Goal: Task Accomplishment & Management: Use online tool/utility

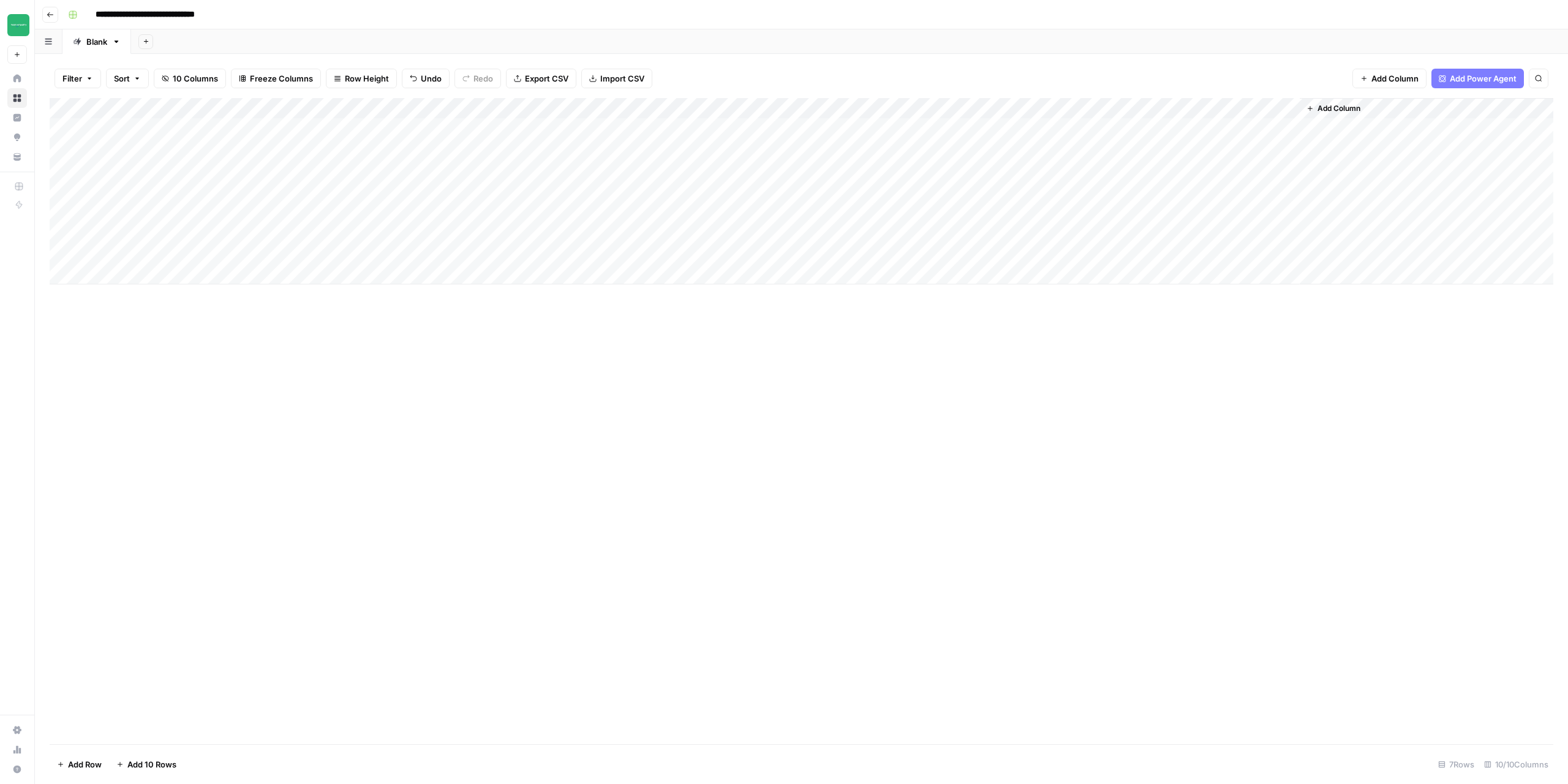
click at [1180, 479] on div "Add Column" at bounding box center [801, 421] width 1504 height 646
click at [49, 20] on button "Go back" at bounding box center [50, 15] width 16 height 16
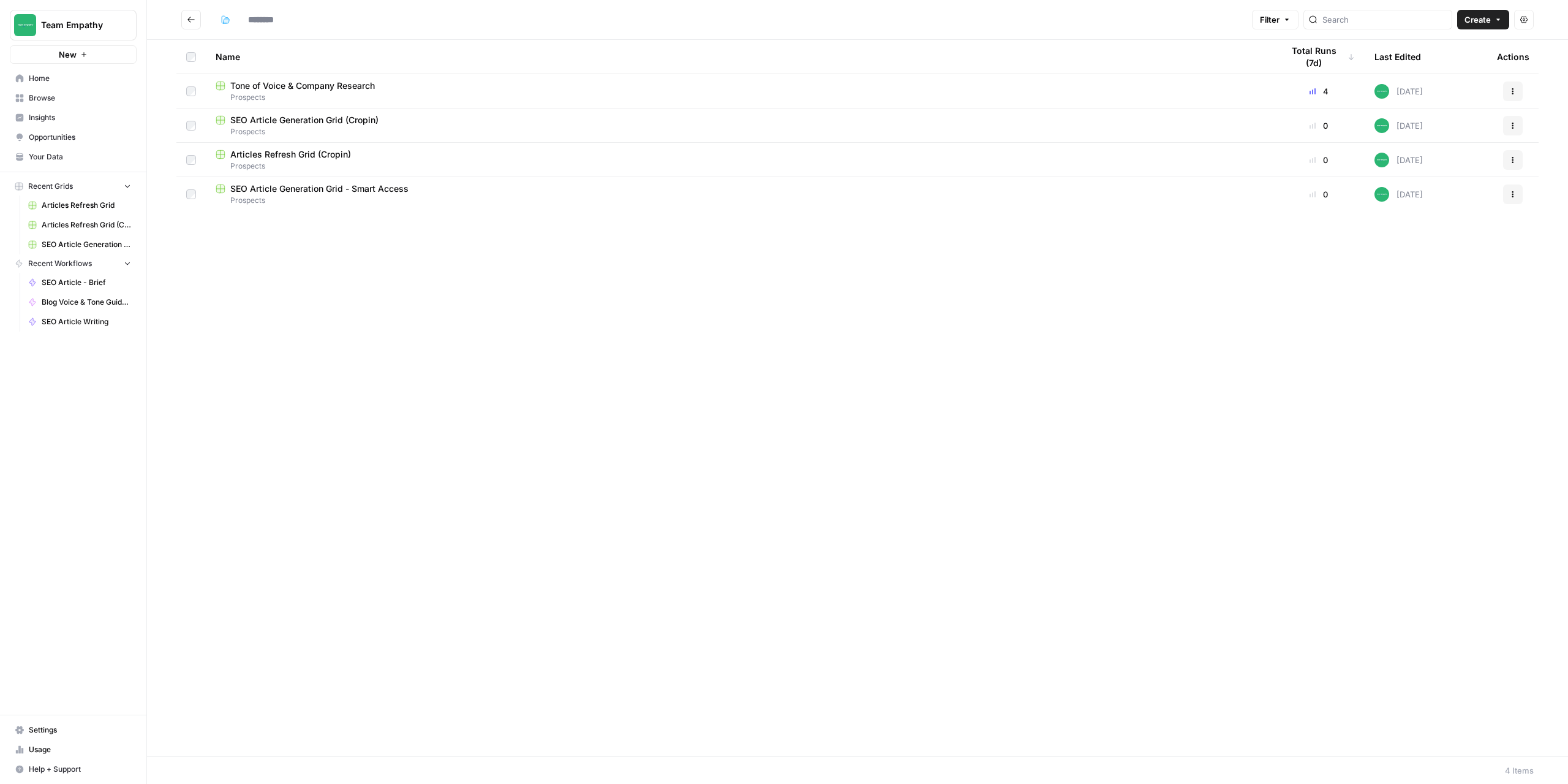
type input "*********"
click at [1515, 190] on icon "button" at bounding box center [1513, 194] width 7 height 7
click at [1433, 225] on span "Duplicate" at bounding box center [1458, 223] width 98 height 13
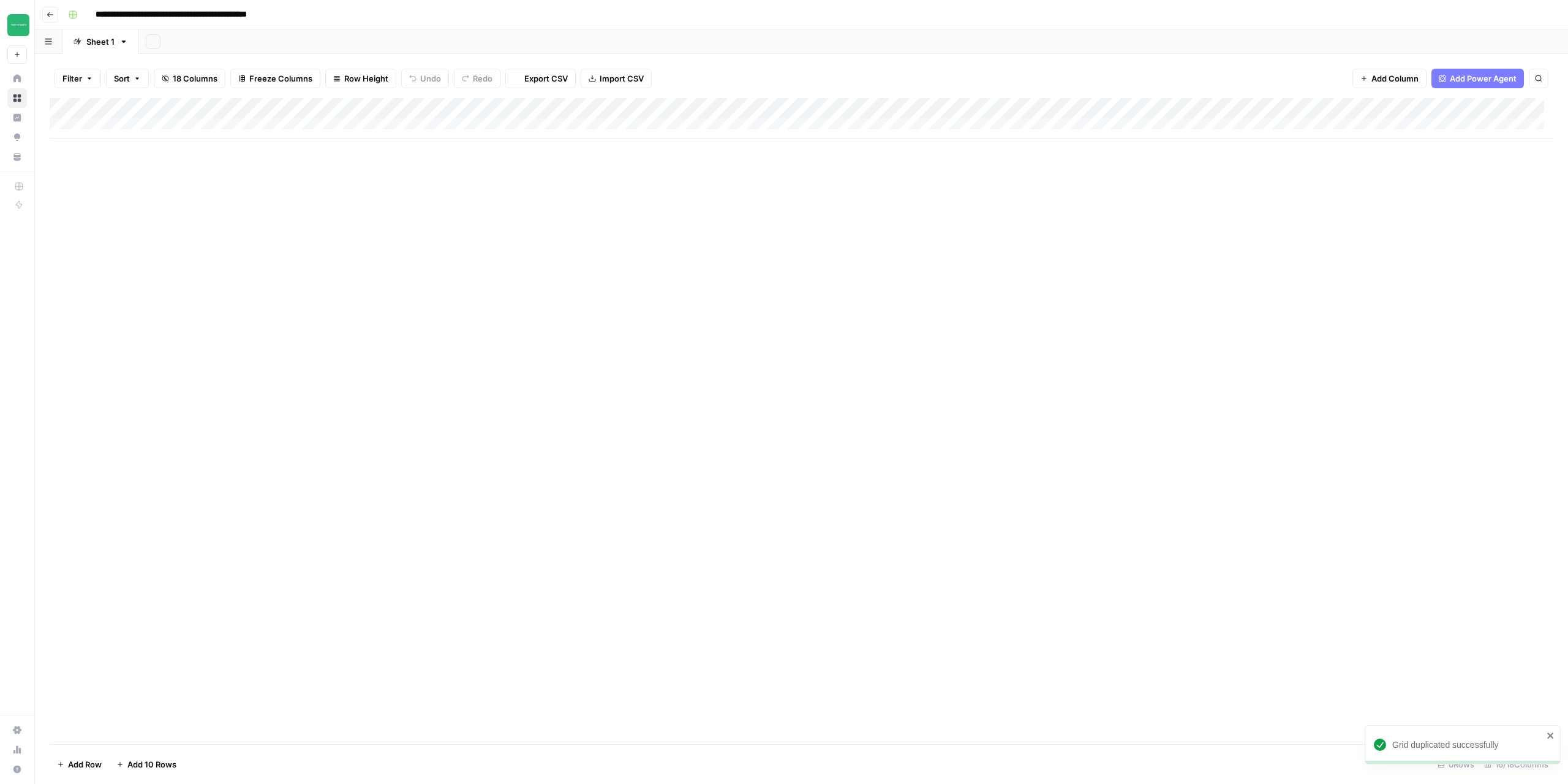
click at [280, 16] on input "**********" at bounding box center [201, 15] width 221 height 19
drag, startPoint x: 290, startPoint y: 16, endPoint x: 325, endPoint y: 13, distance: 35.1
click at [325, 13] on div "**********" at bounding box center [809, 15] width 1492 height 19
click at [111, 127] on div "Add Column" at bounding box center [801, 118] width 1504 height 41
type input "**********"
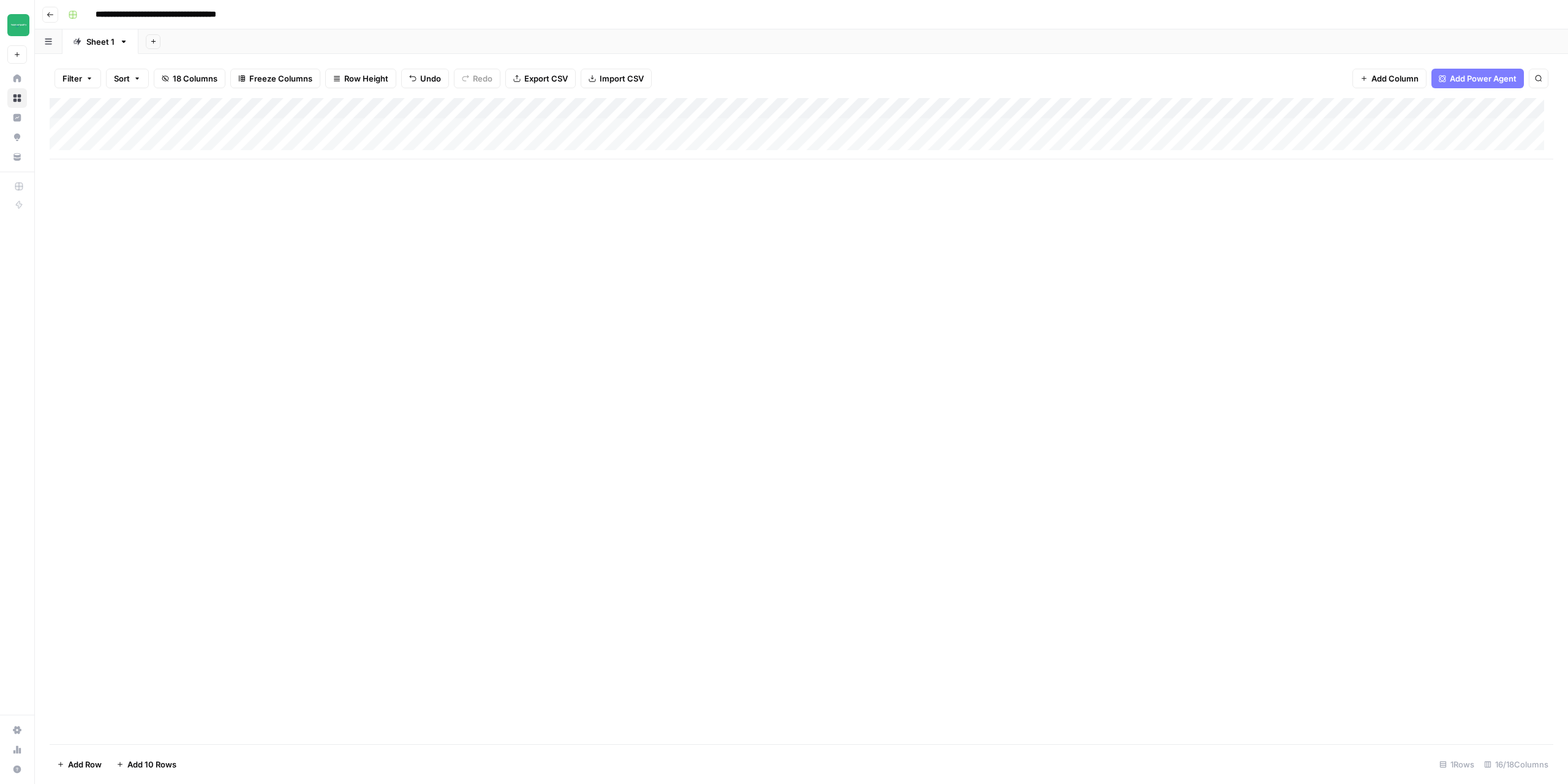
click at [108, 148] on div "Add Column" at bounding box center [801, 128] width 1504 height 62
click at [104, 165] on div "Add Column" at bounding box center [801, 139] width 1504 height 82
drag, startPoint x: 303, startPoint y: 310, endPoint x: 325, endPoint y: 306, distance: 22.4
click at [304, 310] on div "Add Column" at bounding box center [801, 421] width 1504 height 646
click at [13, 27] on button "Team Empathy" at bounding box center [17, 24] width 19 height 30
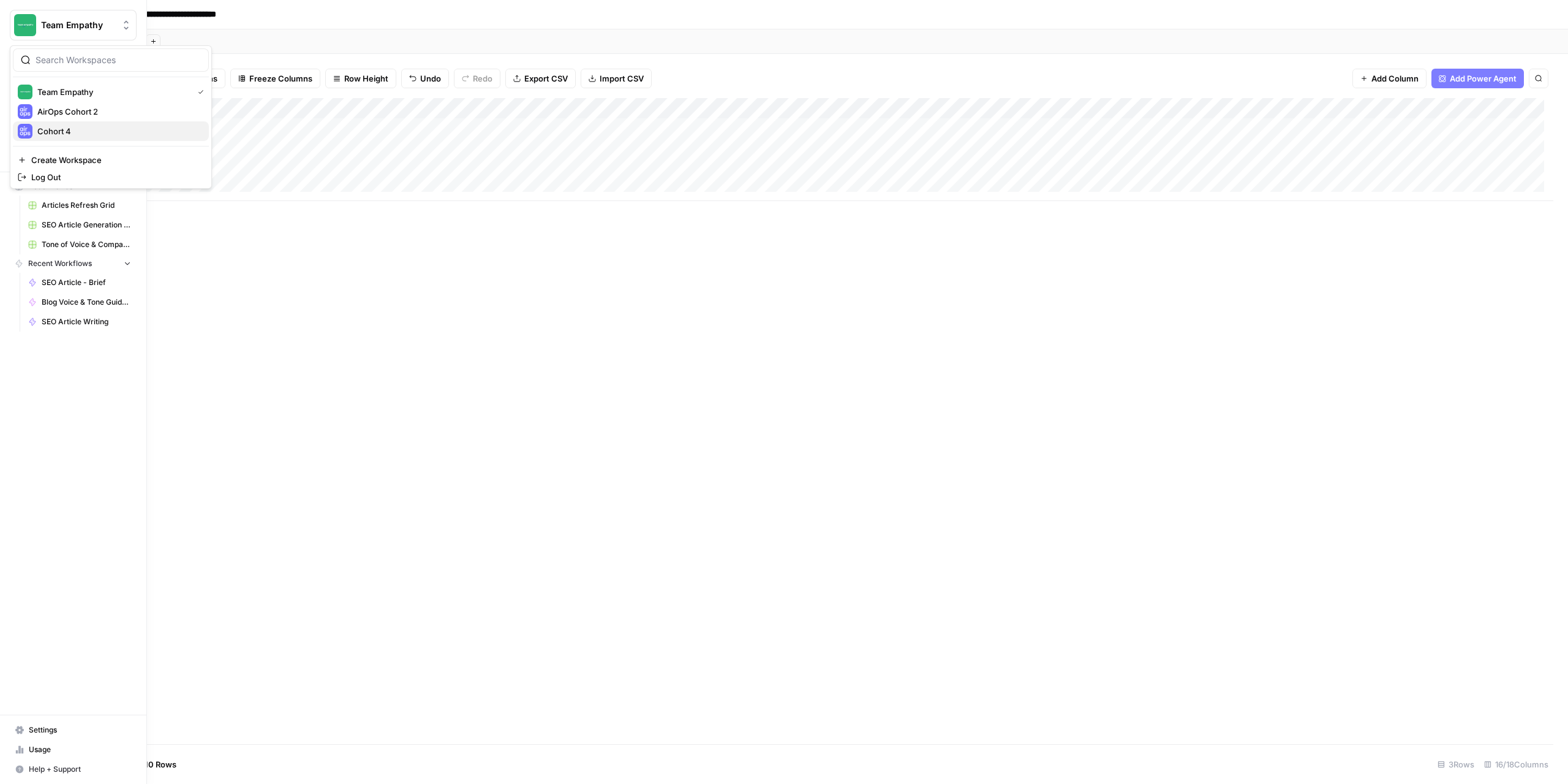
click at [69, 133] on span "Cohort 4" at bounding box center [118, 131] width 161 height 13
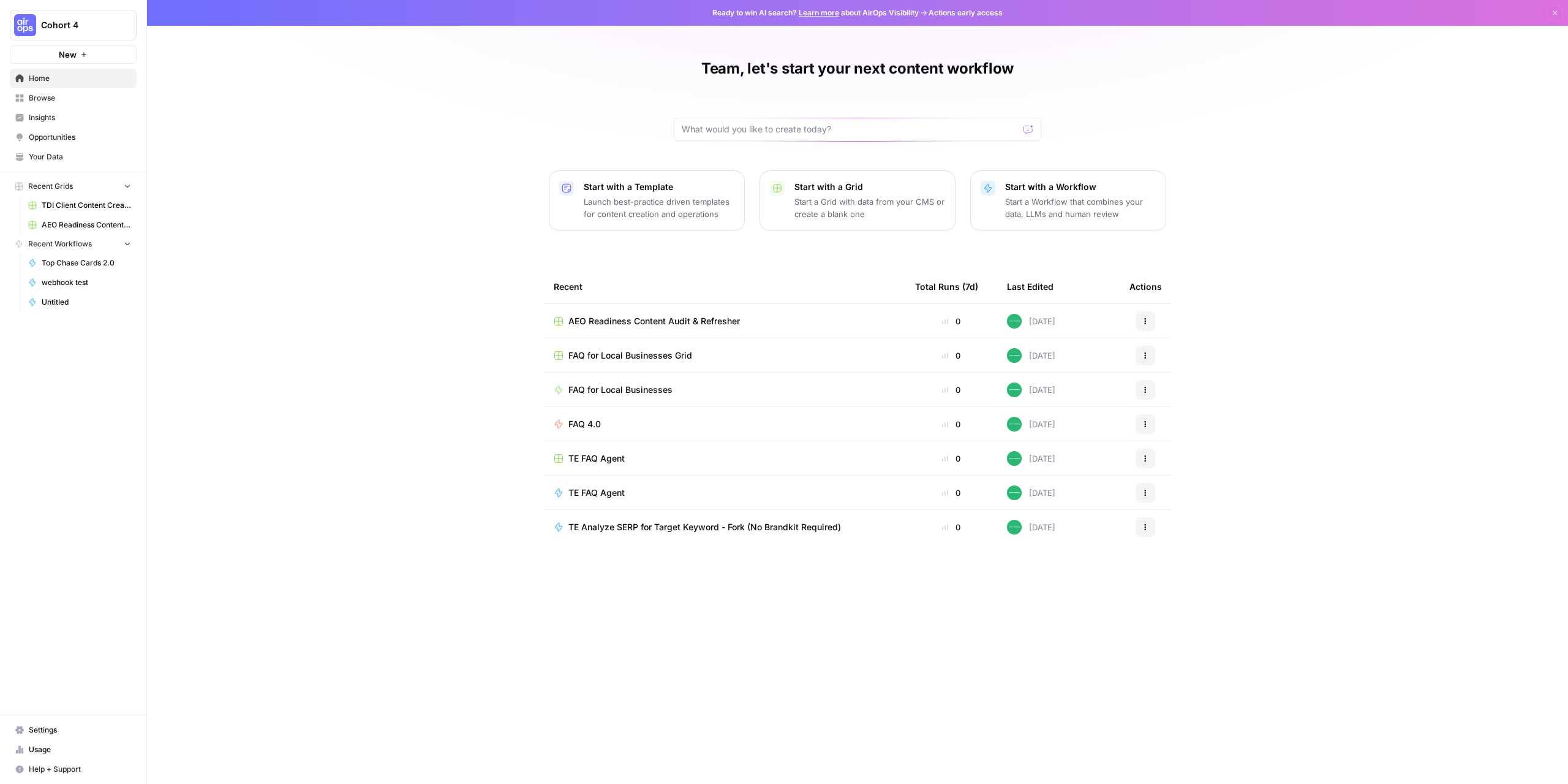
click at [57, 100] on span "Browse" at bounding box center [80, 98] width 102 height 11
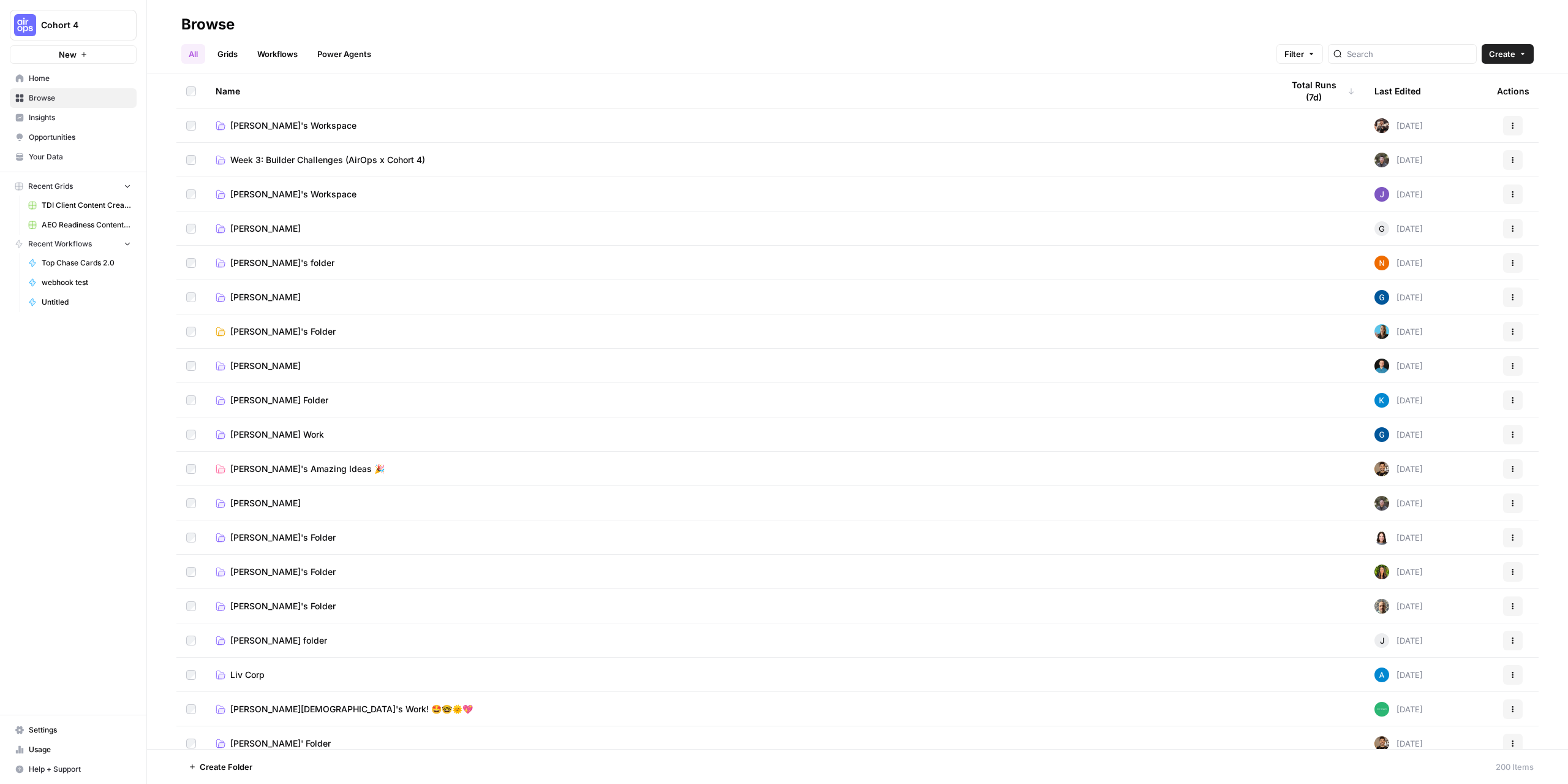
click at [234, 62] on link "Grids" at bounding box center [227, 54] width 35 height 19
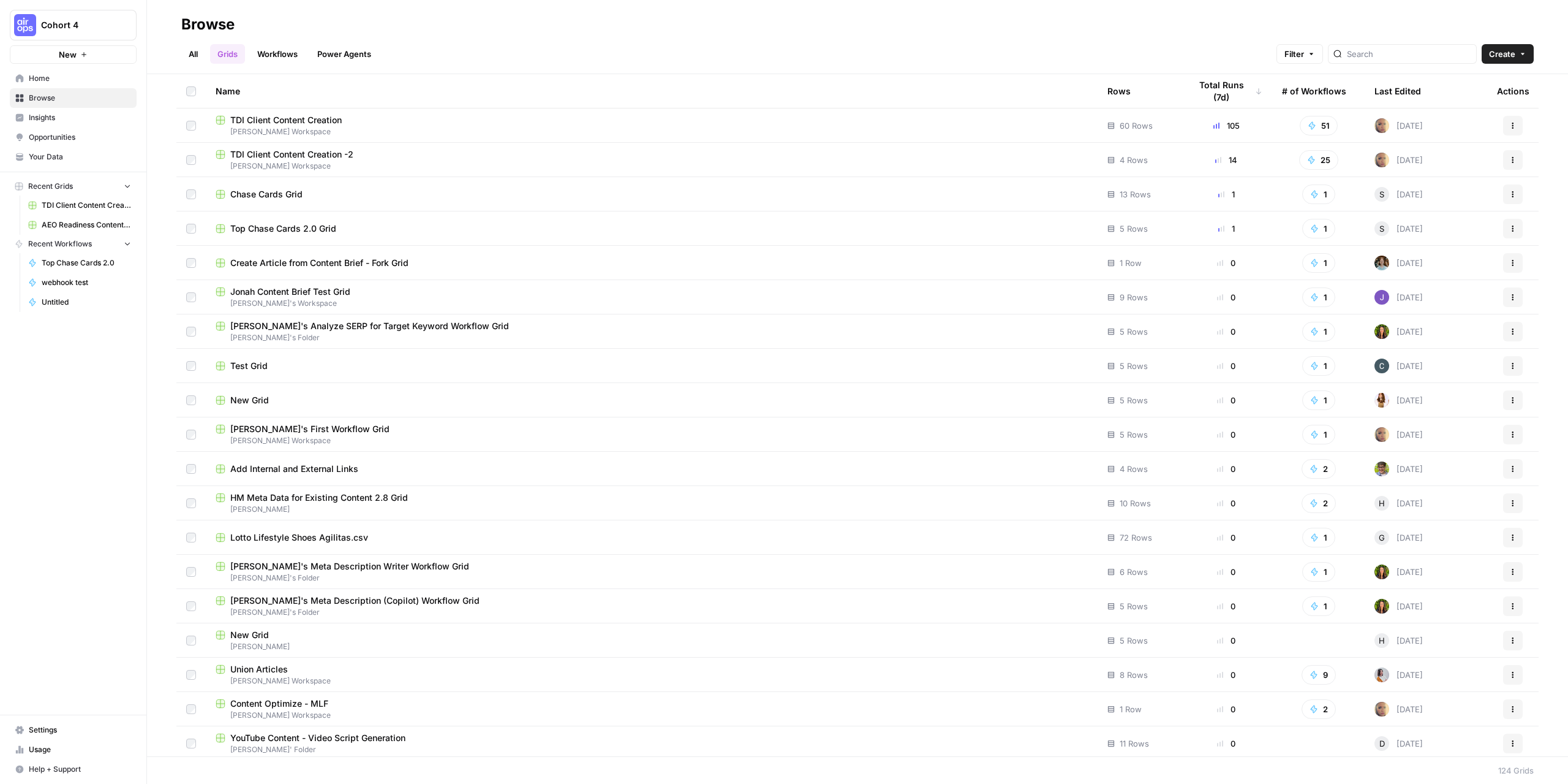
click at [178, 55] on header "Browse All Grids Workflows Power Agents Filter Create" at bounding box center [857, 37] width 1421 height 74
click at [197, 55] on link "All" at bounding box center [193, 54] width 24 height 19
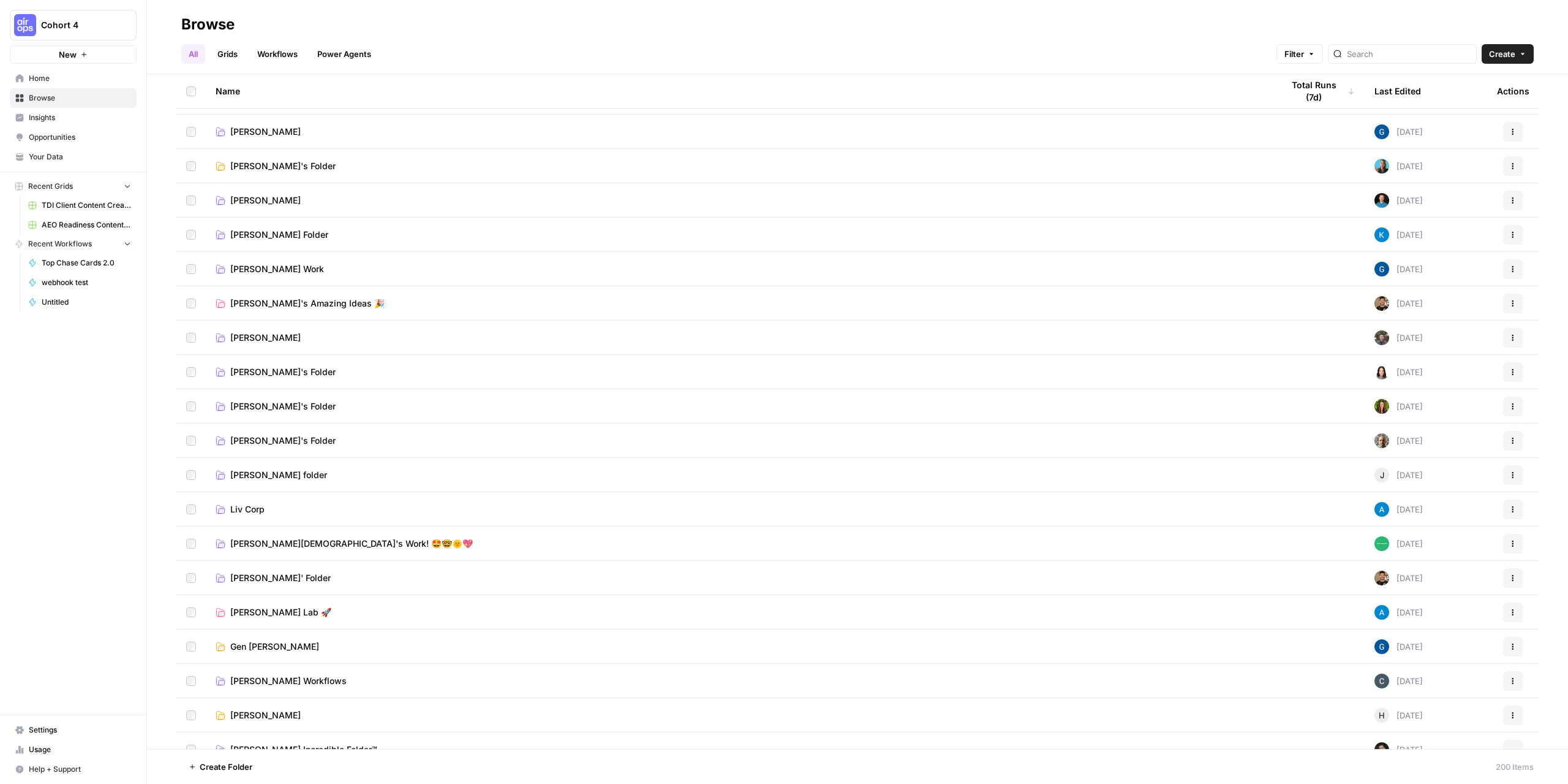
scroll to position [306, 0]
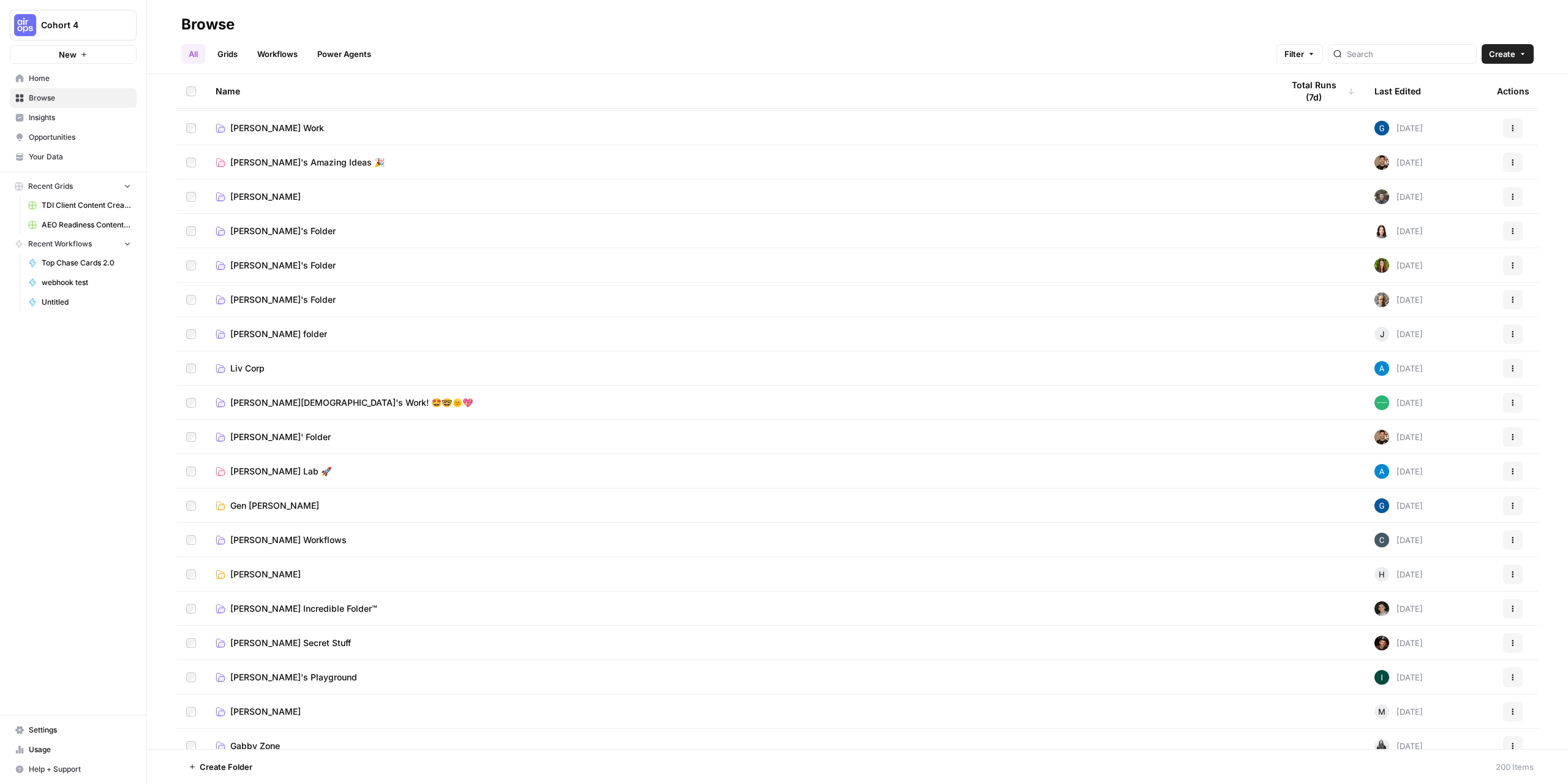
click at [244, 403] on span "Ben Male's Work! 🤩🤓🌞💖" at bounding box center [351, 402] width 242 height 13
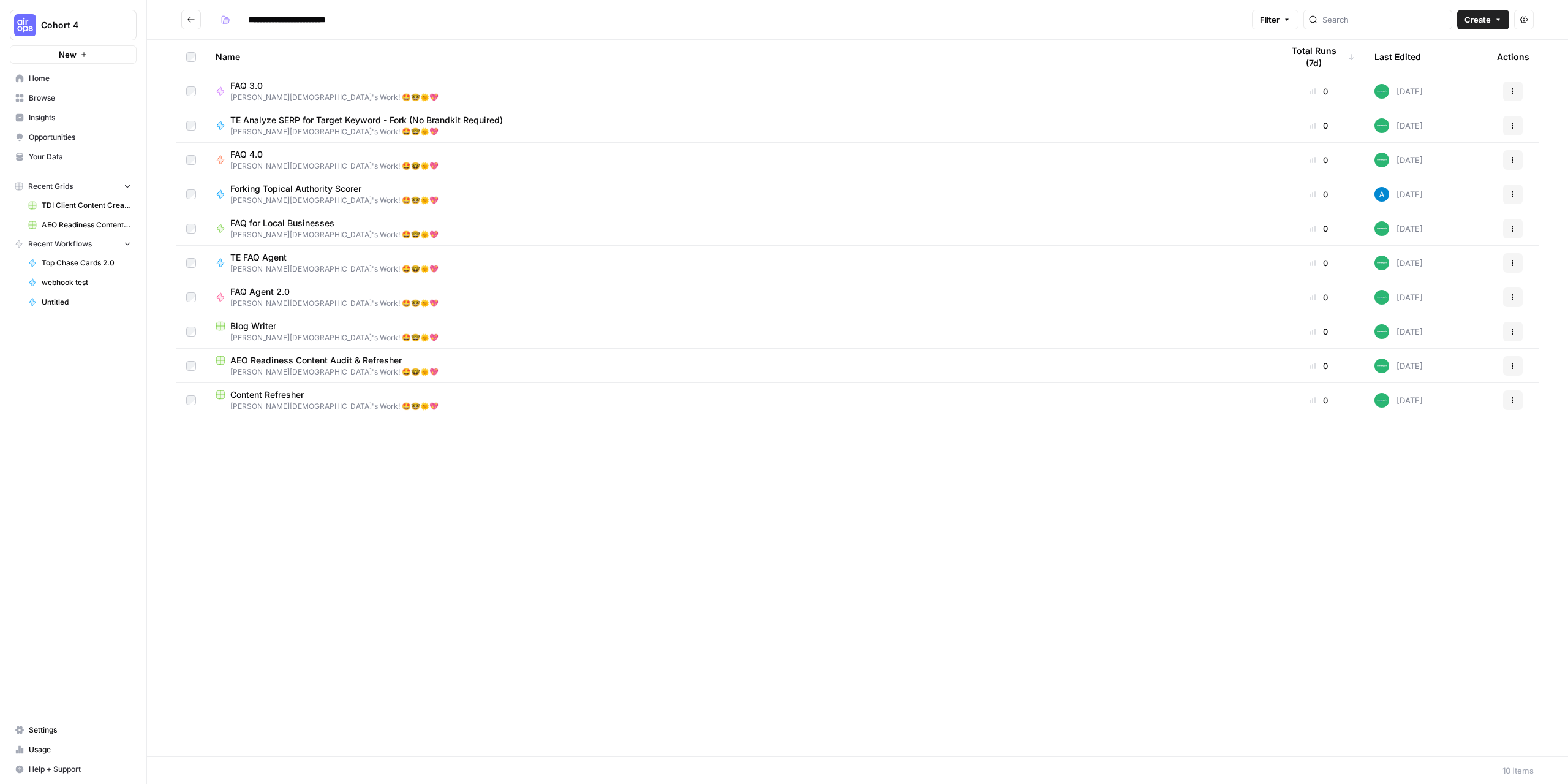
click at [283, 359] on span "AEO Readiness Content Audit & Refresher" at bounding box center [316, 360] width 172 height 13
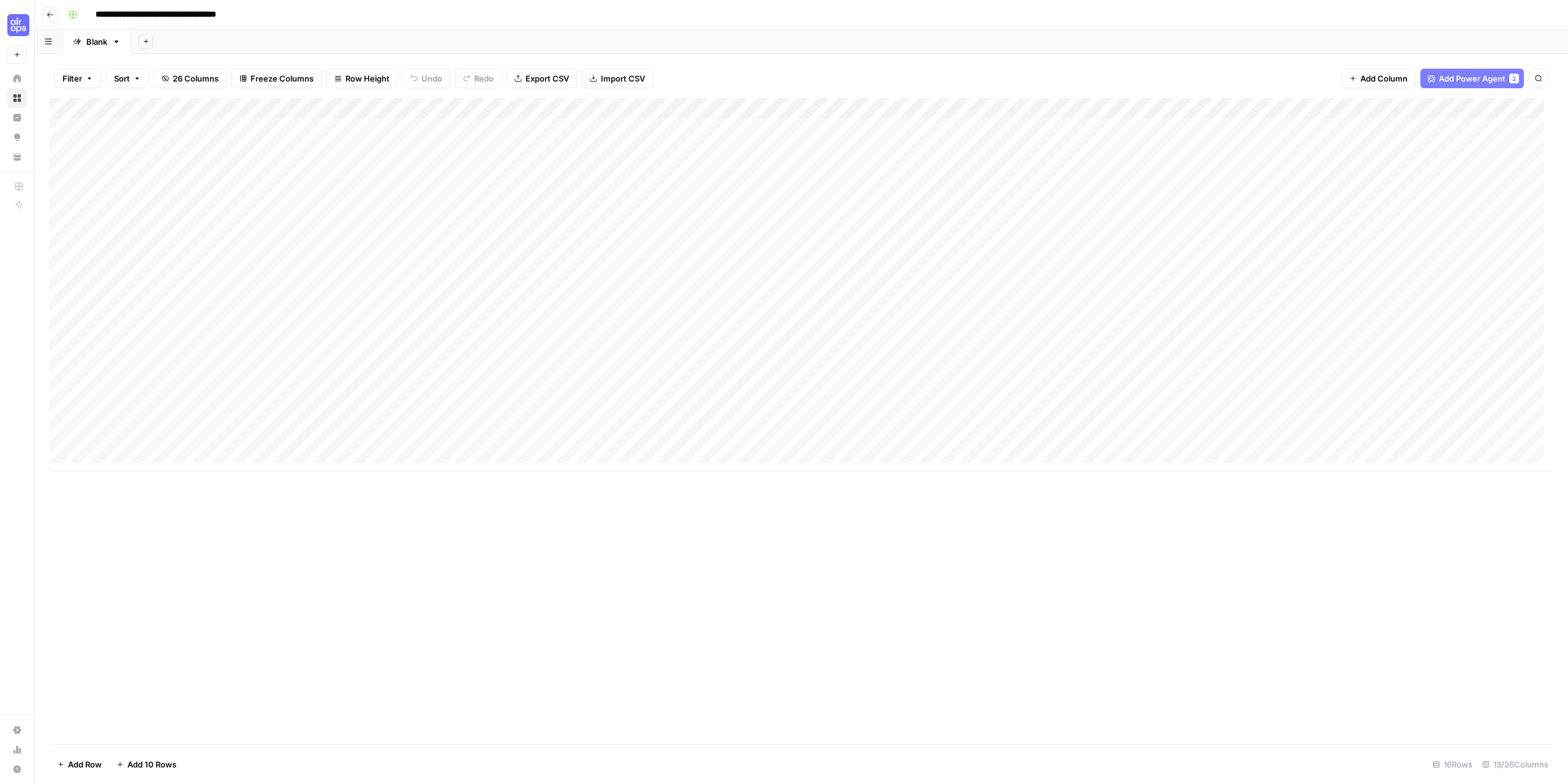
click at [123, 459] on div "Add Column" at bounding box center [801, 285] width 1504 height 373
paste textarea "**********"
type textarea "**********"
click at [276, 556] on div "Add Column" at bounding box center [801, 421] width 1504 height 646
click at [256, 465] on div "Add Column" at bounding box center [801, 295] width 1504 height 395
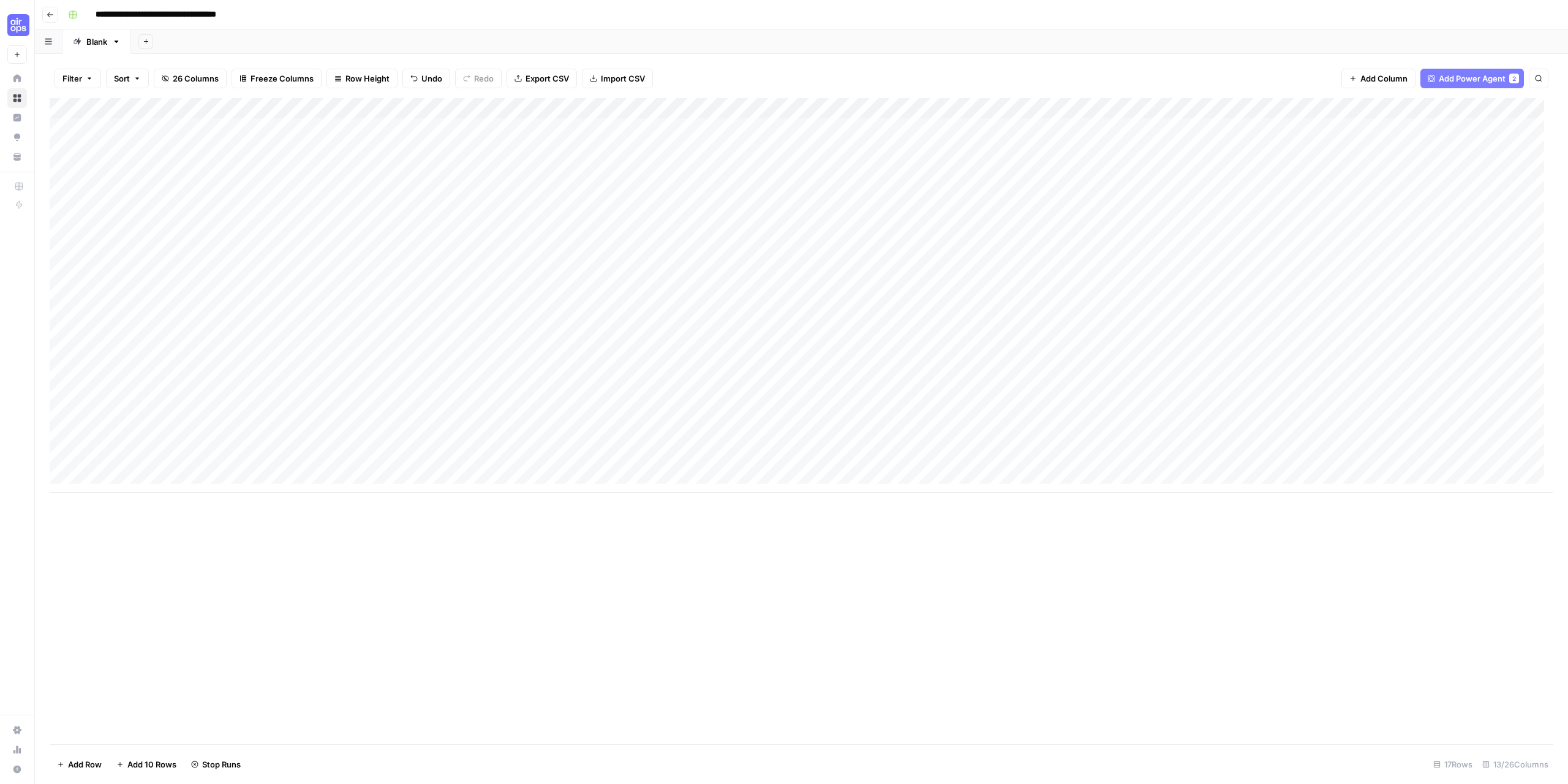
scroll to position [9, 0]
click at [750, 109] on div "Add Column" at bounding box center [801, 295] width 1504 height 395
click at [1447, 75] on span "Add Power Agent" at bounding box center [1472, 79] width 67 height 13
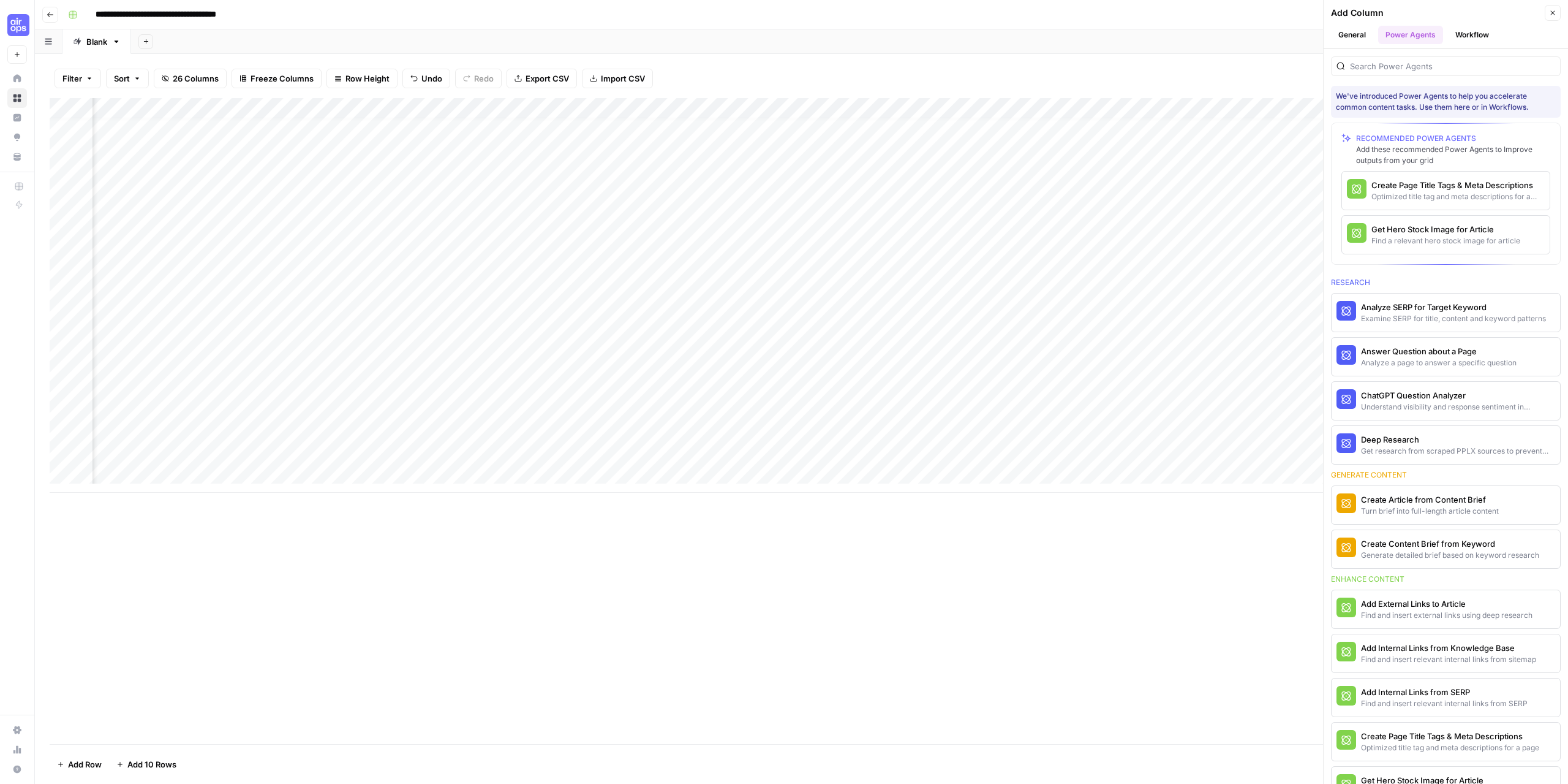
click at [1553, 14] on icon "button" at bounding box center [1552, 13] width 7 height 7
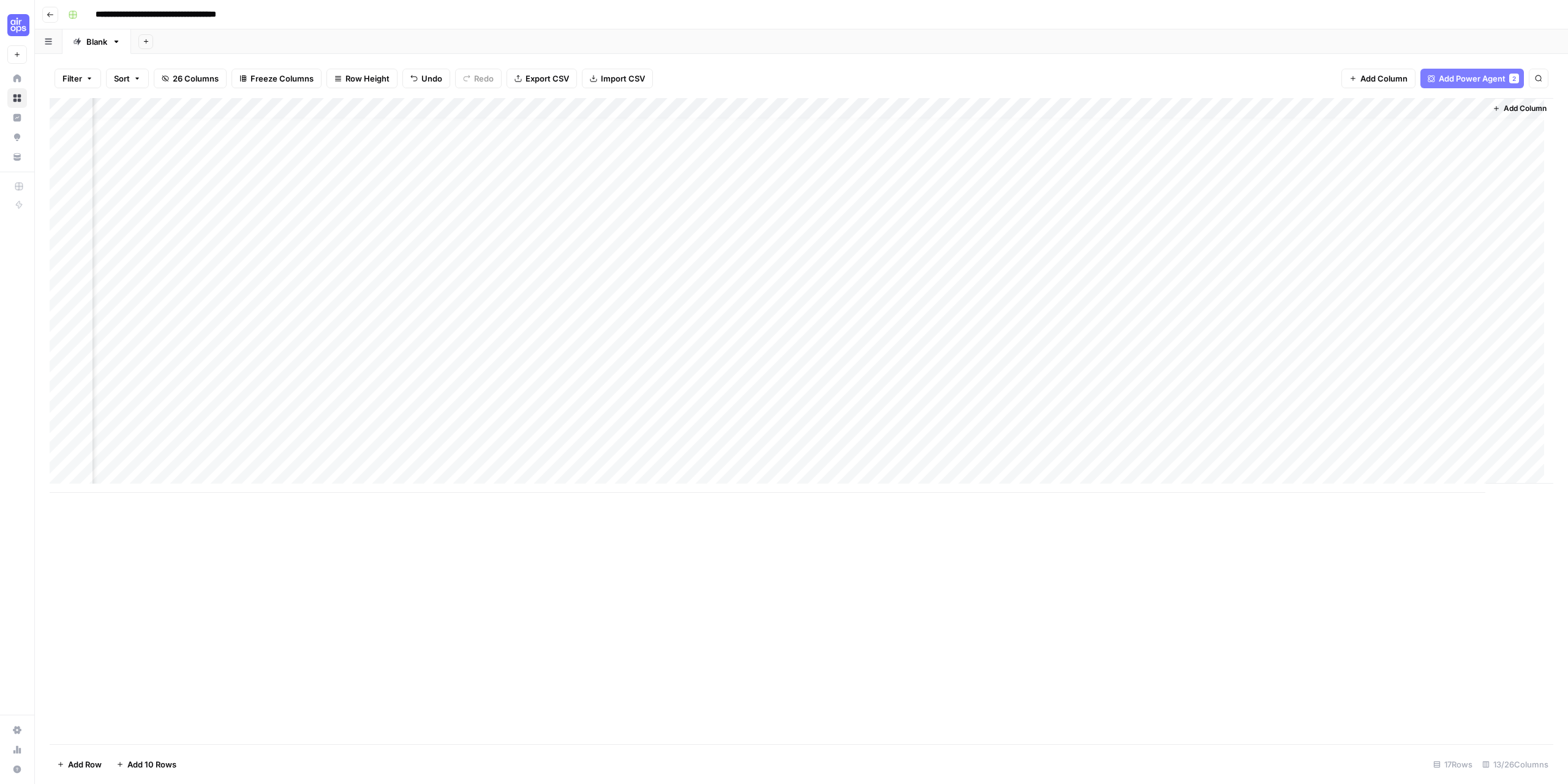
click at [1509, 112] on span "Add Column" at bounding box center [1525, 108] width 43 height 11
click at [1401, 38] on button "Power Agents" at bounding box center [1411, 35] width 65 height 19
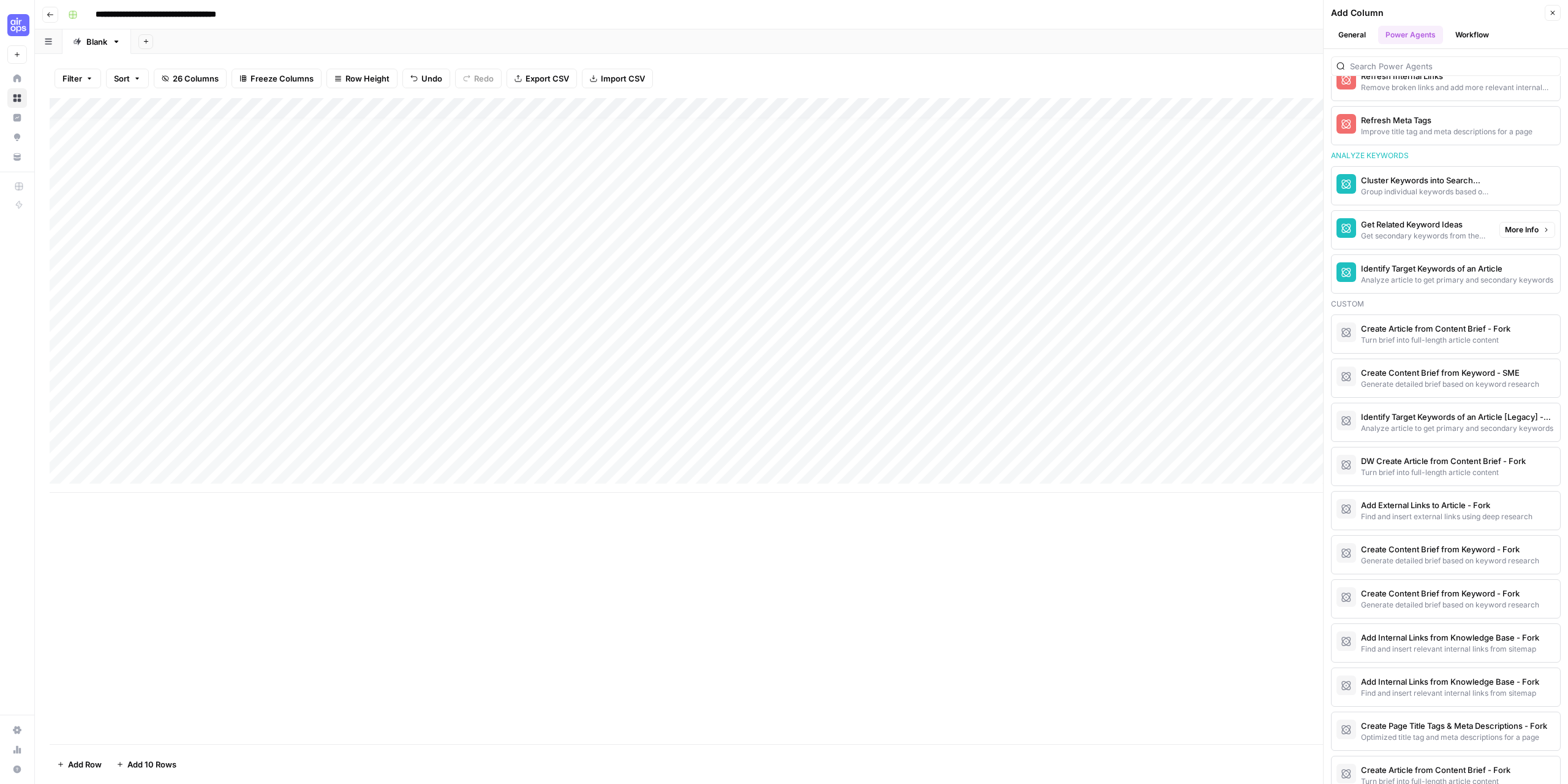
scroll to position [1103, 0]
click at [1432, 271] on div "Identify Target Keywords of an Article" at bounding box center [1426, 270] width 129 height 13
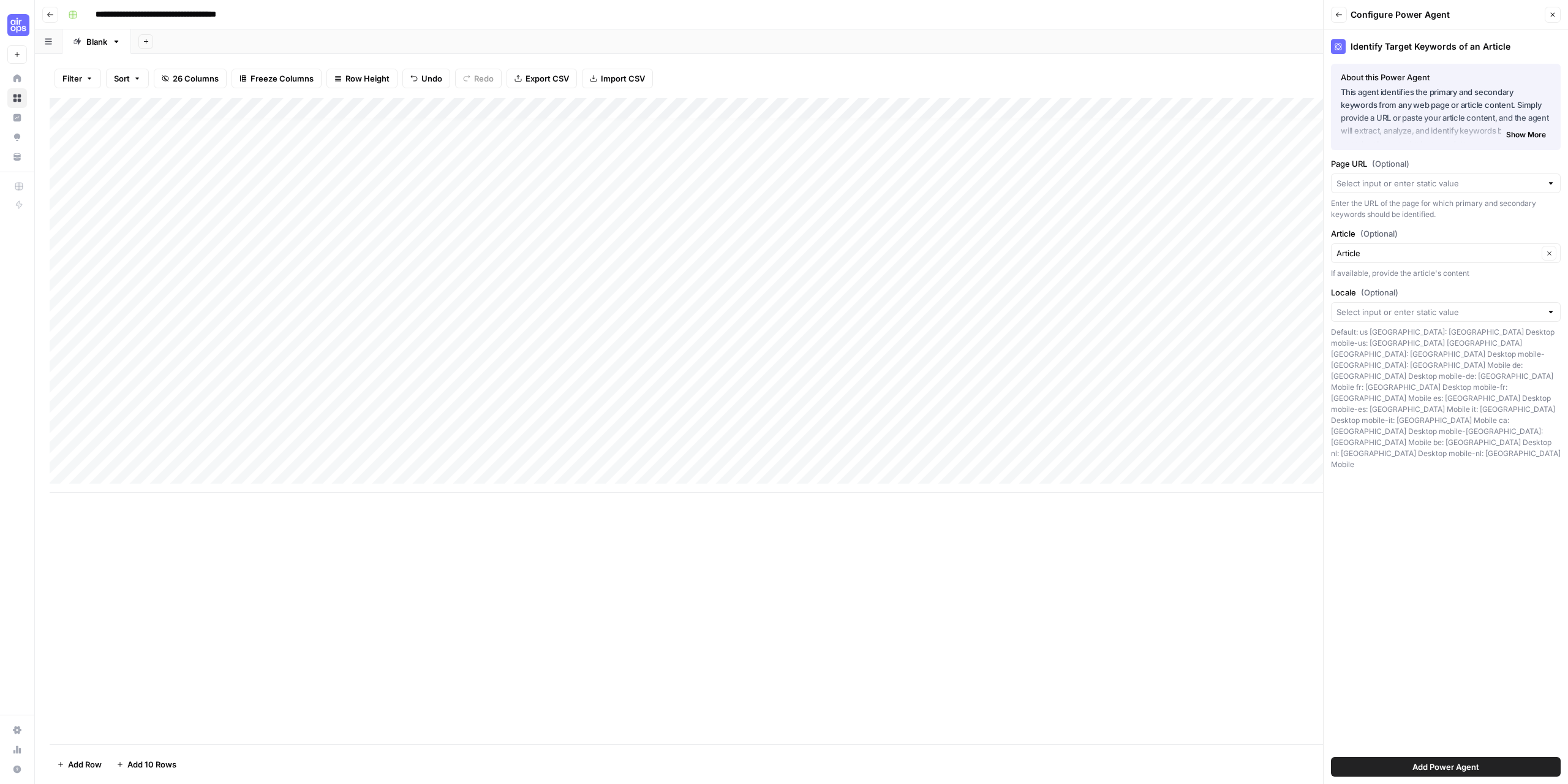
click at [1538, 142] on button "Show More" at bounding box center [1526, 135] width 50 height 16
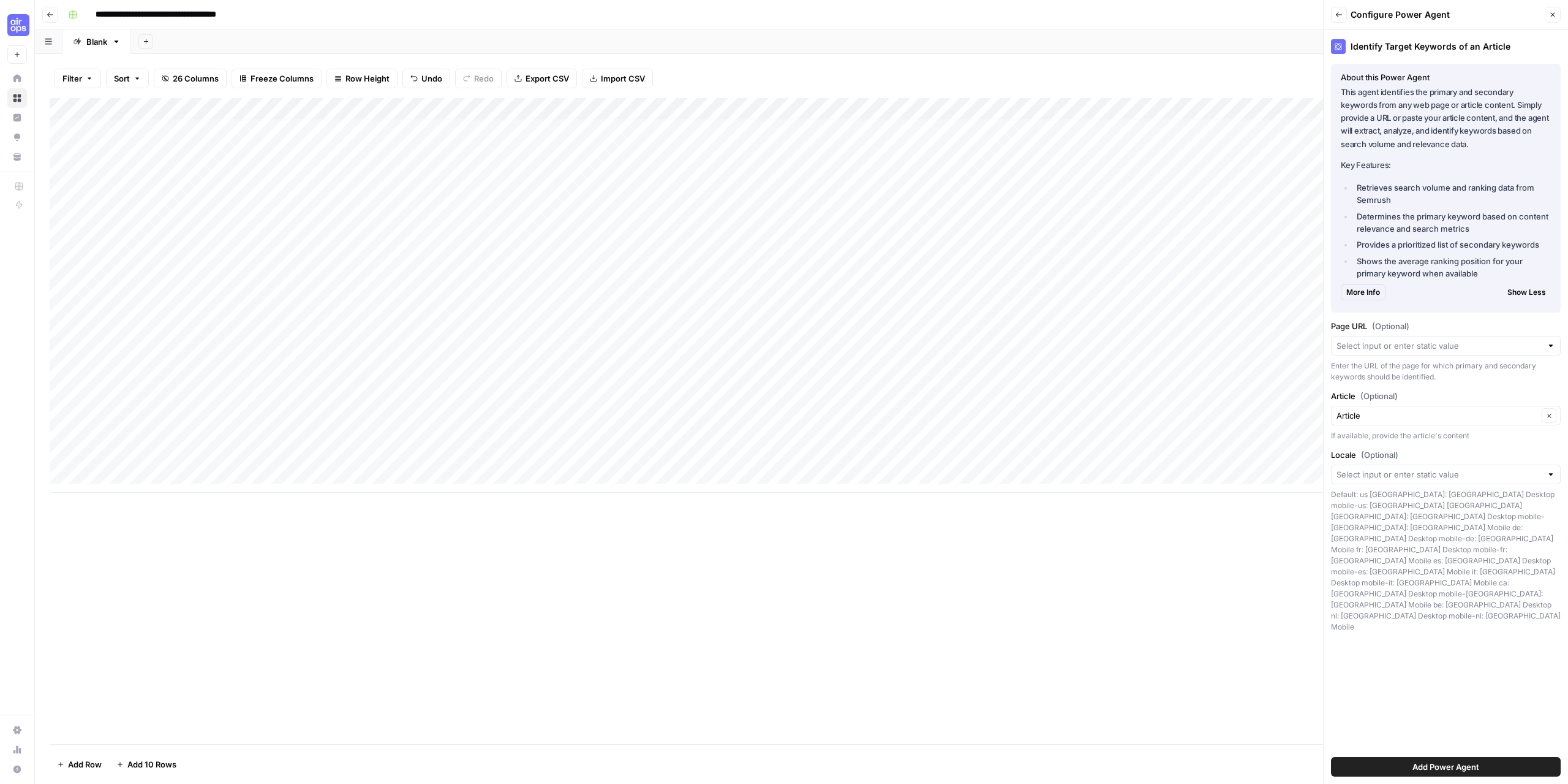
click at [1341, 16] on icon "button" at bounding box center [1339, 15] width 7 height 7
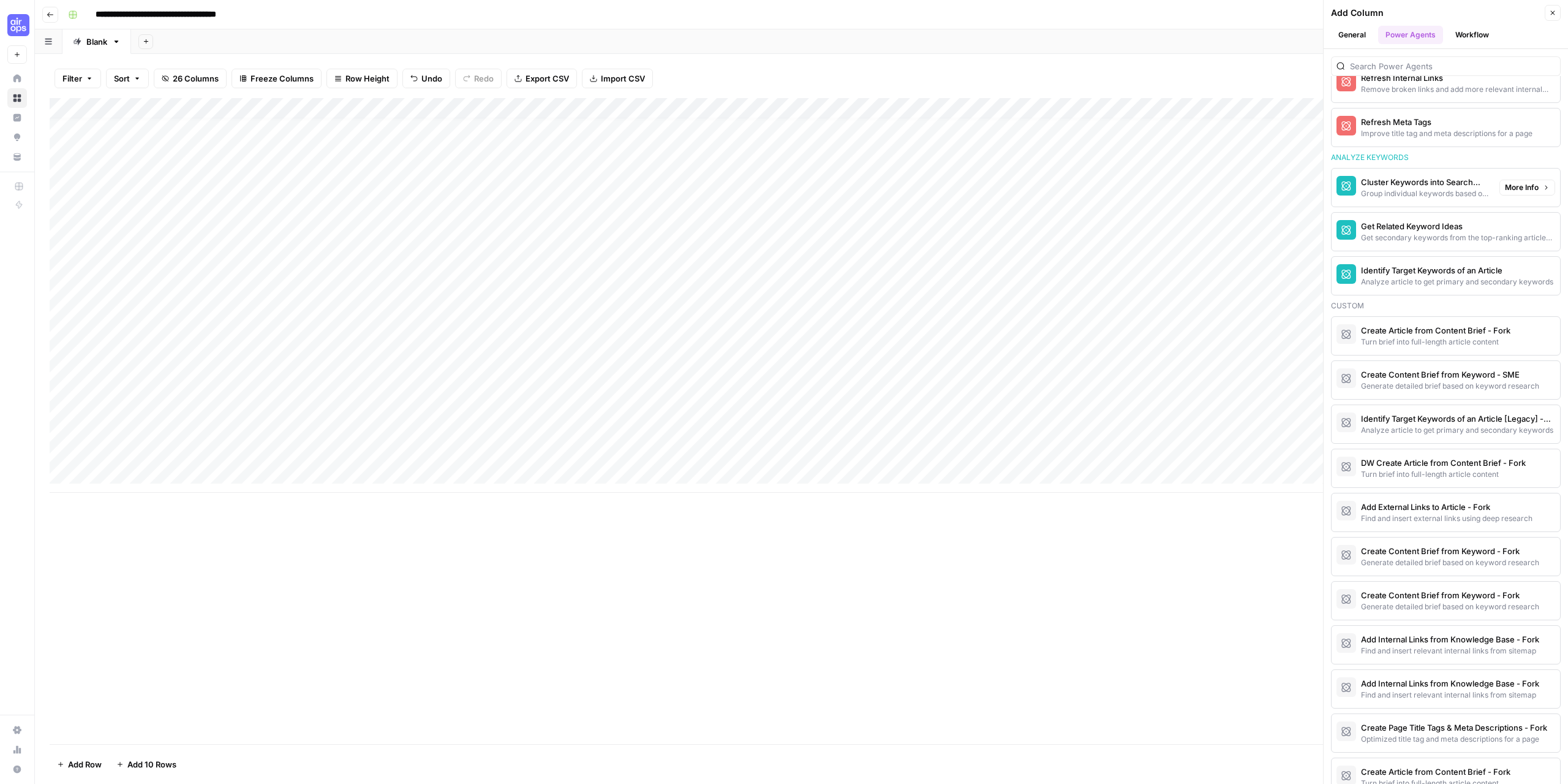
click at [1426, 179] on div "Cluster Keywords into Search Clusters" at bounding box center [1426, 182] width 129 height 13
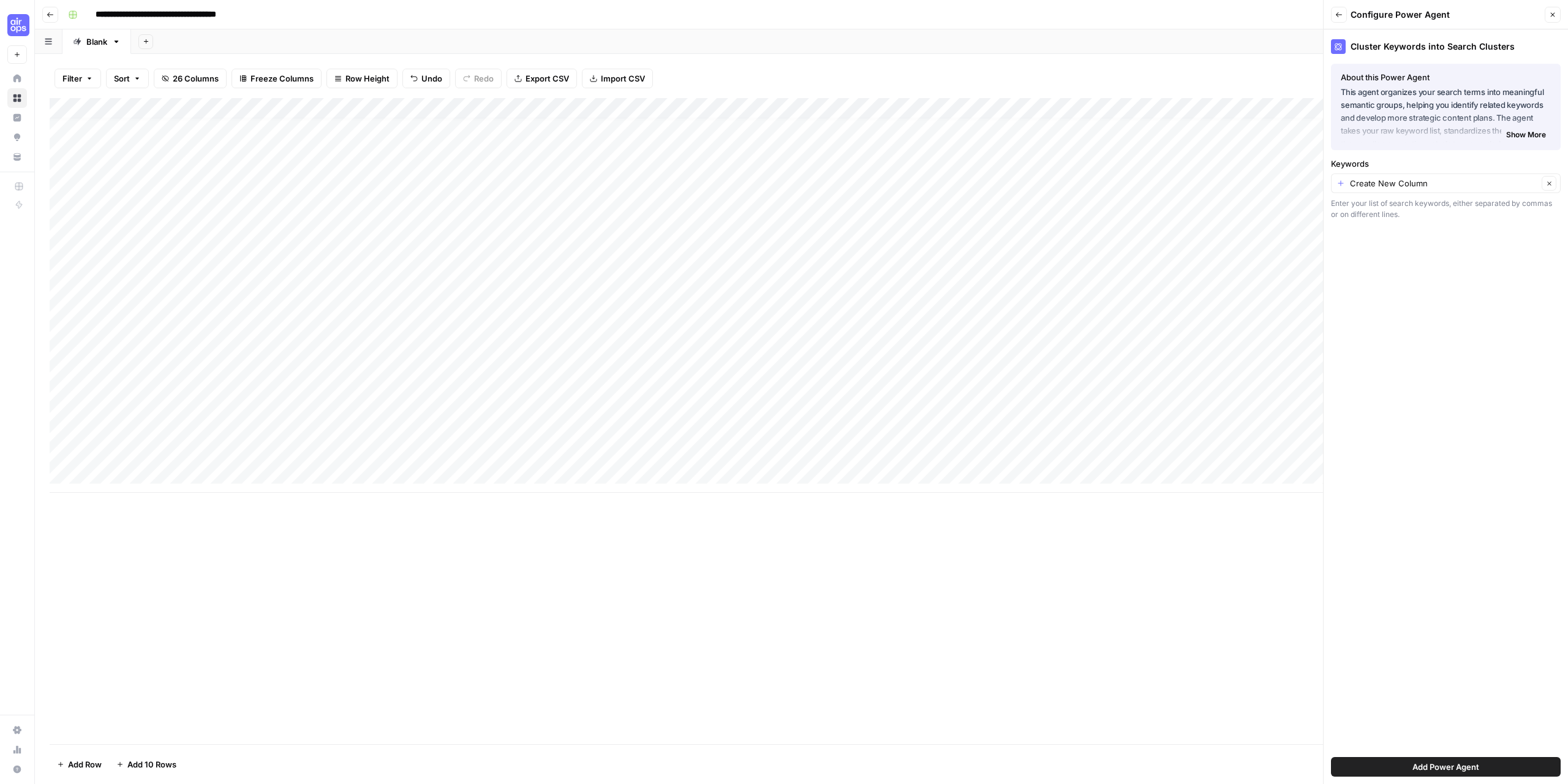
click at [1525, 137] on span "Show More" at bounding box center [1527, 134] width 40 height 11
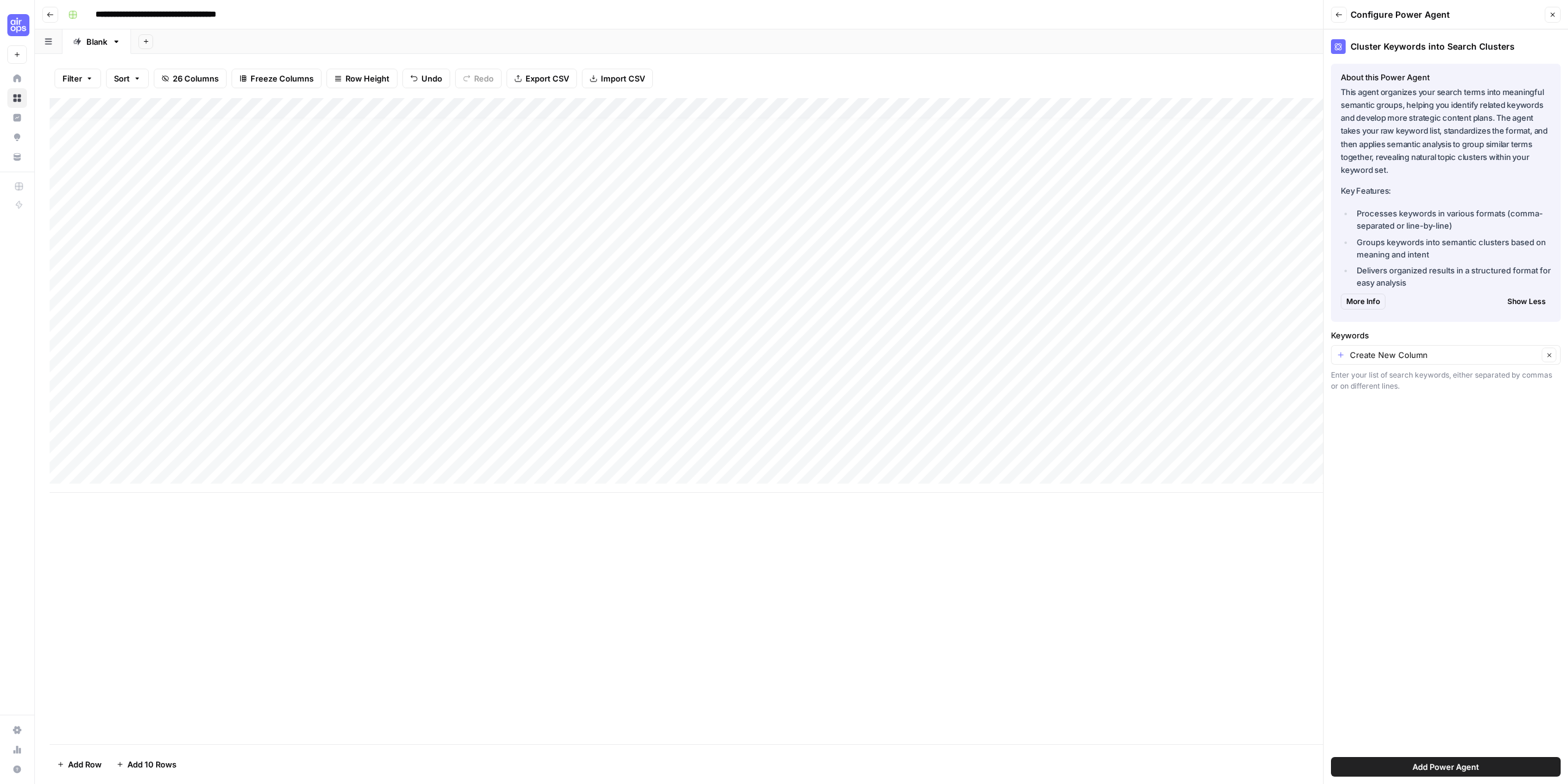
click at [1342, 17] on icon "button" at bounding box center [1339, 15] width 7 height 7
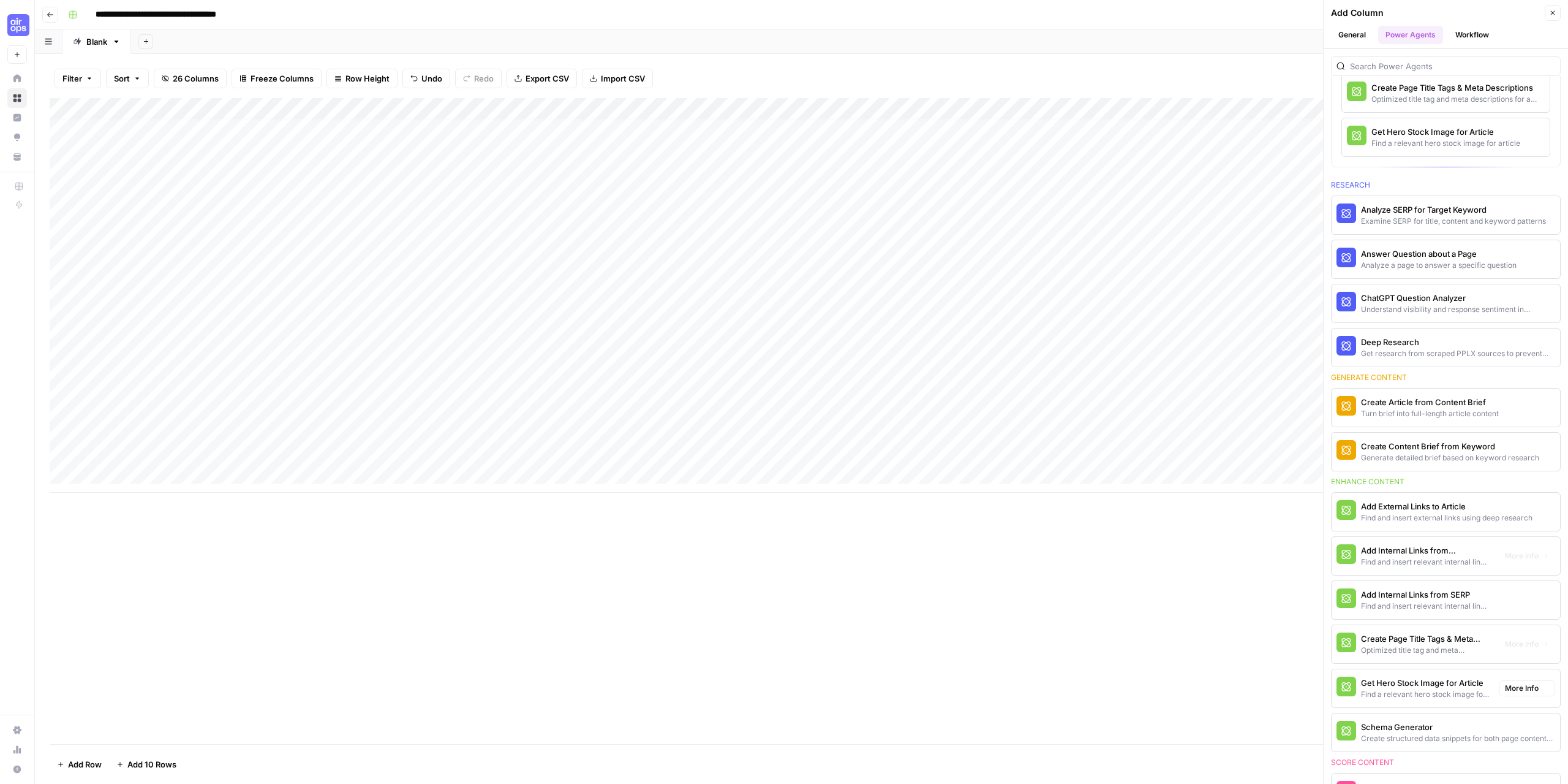
scroll to position [62, 0]
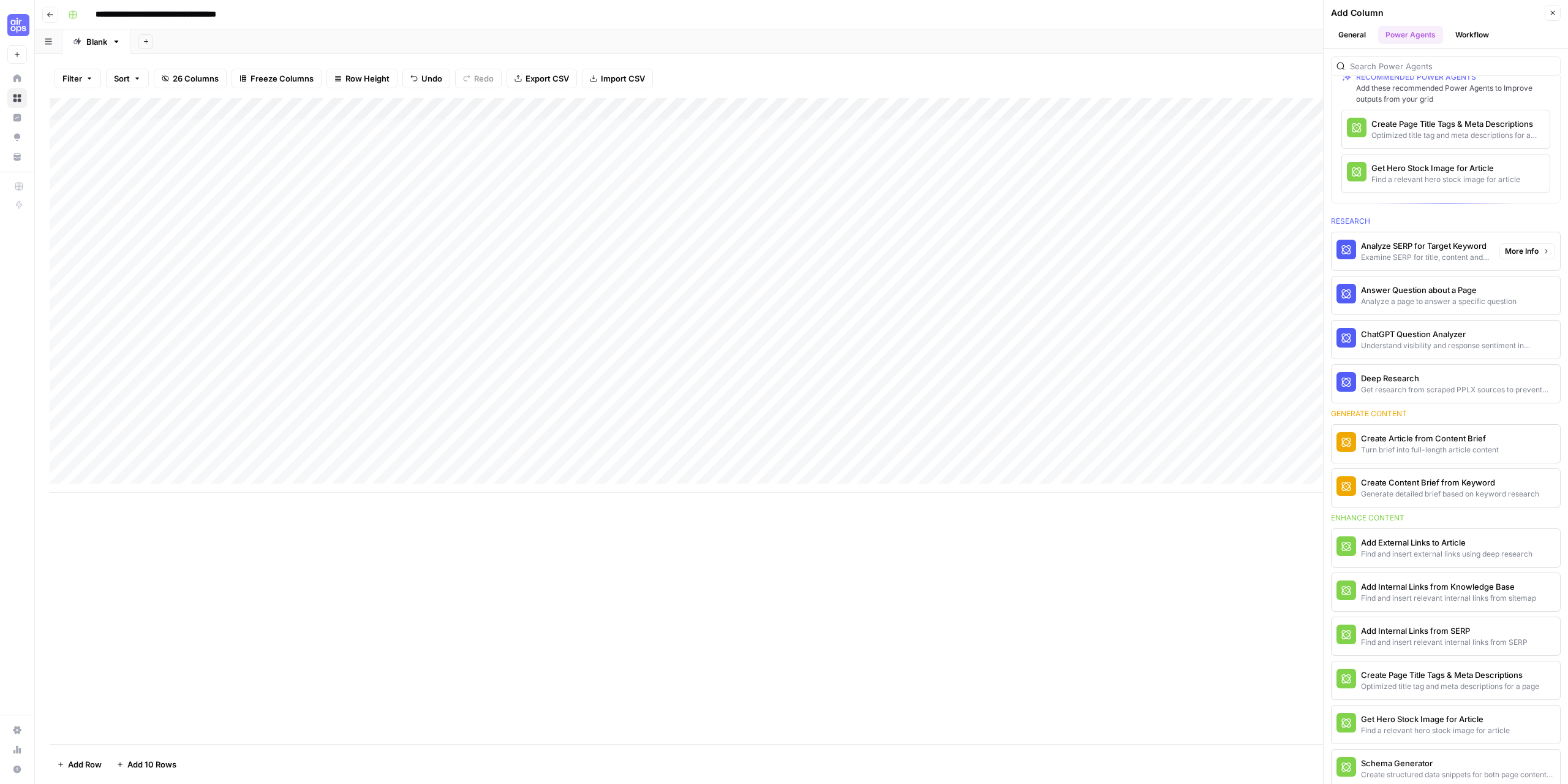
click at [1424, 240] on div "Analyze SERP for Target Keyword" at bounding box center [1426, 245] width 129 height 13
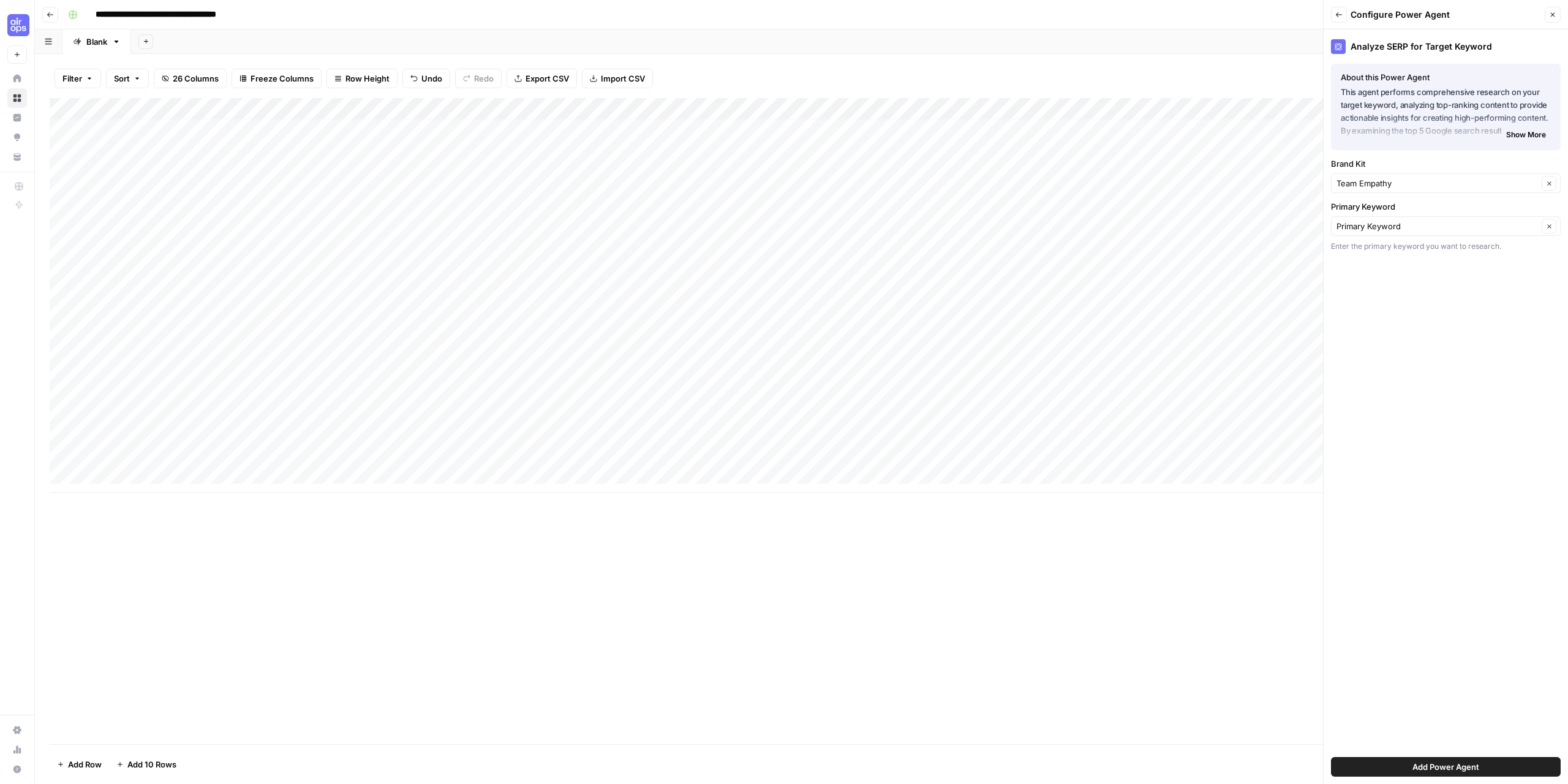
click at [1517, 139] on span "Show More" at bounding box center [1527, 134] width 40 height 11
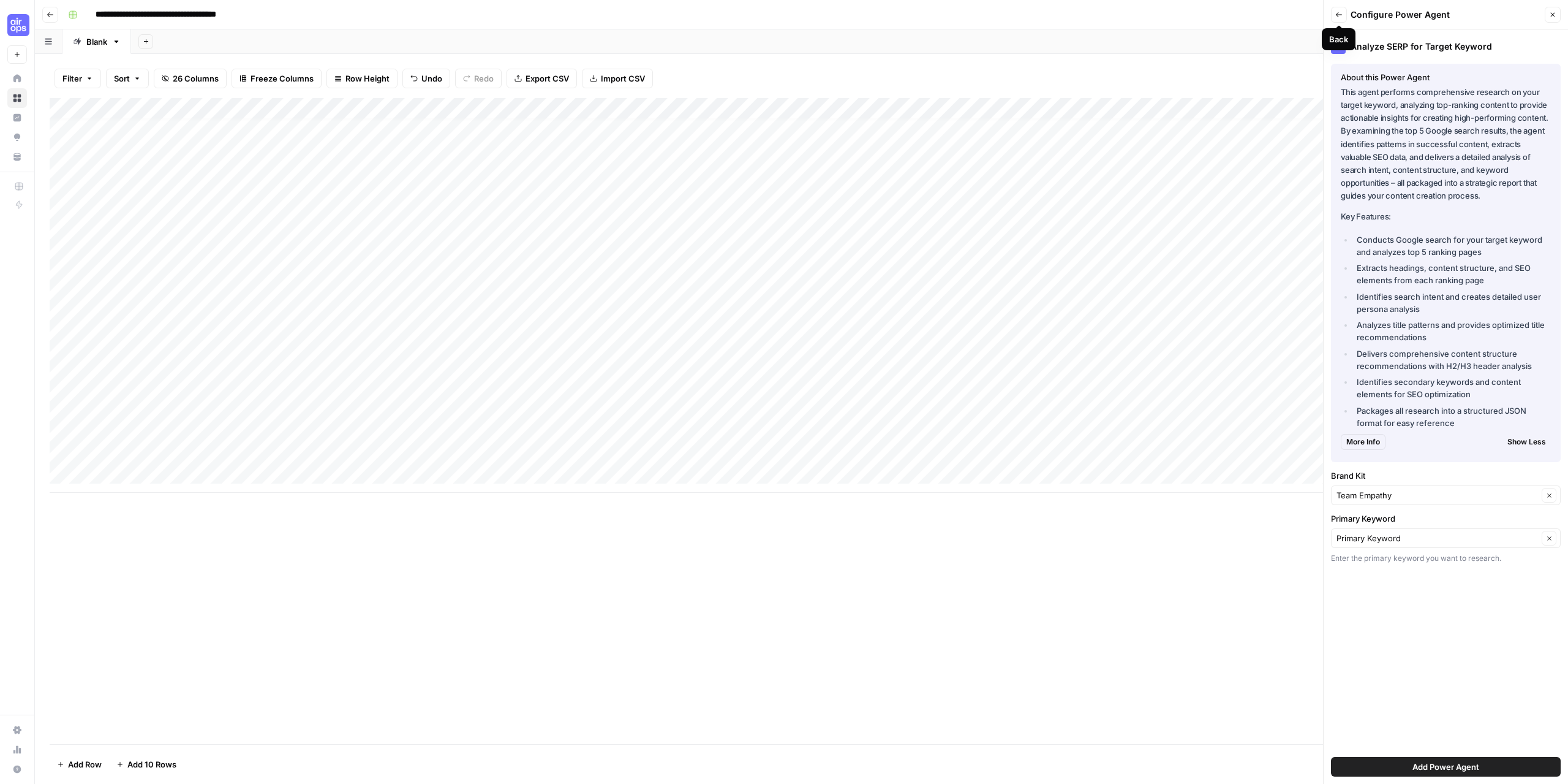
click at [1337, 19] on button "Back" at bounding box center [1339, 15] width 16 height 16
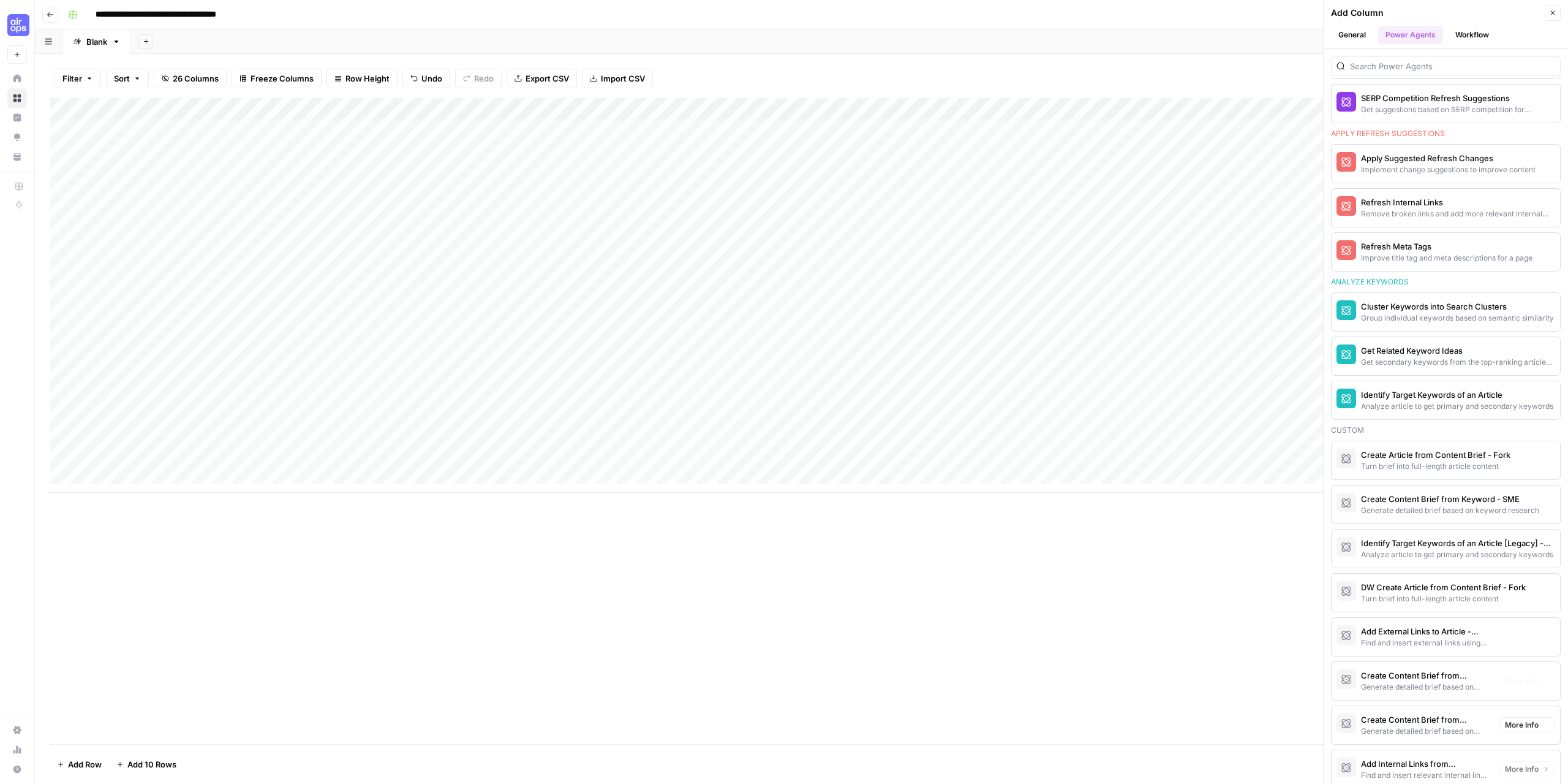
scroll to position [919, 0]
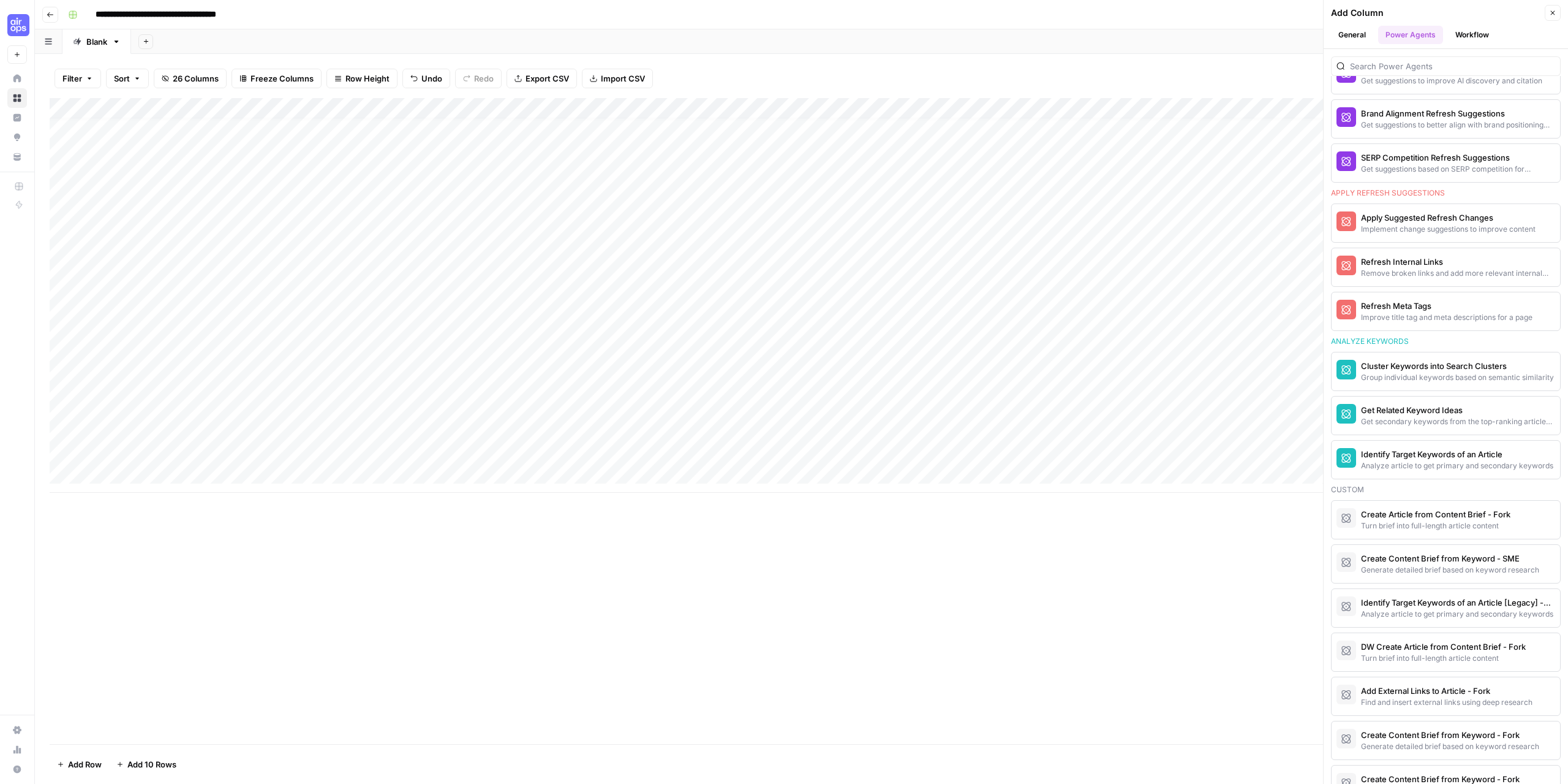
click at [385, 451] on div "Add Column" at bounding box center [801, 295] width 1504 height 395
click at [385, 451] on div "Add Column" at bounding box center [801, 295] width 1504 height 395
drag, startPoint x: 398, startPoint y: 456, endPoint x: 318, endPoint y: 460, distance: 80.1
click at [318, 460] on textarea "**********" at bounding box center [410, 453] width 196 height 17
click at [441, 645] on div "Add Column" at bounding box center [801, 421] width 1504 height 646
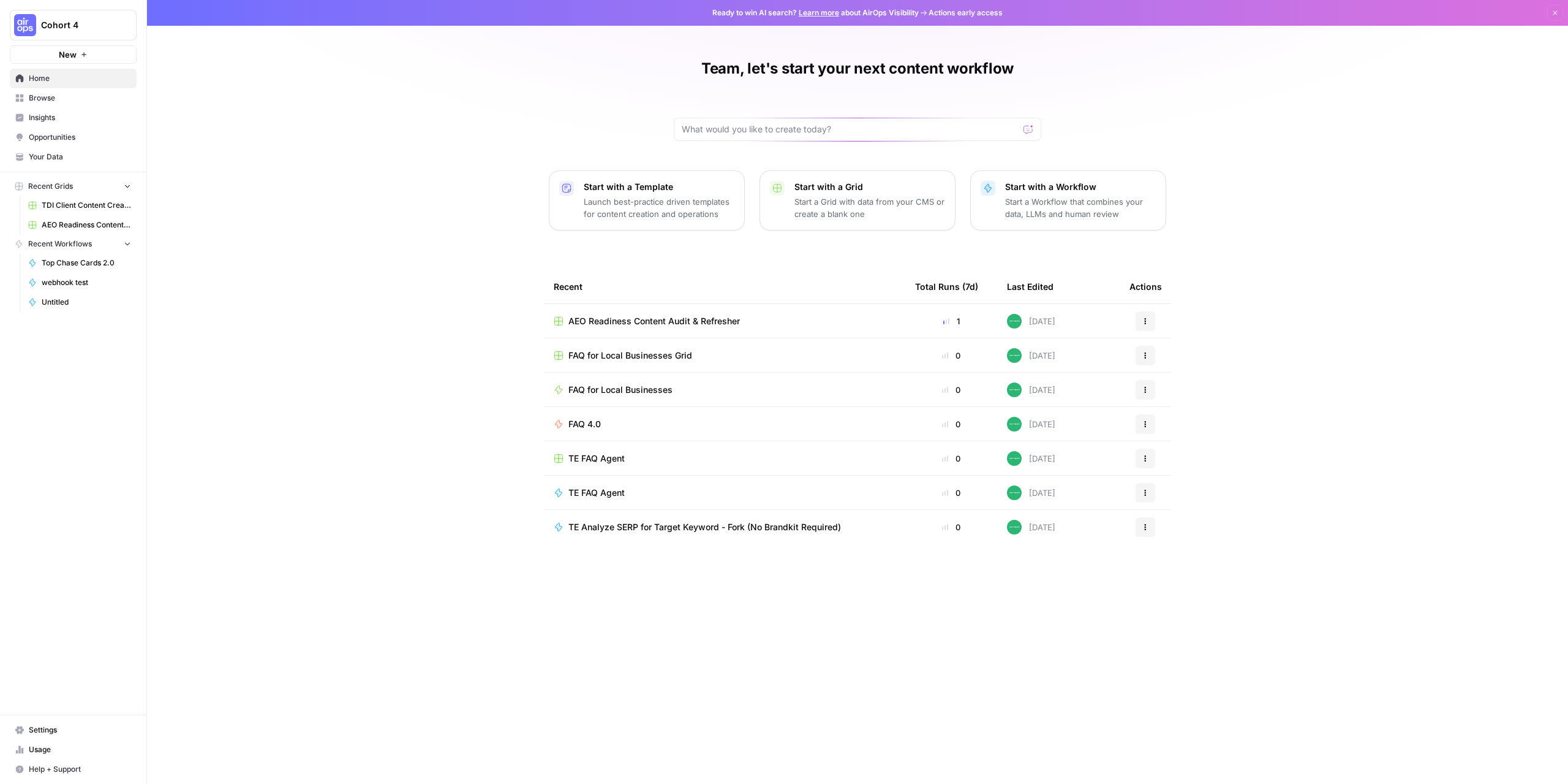
click at [62, 99] on span "Browse" at bounding box center [80, 98] width 102 height 11
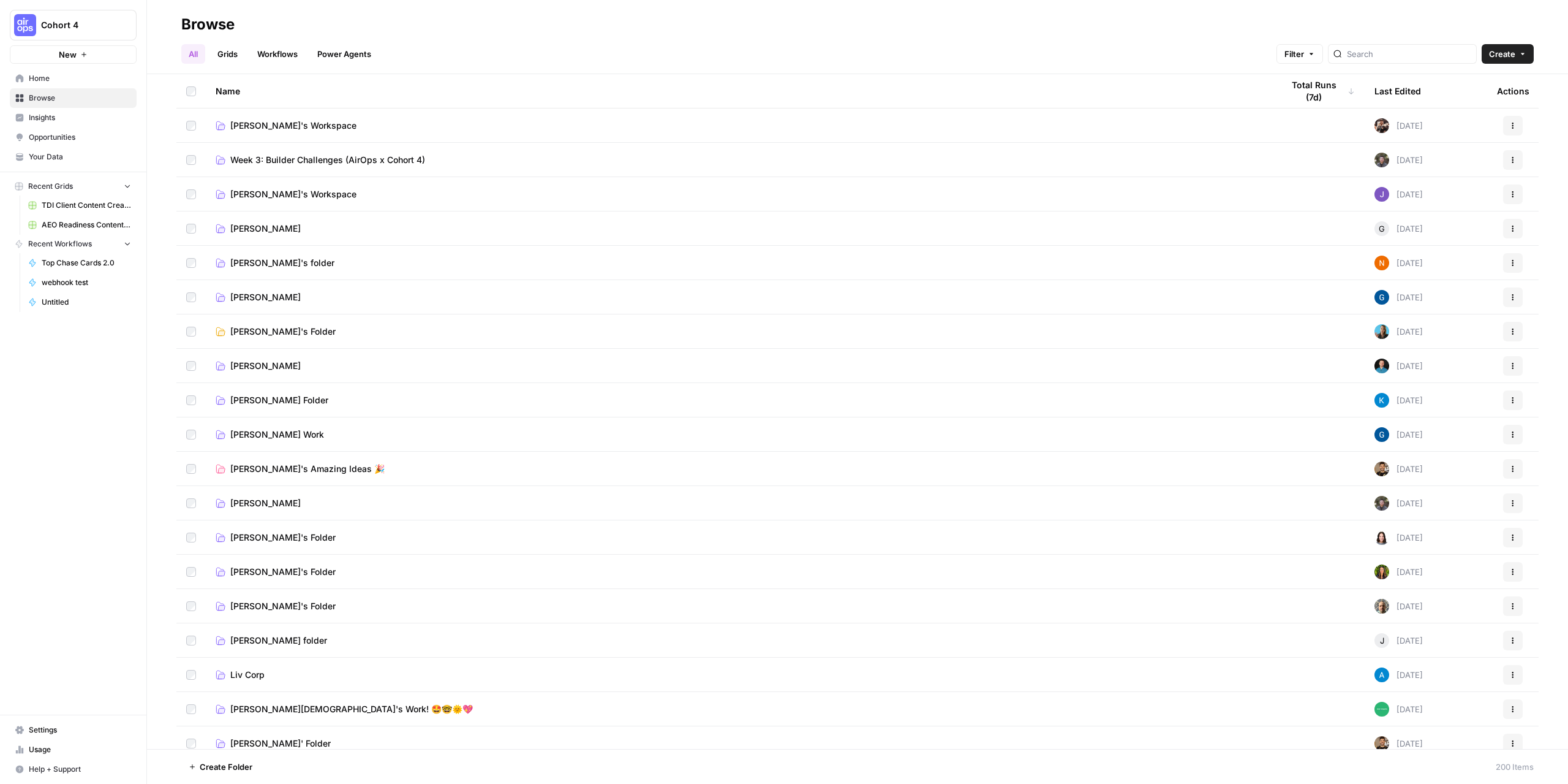
click at [64, 19] on button "Cohort 4" at bounding box center [73, 24] width 127 height 30
click at [66, 133] on span "Team Empathy" at bounding box center [118, 131] width 161 height 13
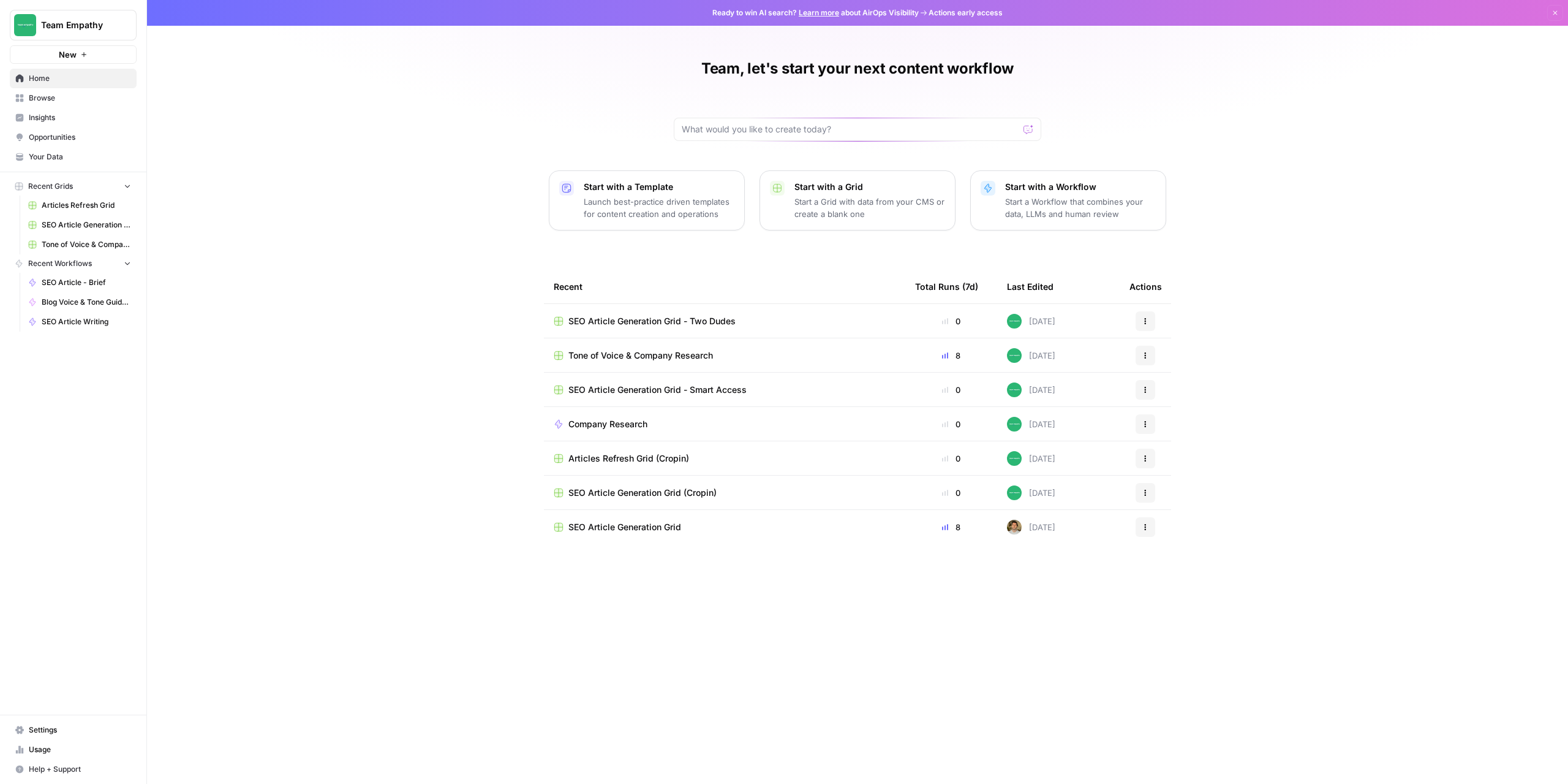
click at [43, 99] on span "Browse" at bounding box center [80, 98] width 102 height 11
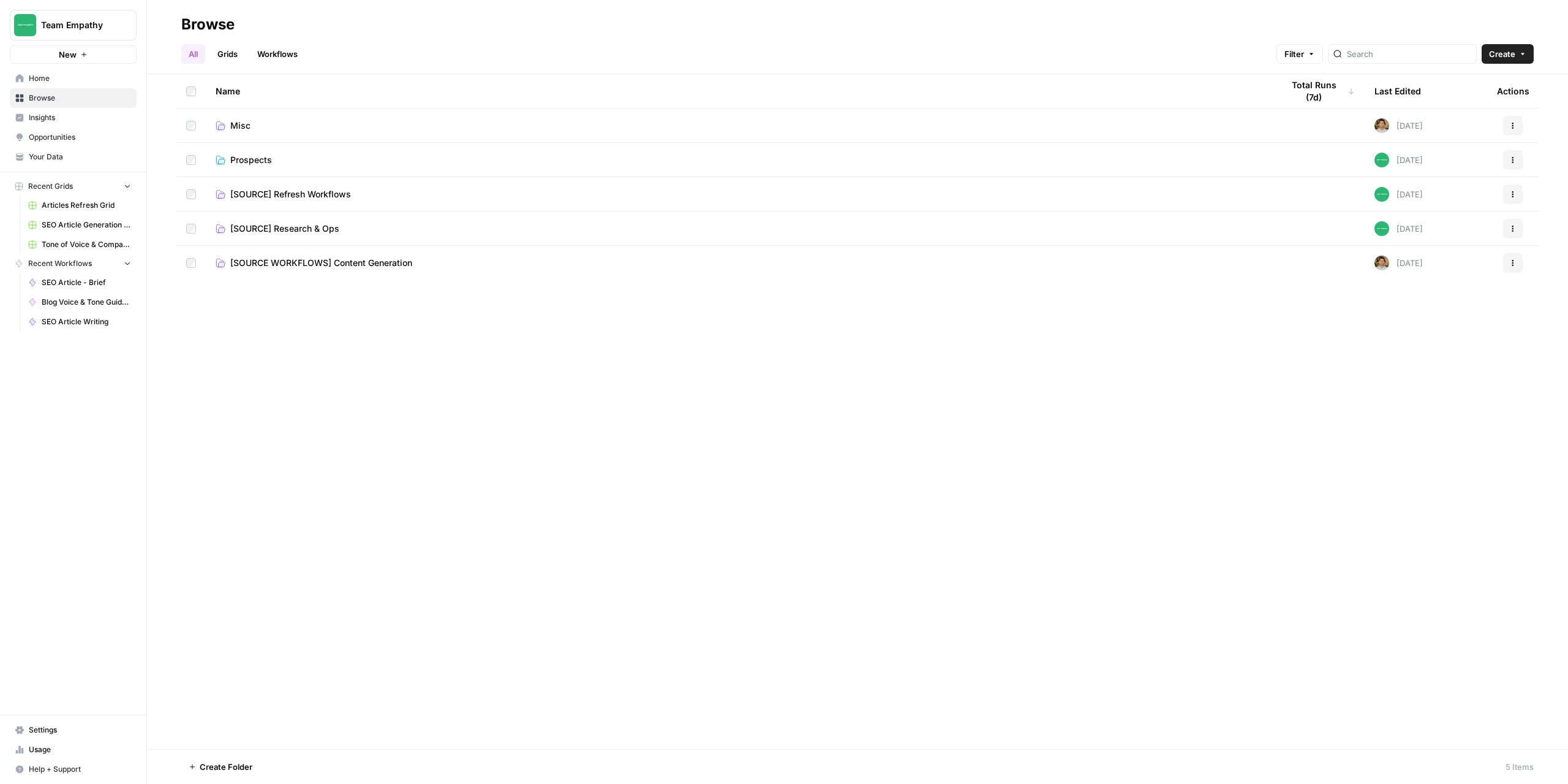
click at [243, 159] on span "Prospects" at bounding box center [251, 160] width 41 height 13
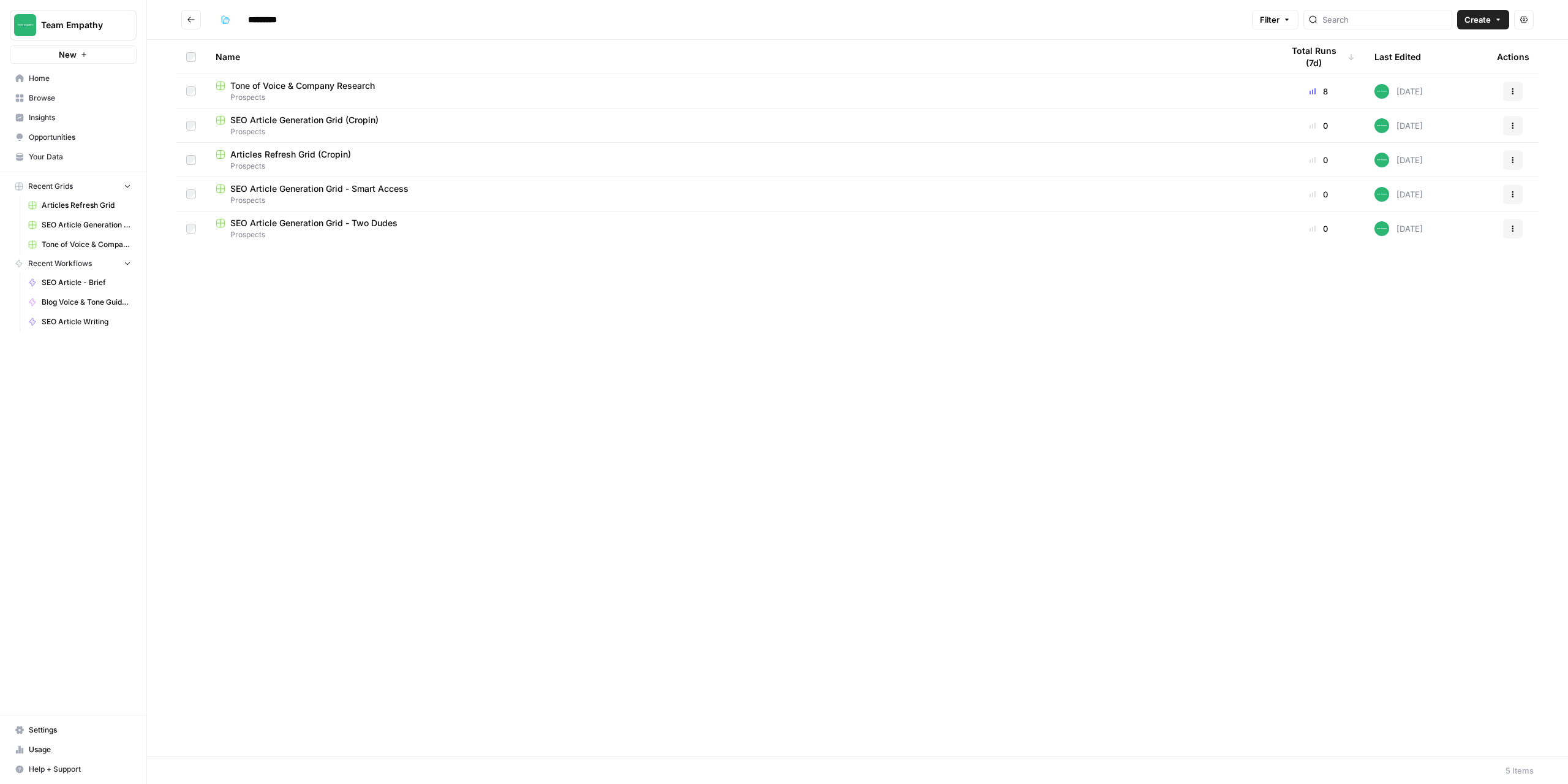
click at [287, 225] on span "SEO Article Generation Grid - Two Dudes" at bounding box center [314, 223] width 167 height 13
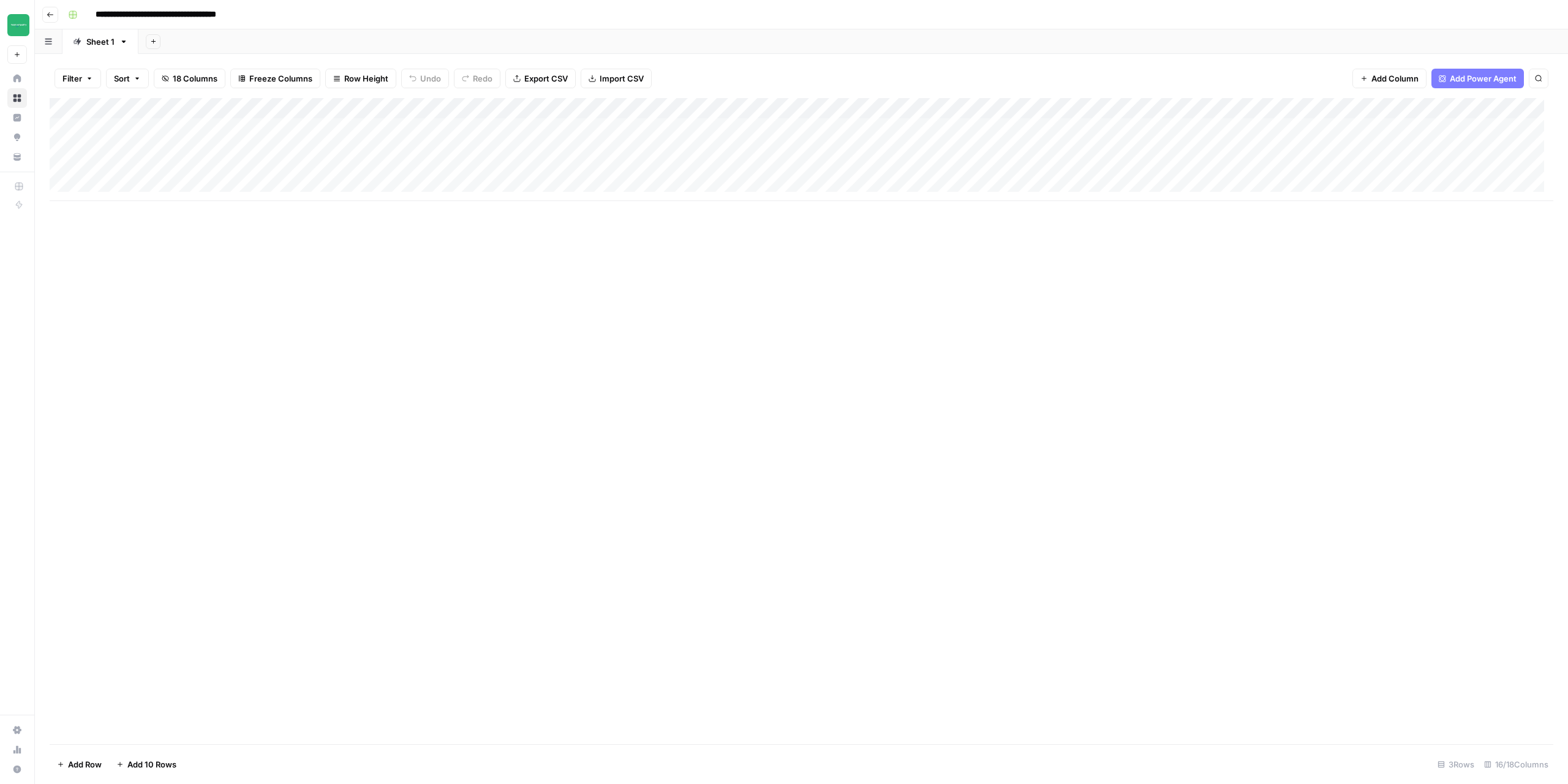
click at [138, 127] on div "Add Column" at bounding box center [801, 149] width 1504 height 103
click at [258, 127] on div "Add Column" at bounding box center [801, 149] width 1504 height 103
type textarea "********"
click at [381, 228] on div "Add Column" at bounding box center [801, 421] width 1504 height 646
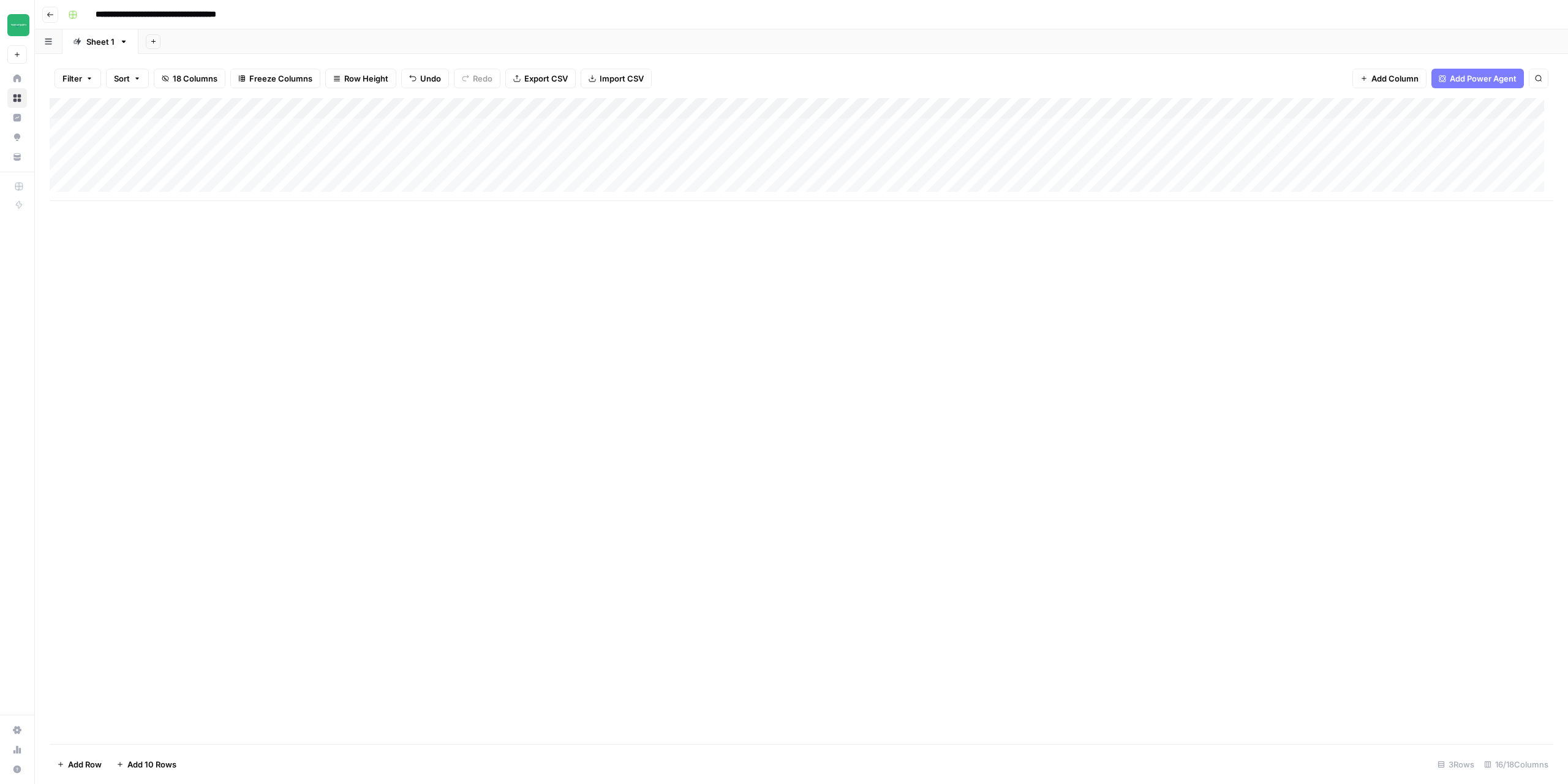
click at [362, 130] on div "Add Column" at bounding box center [801, 149] width 1504 height 103
click at [455, 364] on div "Add Column" at bounding box center [801, 421] width 1504 height 646
click at [380, 126] on div "Add Column" at bounding box center [801, 149] width 1504 height 103
click at [536, 373] on div "Add Column" at bounding box center [801, 421] width 1504 height 646
click at [479, 130] on div "Add Column" at bounding box center [801, 149] width 1504 height 103
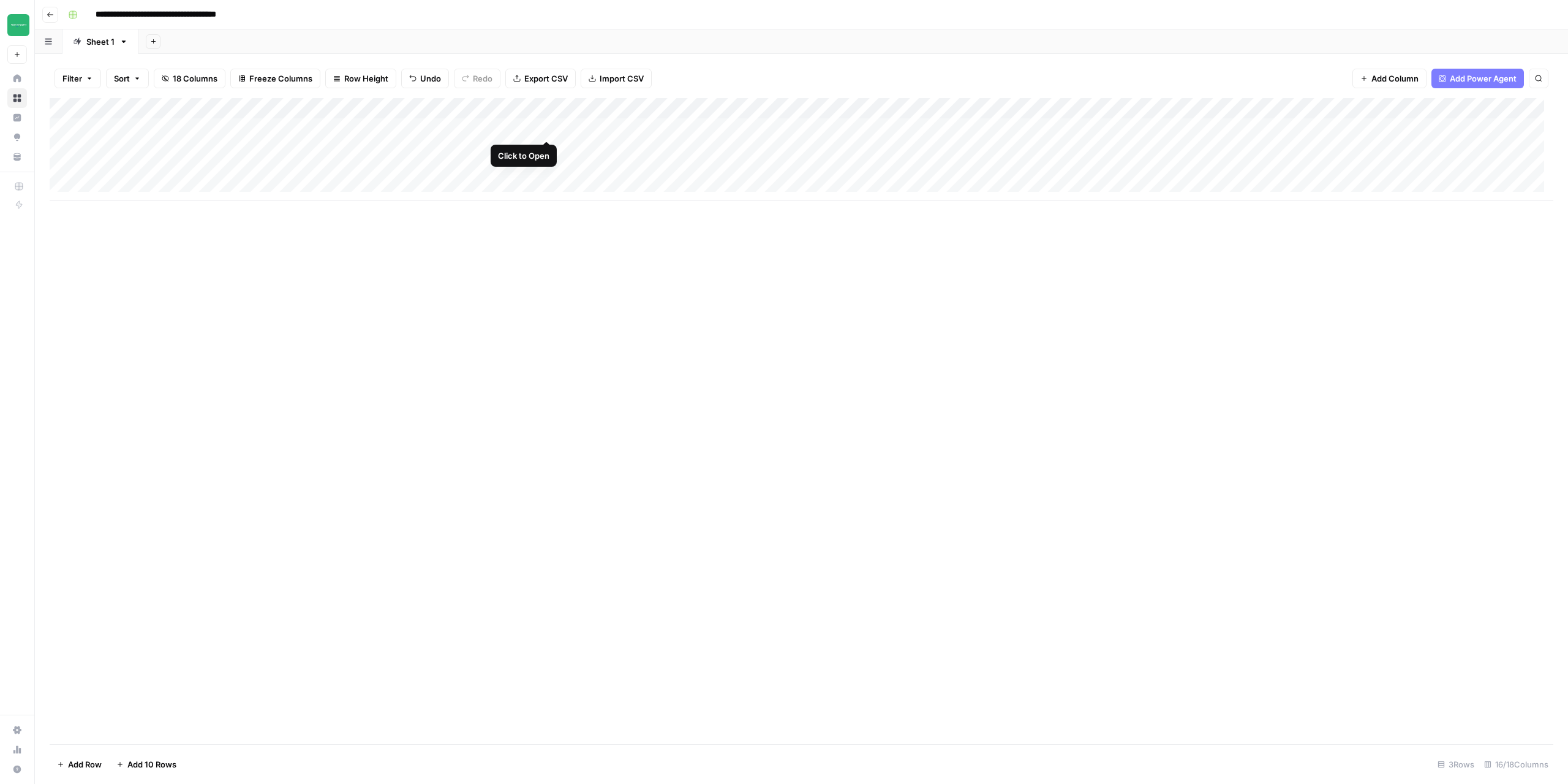
click at [549, 110] on div "Add Column" at bounding box center [801, 149] width 1504 height 103
click at [518, 113] on div at bounding box center [495, 110] width 127 height 24
click at [500, 83] on div "Filter Sort 18 Columns Freeze Columns Row Height Undo Redo Export CSV Import CS…" at bounding box center [801, 78] width 1504 height 39
click at [477, 134] on div "Add Column" at bounding box center [801, 149] width 1504 height 103
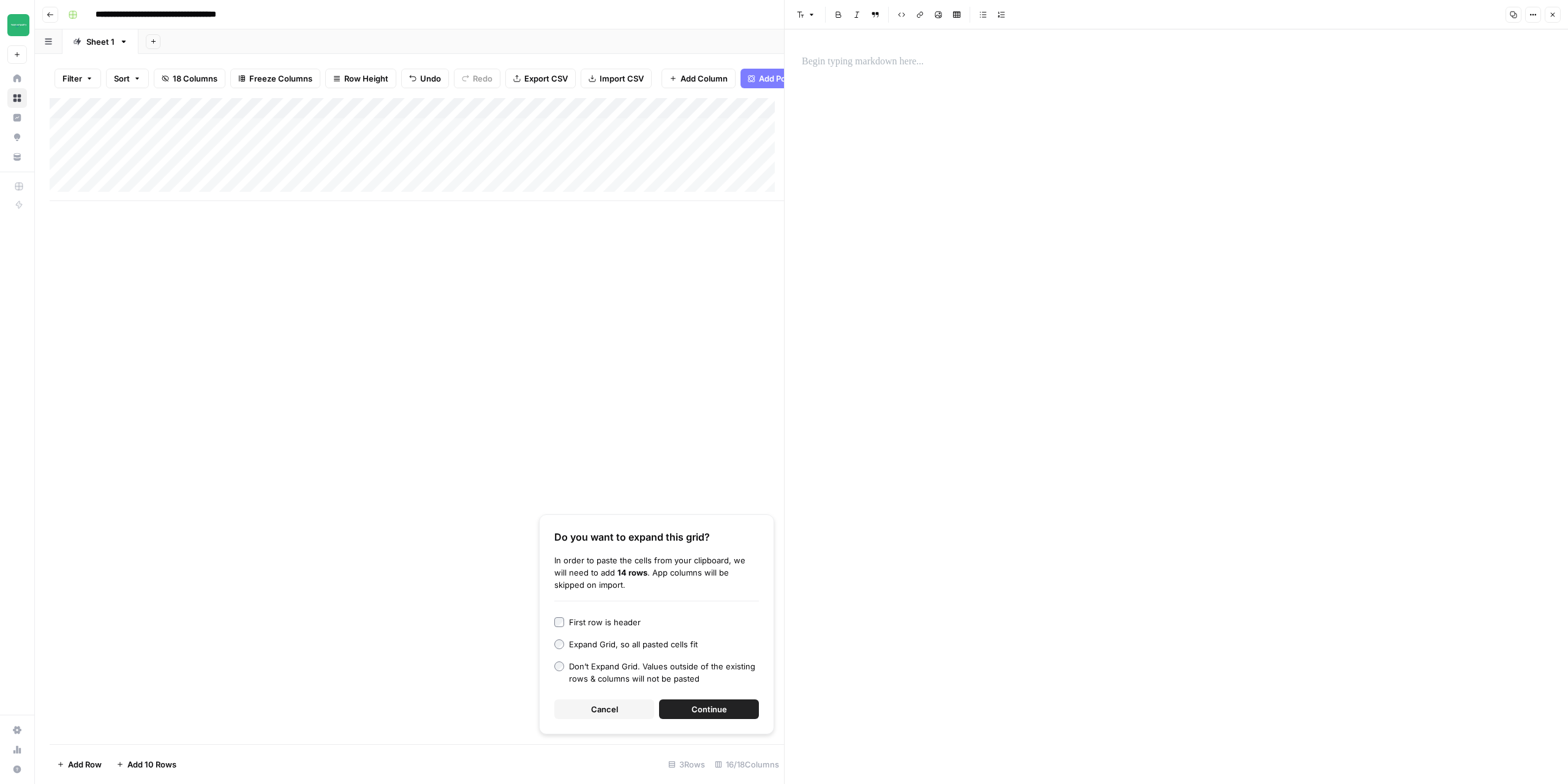
click at [861, 62] on p at bounding box center [1176, 62] width 749 height 16
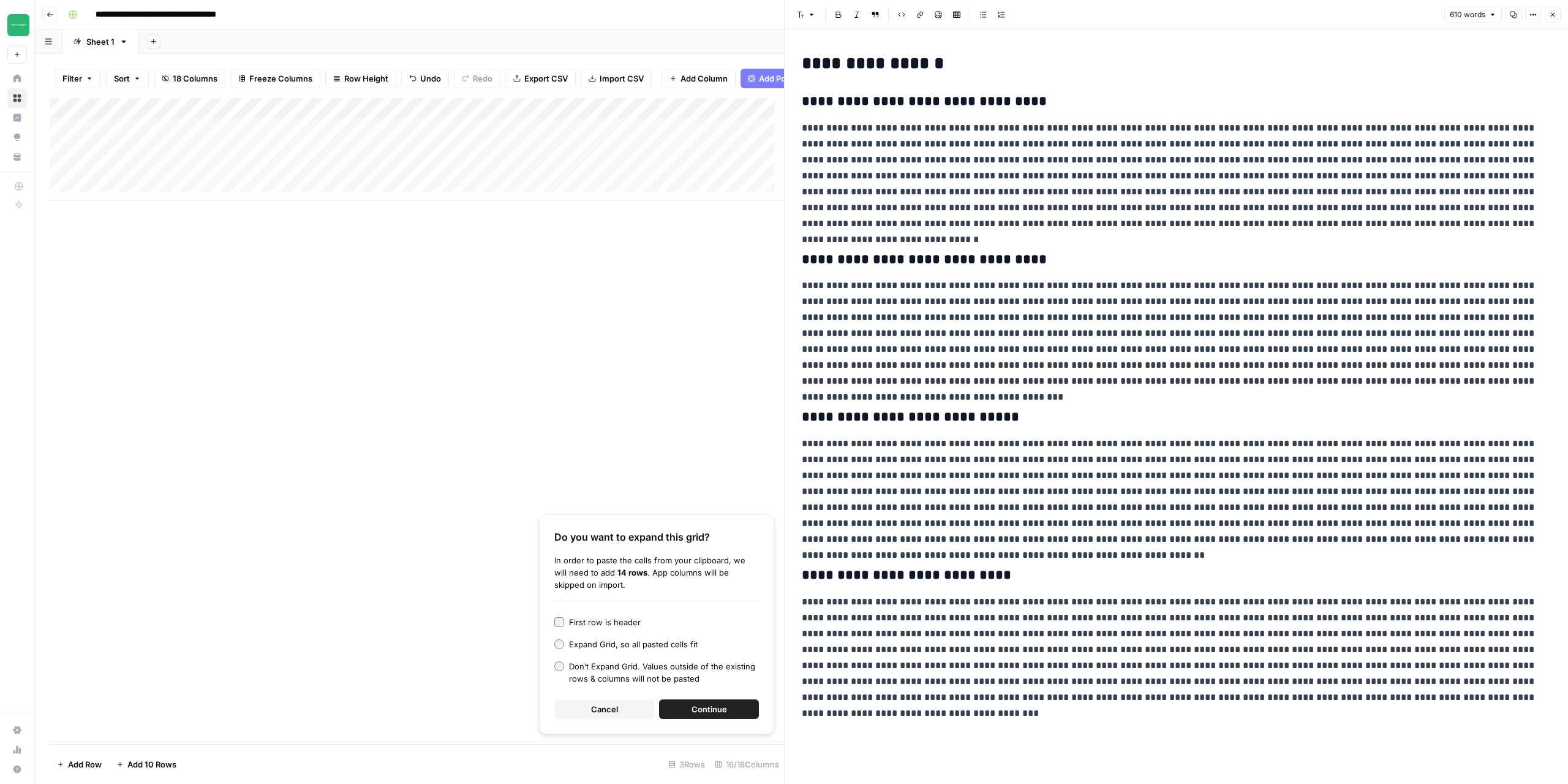
click at [590, 704] on button "Cancel" at bounding box center [604, 709] width 100 height 19
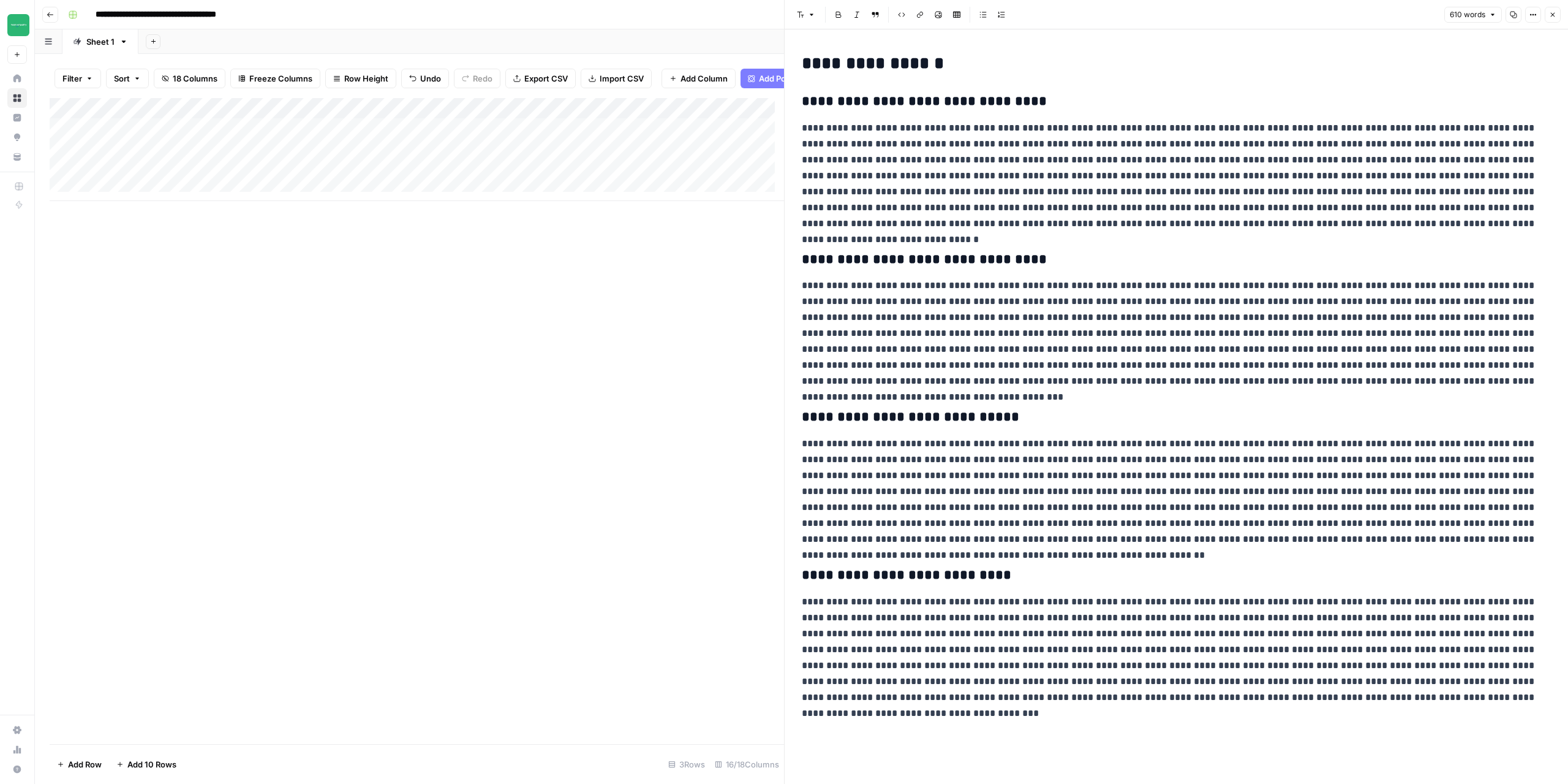
click at [1552, 19] on button "Close" at bounding box center [1553, 15] width 16 height 16
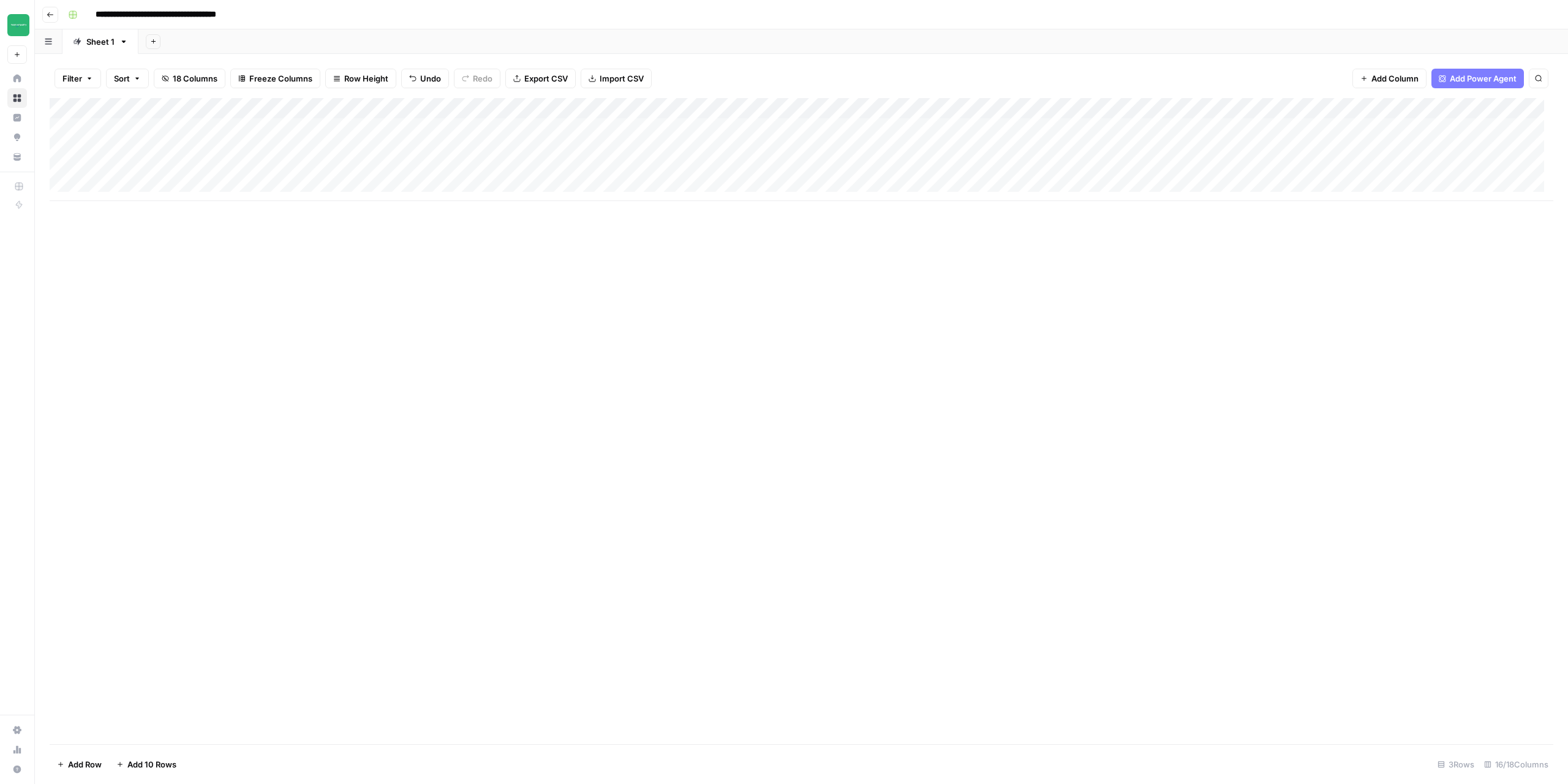
click at [489, 126] on div "Add Column" at bounding box center [801, 149] width 1504 height 103
click at [868, 72] on div at bounding box center [1176, 62] width 764 height 26
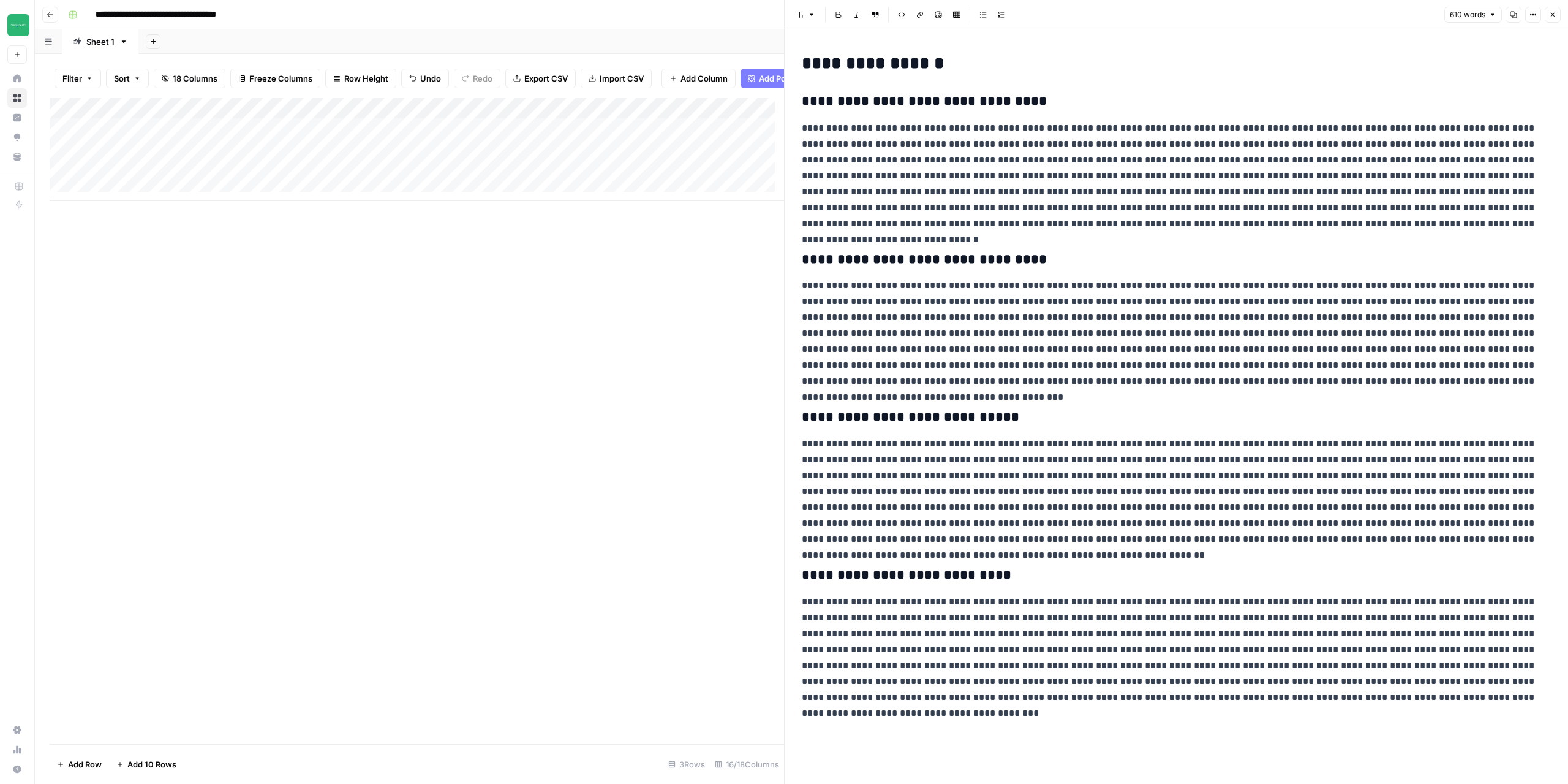
click at [1432, 701] on p at bounding box center [1176, 649] width 749 height 112
click at [628, 381] on div "Add Column" at bounding box center [417, 421] width 735 height 646
click at [634, 129] on div "Add Column" at bounding box center [417, 149] width 735 height 103
click at [630, 134] on div "Add Column" at bounding box center [417, 149] width 735 height 103
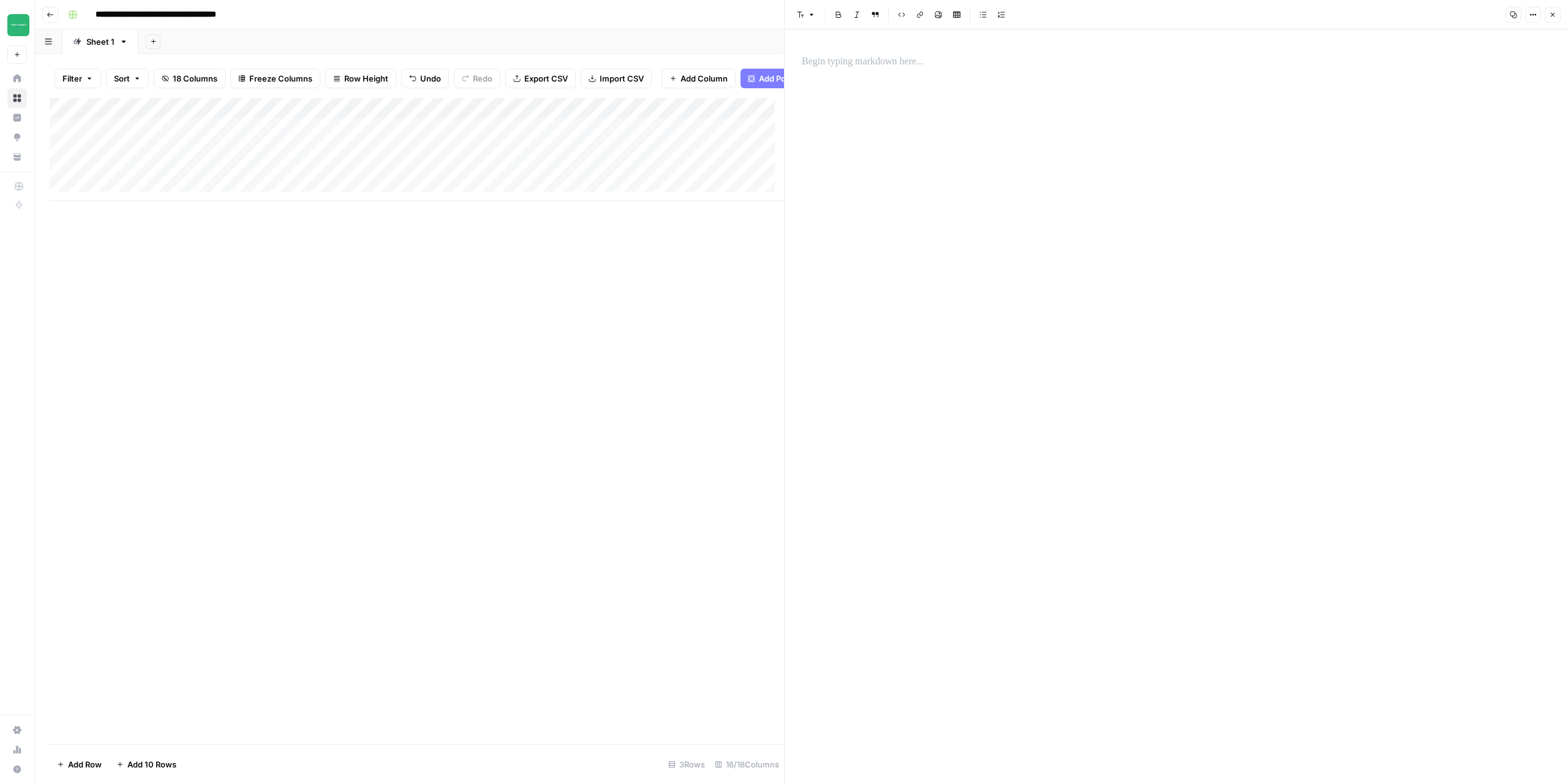
click at [876, 73] on div at bounding box center [1176, 62] width 764 height 26
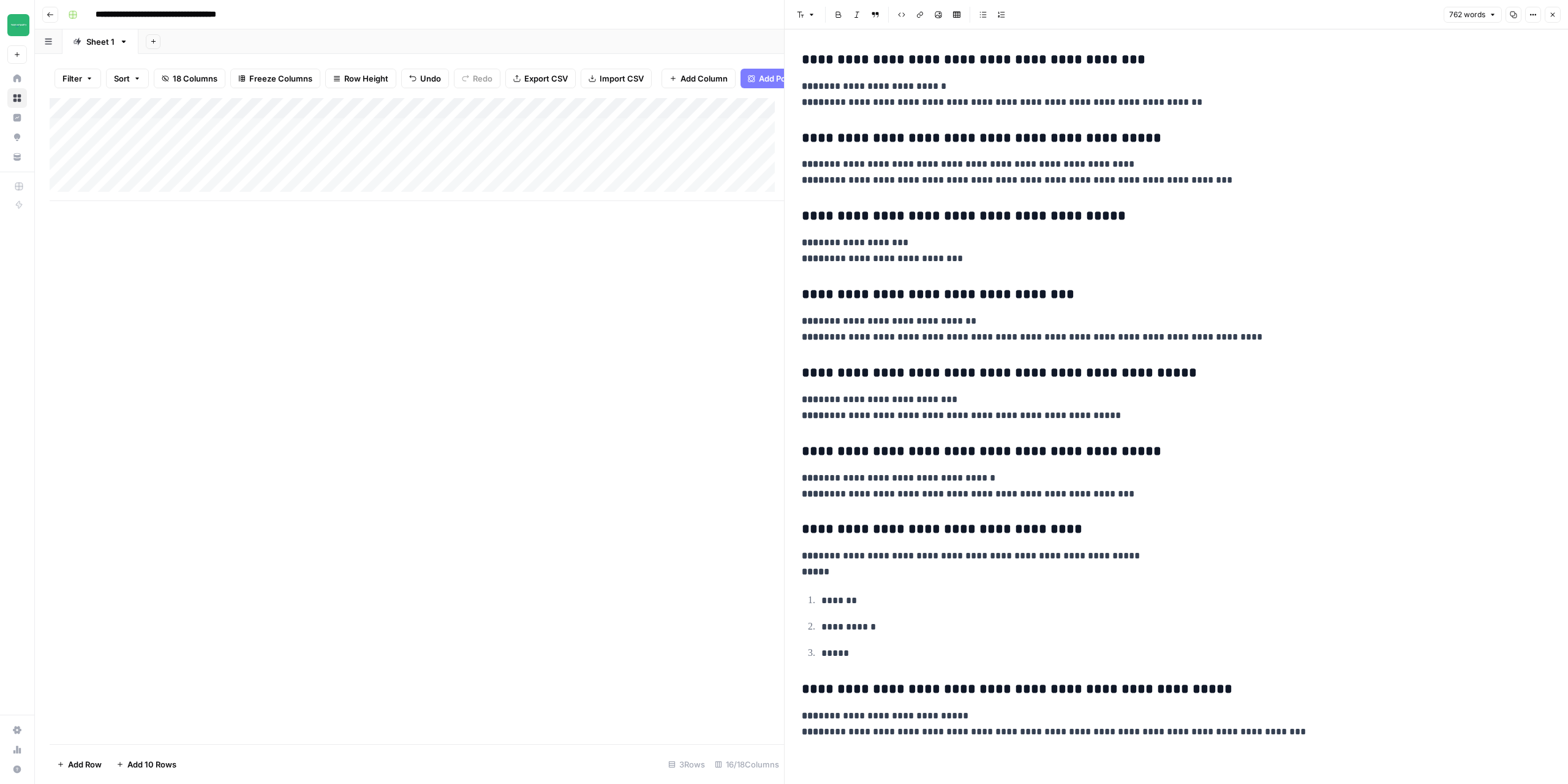
scroll to position [1584, 0]
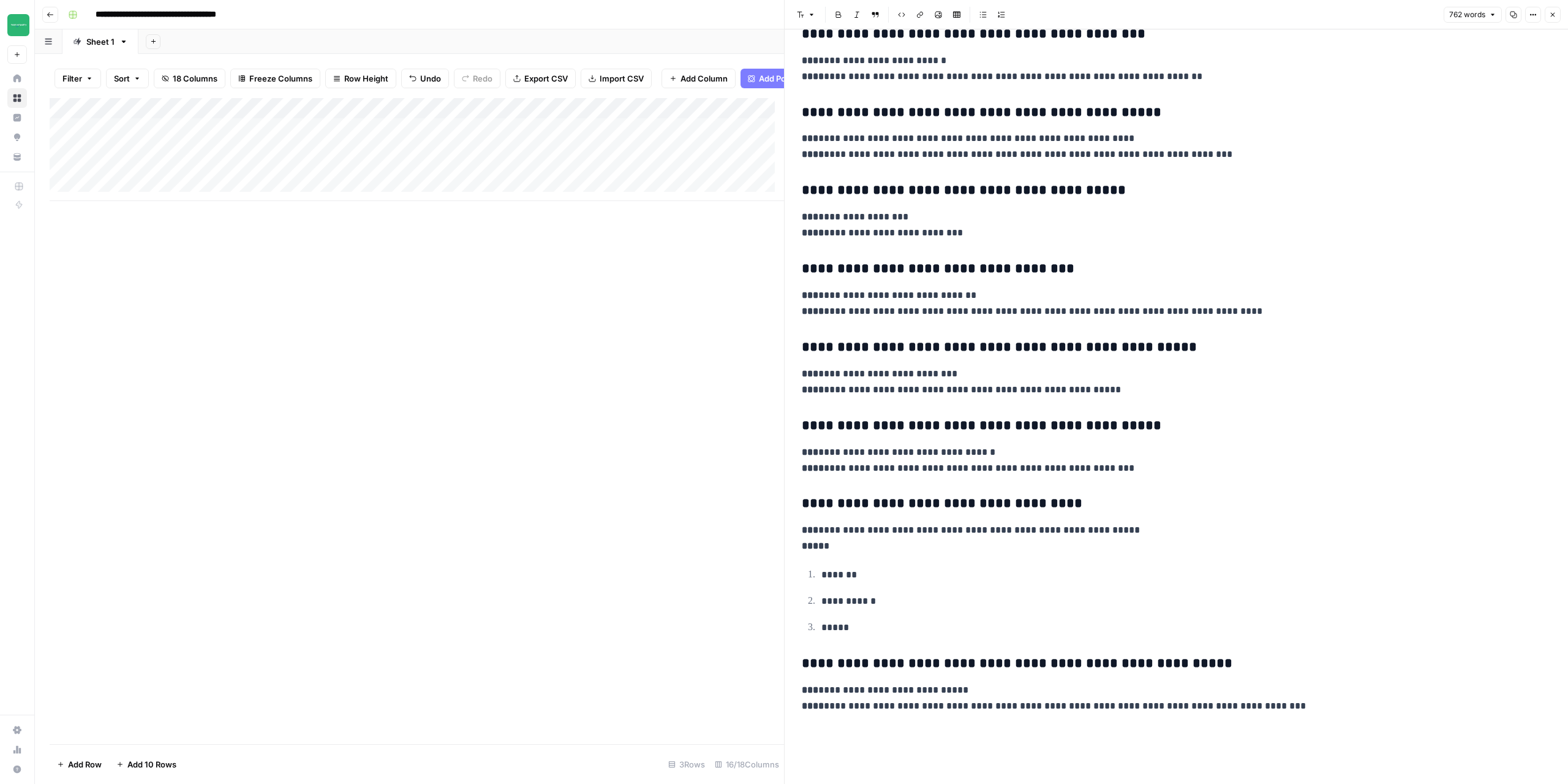
click at [553, 471] on div "Add Column" at bounding box center [417, 421] width 735 height 646
click at [1556, 17] on icon "button" at bounding box center [1552, 15] width 7 height 7
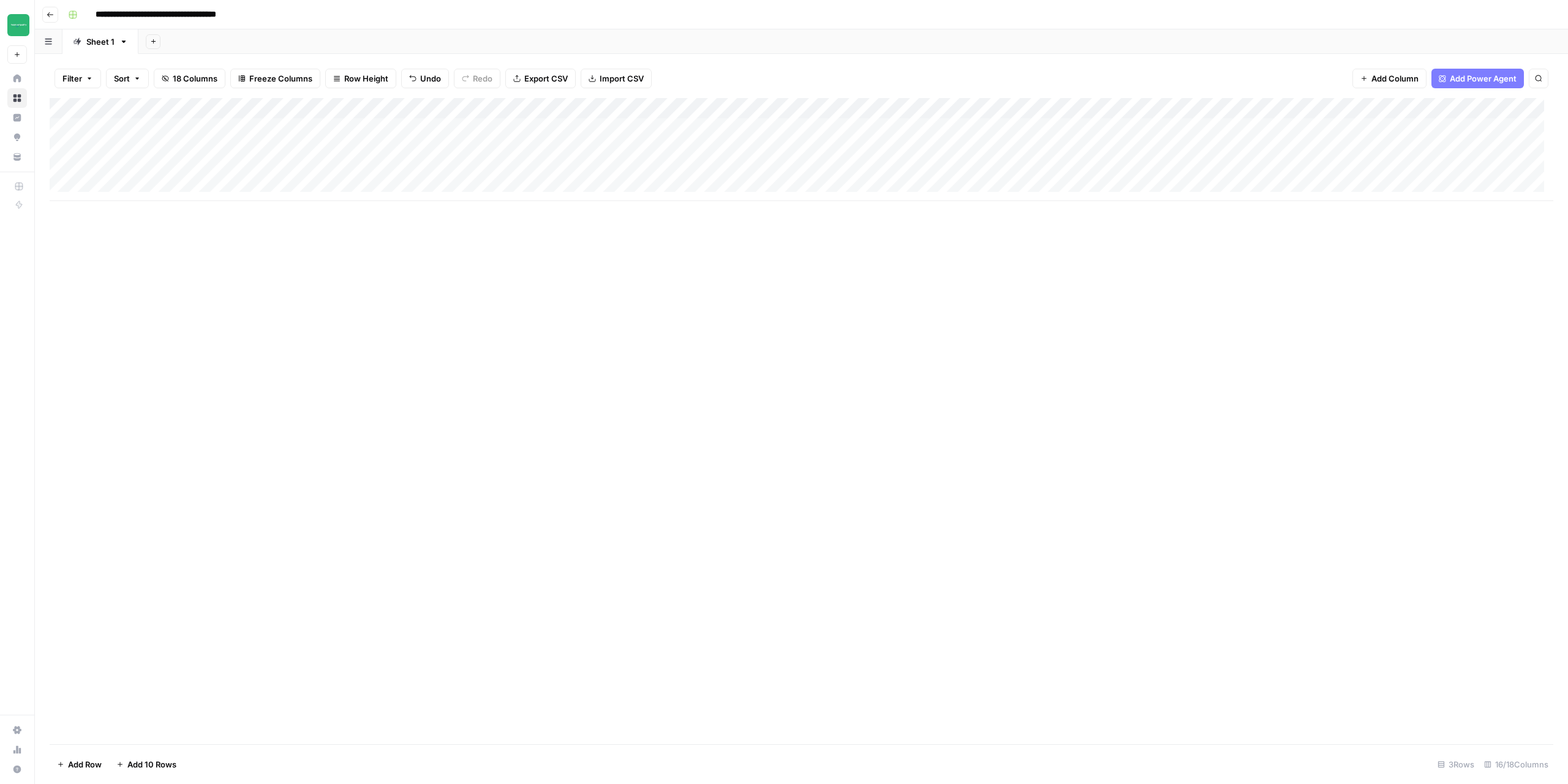
click at [1152, 109] on div "Add Column" at bounding box center [801, 149] width 1504 height 103
click at [1117, 211] on span "Configure Inputs" at bounding box center [1129, 211] width 107 height 13
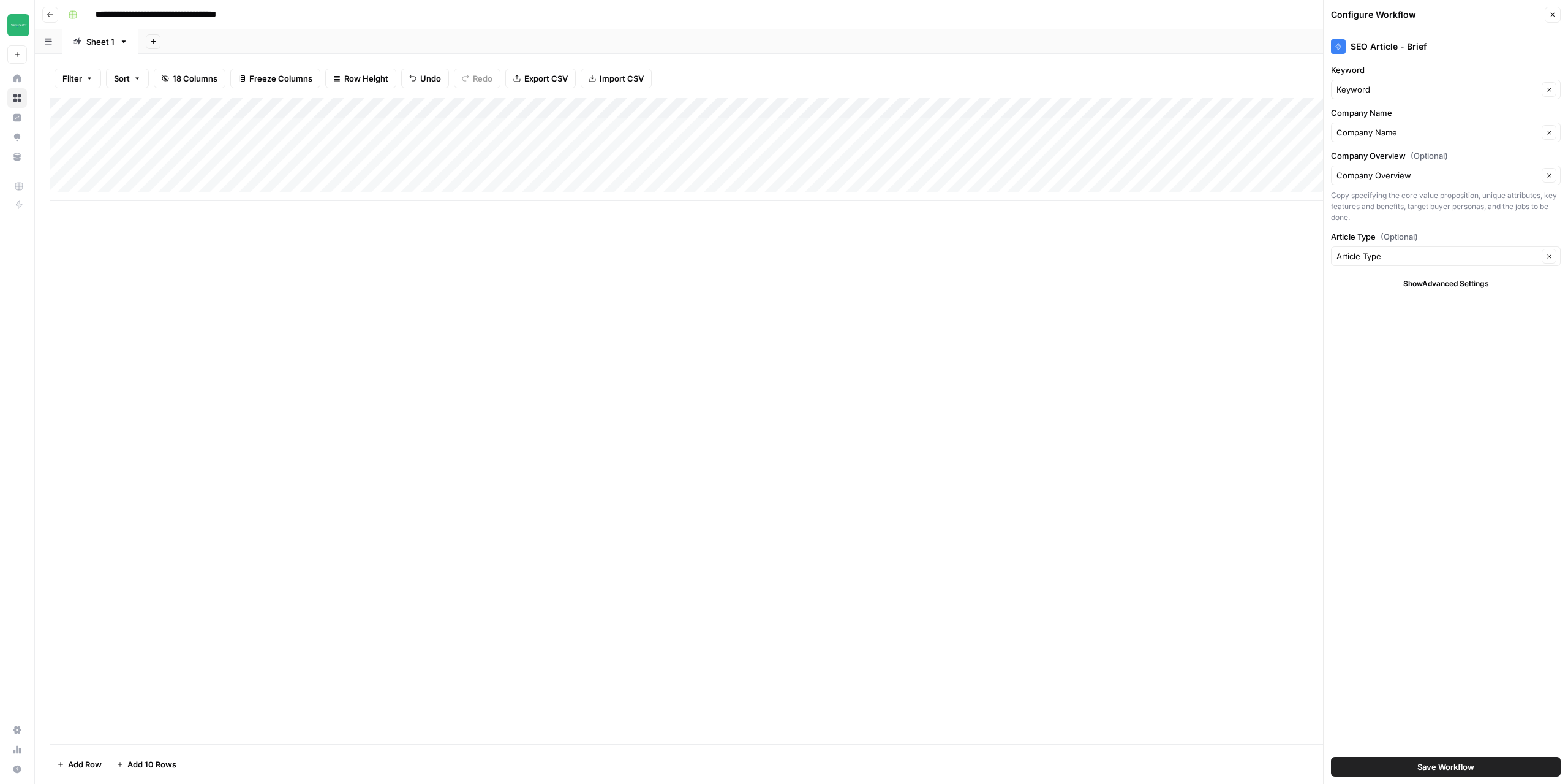
click at [1471, 264] on div "Article Type Clear" at bounding box center [1446, 256] width 230 height 19
type input "Article Type"
click at [1469, 619] on div "SEO Article - Brief Keyword Keyword Clear Company Name Company Name Clear Compa…" at bounding box center [1446, 407] width 244 height 754
click at [1412, 239] on span "(Optional)" at bounding box center [1399, 236] width 37 height 13
click at [1412, 250] on input "Article Type" at bounding box center [1437, 256] width 201 height 13
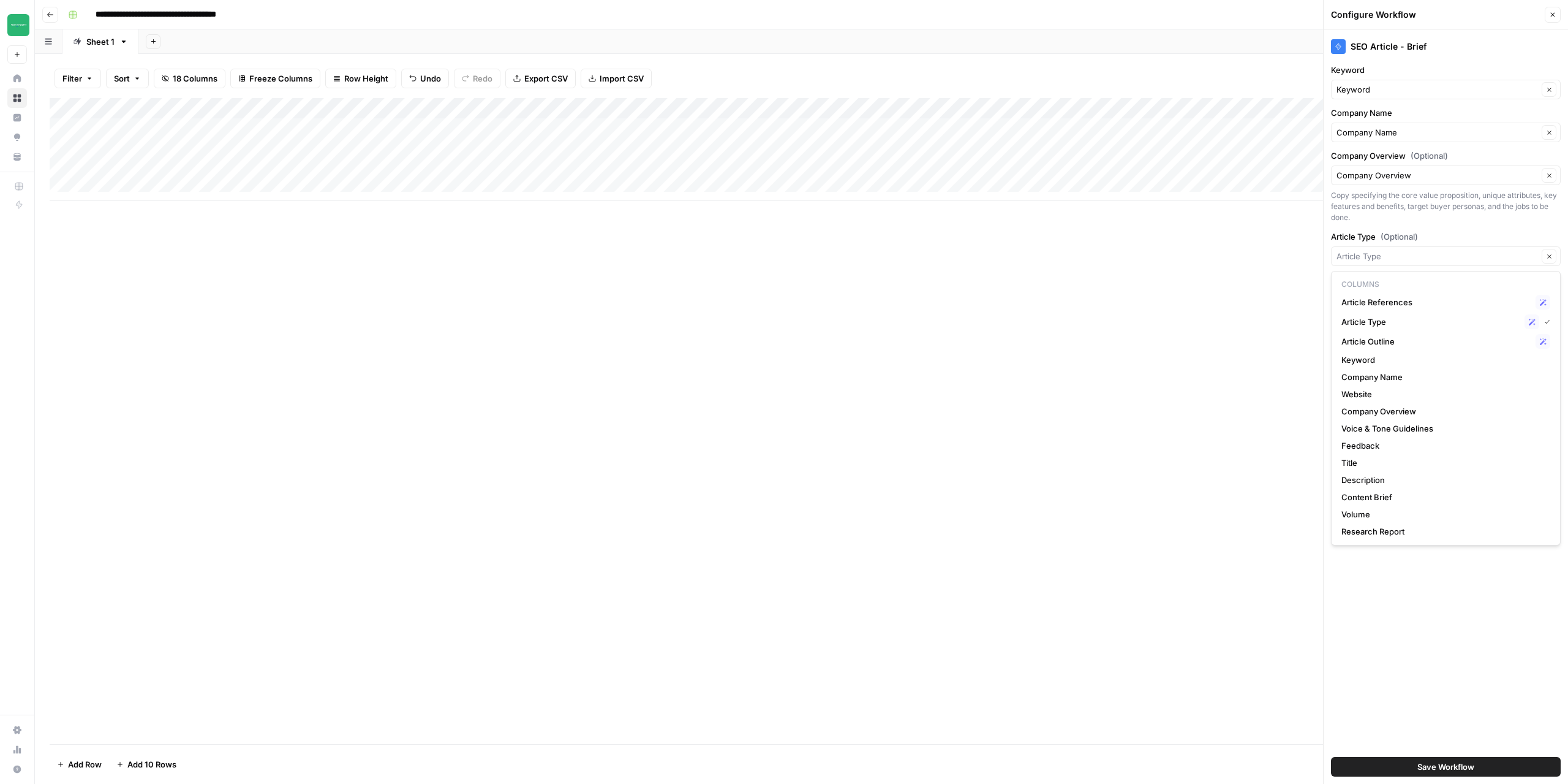
type input "Article Type"
click at [1441, 622] on div "SEO Article - Brief Keyword Keyword Clear Company Name Company Name Clear Compa…" at bounding box center [1446, 407] width 244 height 754
click at [1549, 16] on icon "button" at bounding box center [1552, 15] width 7 height 7
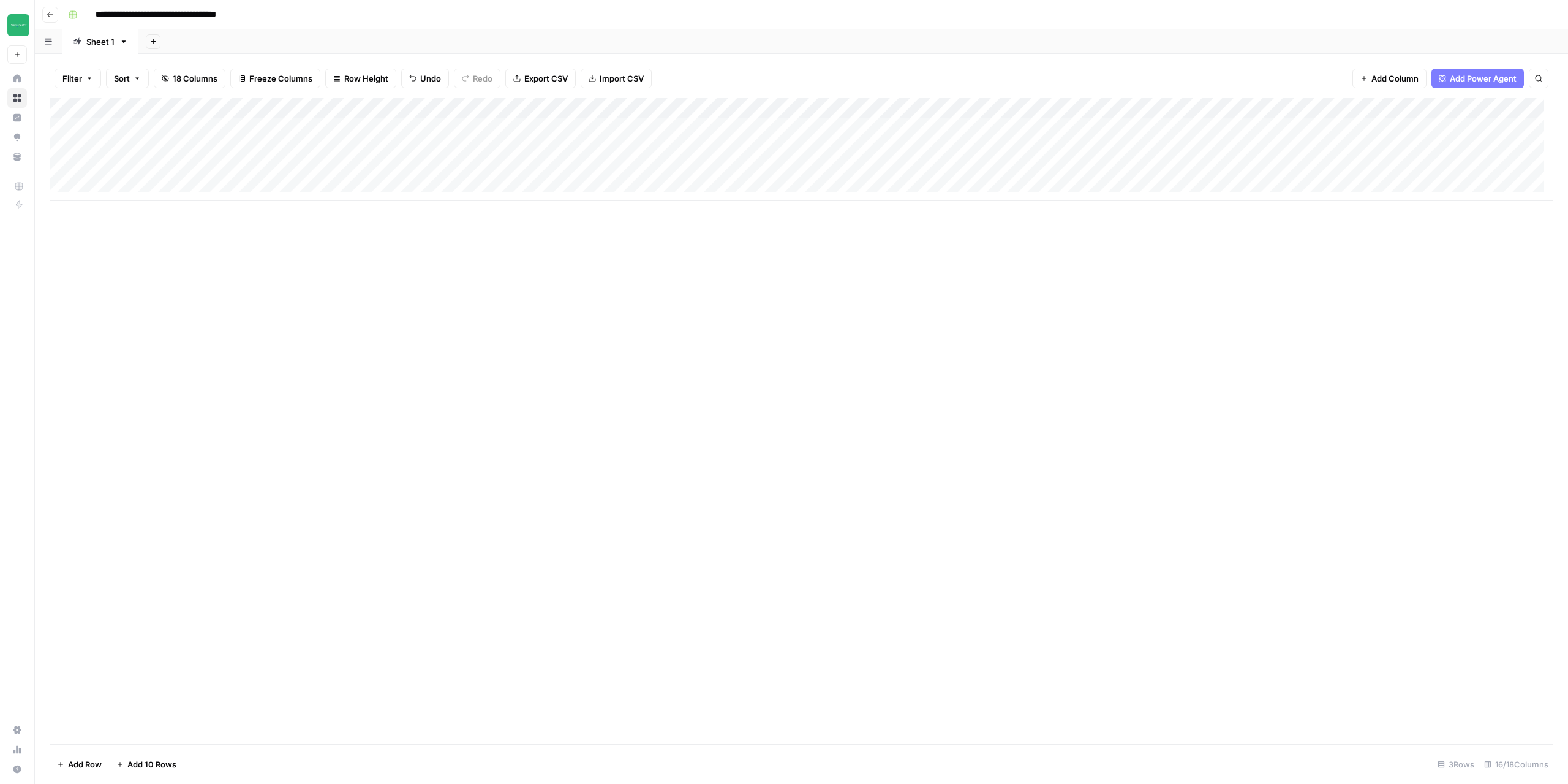
click at [1150, 107] on div "Add Column" at bounding box center [801, 149] width 1504 height 103
click at [1099, 232] on span "Edit Workflow" at bounding box center [1129, 228] width 107 height 13
click at [1151, 109] on div "Add Column" at bounding box center [801, 149] width 1504 height 103
click at [1116, 211] on span "Configure Inputs" at bounding box center [1129, 211] width 107 height 13
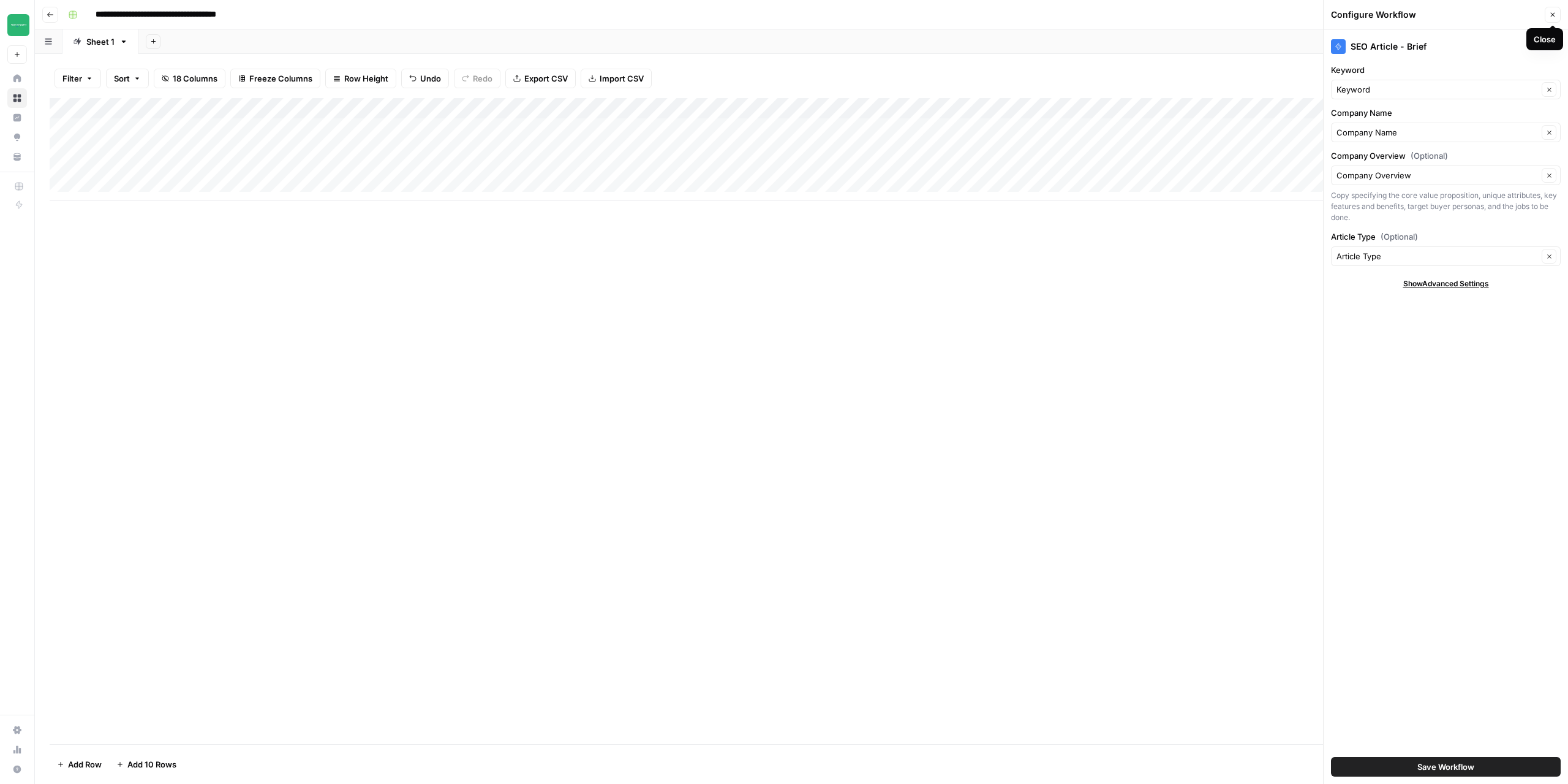
click at [1552, 14] on icon "button" at bounding box center [1553, 15] width 4 height 4
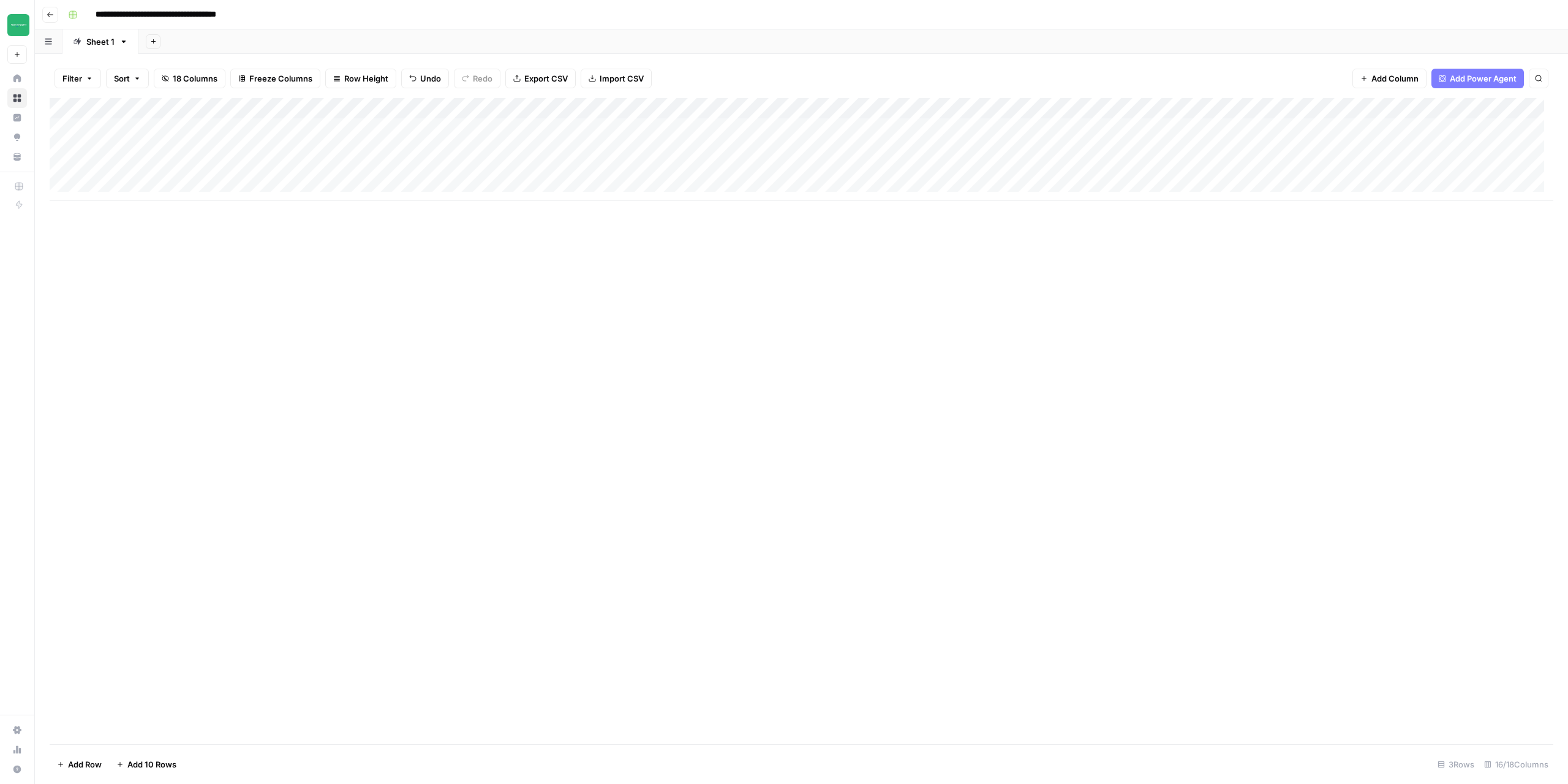
click at [1116, 129] on div "Add Column" at bounding box center [801, 149] width 1504 height 103
click at [1018, 108] on div "Add Column" at bounding box center [801, 149] width 1504 height 103
click at [998, 210] on span "Configure Inputs" at bounding box center [1004, 211] width 107 height 13
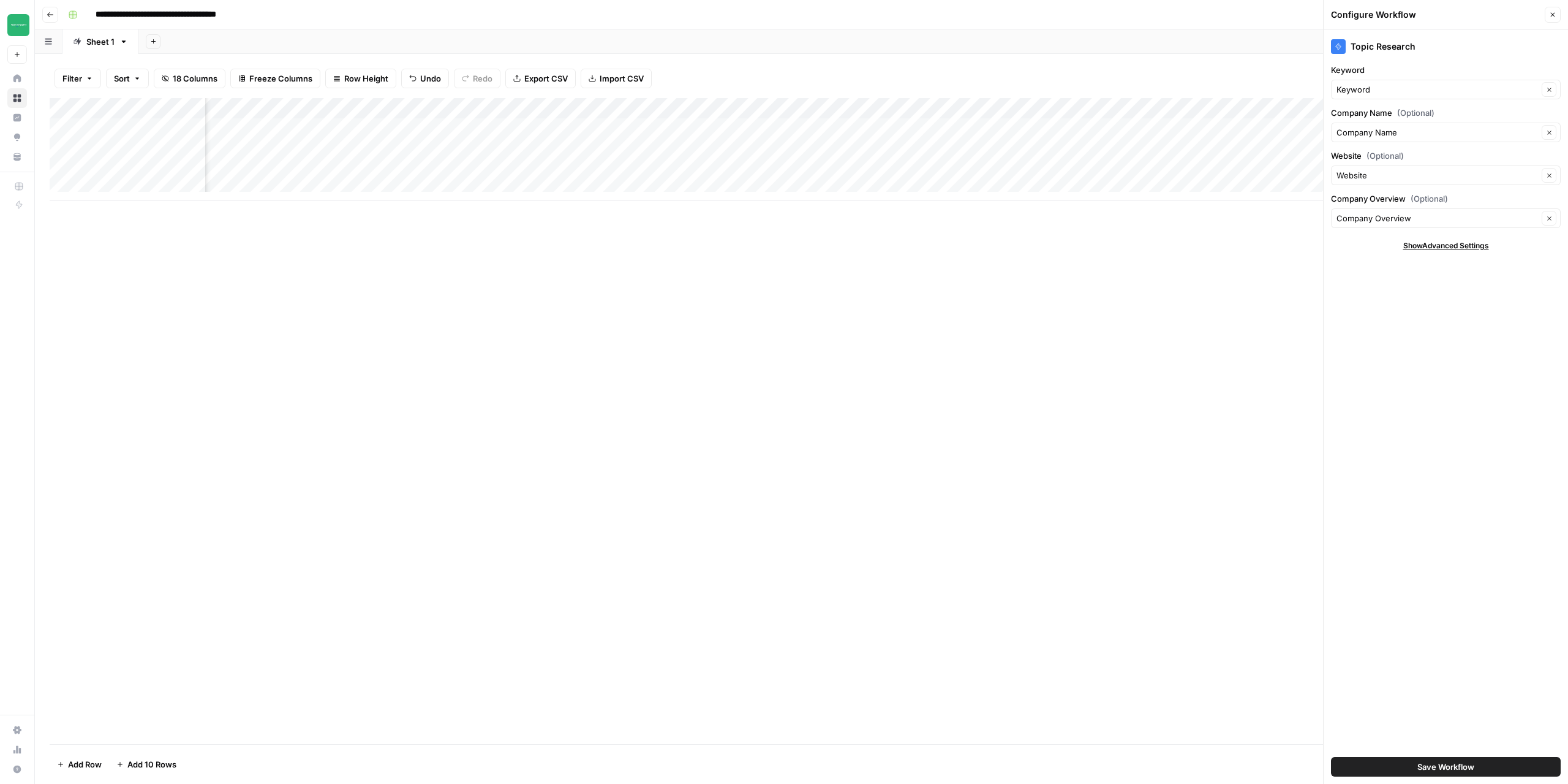
click at [1072, 350] on div "Add Column" at bounding box center [801, 421] width 1504 height 646
click at [1553, 13] on icon "button" at bounding box center [1552, 15] width 7 height 7
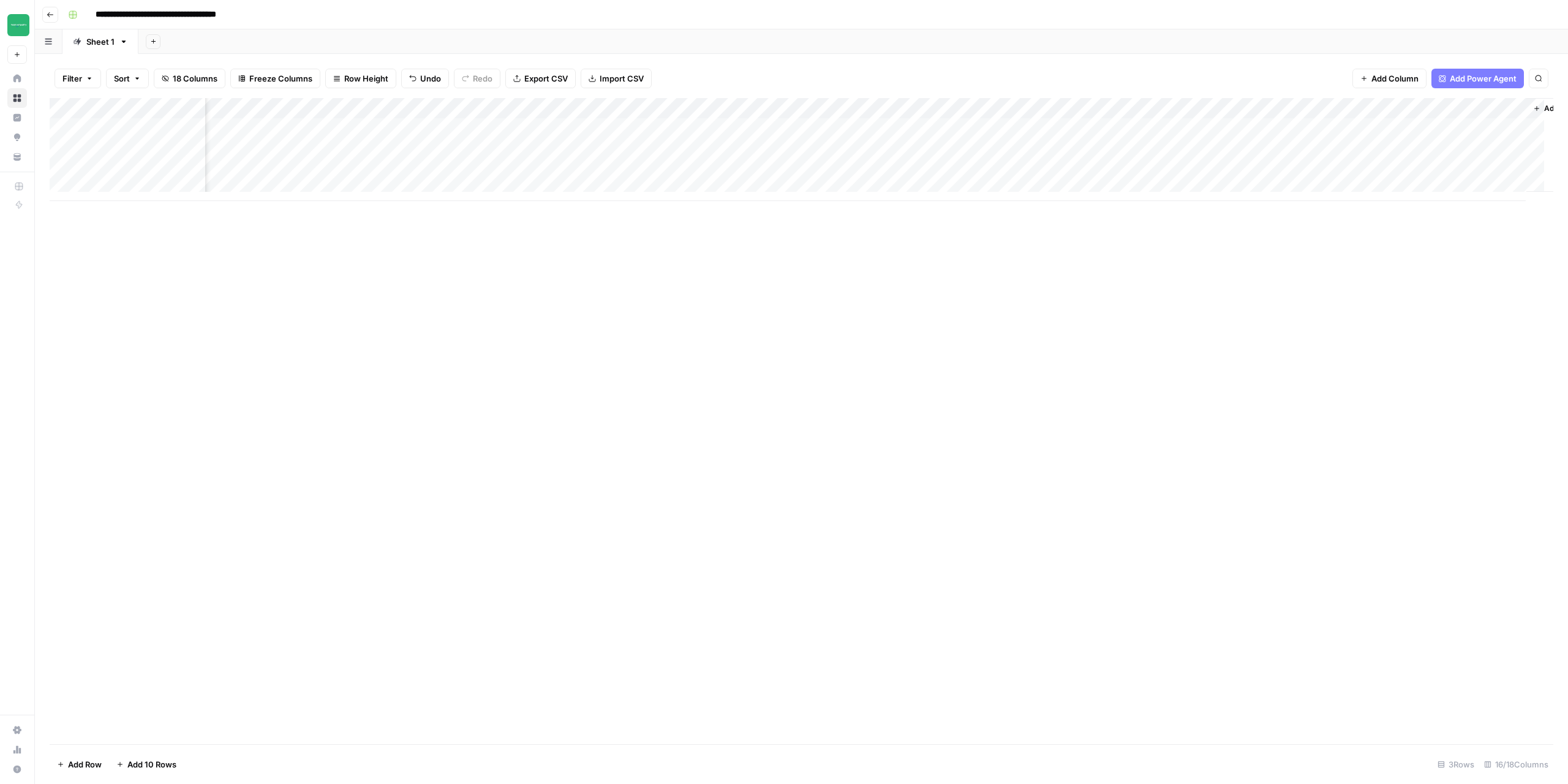
scroll to position [0, 522]
click at [936, 127] on div "Add Column" at bounding box center [801, 149] width 1504 height 103
click at [1210, 111] on div "Add Column" at bounding box center [801, 149] width 1504 height 103
click at [1158, 210] on span "Configure Inputs" at bounding box center [1181, 211] width 107 height 13
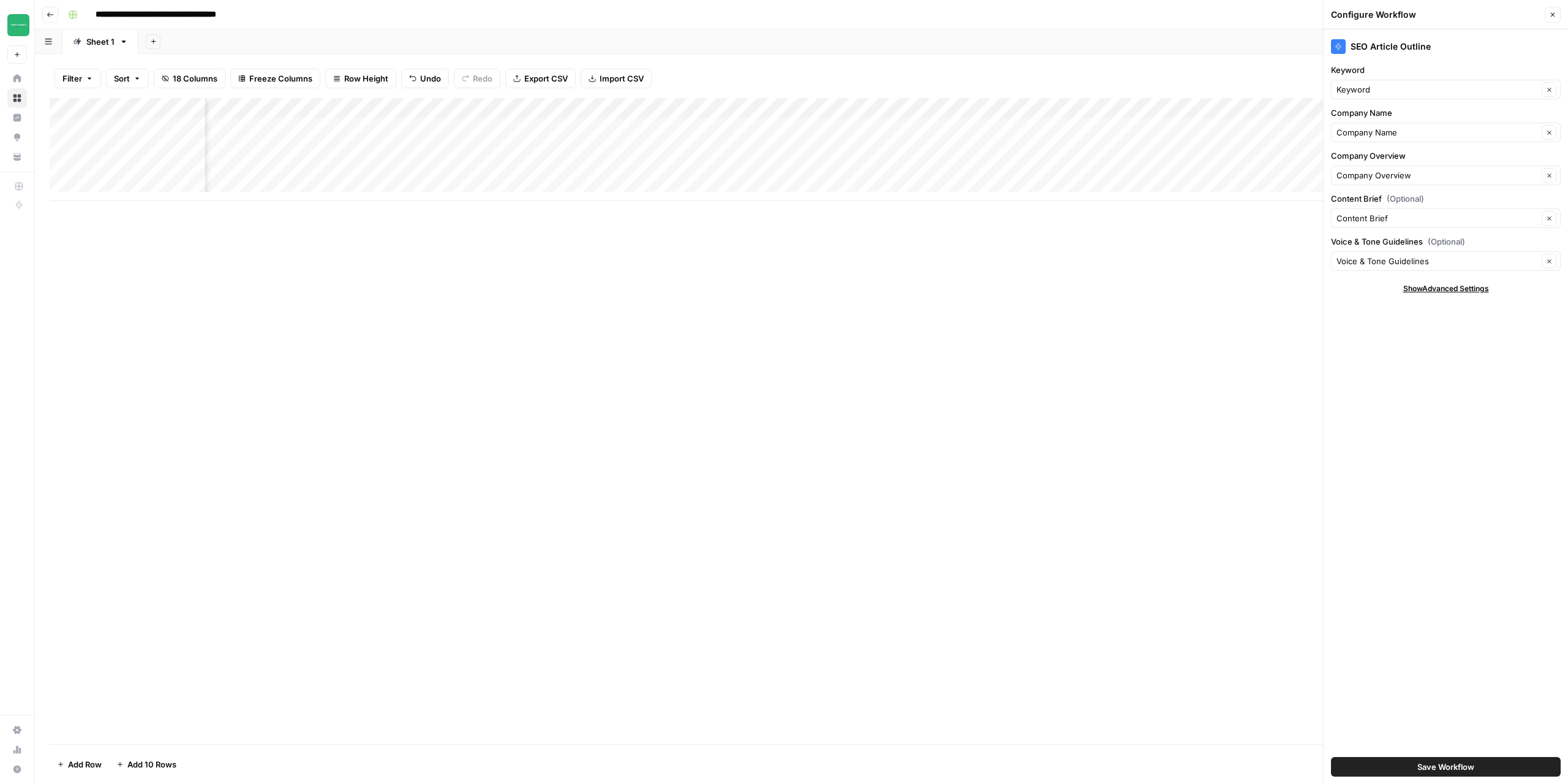
click at [1556, 14] on button "Close" at bounding box center [1553, 15] width 16 height 16
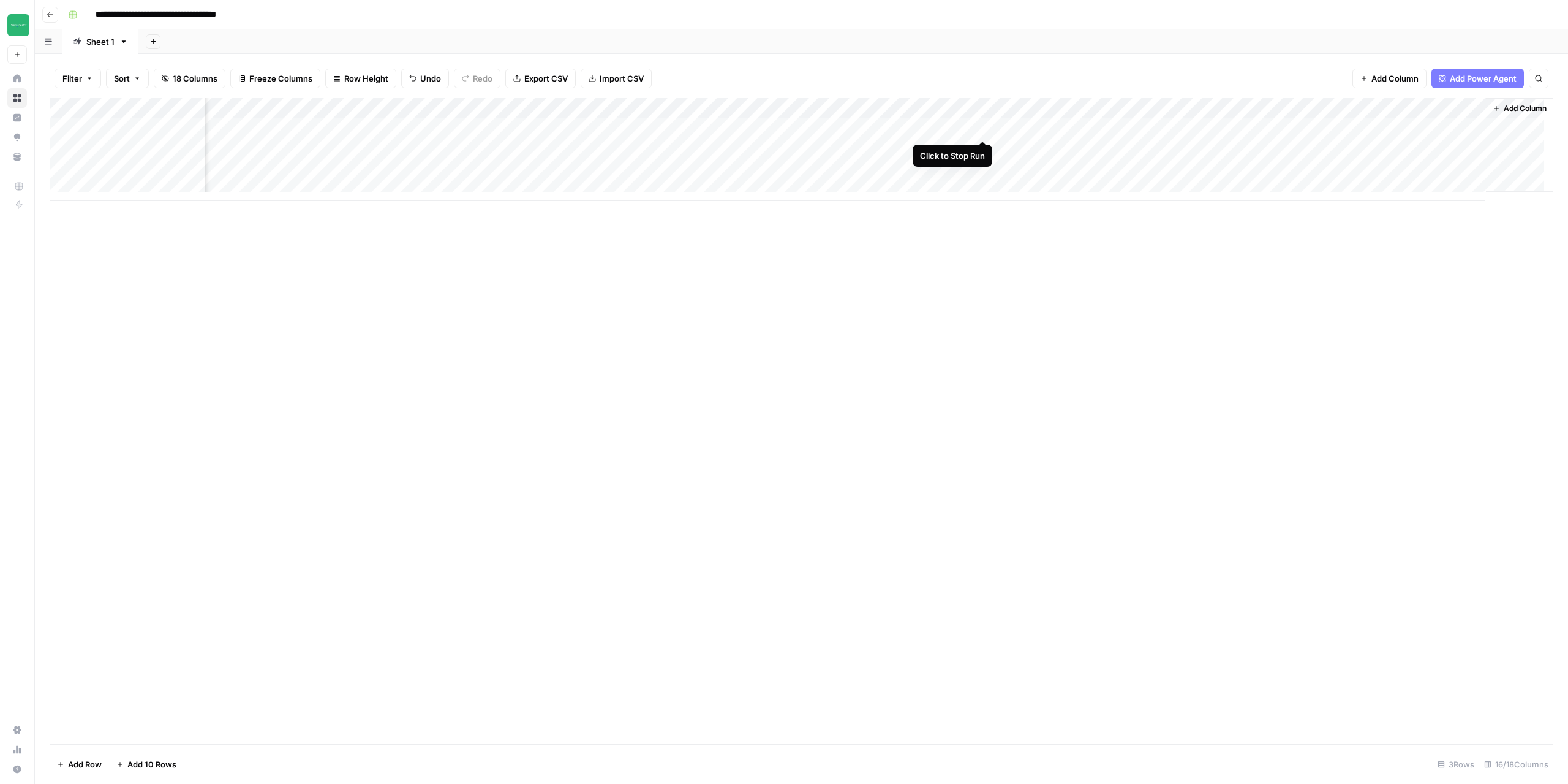
click at [986, 127] on div "Add Column" at bounding box center [801, 149] width 1504 height 103
click at [1450, 113] on div "Add Column" at bounding box center [801, 149] width 1504 height 103
click at [1400, 211] on span "Configure Inputs" at bounding box center [1422, 211] width 107 height 13
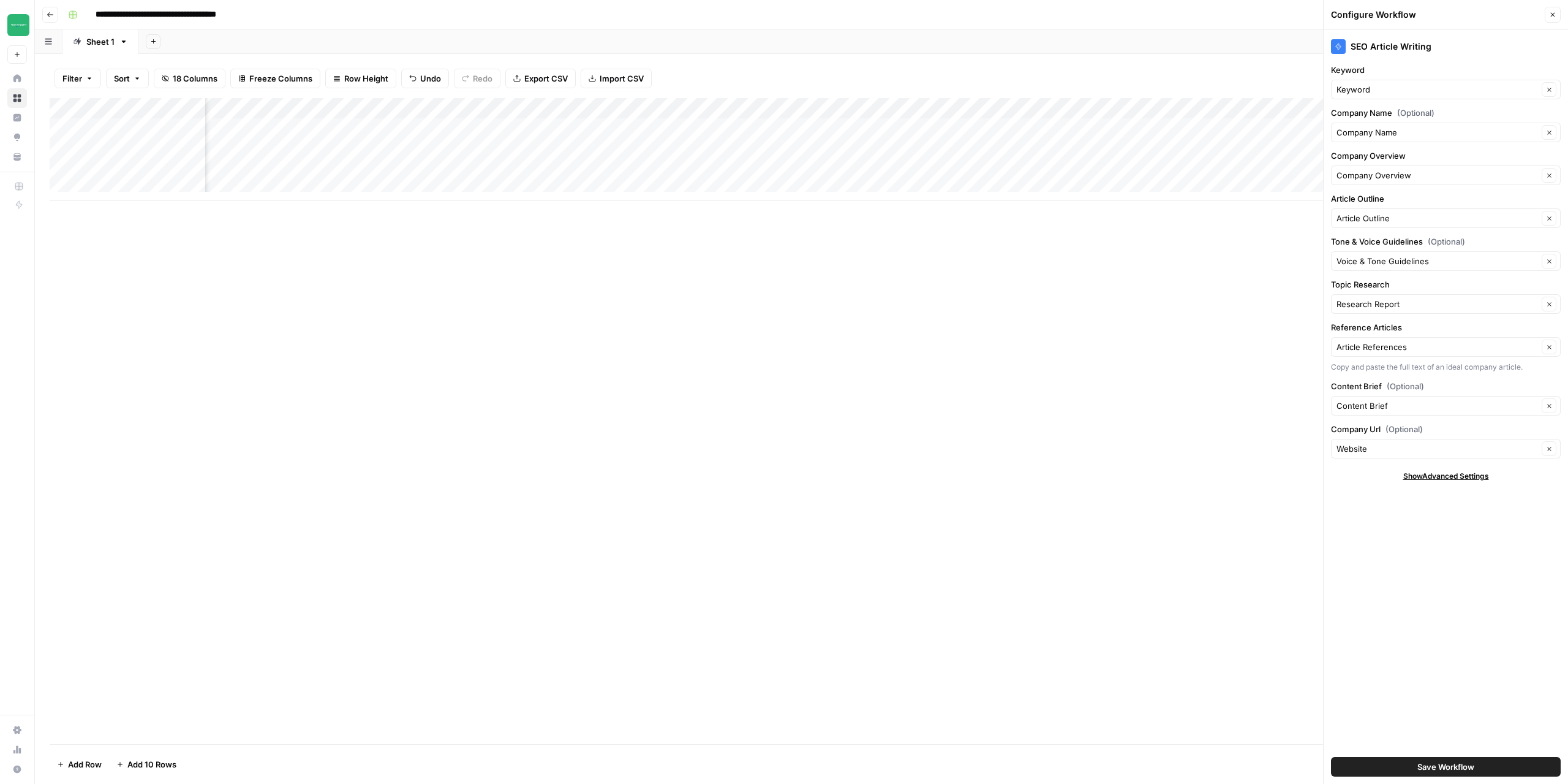
click at [1549, 17] on button "Close" at bounding box center [1553, 15] width 16 height 16
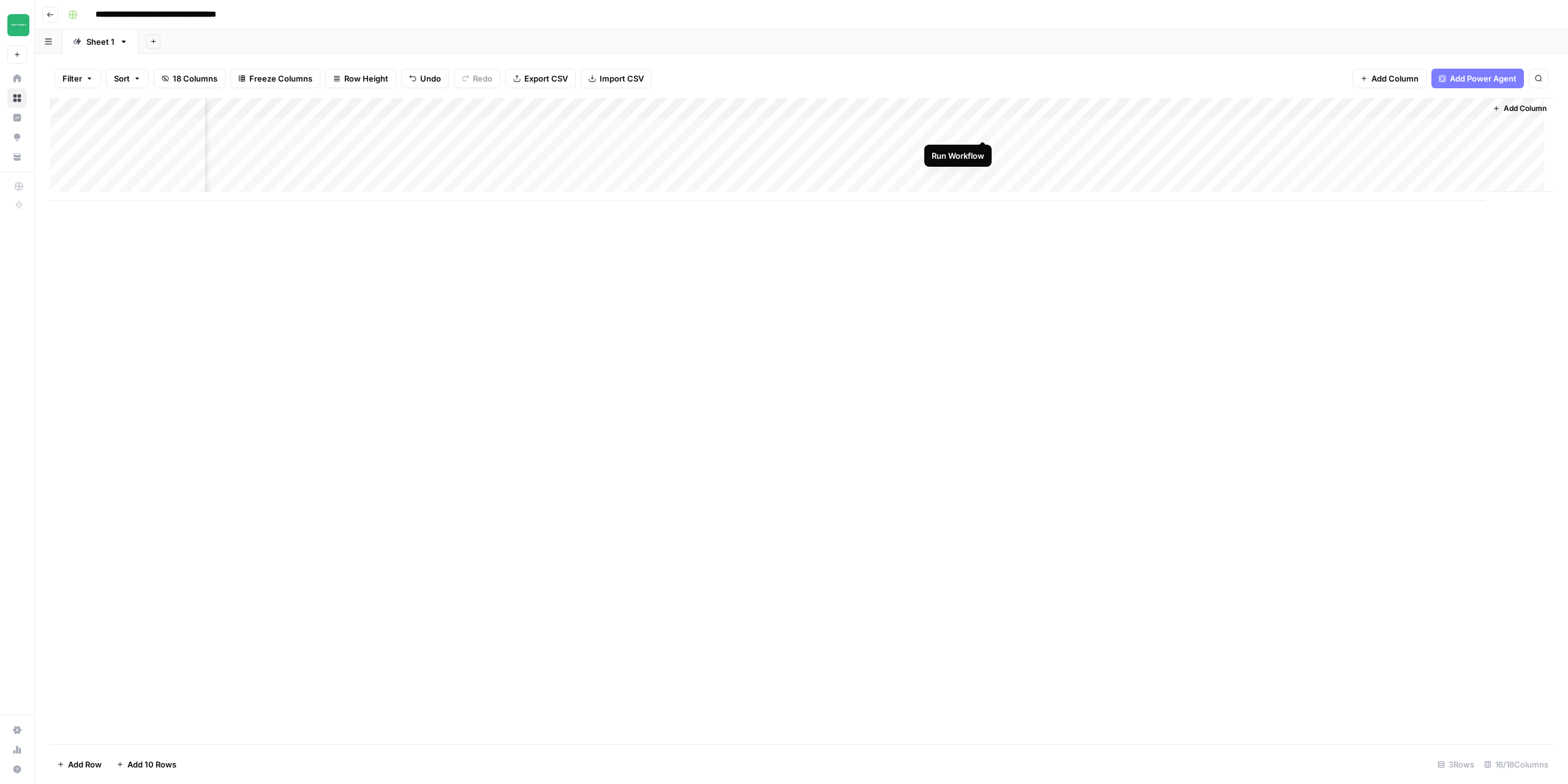
click at [982, 124] on div "Add Column" at bounding box center [801, 149] width 1504 height 103
click at [1206, 113] on div "Add Column" at bounding box center [801, 149] width 1504 height 103
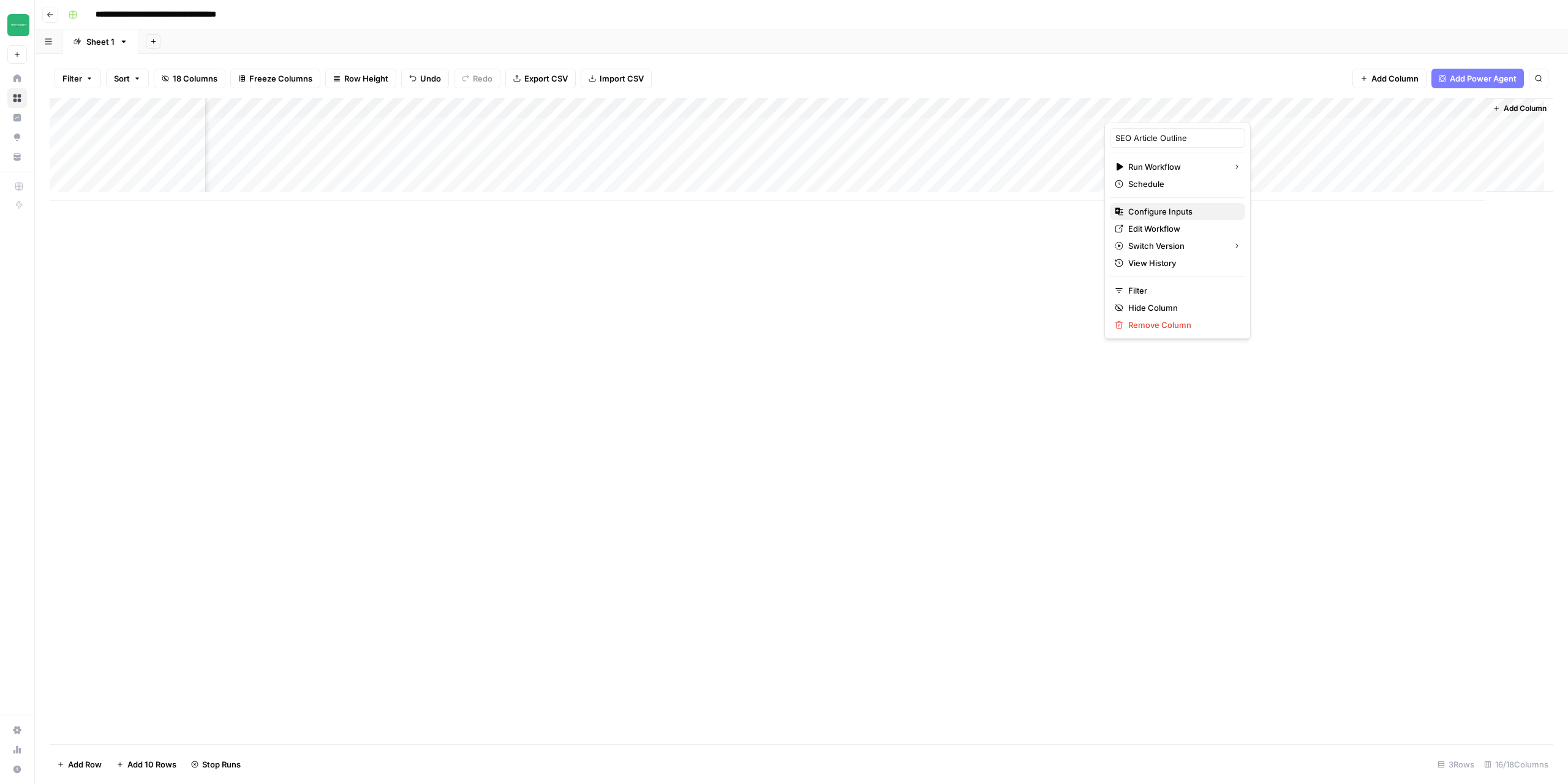
click at [1166, 210] on span "Configure Inputs" at bounding box center [1181, 211] width 107 height 13
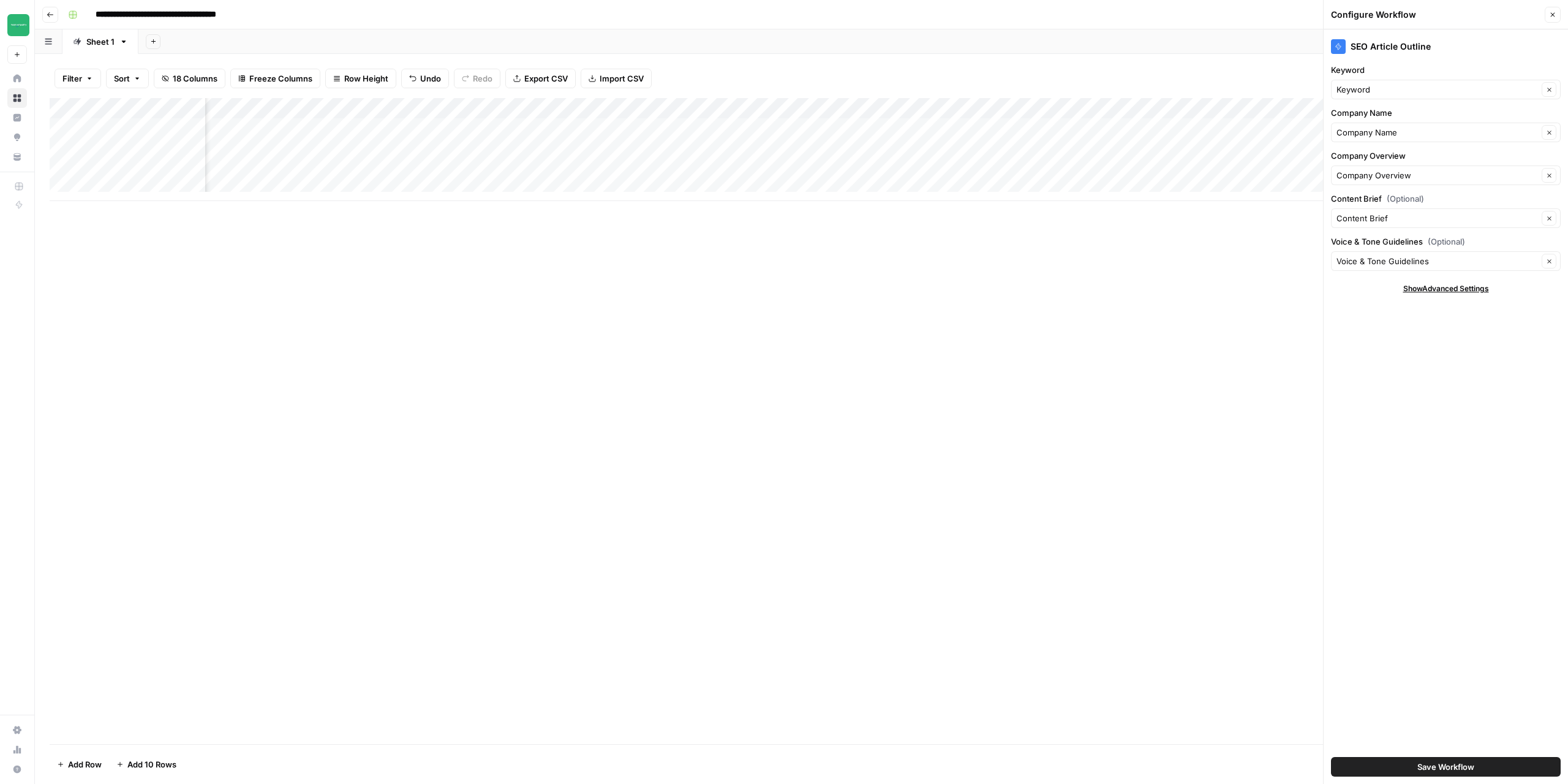
scroll to position [0, 285]
click at [869, 109] on div "Add Column" at bounding box center [801, 149] width 1504 height 103
click at [829, 207] on span "Configure Inputs" at bounding box center [844, 211] width 107 height 13
click at [1415, 250] on input "Article Type (Optional)" at bounding box center [1437, 256] width 201 height 13
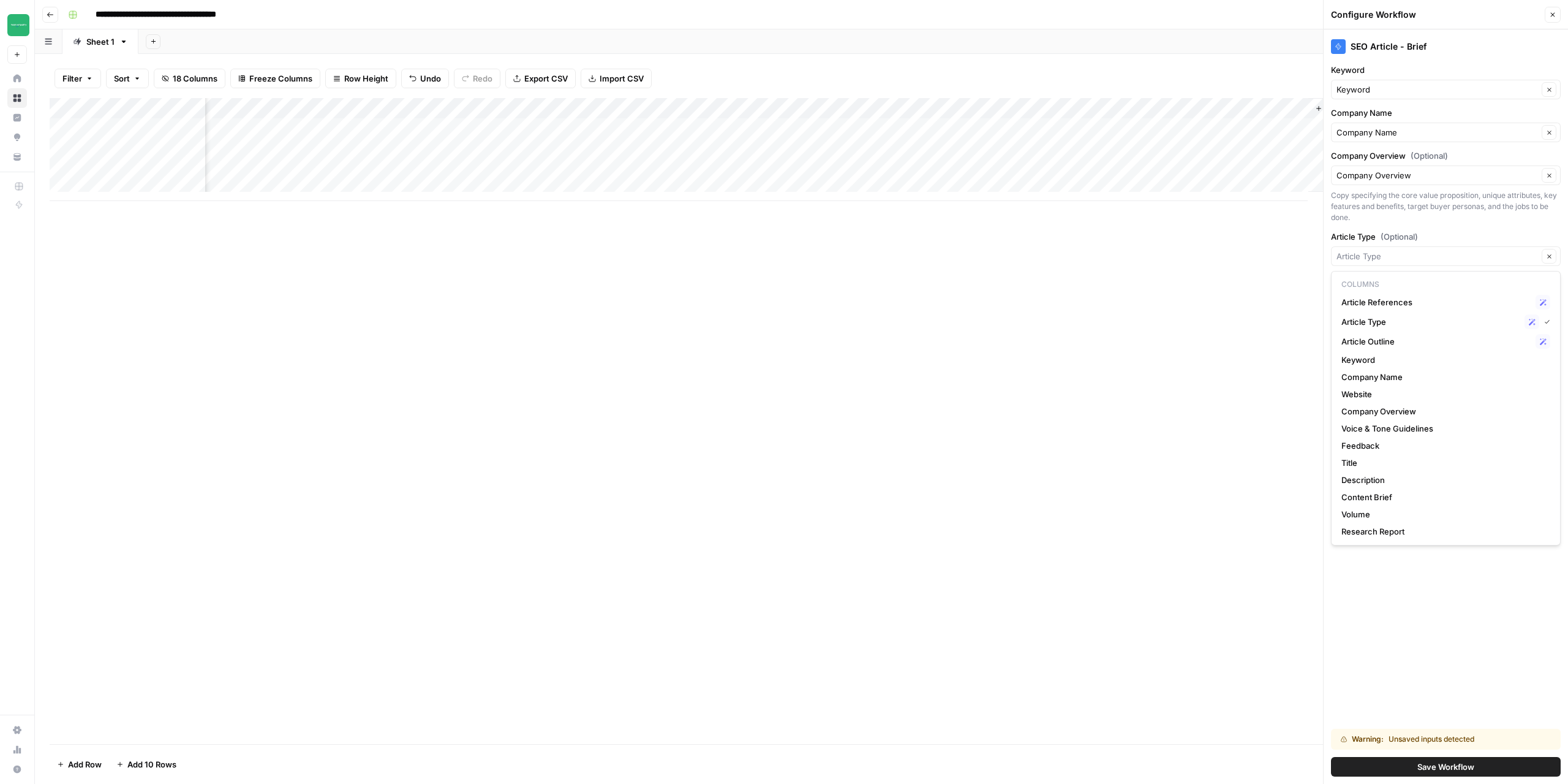
type input "Article Type"
click at [1054, 337] on div "Add Column" at bounding box center [801, 421] width 1504 height 646
click at [1553, 19] on button "Close" at bounding box center [1553, 15] width 16 height 16
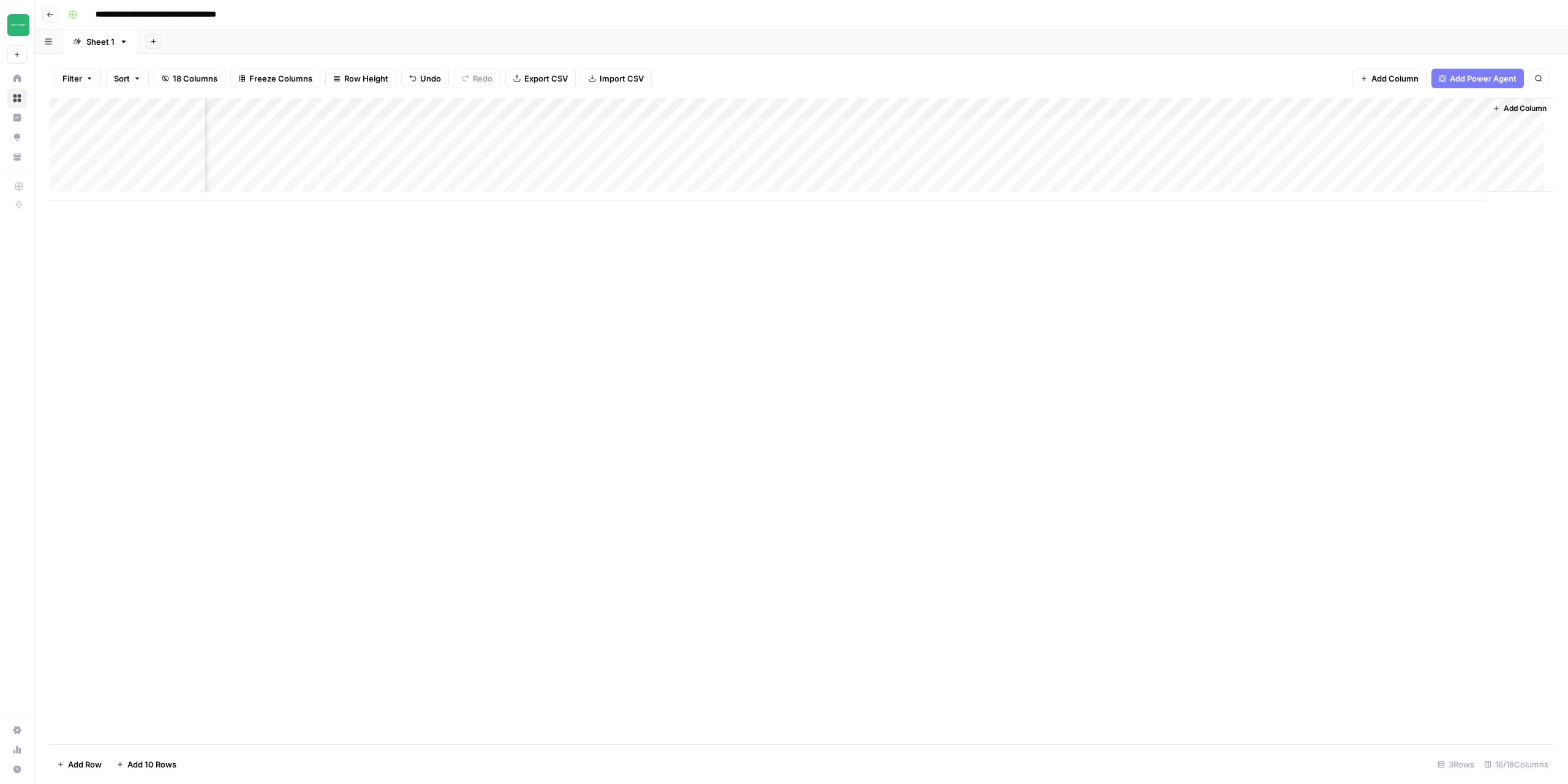
click at [1209, 108] on div "Add Column" at bounding box center [801, 149] width 1504 height 103
click at [1163, 218] on button "Configure Inputs" at bounding box center [1177, 211] width 136 height 17
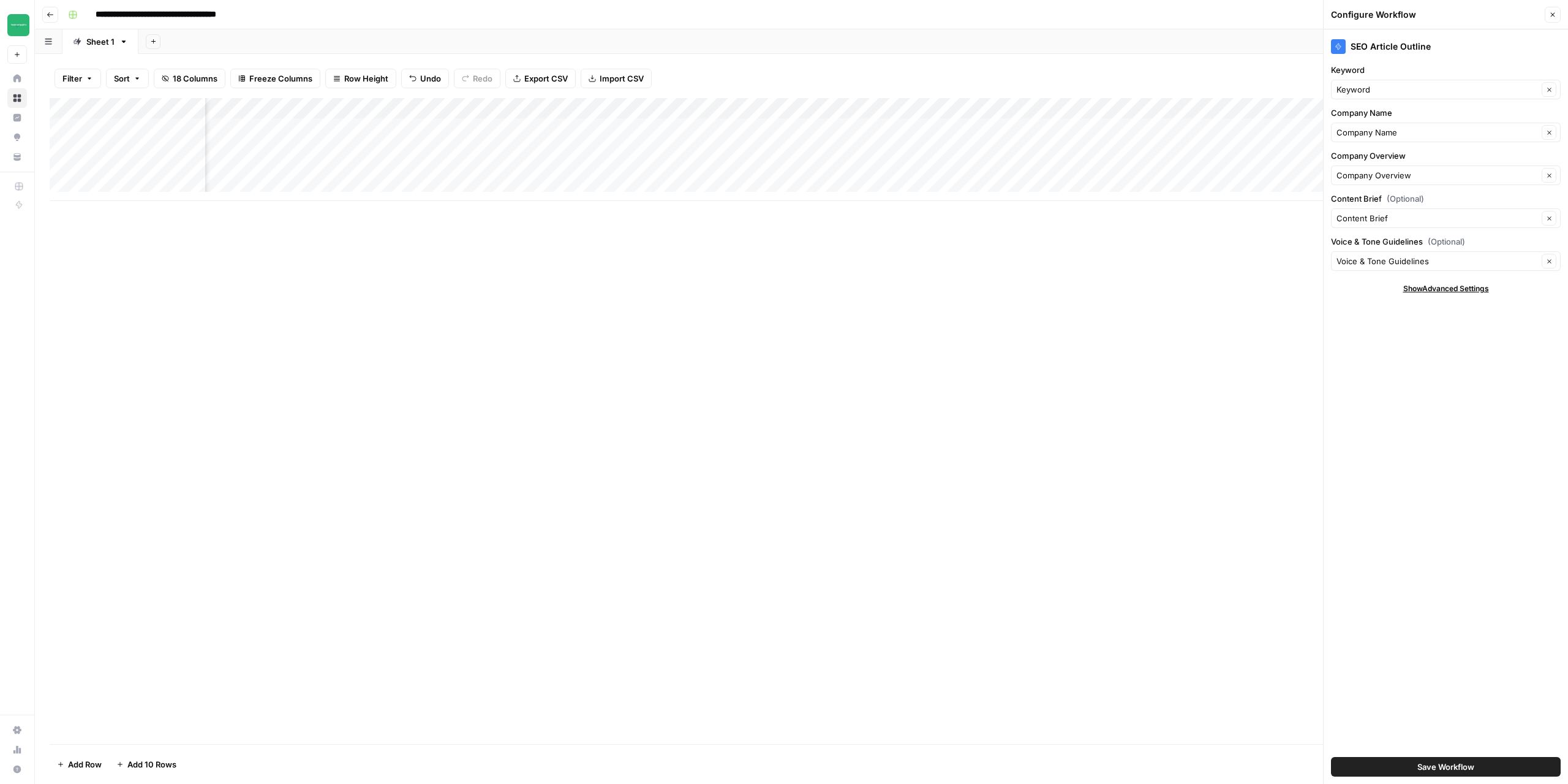
scroll to position [0, 389]
click at [1558, 16] on button "Close" at bounding box center [1553, 15] width 16 height 16
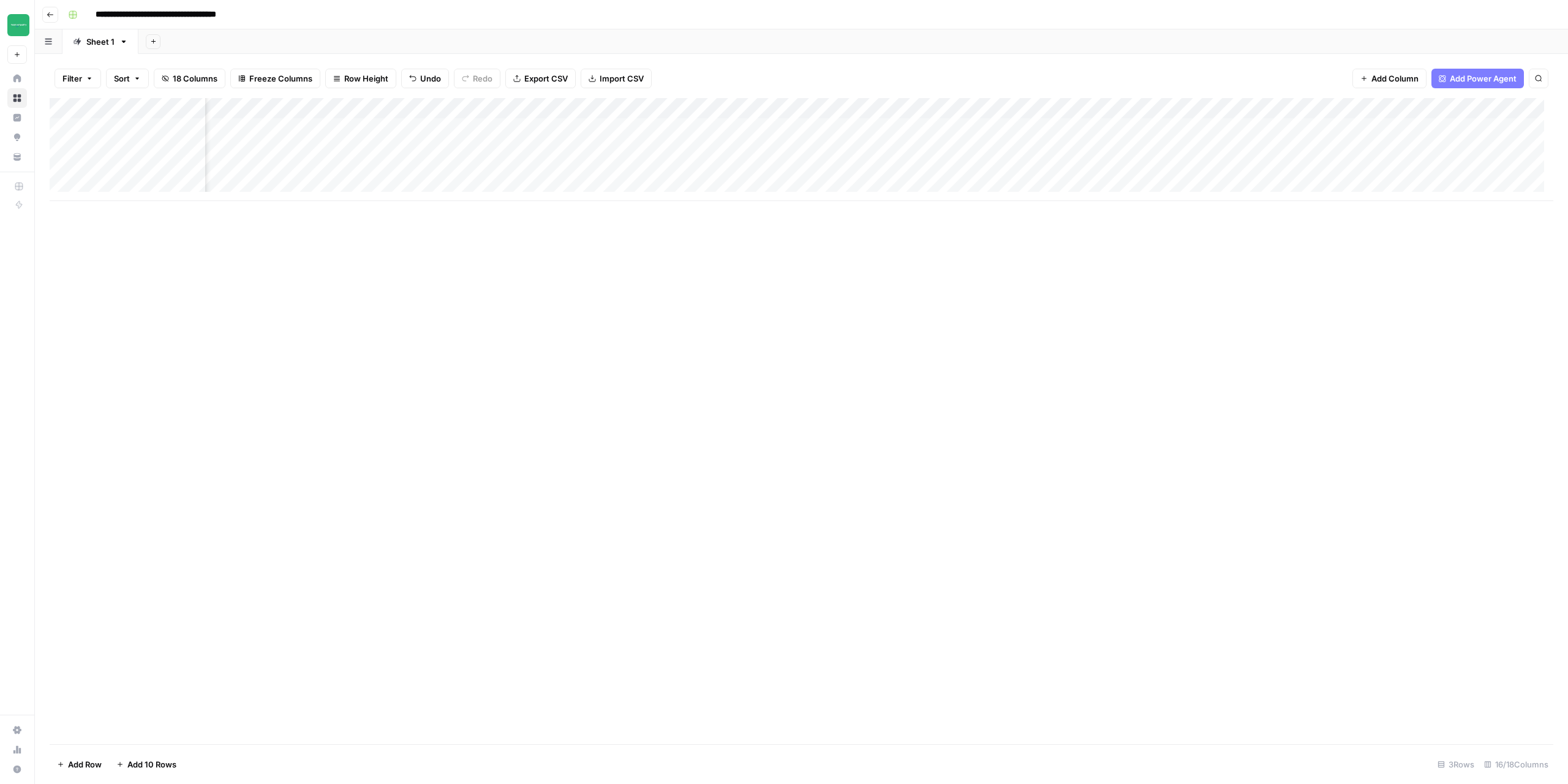
click at [703, 129] on div "Add Column" at bounding box center [801, 149] width 1504 height 103
click at [692, 130] on div "Add Column" at bounding box center [801, 149] width 1504 height 103
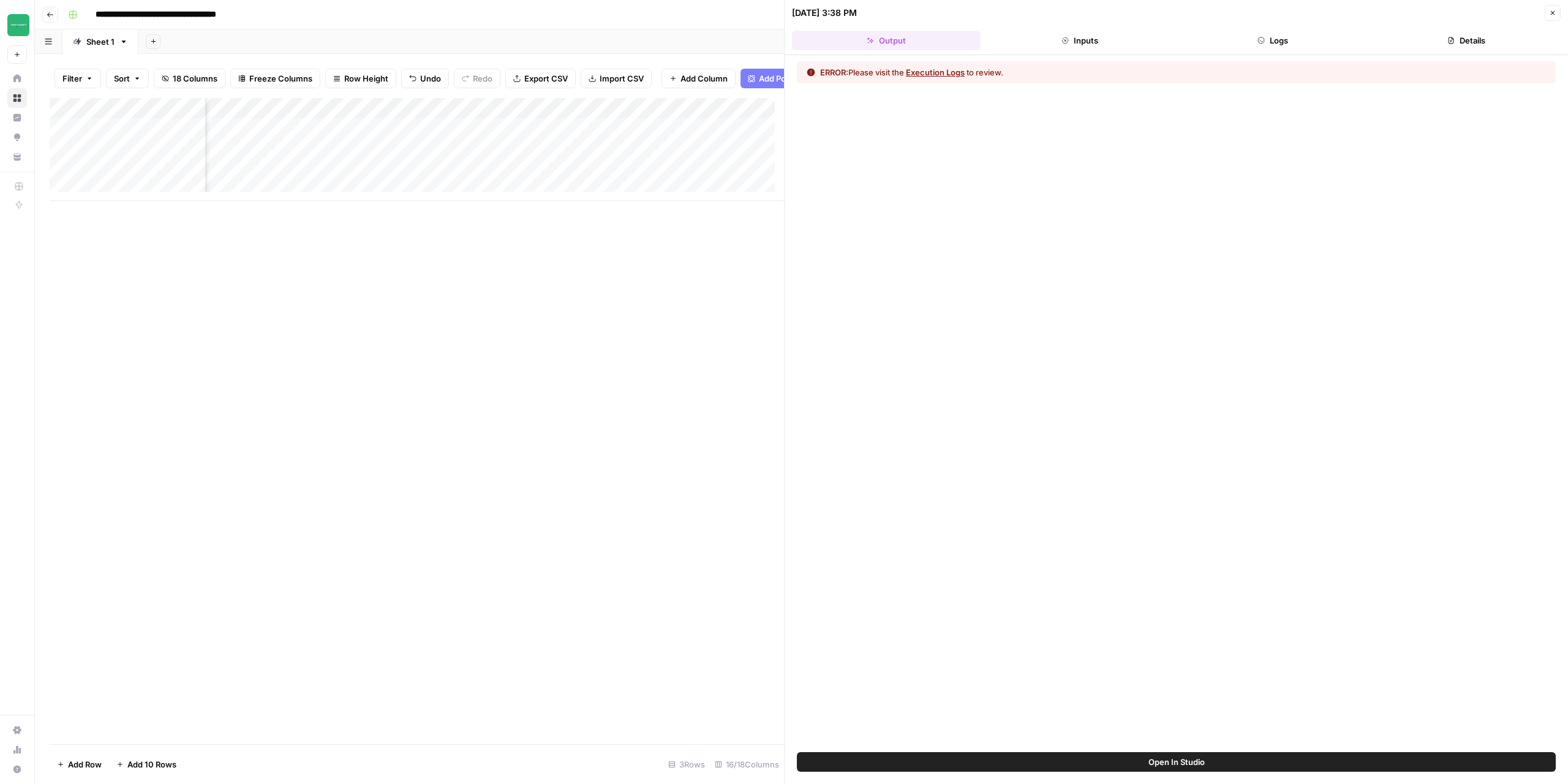
click at [926, 76] on button "Execution Logs" at bounding box center [935, 72] width 59 height 13
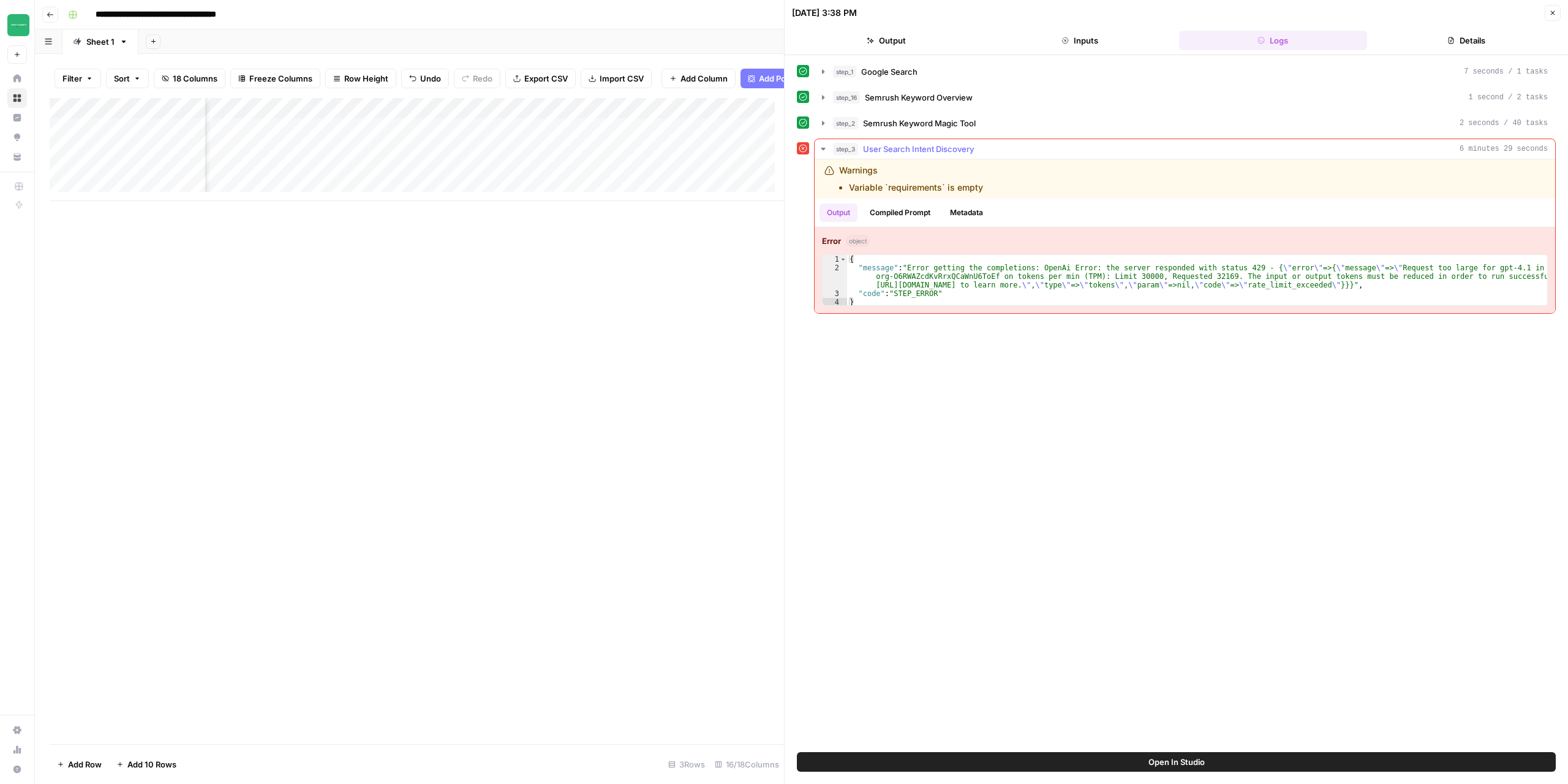
type textarea "**********"
drag, startPoint x: 1116, startPoint y: 274, endPoint x: 1136, endPoint y: 275, distance: 20.0
click at [1136, 275] on div "{ "message" : "Error getting the completions: OpenAi Error: the server responde…" at bounding box center [1197, 289] width 700 height 69
drag, startPoint x: 1185, startPoint y: 276, endPoint x: 1206, endPoint y: 276, distance: 21.0
click at [1206, 276] on div "{ "message" : "Error getting the completions: OpenAi Error: the server responde…" at bounding box center [1197, 289] width 700 height 69
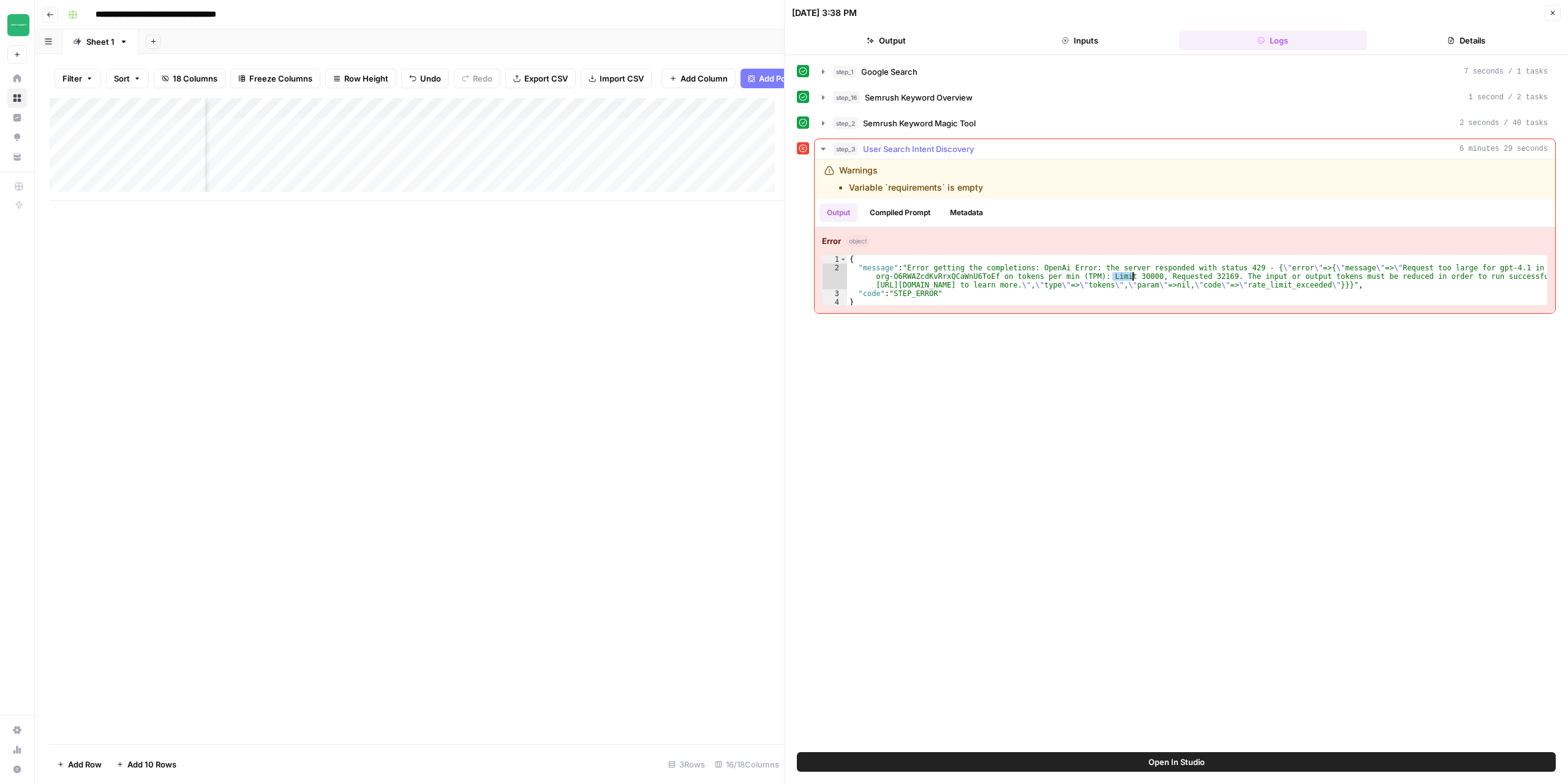
drag, startPoint x: 1118, startPoint y: 277, endPoint x: 1136, endPoint y: 275, distance: 18.1
click at [1136, 275] on div "{ "message" : "Error getting the completions: OpenAi Error: the server responde…" at bounding box center [1197, 289] width 700 height 69
click at [733, 136] on div "Add Column" at bounding box center [417, 149] width 735 height 103
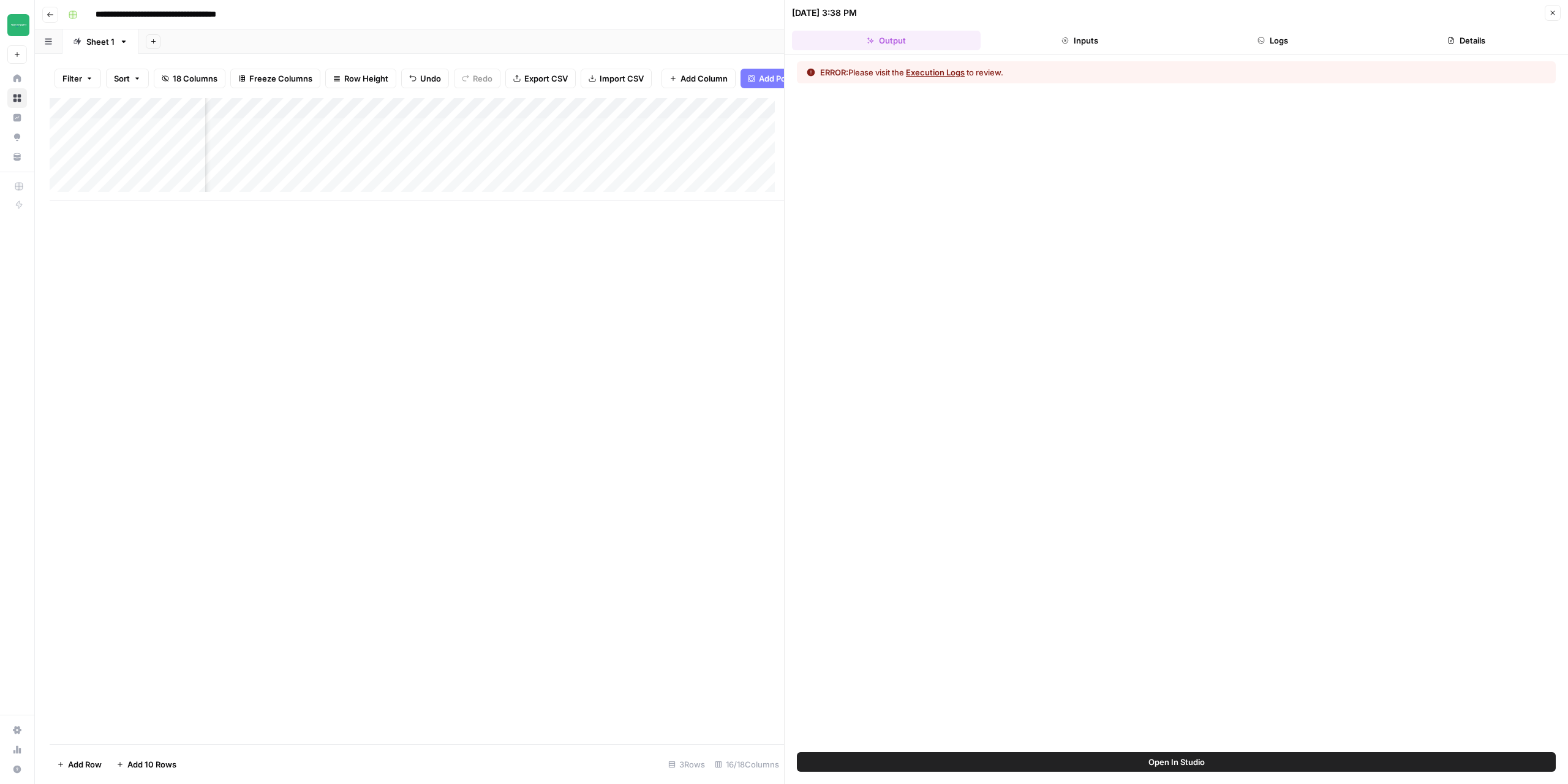
click at [1557, 8] on button "Close" at bounding box center [1553, 13] width 16 height 16
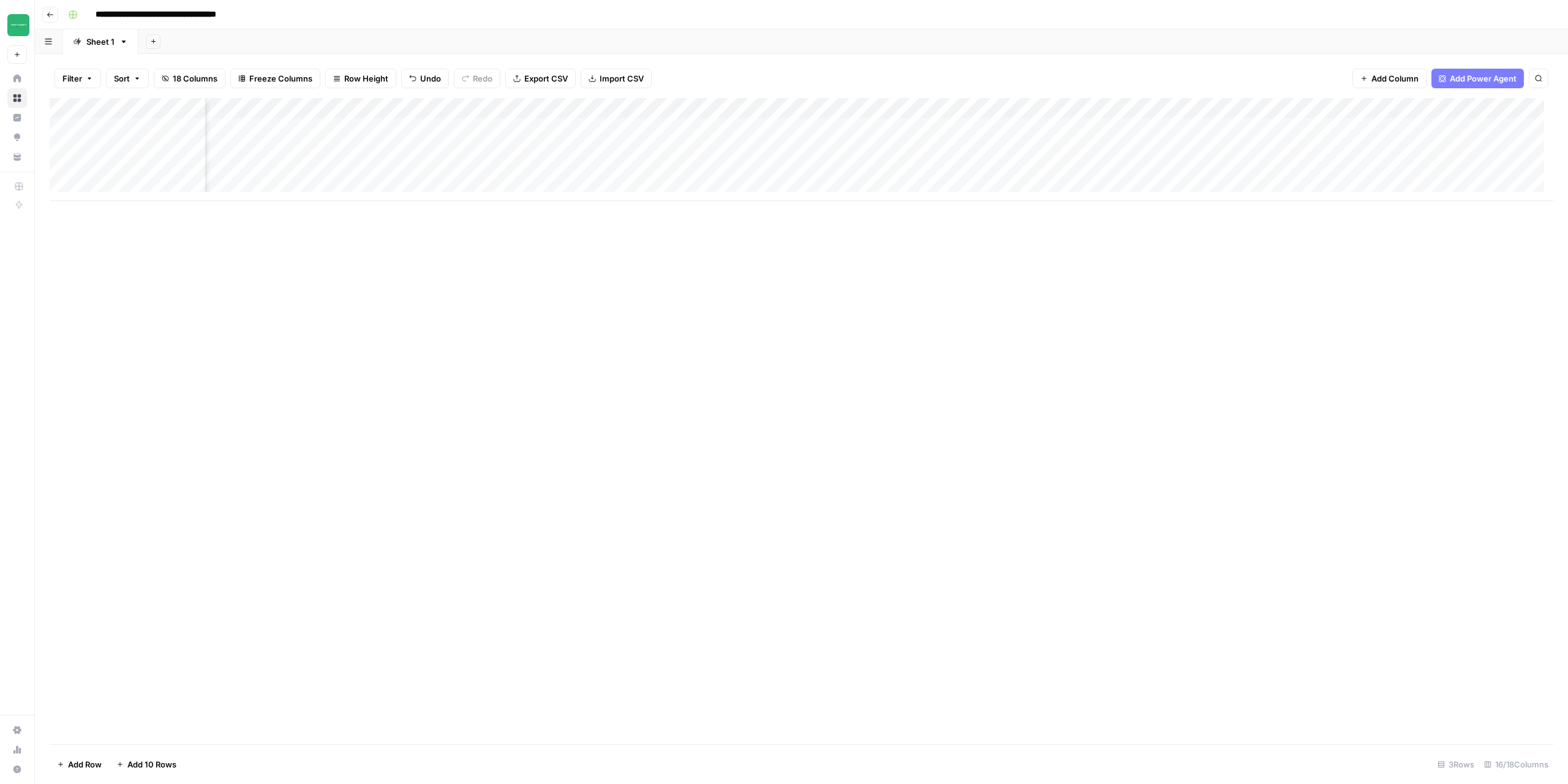
click at [761, 111] on div "Add Column" at bounding box center [801, 149] width 1504 height 103
click at [551, 276] on div "Add Column" at bounding box center [801, 421] width 1504 height 646
click at [764, 108] on div "Add Column" at bounding box center [801, 149] width 1504 height 103
click at [722, 227] on span "Edit Workflow" at bounding box center [740, 228] width 107 height 13
click at [710, 129] on div "Add Column" at bounding box center [801, 149] width 1504 height 103
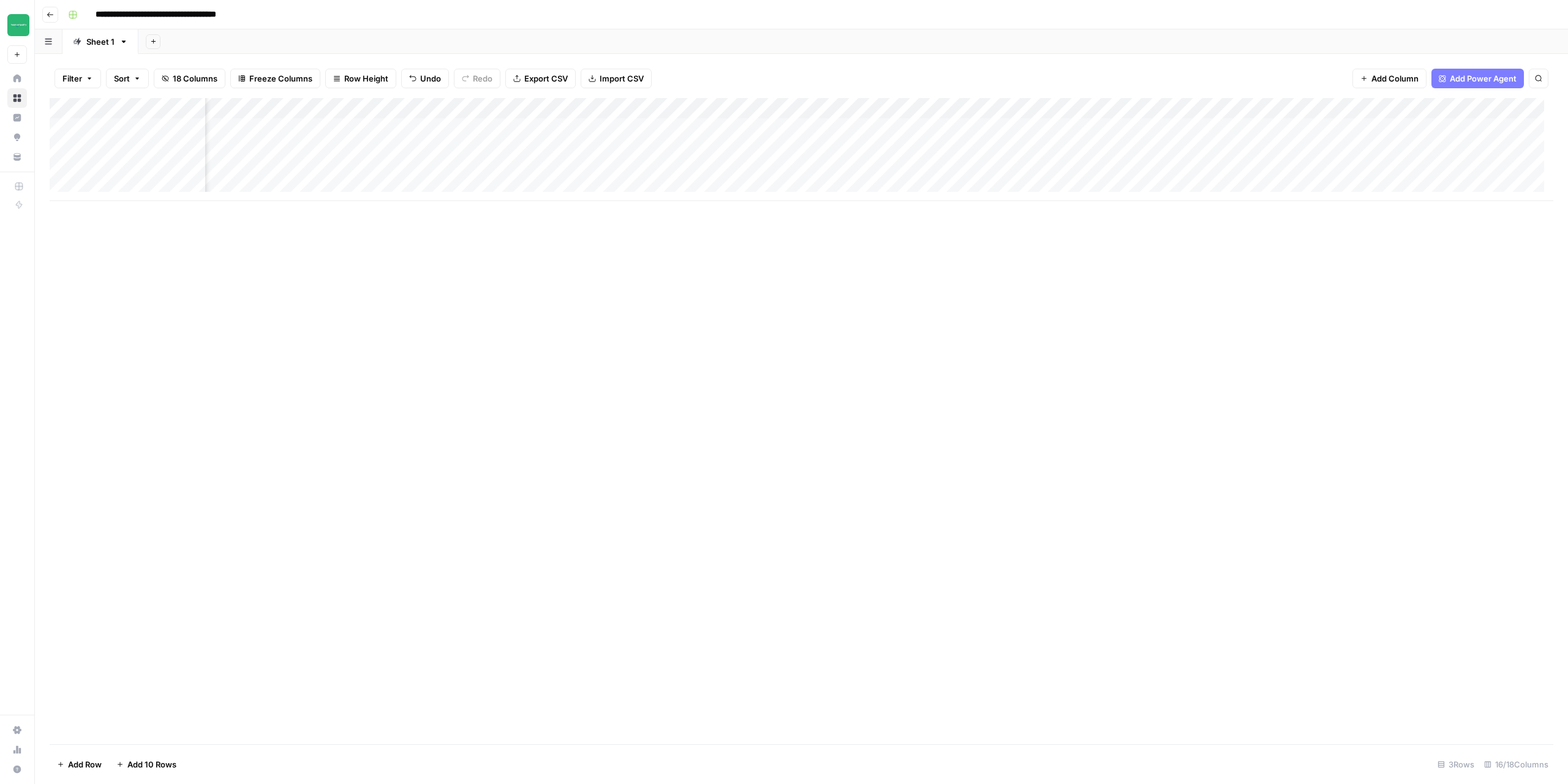
click at [764, 112] on div "Add Column" at bounding box center [801, 149] width 1504 height 103
click at [564, 219] on div "Add Column" at bounding box center [801, 421] width 1504 height 646
click at [693, 132] on div "Add Column" at bounding box center [801, 149] width 1504 height 103
click at [699, 125] on div "Add Column" at bounding box center [801, 149] width 1504 height 103
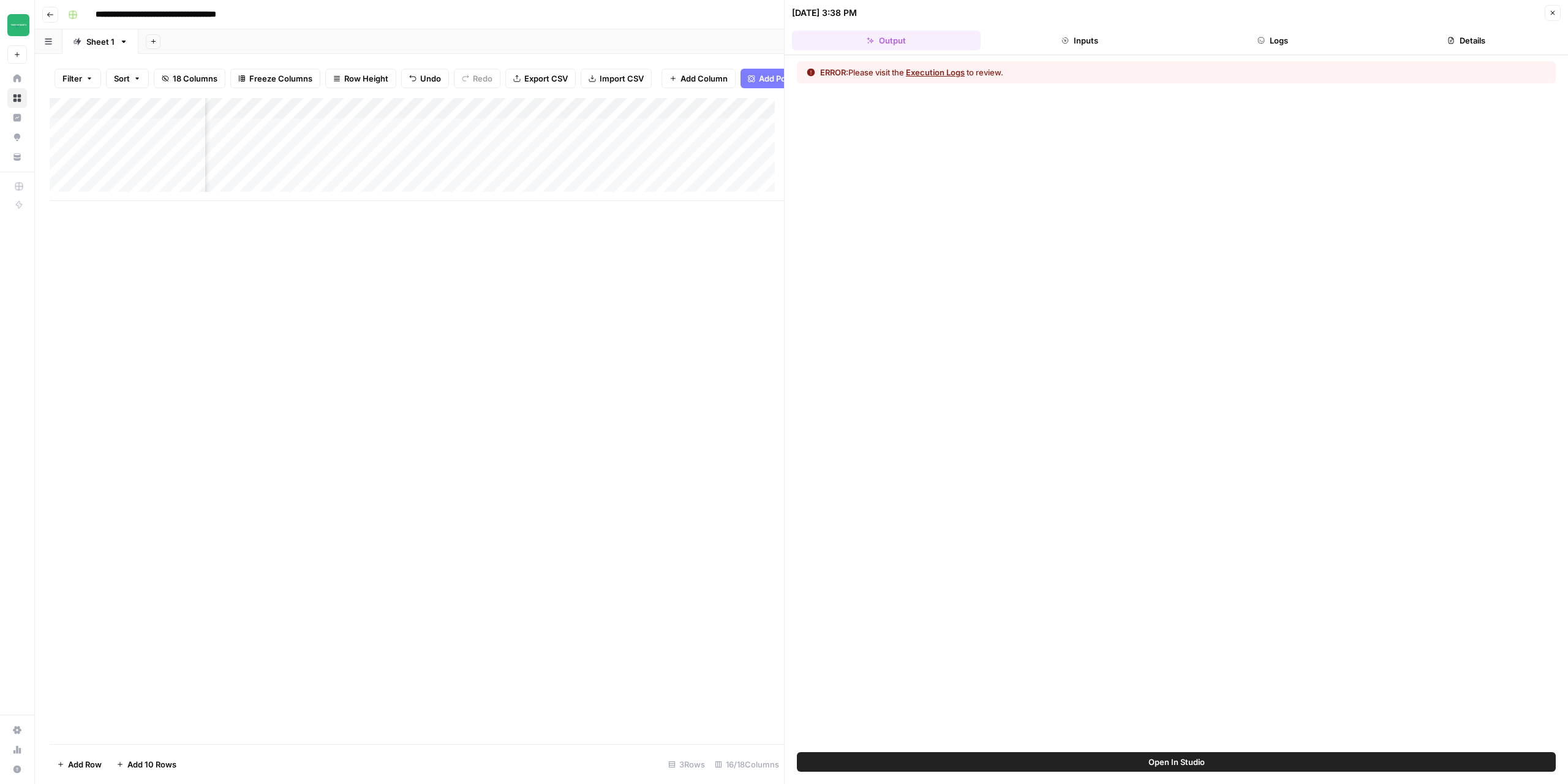
click at [935, 74] on button "Execution Logs" at bounding box center [935, 72] width 59 height 13
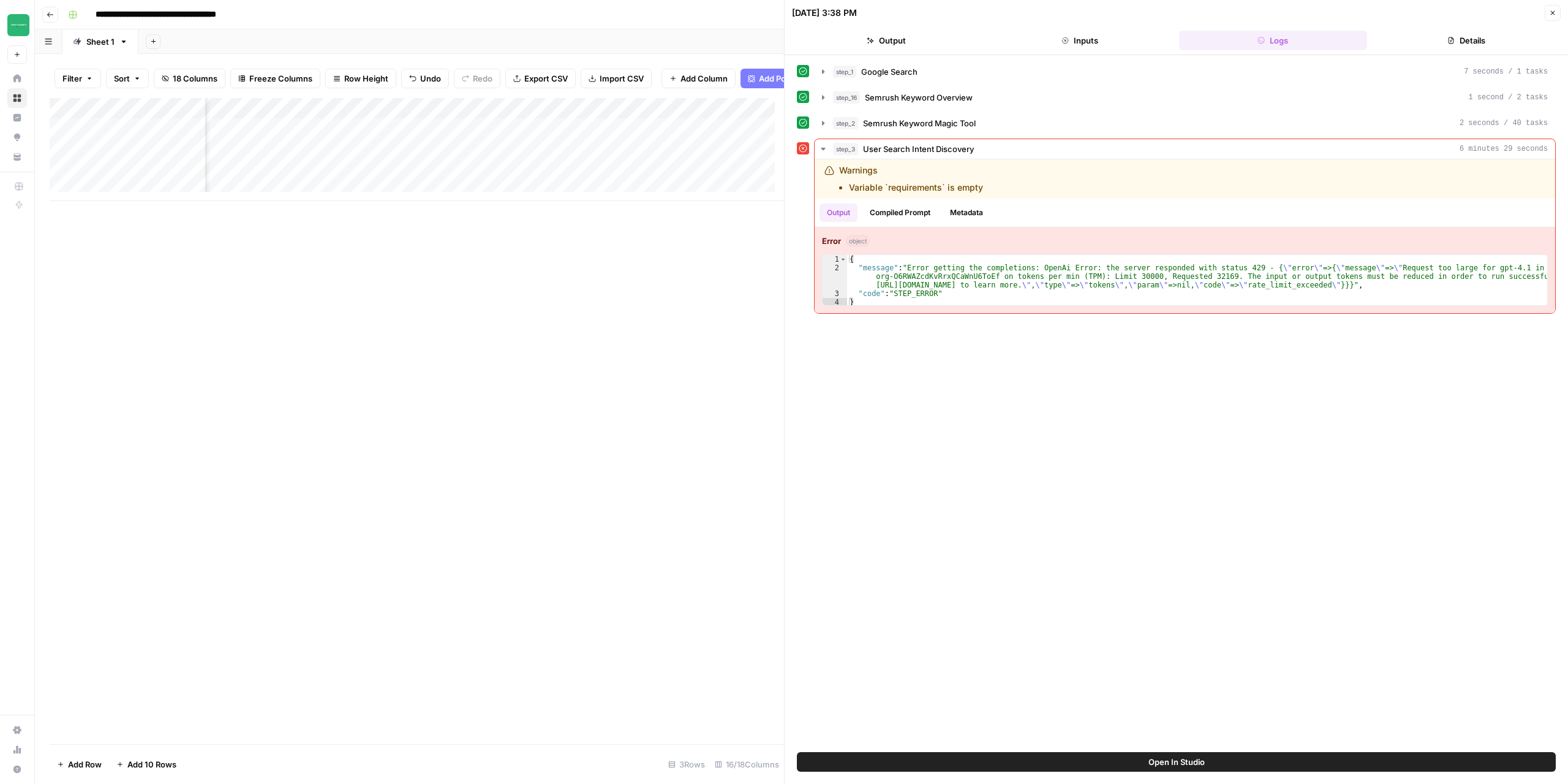
click at [711, 303] on div "Add Column" at bounding box center [417, 421] width 735 height 646
click at [1556, 10] on icon "button" at bounding box center [1552, 13] width 7 height 7
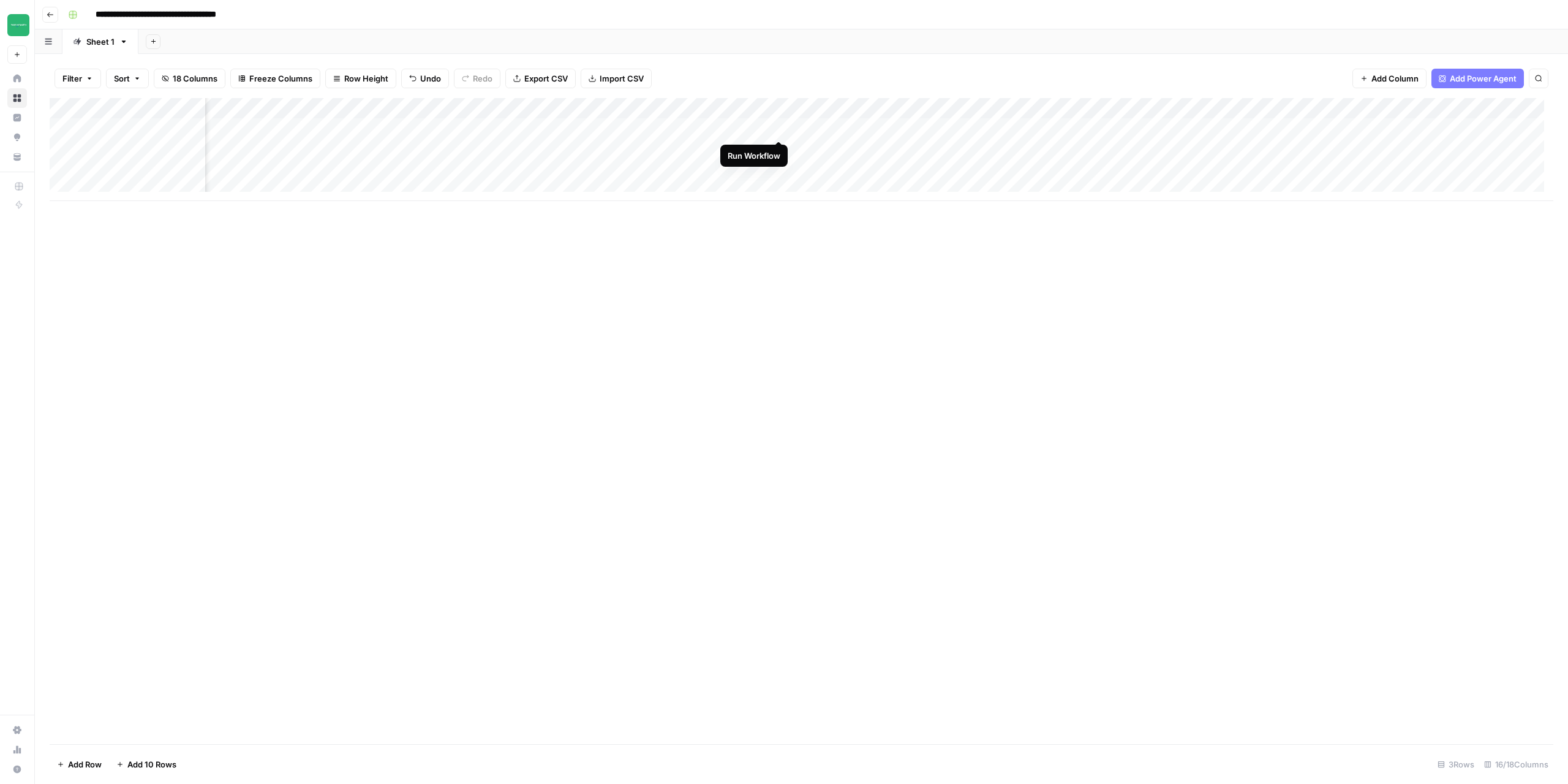
click at [778, 126] on div "Add Column" at bounding box center [801, 149] width 1504 height 103
click at [182, 405] on div "Add Column" at bounding box center [801, 421] width 1504 height 646
click at [50, 18] on icon "button" at bounding box center [50, 15] width 7 height 7
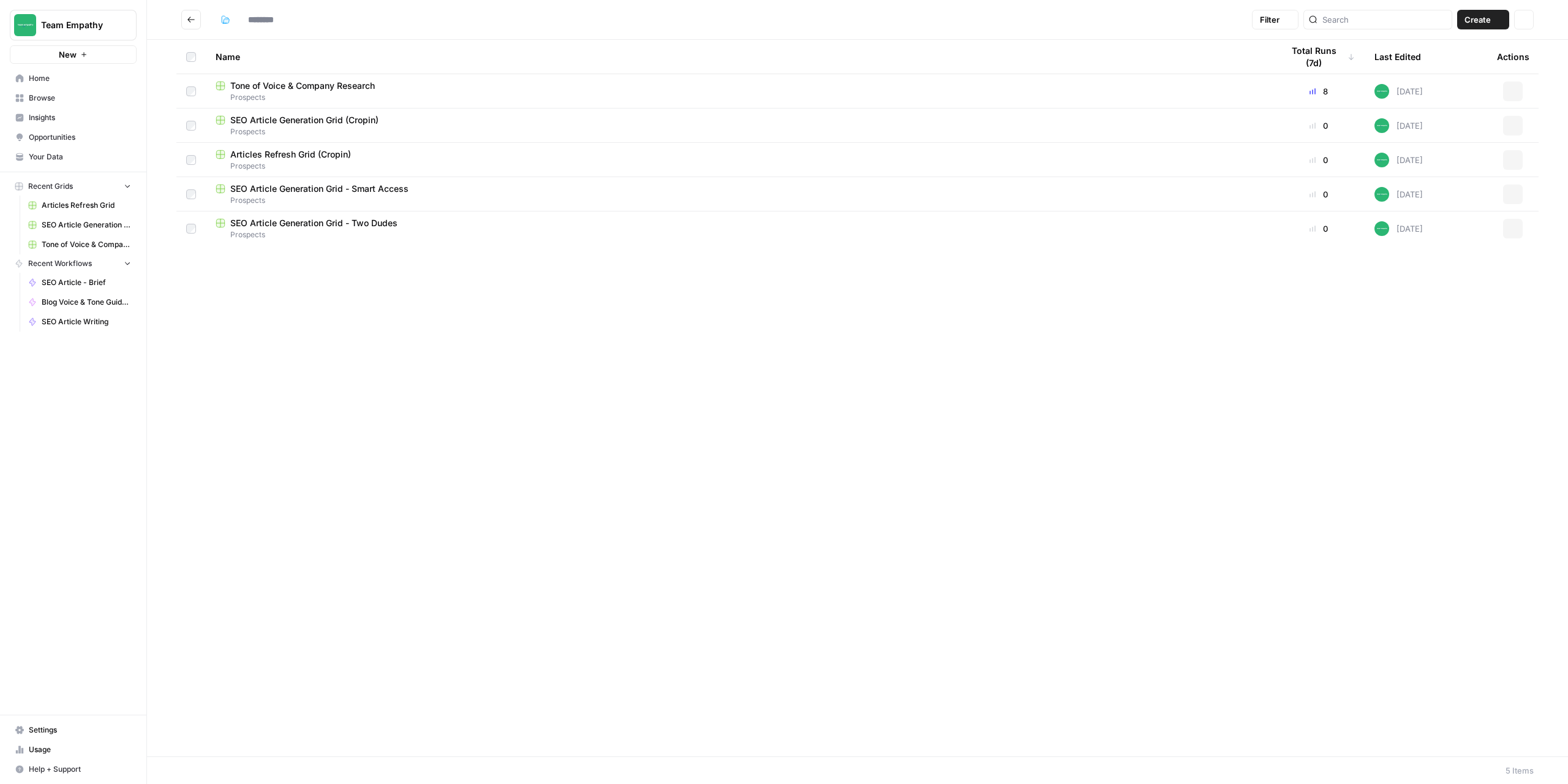
type input "*********"
click at [298, 86] on span "Tone of Voice & Company Research" at bounding box center [302, 86] width 144 height 13
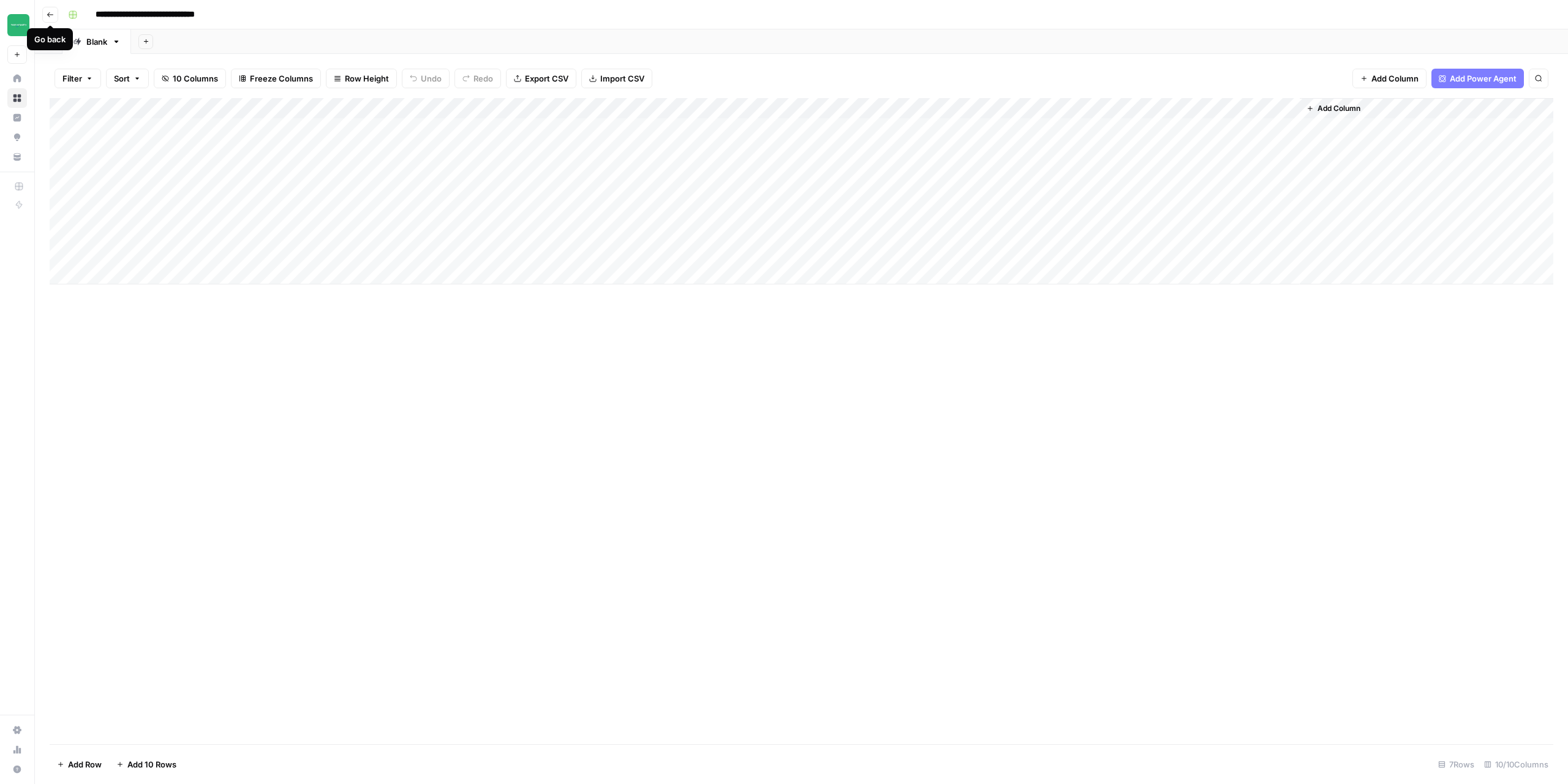
click at [47, 20] on button "Go back" at bounding box center [50, 15] width 16 height 16
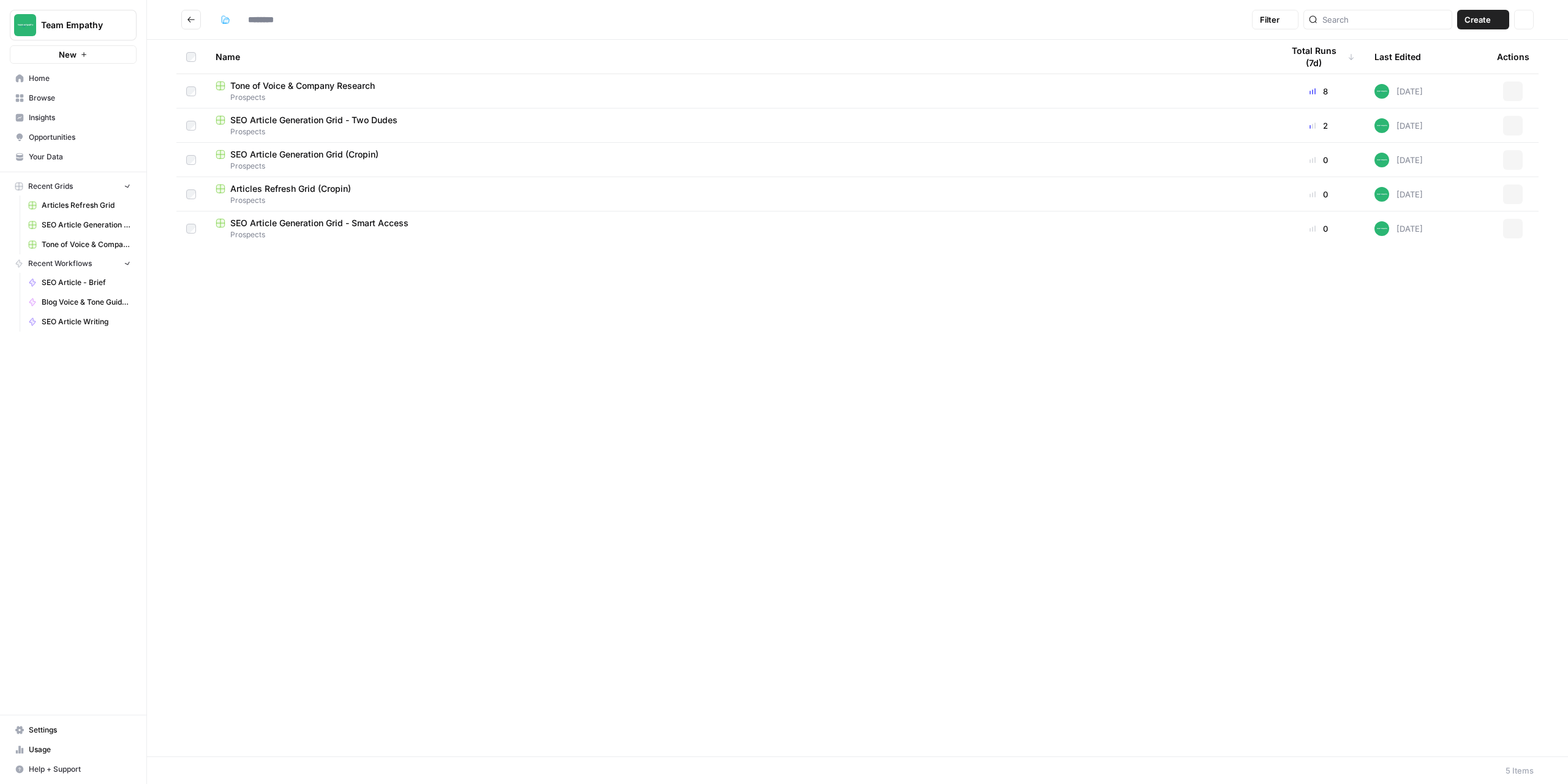
type input "*********"
click at [284, 122] on span "SEO Article Generation Grid - Two Dudes" at bounding box center [314, 120] width 167 height 13
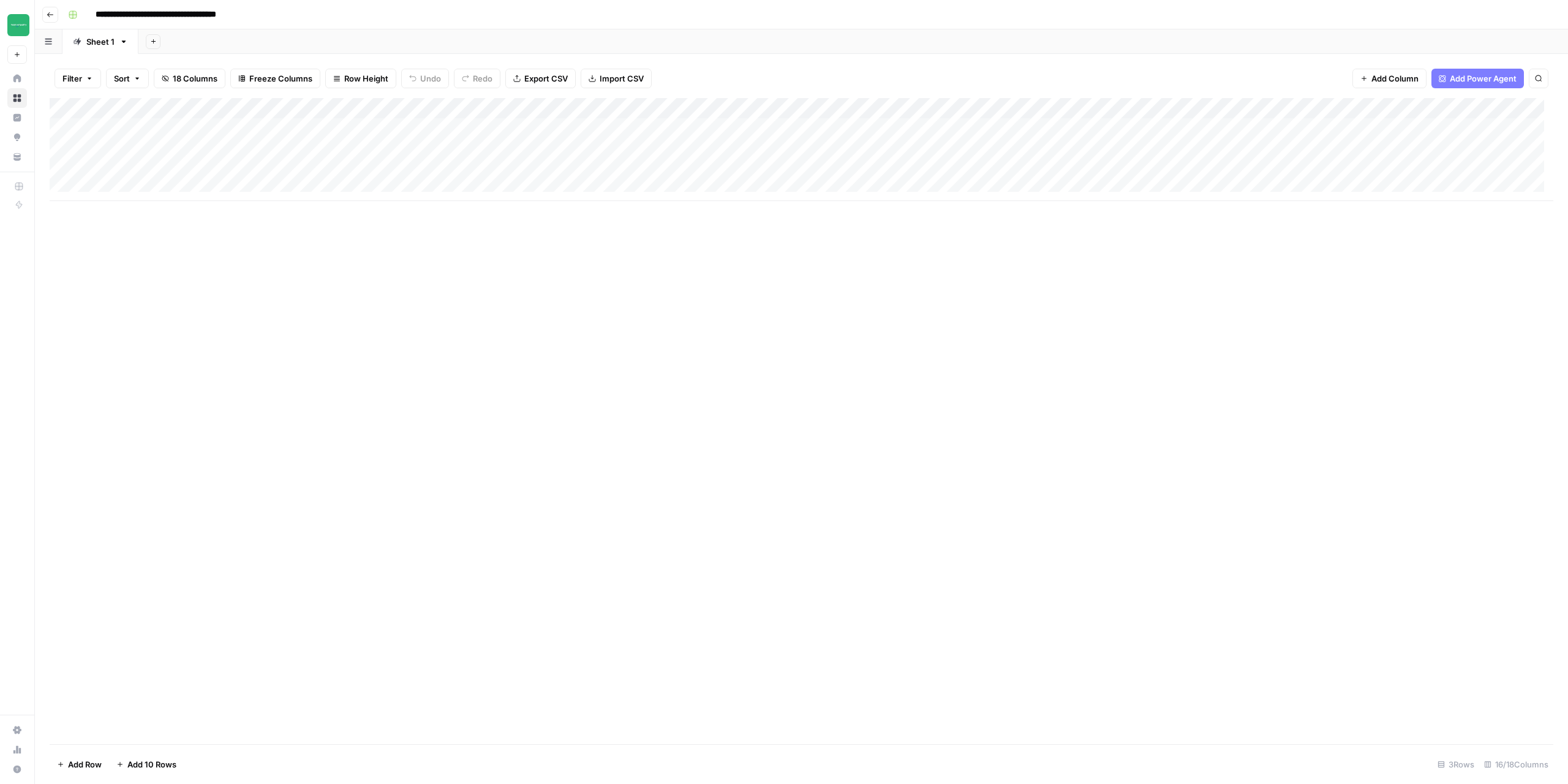
drag, startPoint x: 1074, startPoint y: 201, endPoint x: 1146, endPoint y: 200, distance: 72.0
click at [1254, 190] on div "Add Column" at bounding box center [801, 421] width 1504 height 646
click at [651, 130] on div "Add Column" at bounding box center [801, 149] width 1504 height 103
click at [650, 129] on div "Add Column" at bounding box center [801, 149] width 1504 height 103
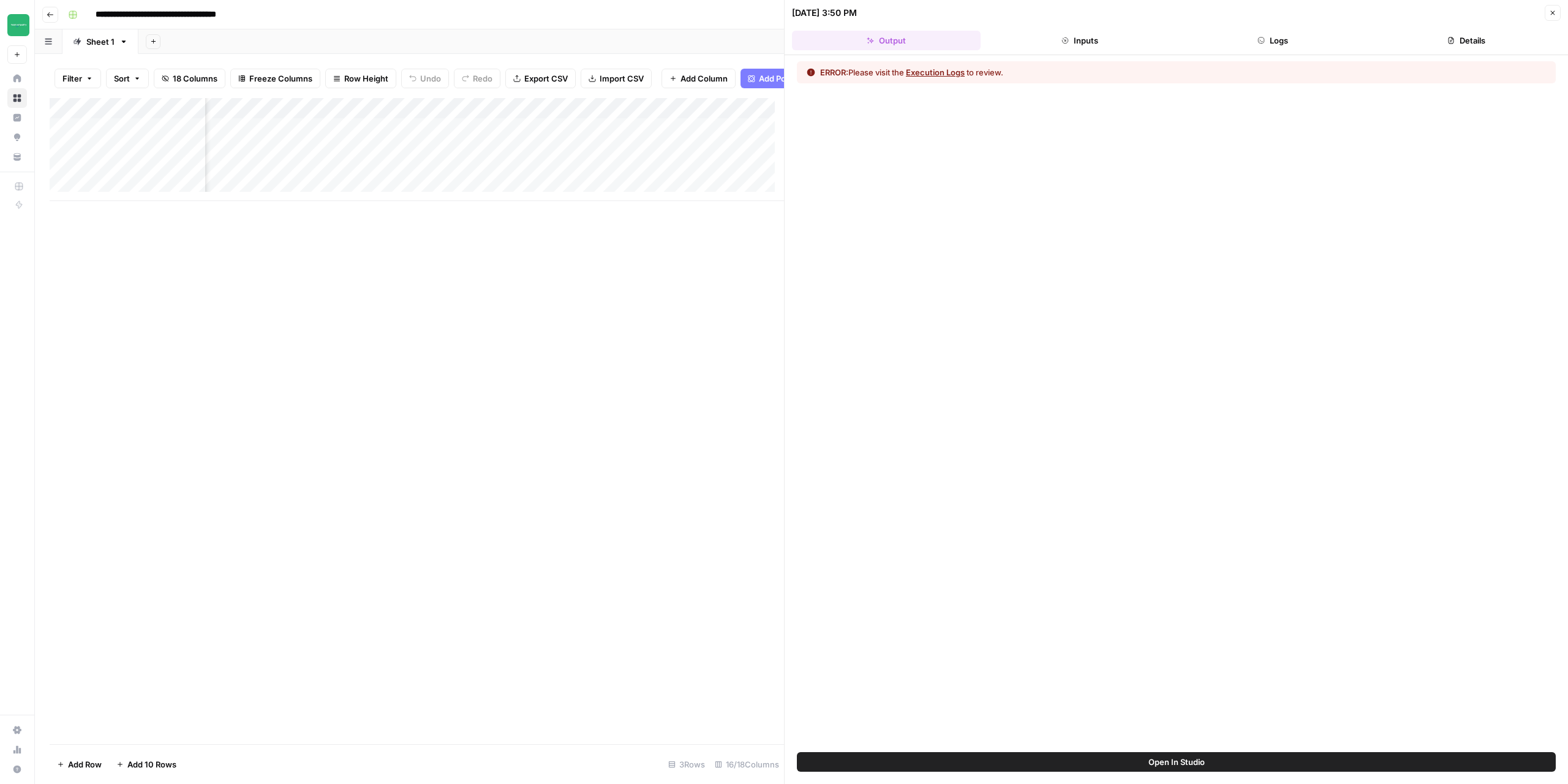
click at [924, 66] on button "Execution Logs" at bounding box center [935, 72] width 59 height 13
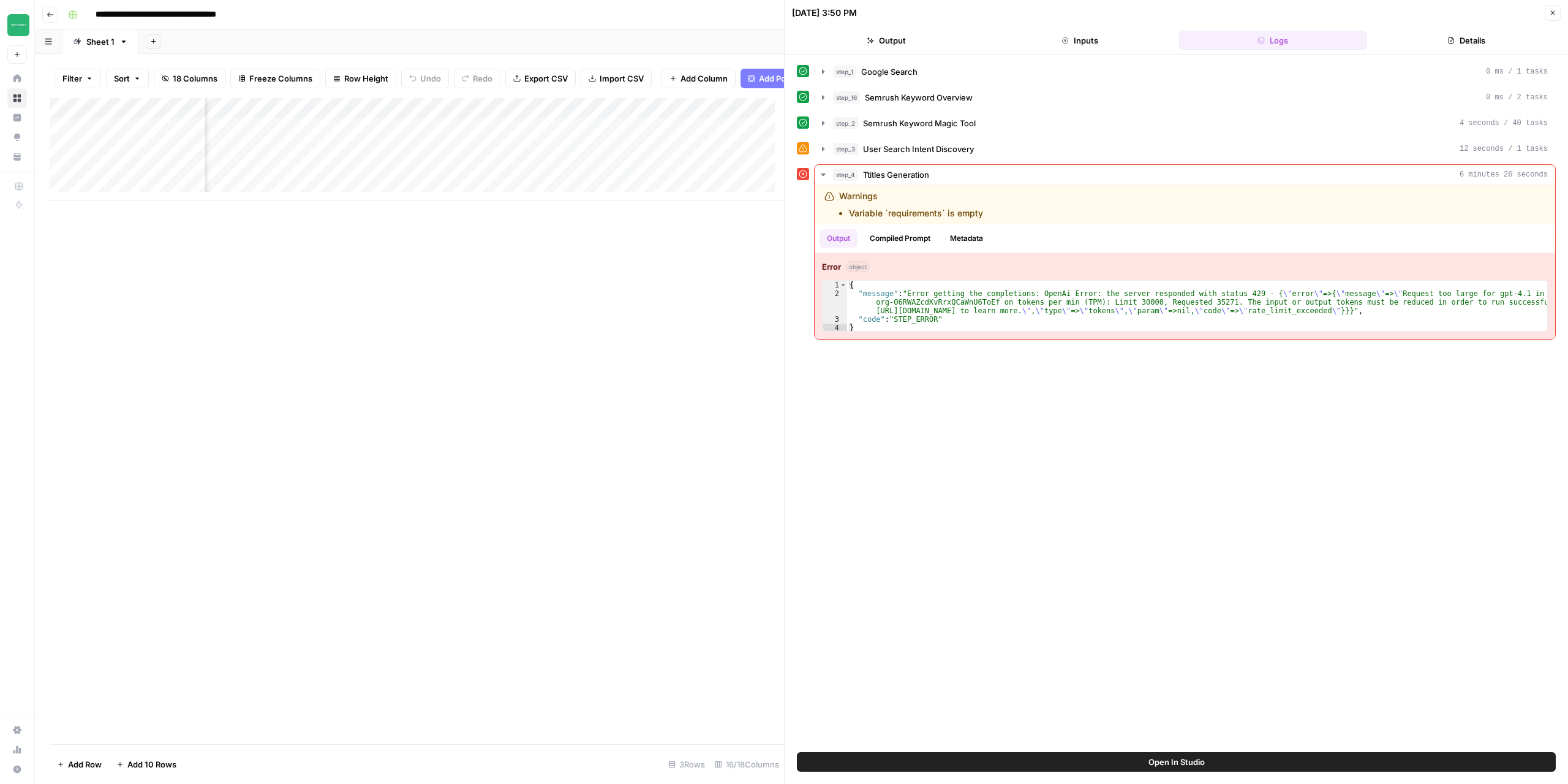
click at [710, 119] on div "Add Column" at bounding box center [417, 149] width 735 height 103
click at [680, 240] on span "Edit Workflow" at bounding box center [685, 238] width 107 height 13
click at [723, 139] on div "Add Column" at bounding box center [417, 149] width 735 height 103
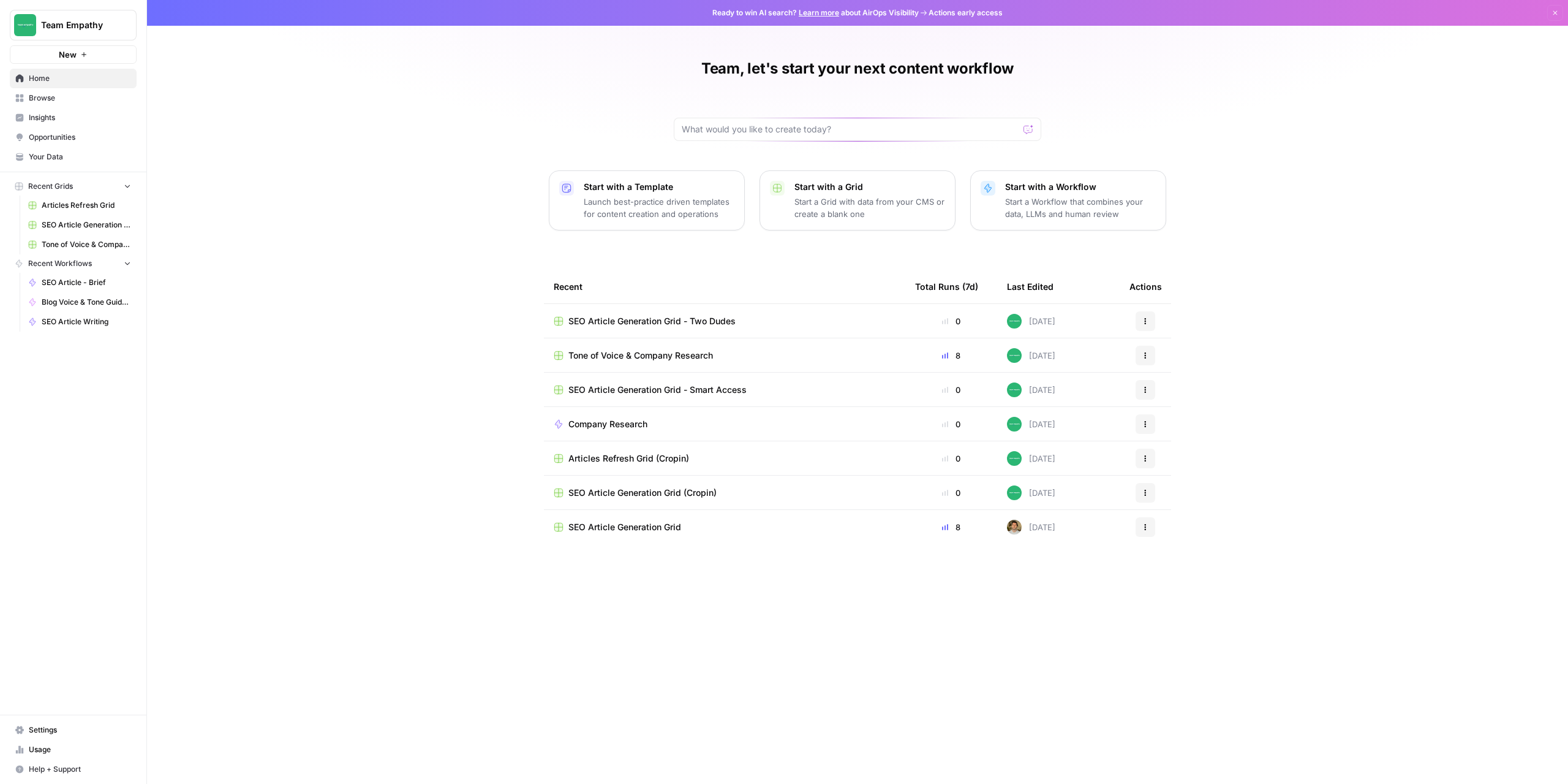
click at [53, 90] on link "Browse" at bounding box center [73, 98] width 127 height 19
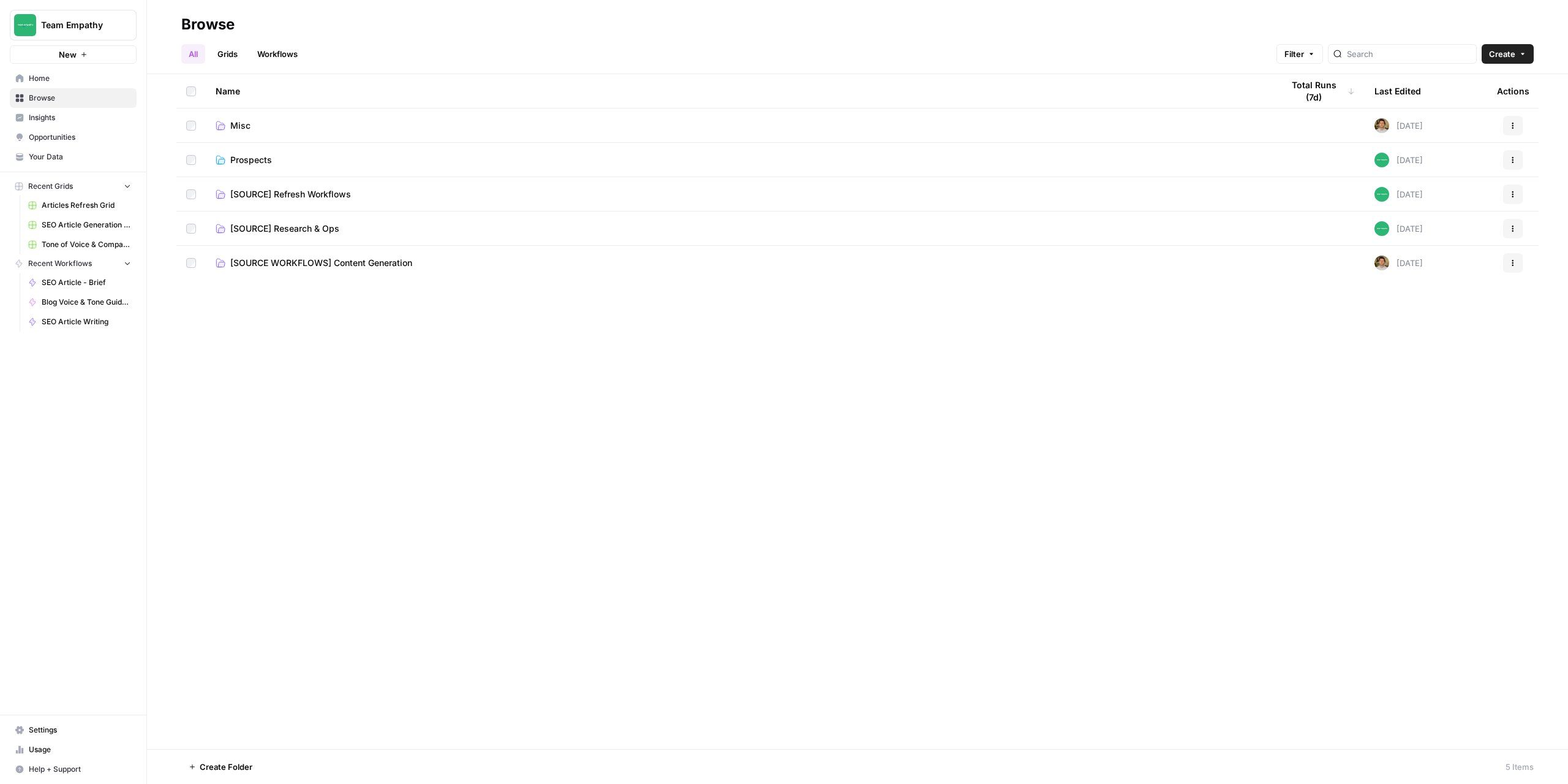
click at [239, 161] on span "Prospects" at bounding box center [251, 160] width 41 height 13
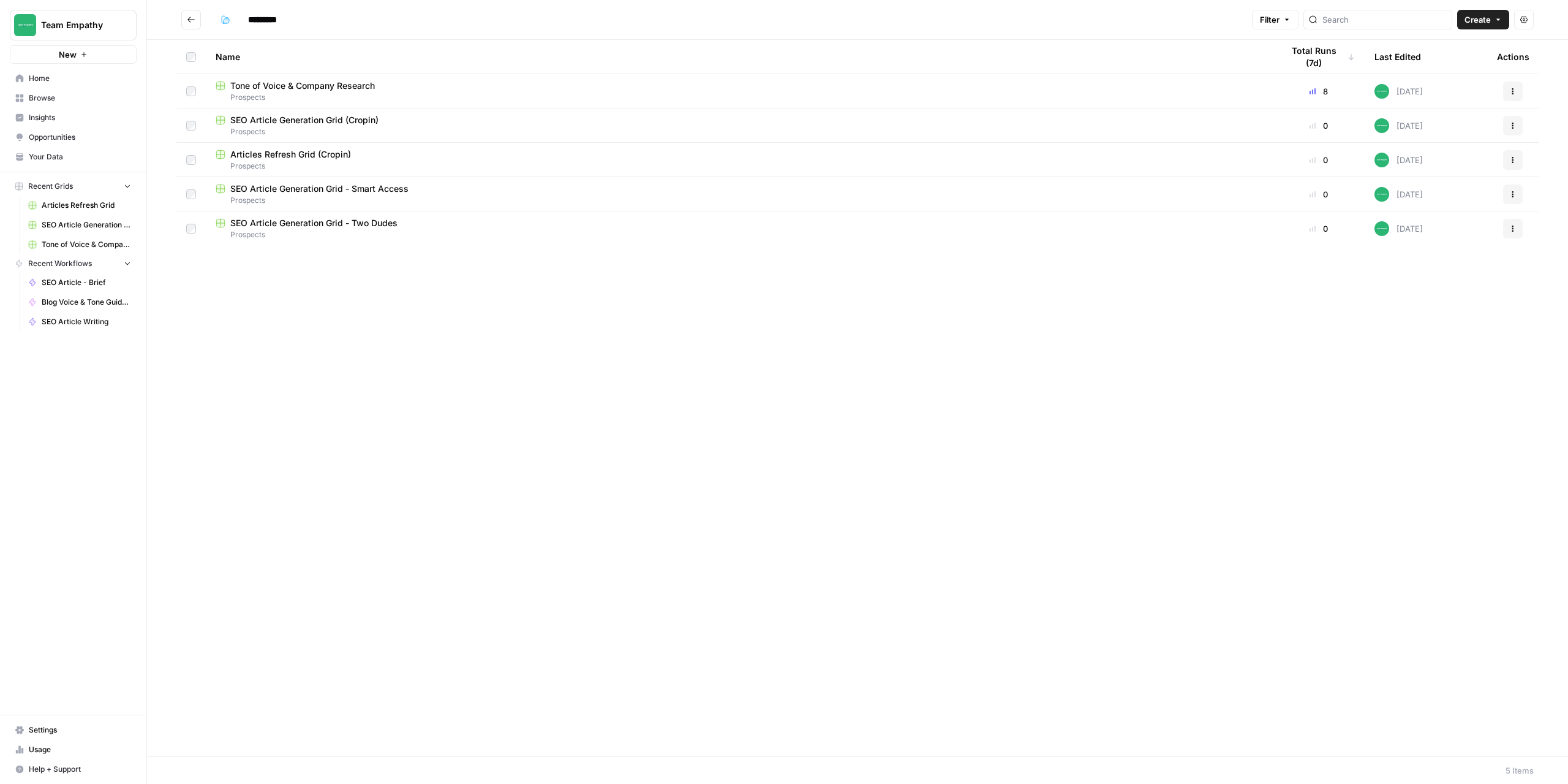
click at [304, 87] on span "Tone of Voice & Company Research" at bounding box center [302, 86] width 144 height 13
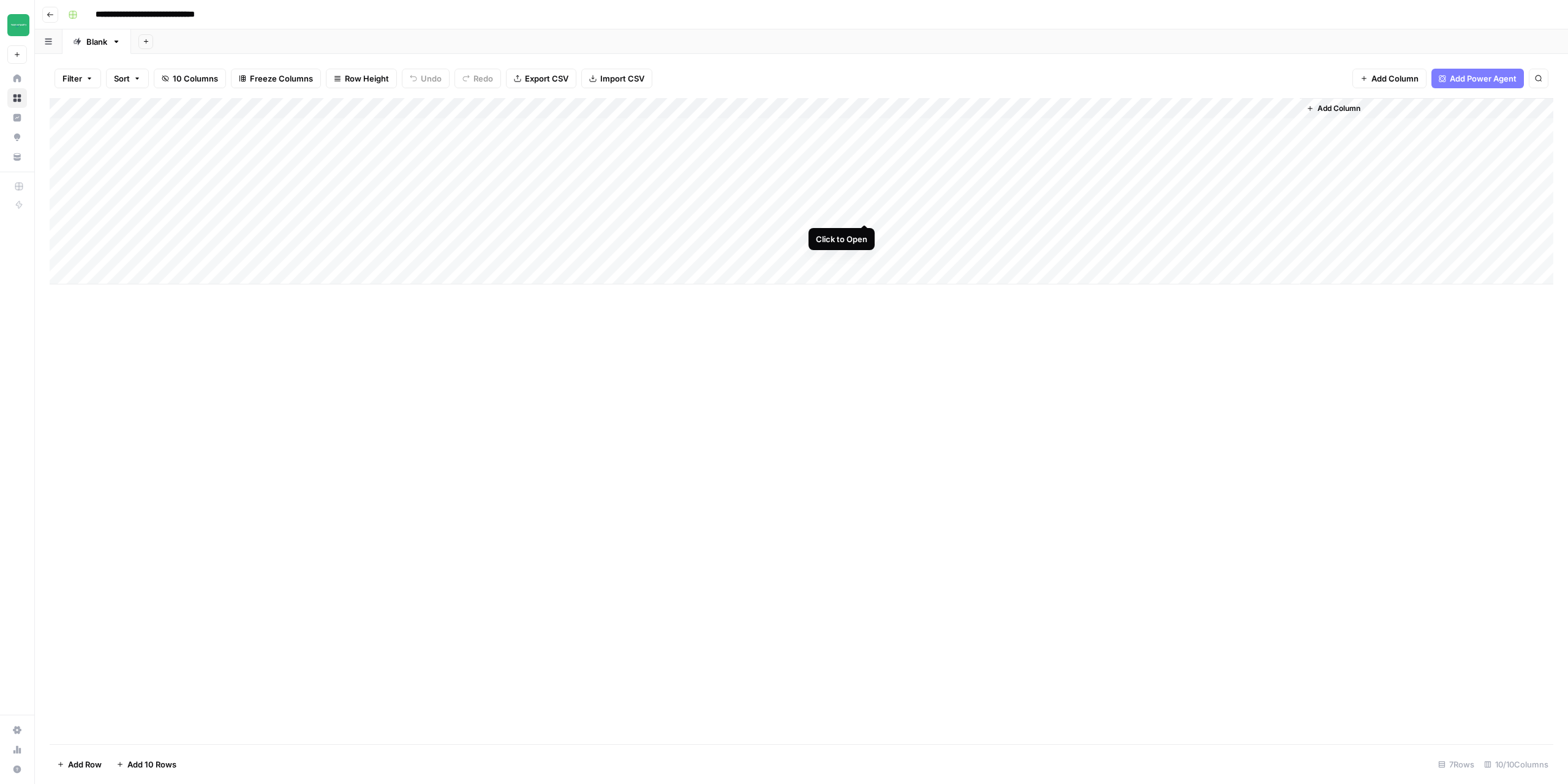
click at [859, 212] on div "Add Column" at bounding box center [801, 190] width 1504 height 186
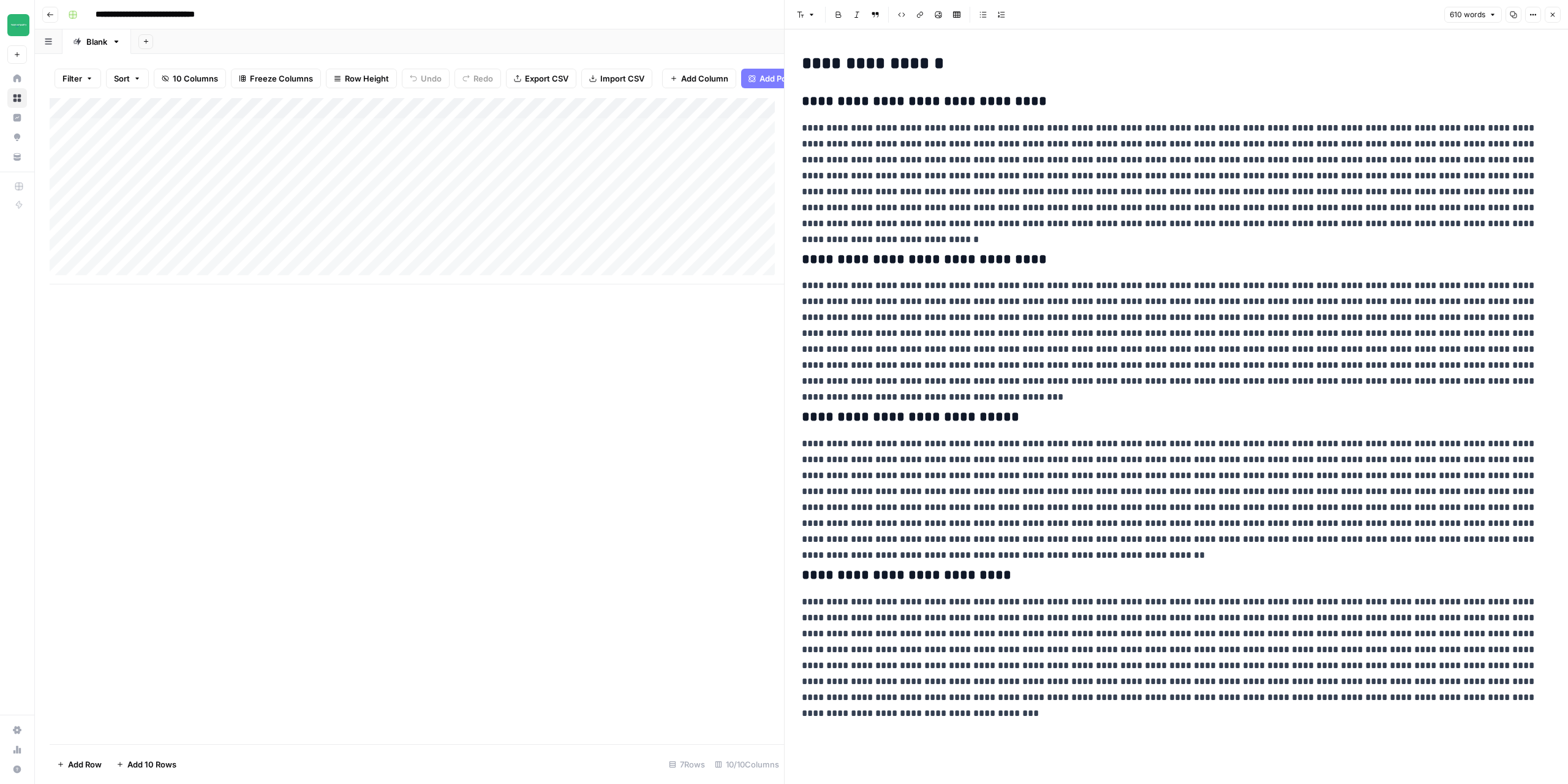
click at [879, 116] on div "**********" at bounding box center [1176, 379] width 764 height 661
copy div "**********"
click at [1549, 19] on button "Close" at bounding box center [1553, 15] width 16 height 16
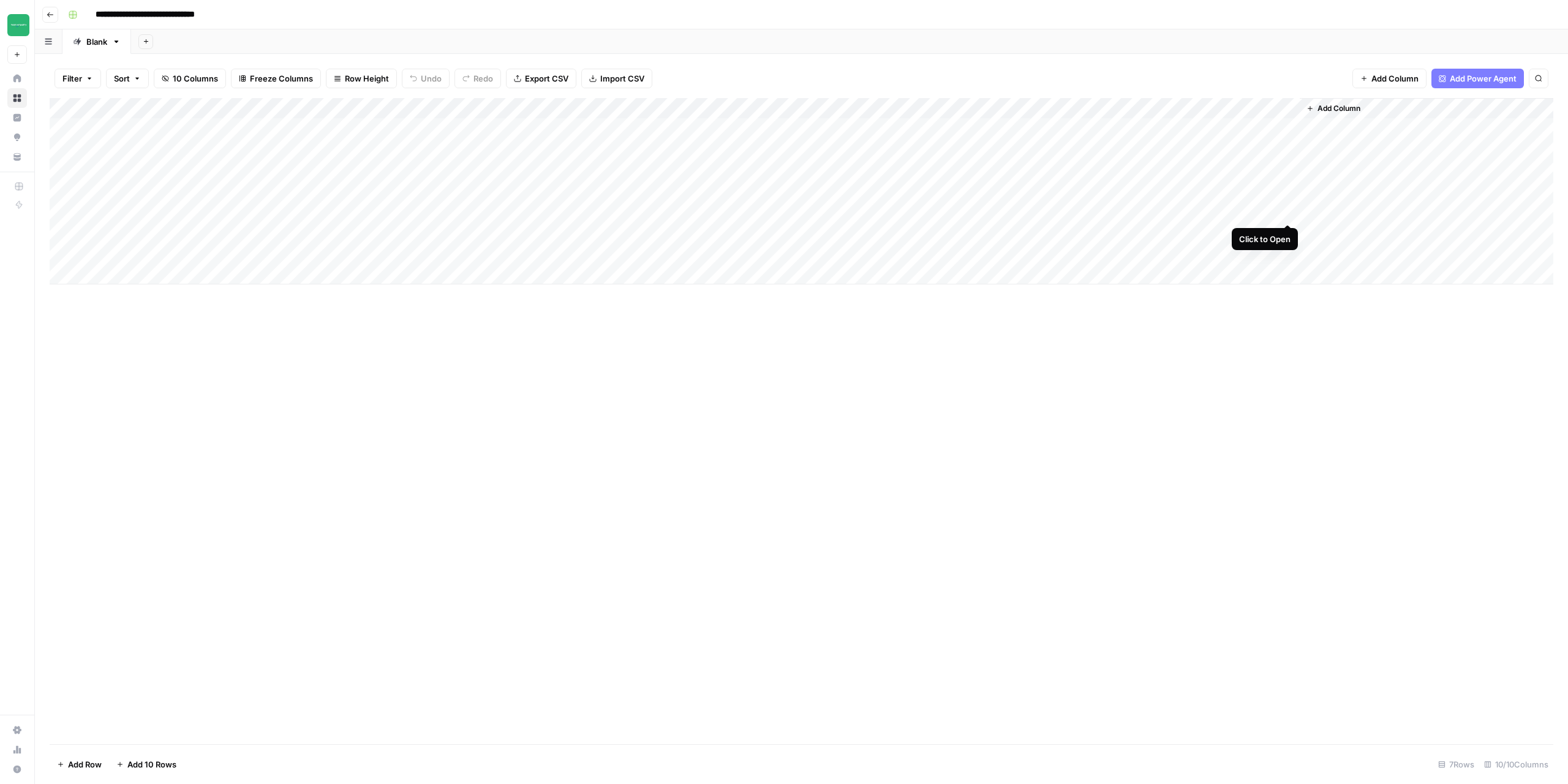
click at [1288, 210] on div "Add Column" at bounding box center [801, 190] width 1504 height 186
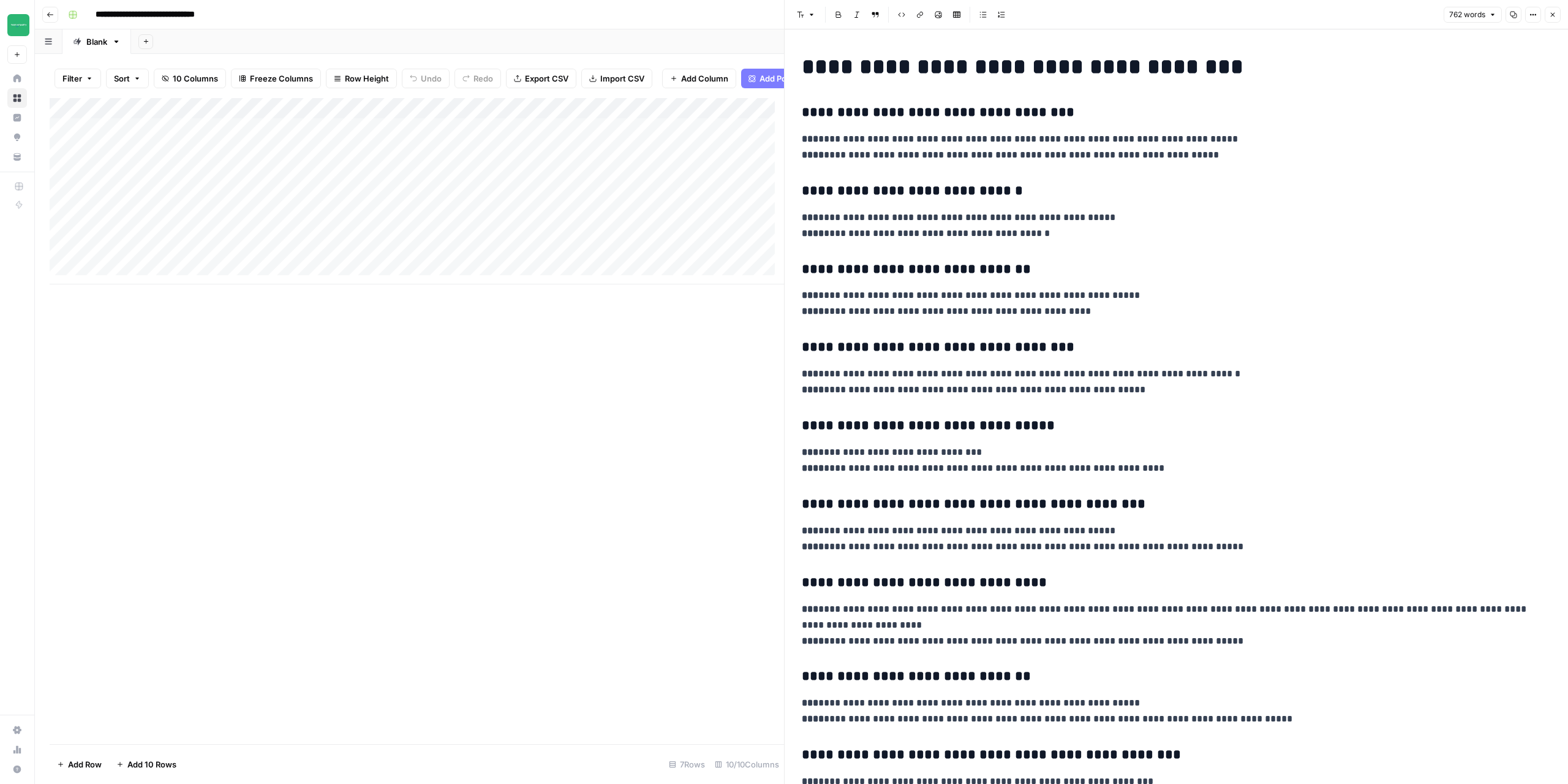
click at [845, 73] on h1 "**********" at bounding box center [1172, 67] width 740 height 26
copy div "**********"
click at [651, 403] on div "Add Column" at bounding box center [417, 421] width 735 height 646
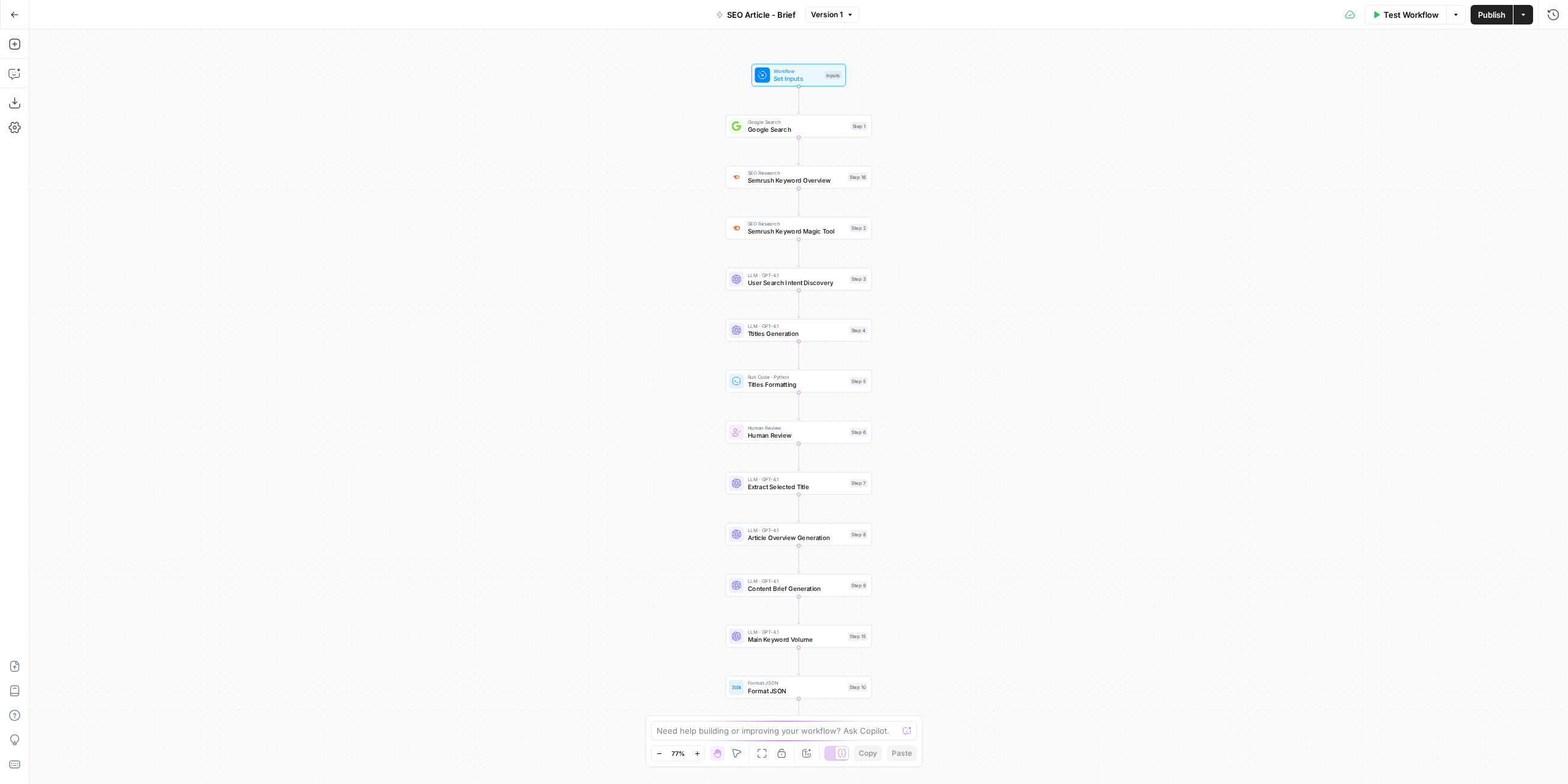
click at [779, 139] on div "Workflow Set Inputs Inputs Google Search Google Search Step 1 Copy step Delete …" at bounding box center [798, 407] width 1538 height 754
click at [778, 132] on span "Google Search" at bounding box center [798, 129] width 99 height 9
click at [775, 180] on span "Semrush Keyword Overview" at bounding box center [796, 180] width 96 height 9
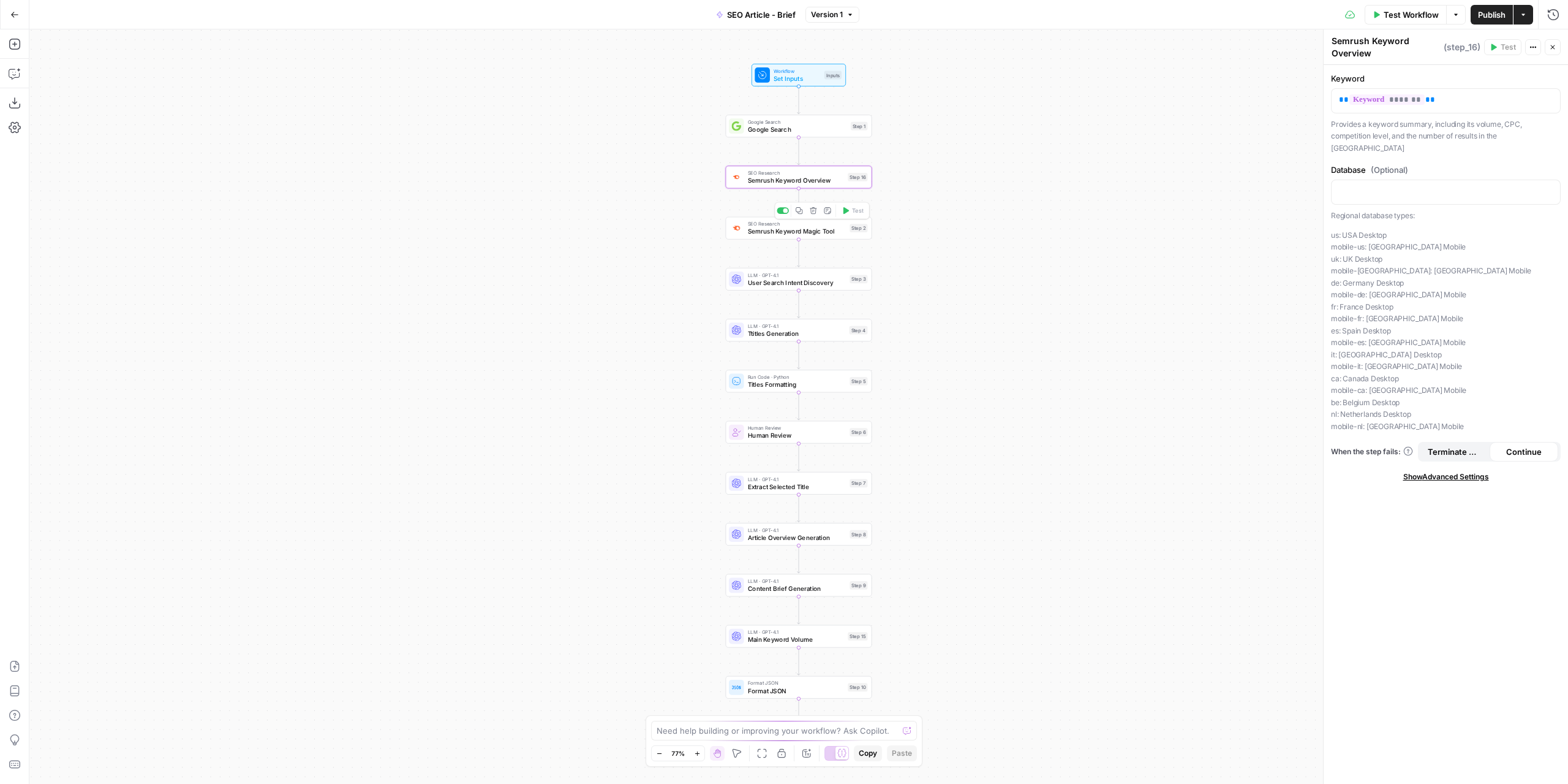
click at [768, 227] on span "Semrush Keyword Magic Tool" at bounding box center [797, 231] width 98 height 9
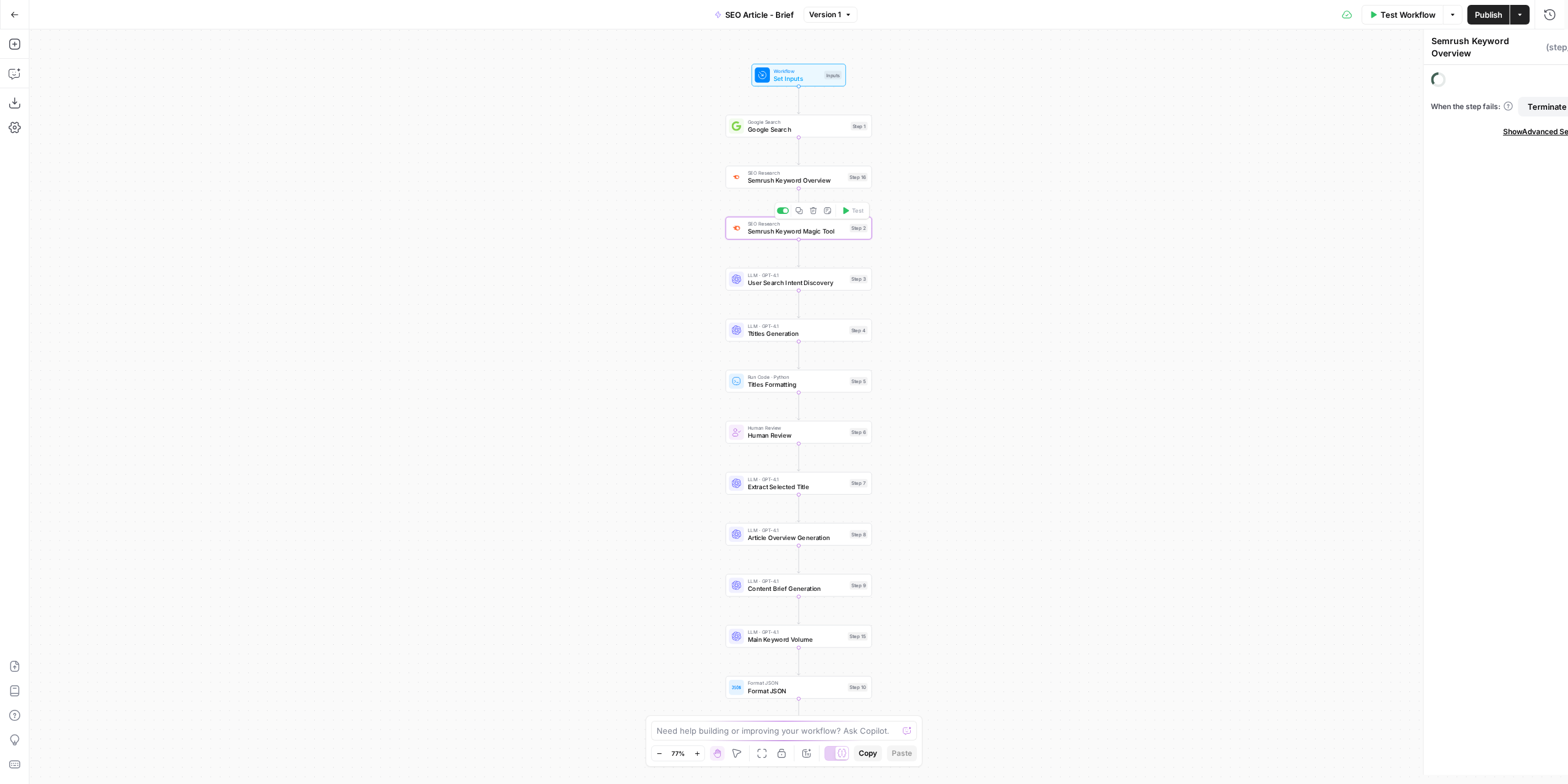
type textarea "Semrush Keyword Magic Tool"
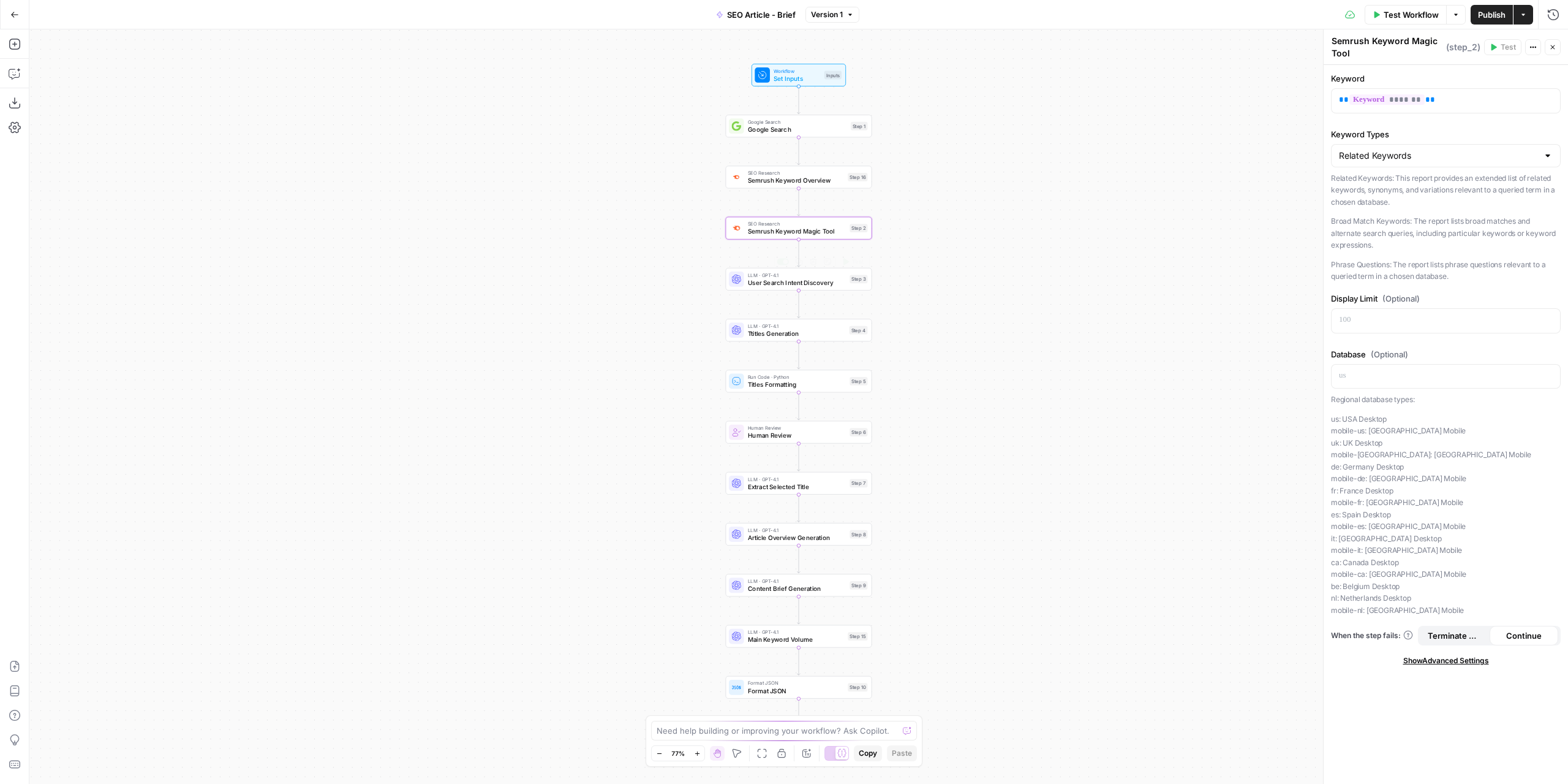
click at [772, 282] on span "User Search Intent Discovery" at bounding box center [797, 282] width 98 height 9
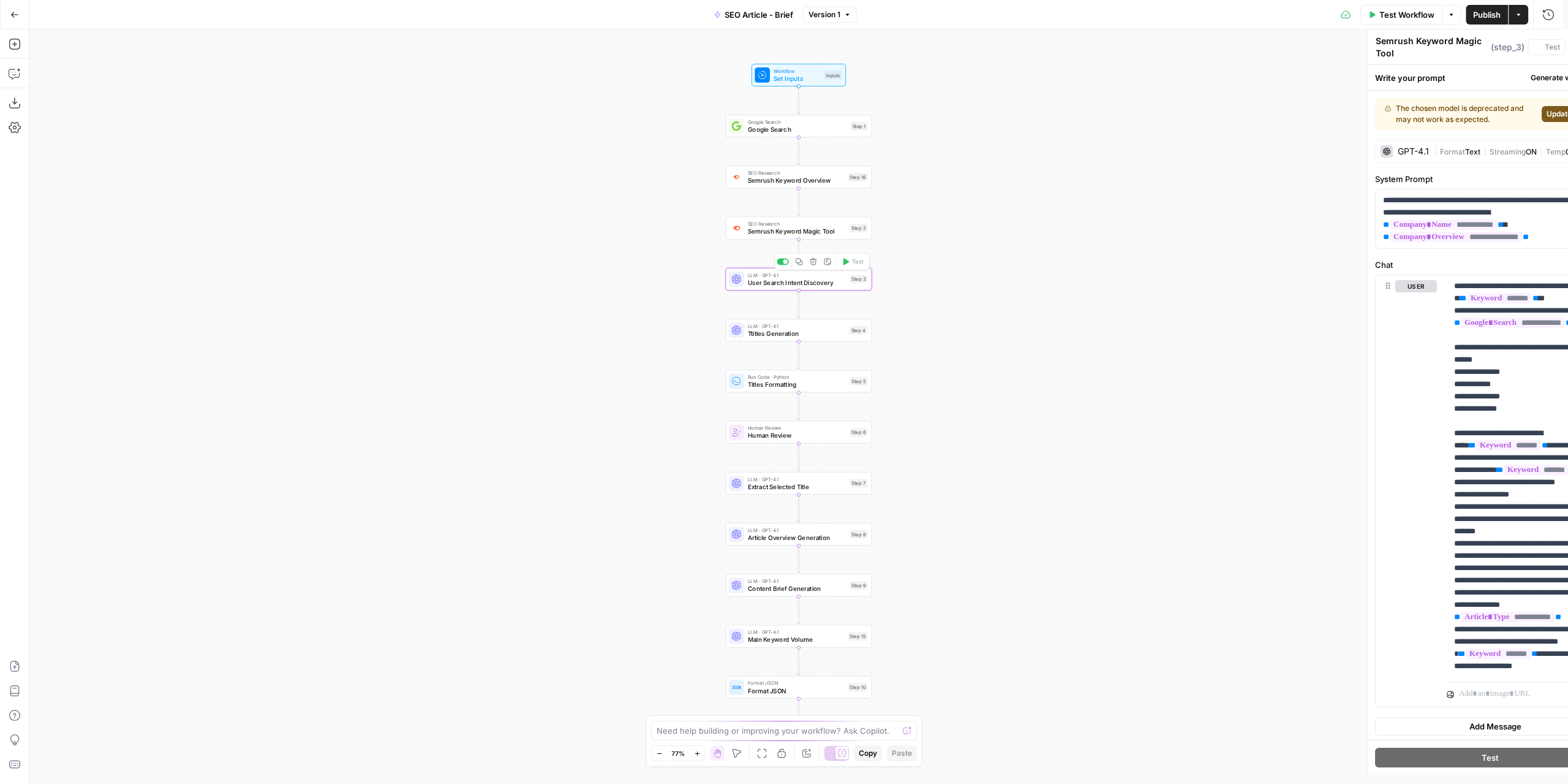
type textarea "User Search Intent Discovery"
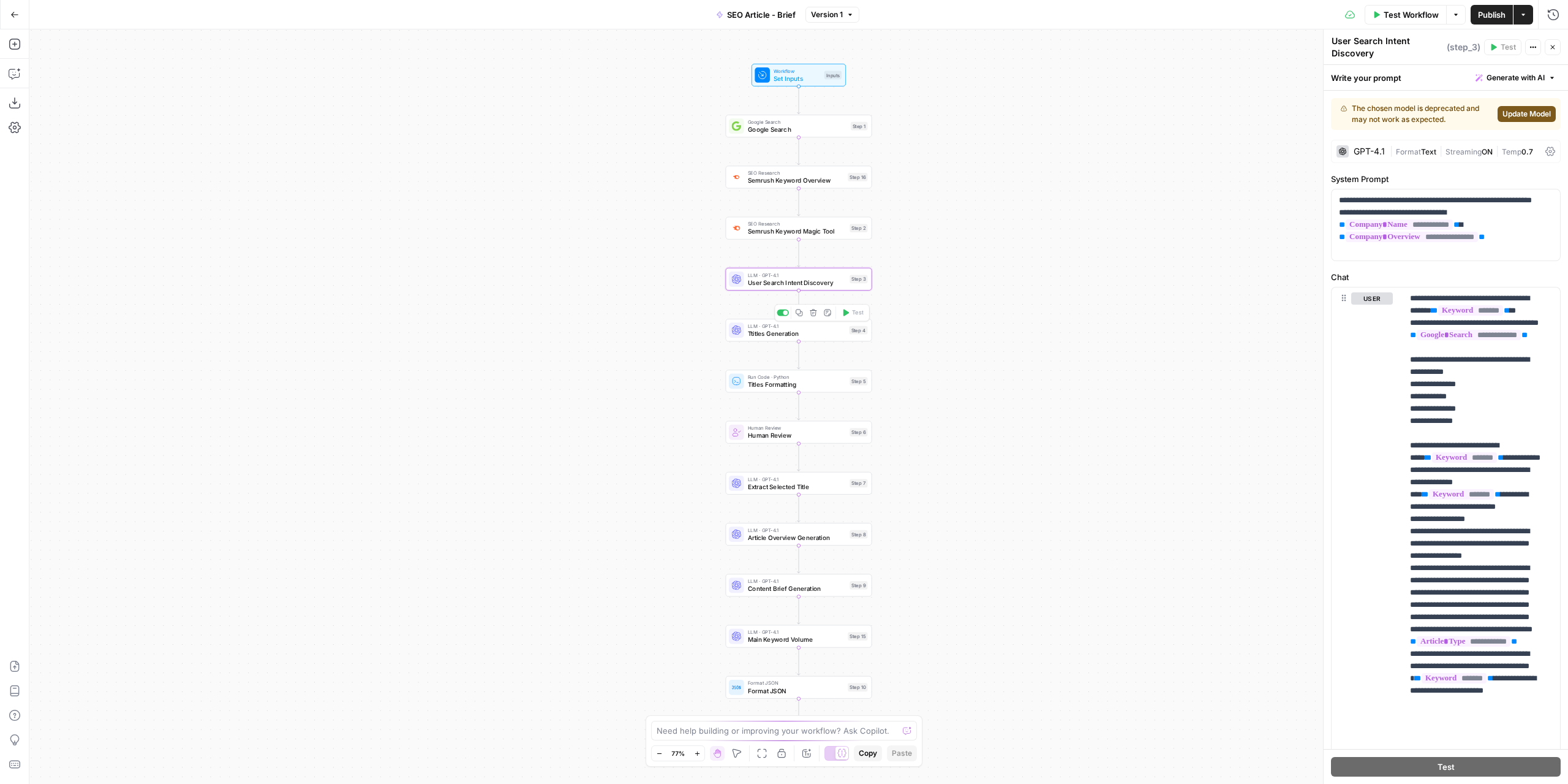
click at [763, 335] on span "Ttitles Generation" at bounding box center [797, 333] width 98 height 9
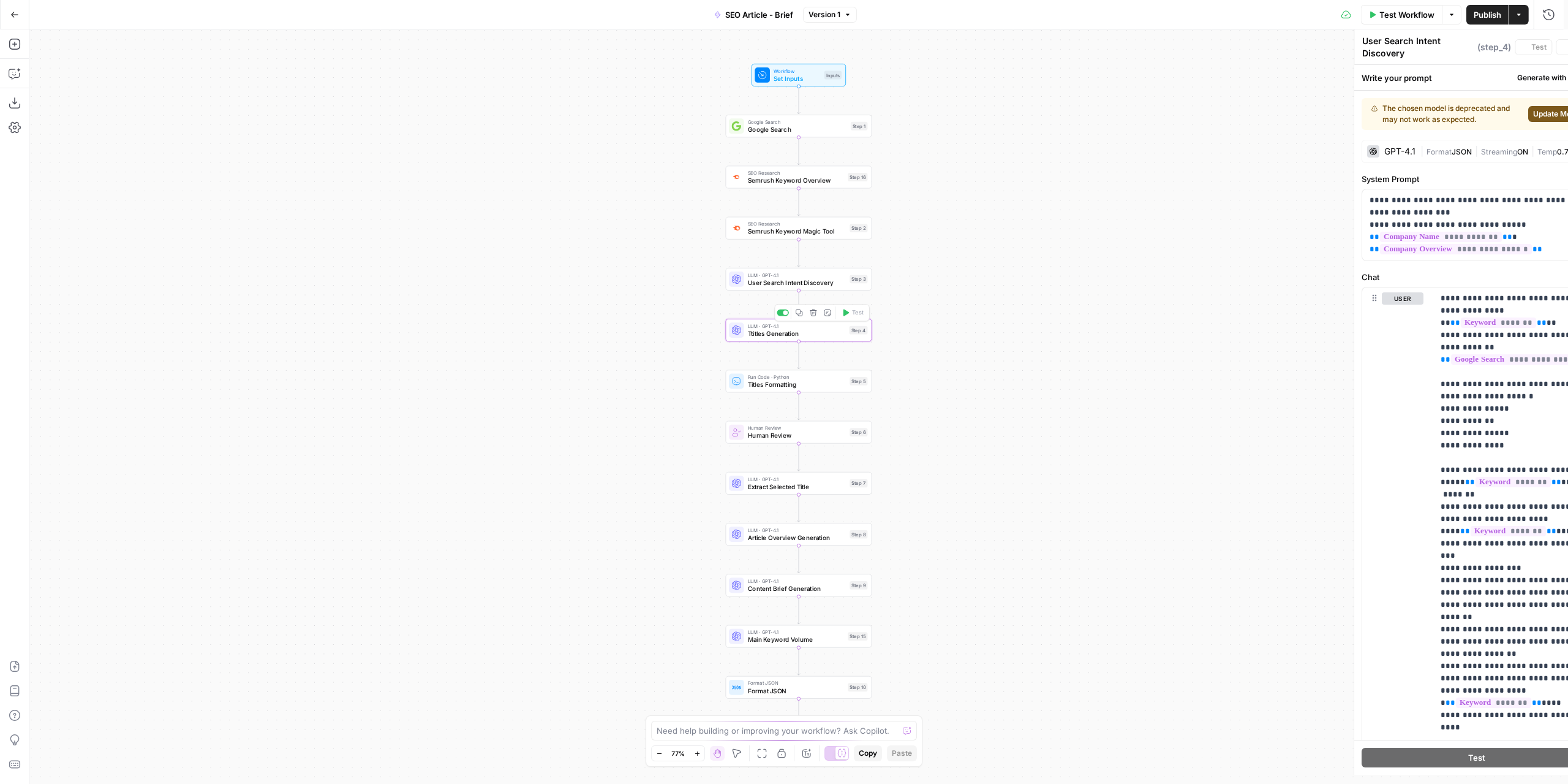
type textarea "Ttitles Generation"
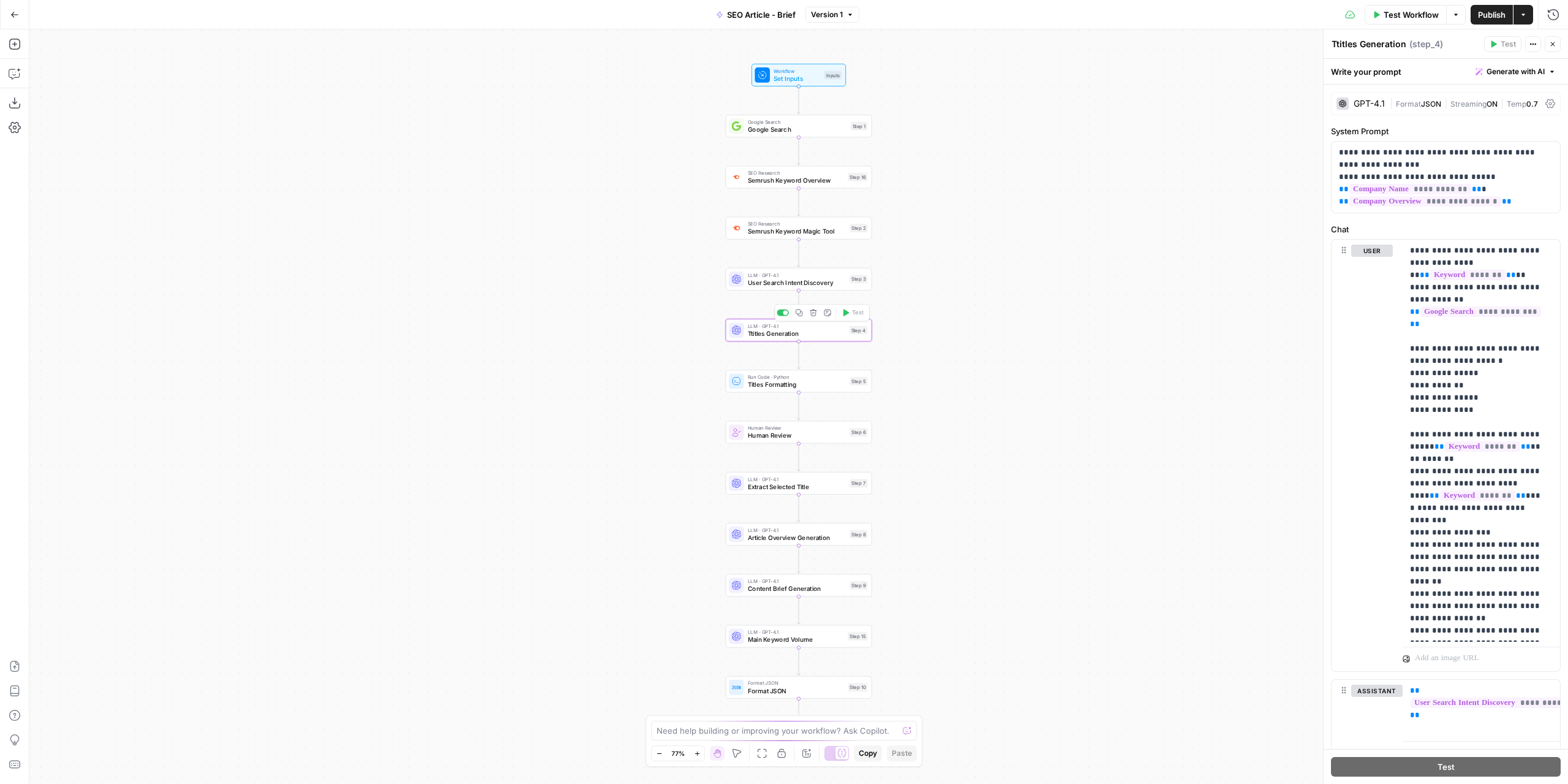
click at [767, 388] on span "Titles Formatting" at bounding box center [797, 385] width 98 height 9
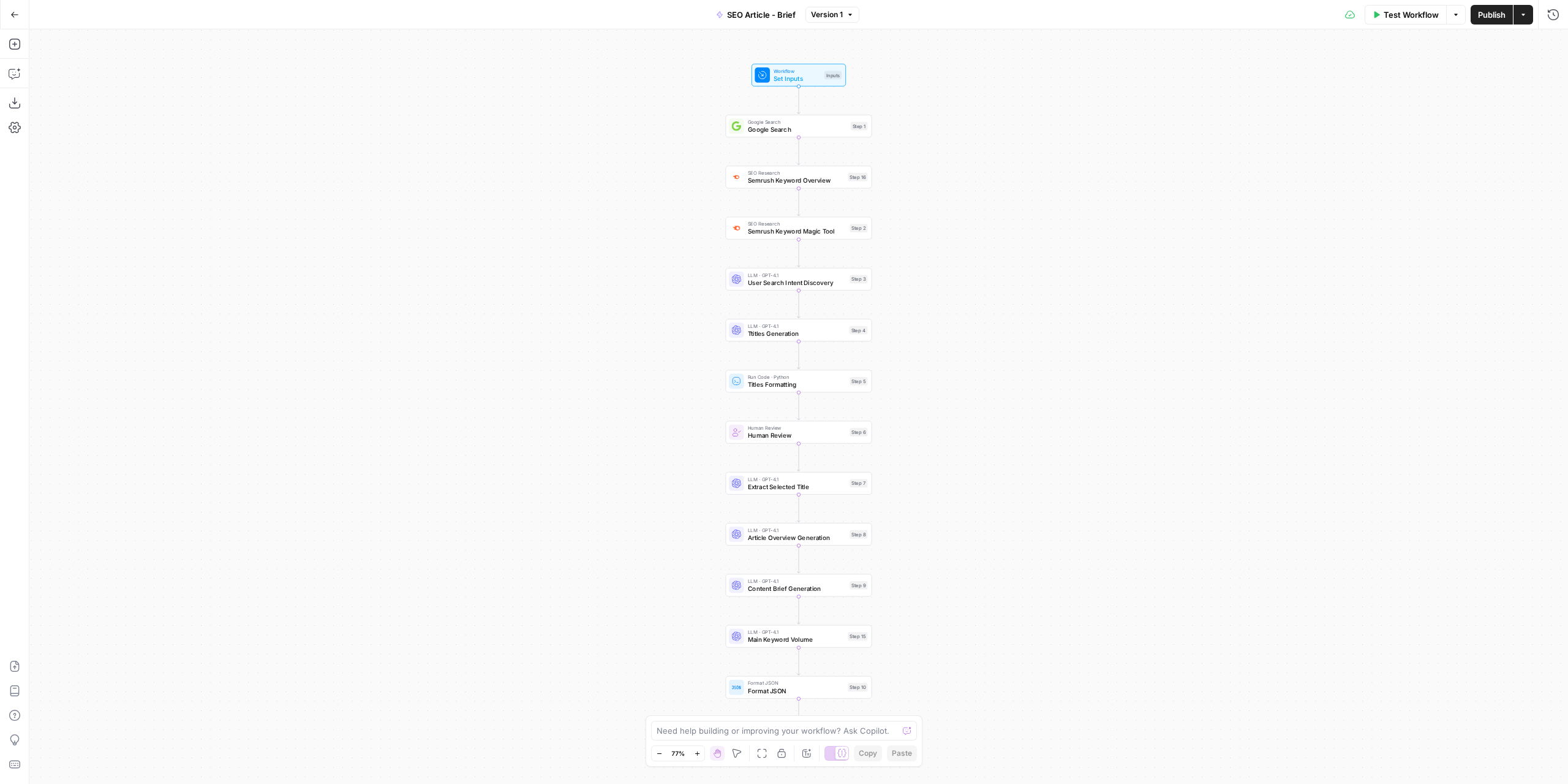
click at [779, 289] on div "LLM · GPT-4.1 User Search Intent Discovery Step 3 Copy step Delete step Add Not…" at bounding box center [799, 279] width 147 height 23
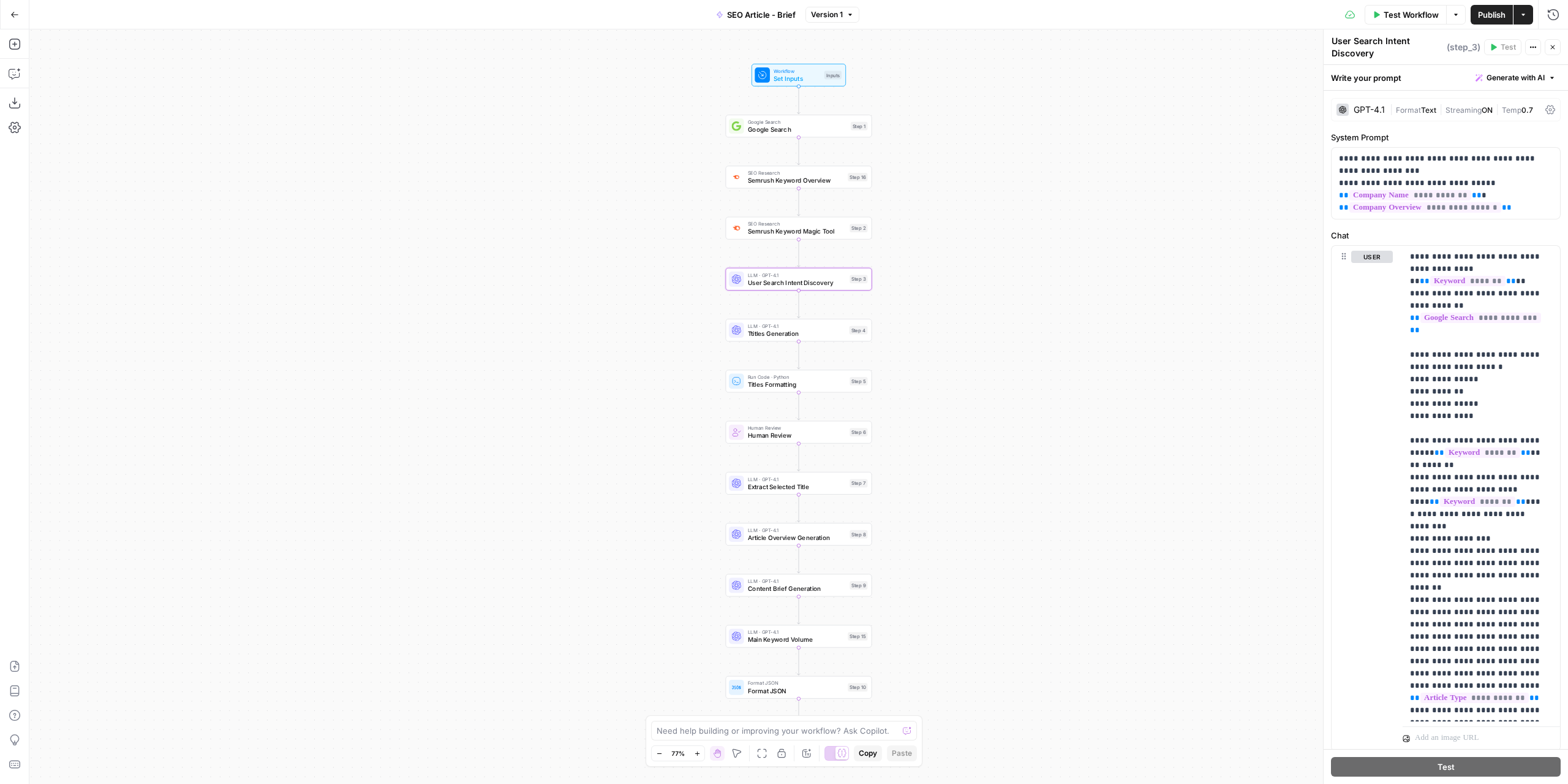
click at [1364, 111] on div "GPT-4.1" at bounding box center [1370, 110] width 31 height 9
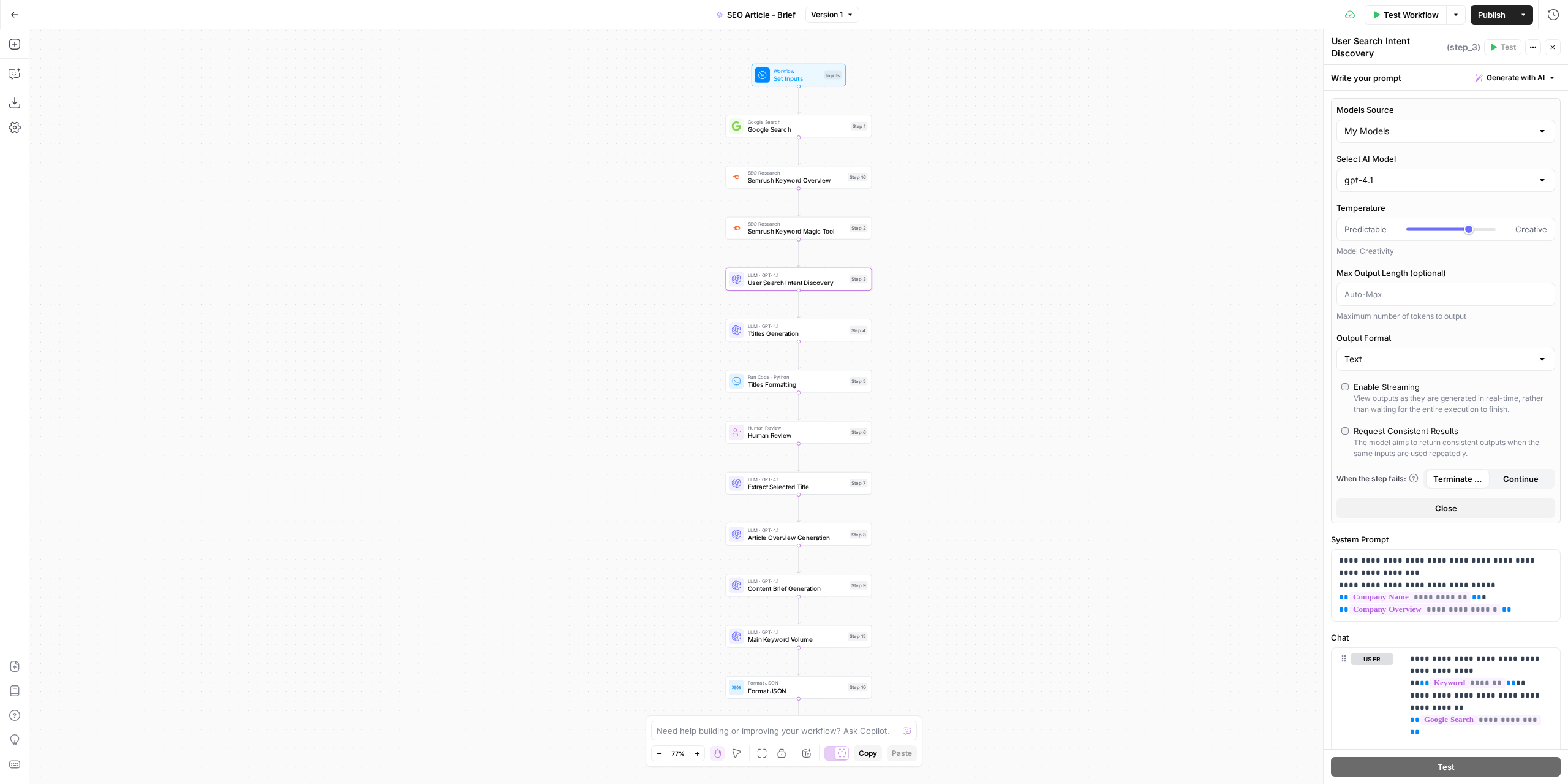
click at [1459, 190] on div "gpt-4.1" at bounding box center [1445, 179] width 218 height 23
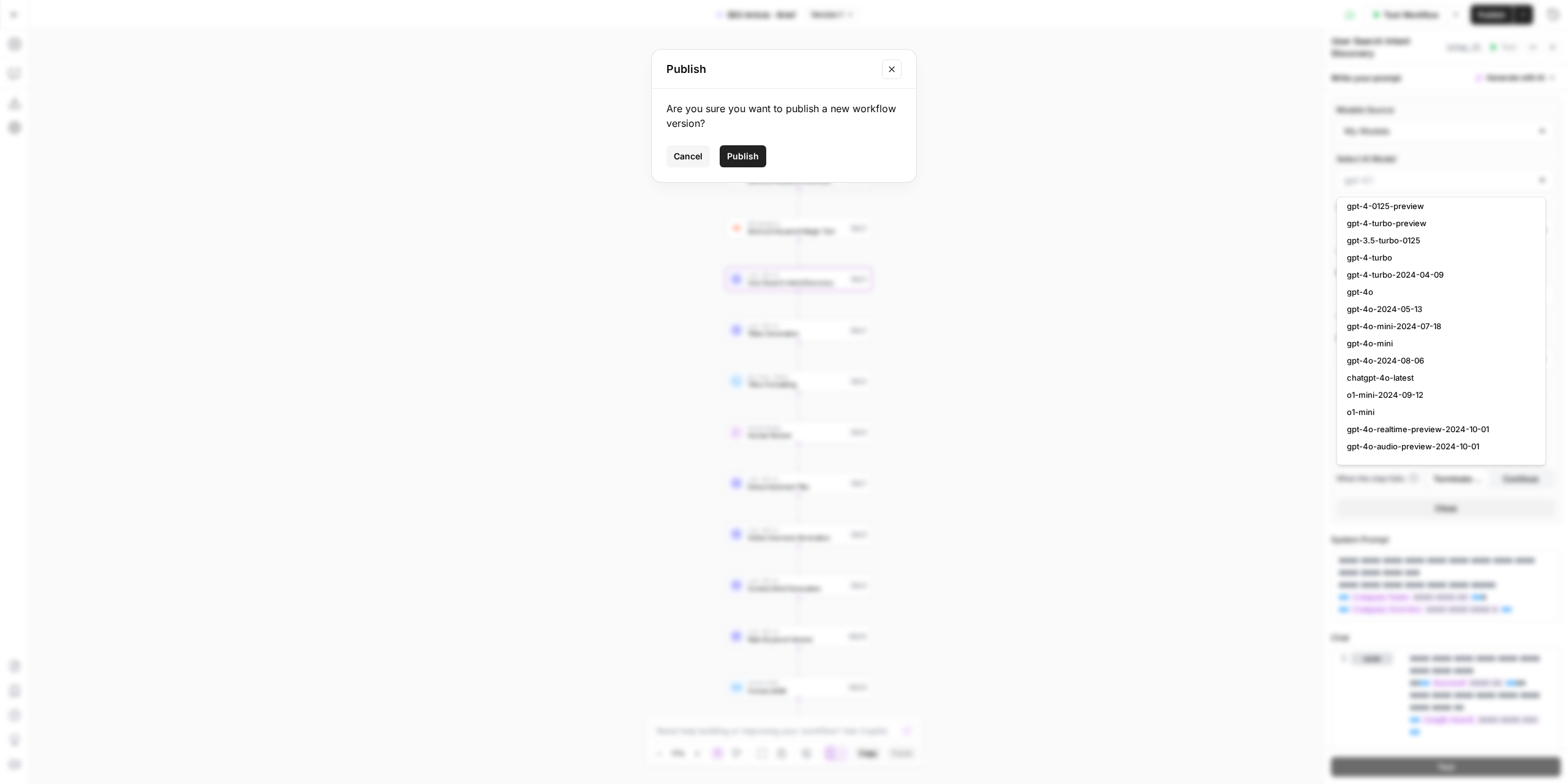
type input "gpt-4.1"
click at [893, 73] on icon "Close modal" at bounding box center [891, 69] width 10 height 10
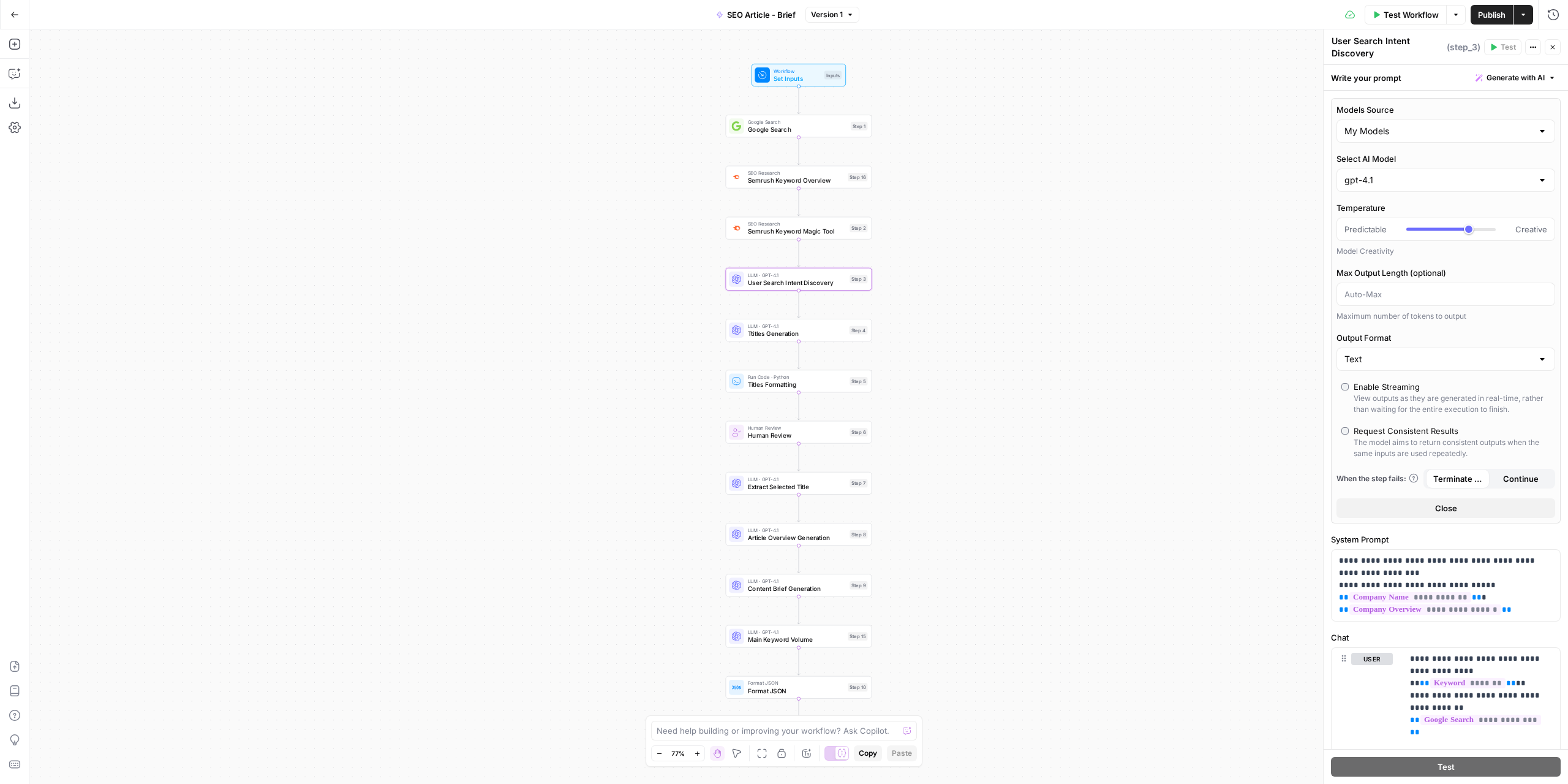
click at [1397, 190] on div "gpt-4.1" at bounding box center [1445, 179] width 218 height 23
click at [1371, 266] on span "gpt-4.1-mini" at bounding box center [1439, 262] width 184 height 13
type input "gpt-4.1-mini"
click at [1512, 129] on input "Models Source" at bounding box center [1438, 131] width 188 height 13
type input "My Models"
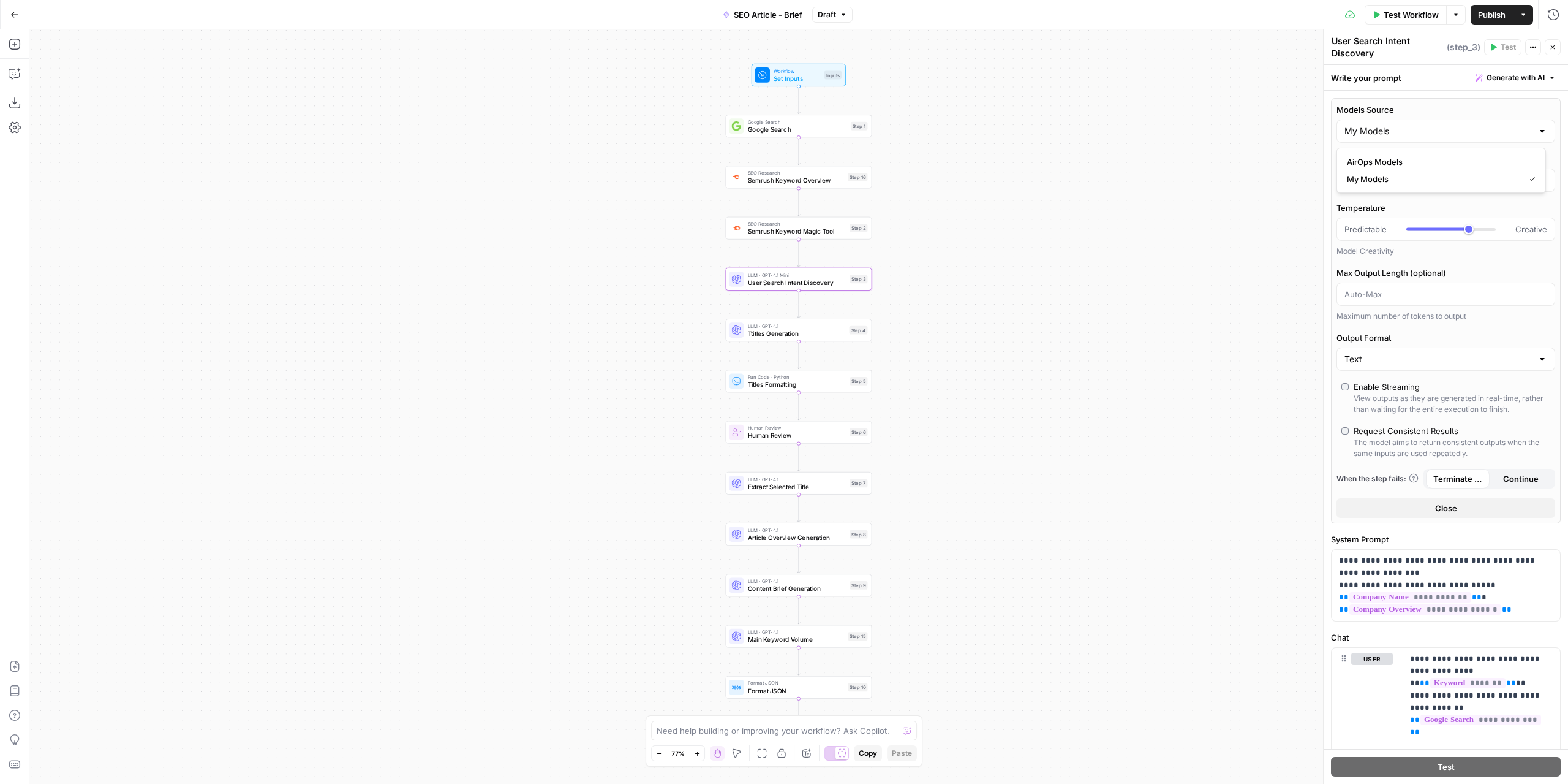
click at [1429, 100] on div "Models Source My Models Select AI Model gpt-4.1-mini Temperature Predictable Cr…" at bounding box center [1446, 310] width 230 height 425
click at [1498, 13] on span "Publish" at bounding box center [1491, 15] width 27 height 13
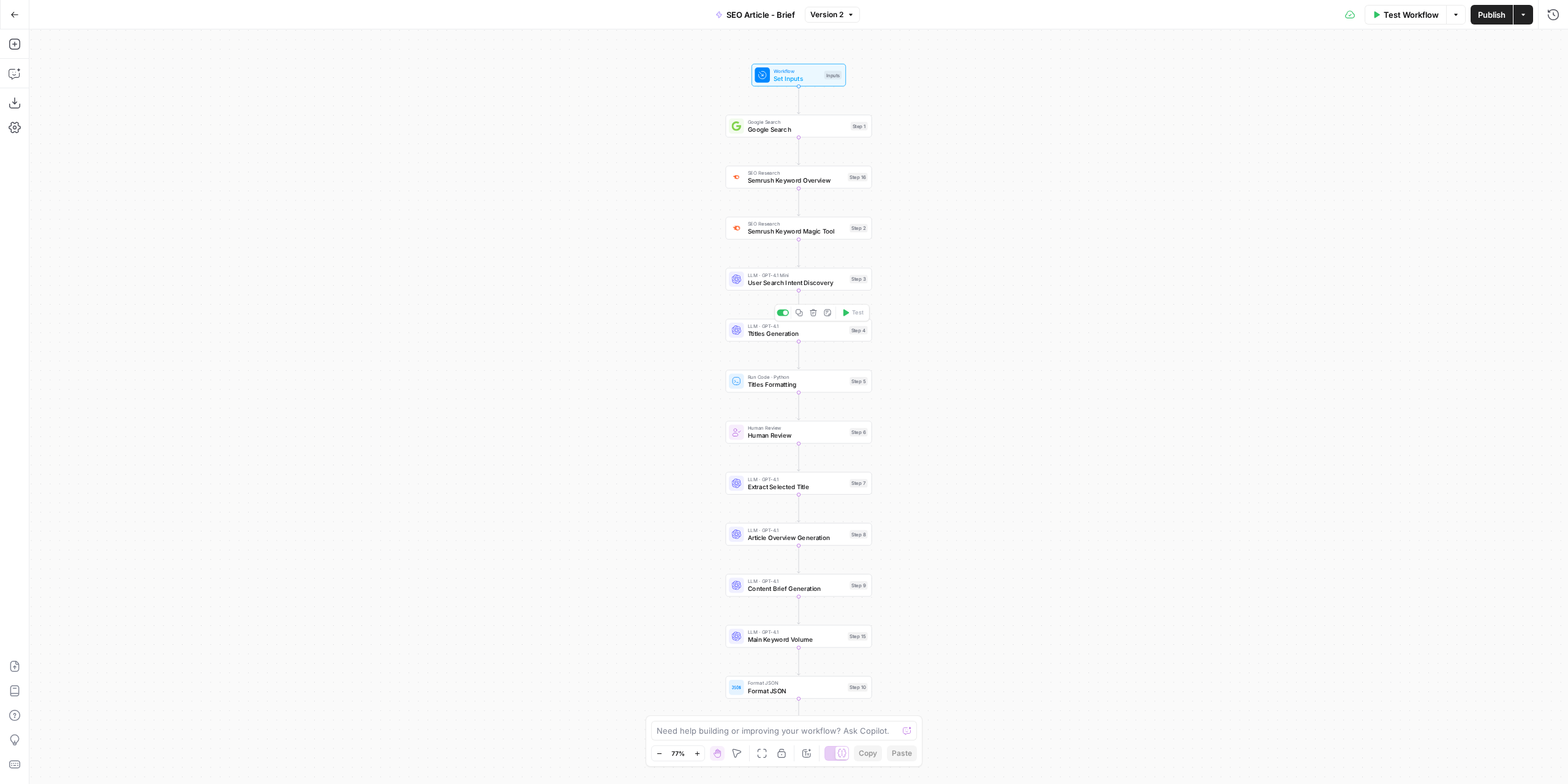
click at [787, 336] on span "Ttitles Generation" at bounding box center [797, 333] width 98 height 9
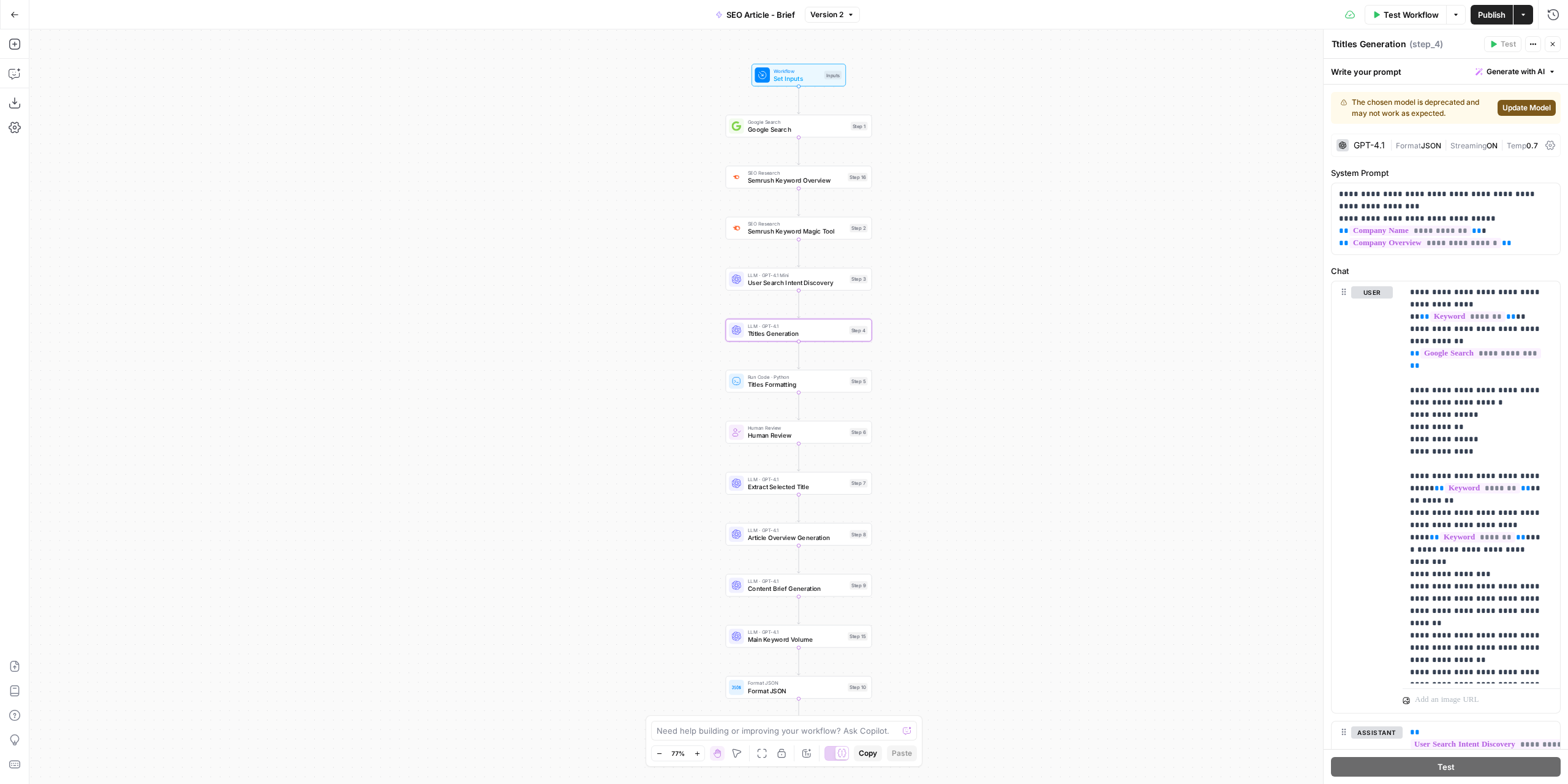
click at [1359, 142] on div "GPT-4.1" at bounding box center [1370, 145] width 31 height 9
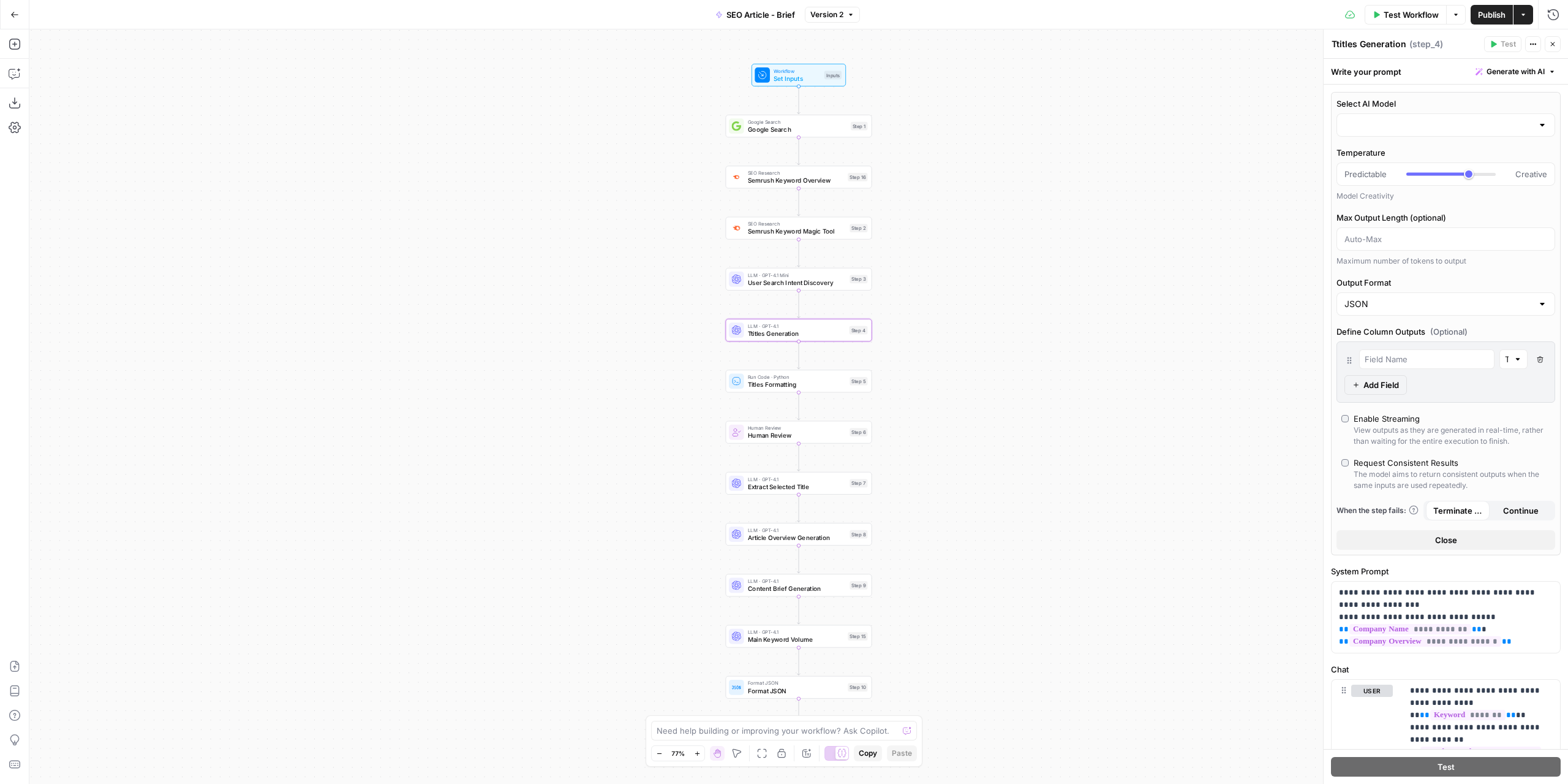
type input "gpt-4.1"
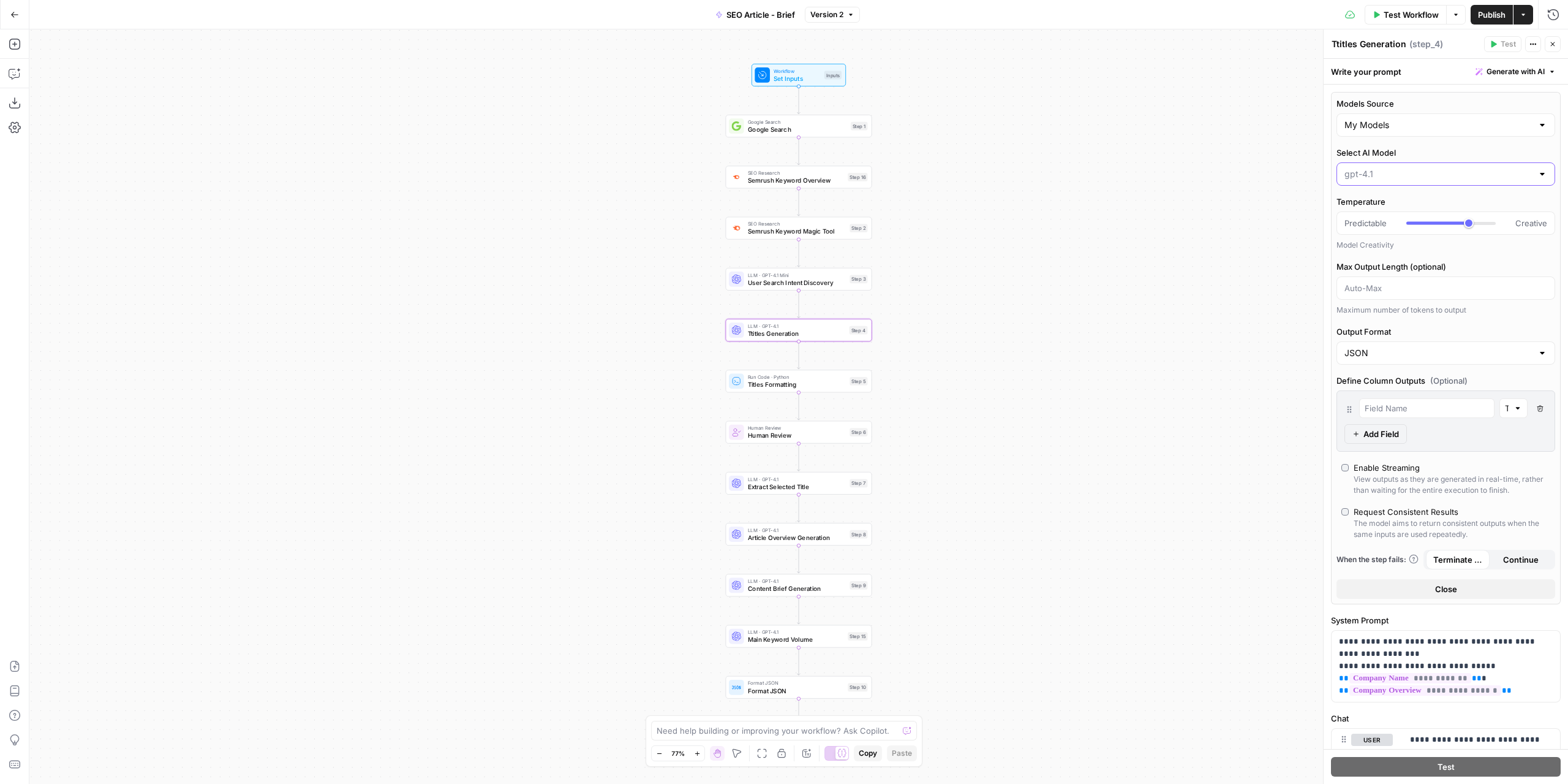
click at [1382, 174] on input "Select AI Model" at bounding box center [1438, 174] width 188 height 13
click at [1376, 257] on span "gpt-4.1-mini" at bounding box center [1439, 256] width 184 height 13
type input "gpt-4.1-mini"
click at [1487, 20] on span "Publish" at bounding box center [1491, 15] width 27 height 13
click at [1387, 21] on button "Test Workflow" at bounding box center [1405, 15] width 82 height 19
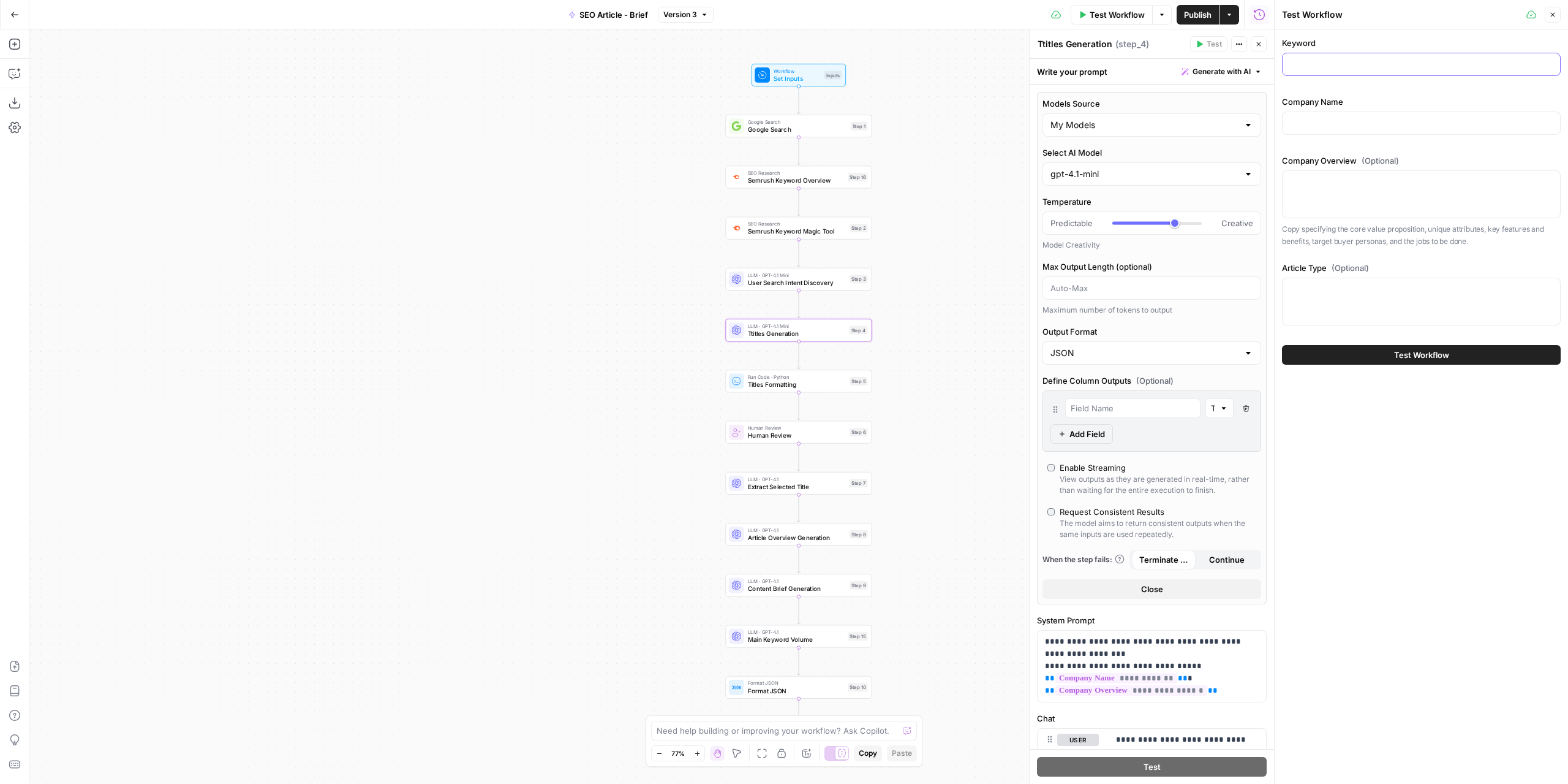
click at [1323, 62] on input "Keyword" at bounding box center [1421, 64] width 263 height 13
paste input "men’s grooming"
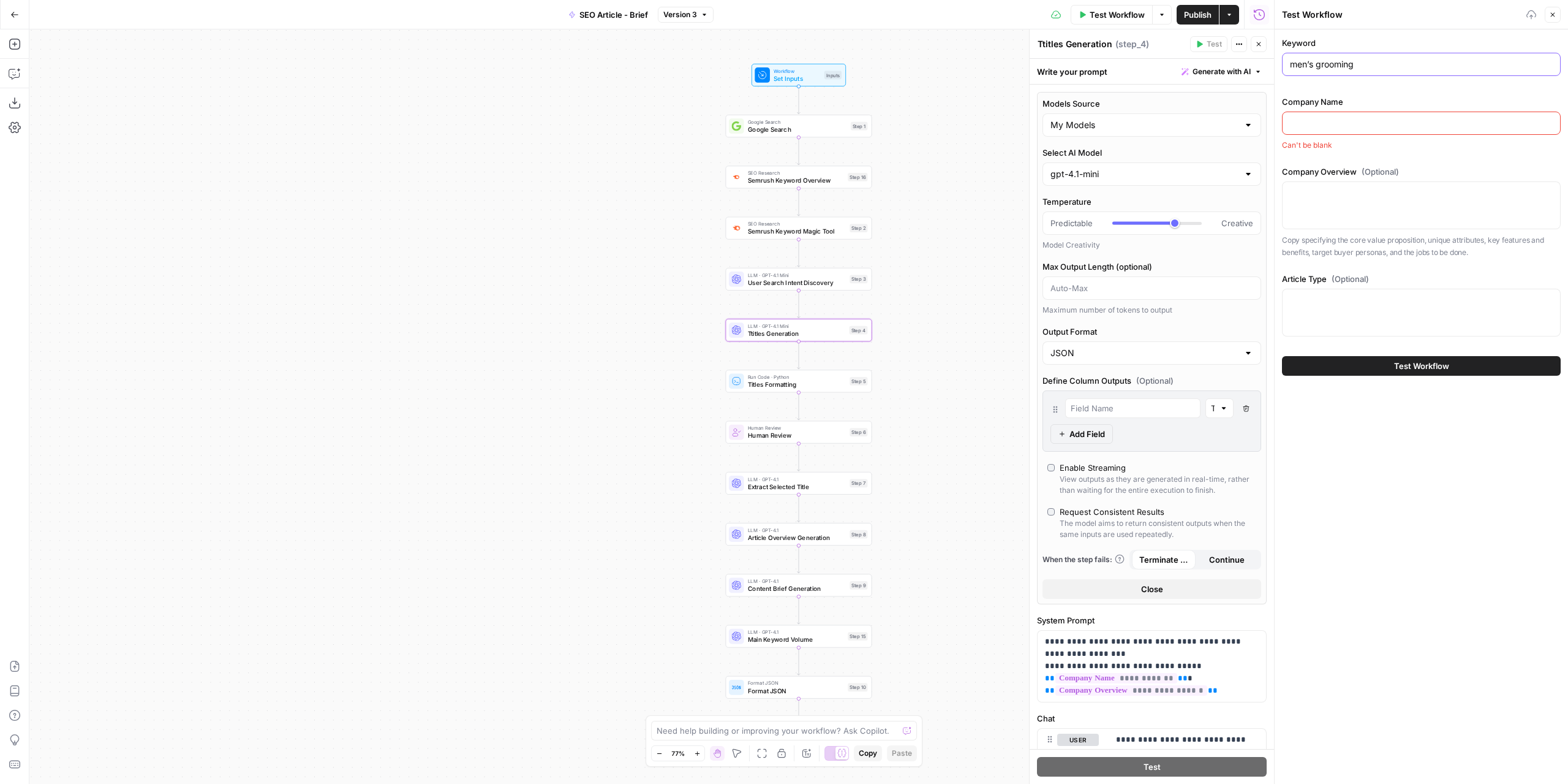
type input "men’s grooming"
click at [1356, 125] on input "Company Name" at bounding box center [1421, 123] width 263 height 13
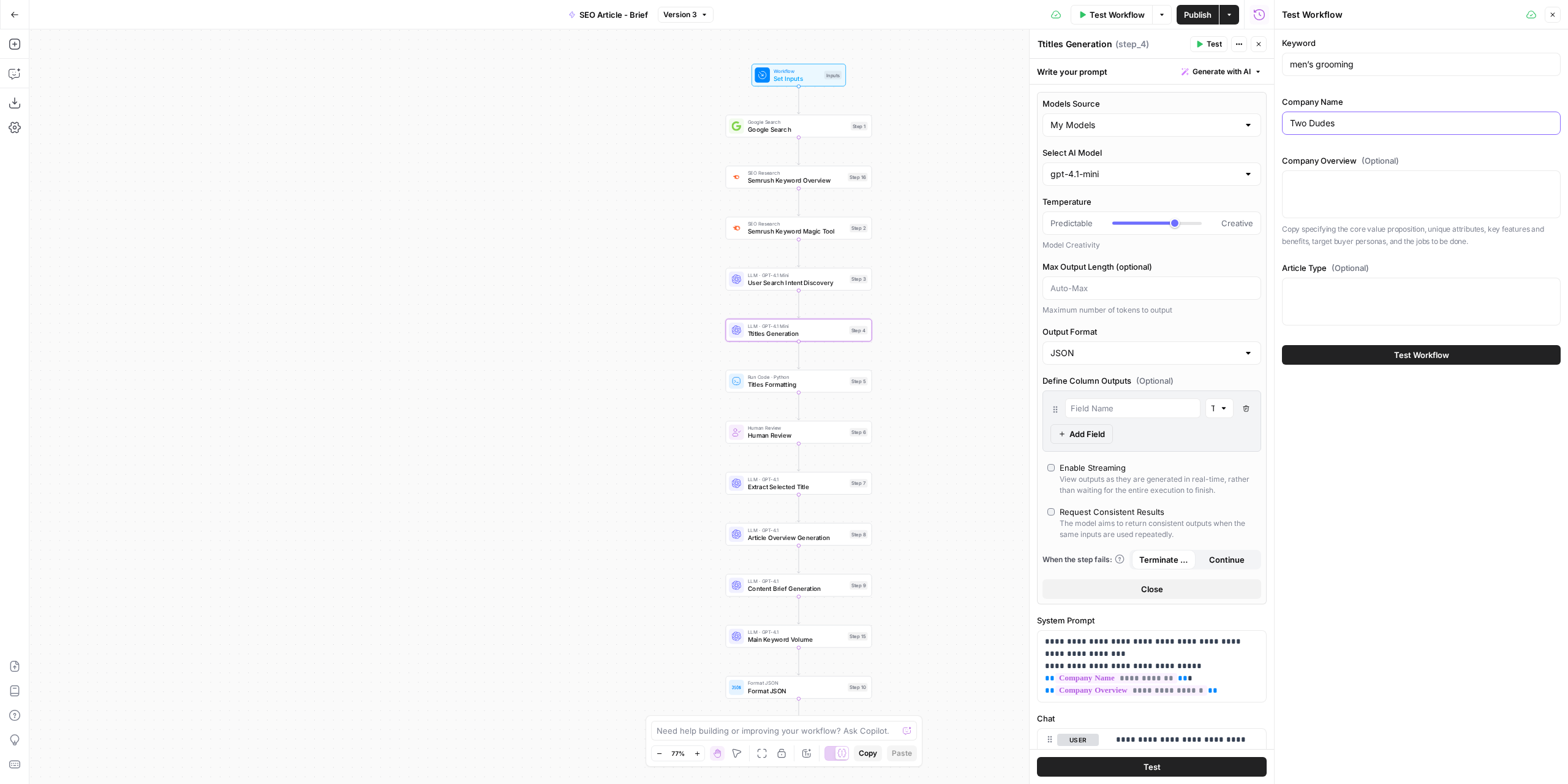
type input "Two Dudes"
click at [1327, 204] on div at bounding box center [1421, 194] width 278 height 48
click at [1418, 355] on span "Test Workflow" at bounding box center [1421, 355] width 55 height 13
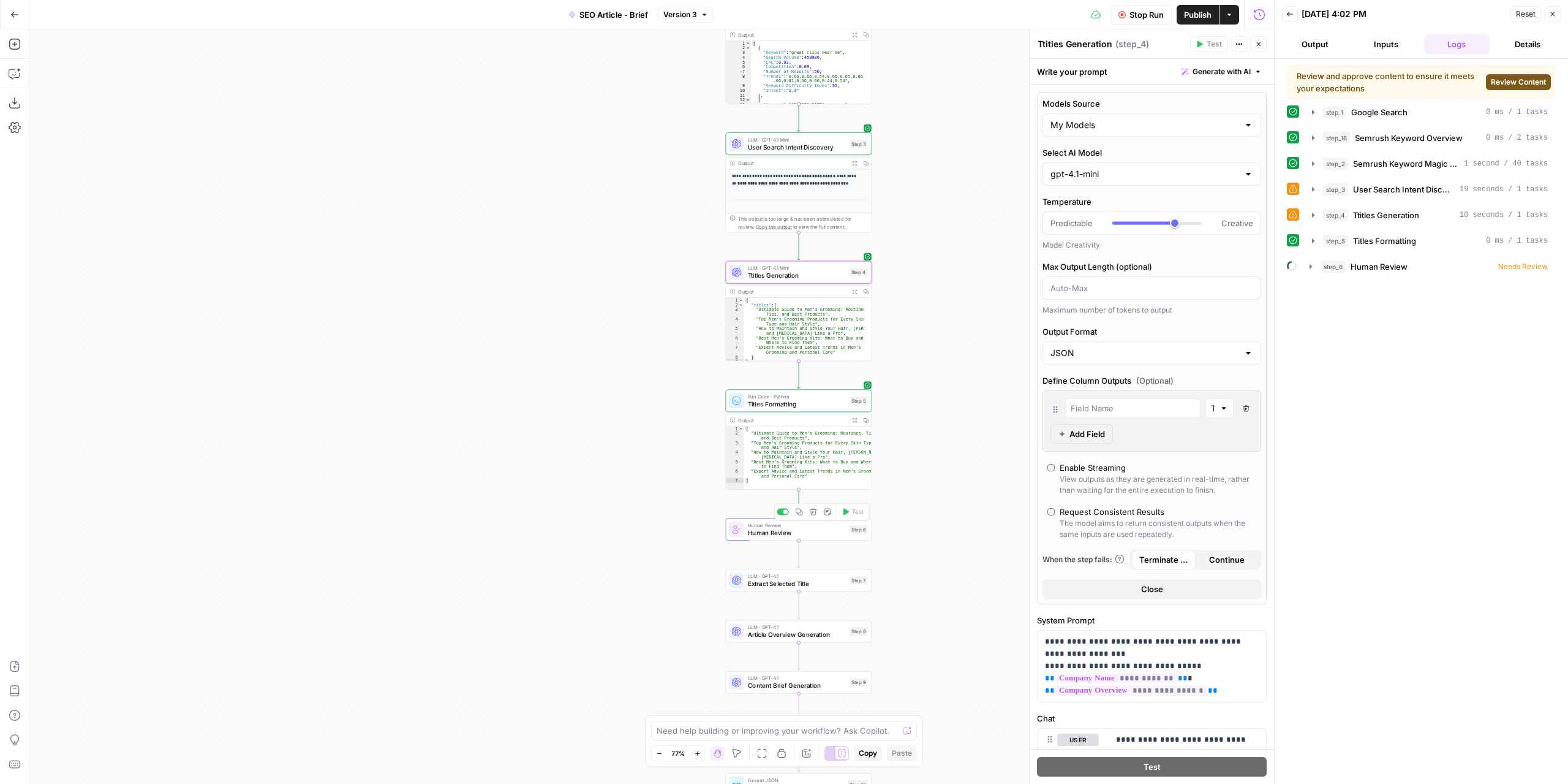
click at [837, 533] on span "Human Review" at bounding box center [797, 532] width 98 height 9
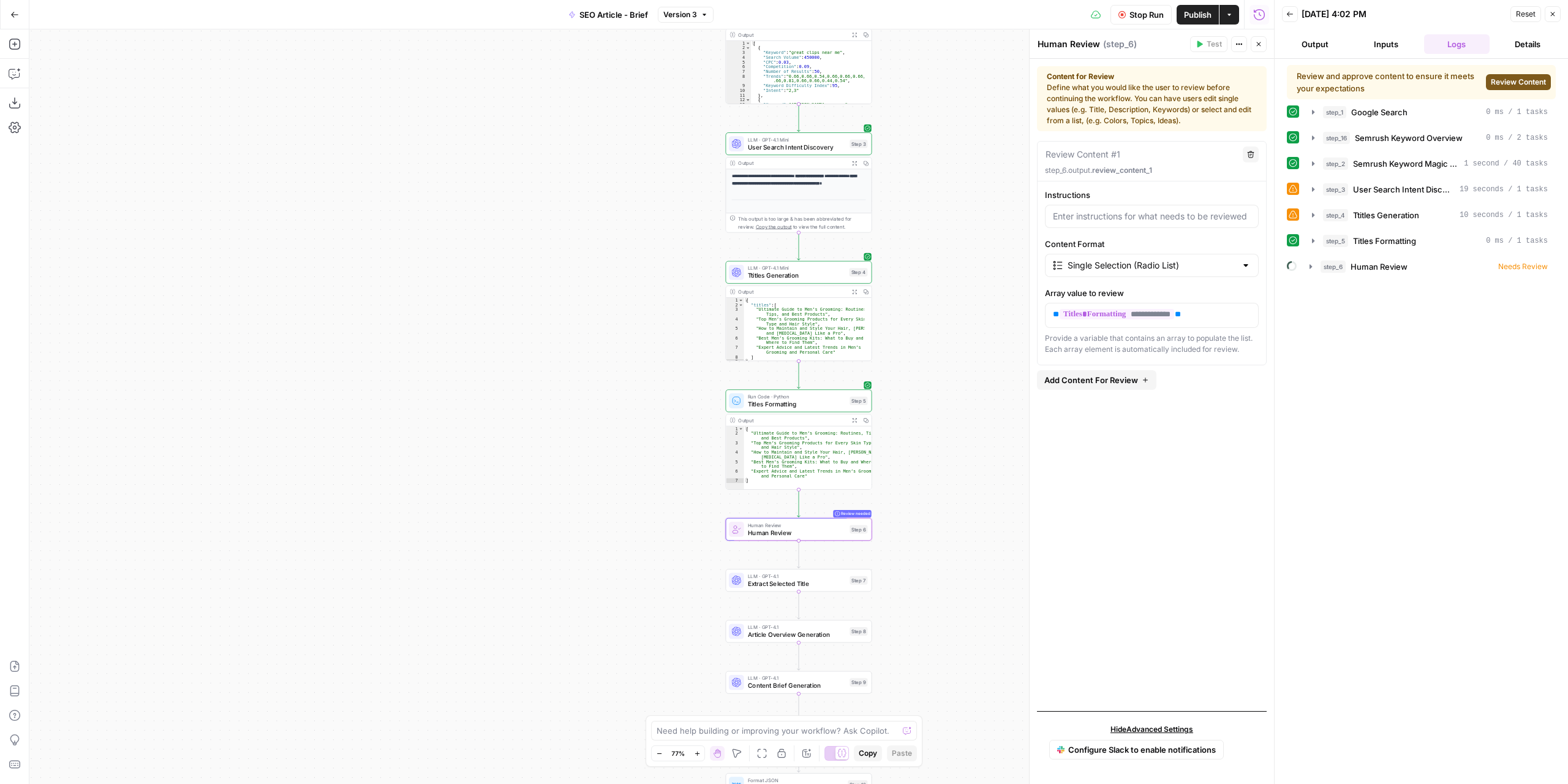
click at [1518, 87] on button "Review Content" at bounding box center [1518, 82] width 65 height 16
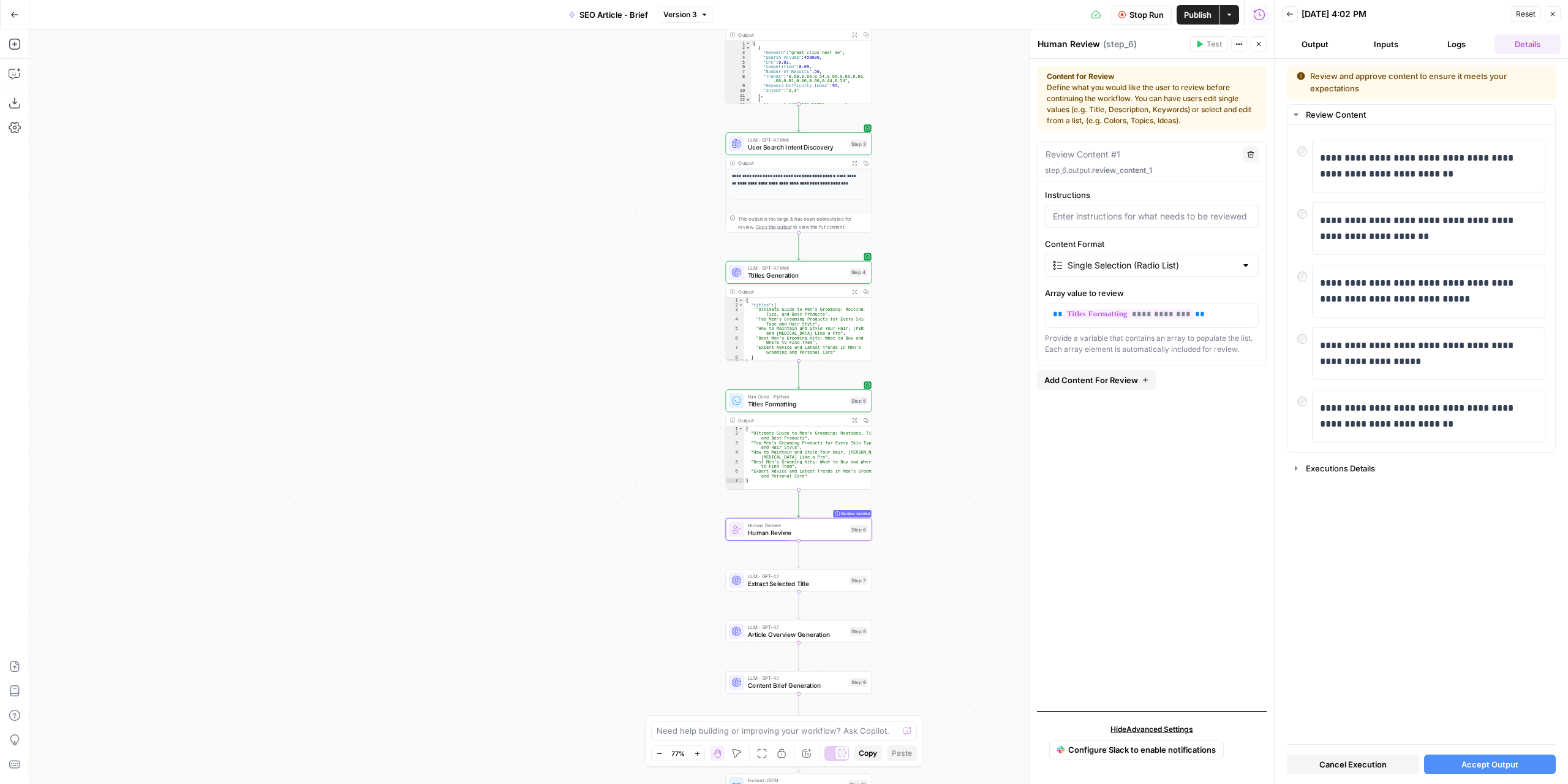
click at [1496, 763] on span "Accept Output" at bounding box center [1489, 764] width 57 height 13
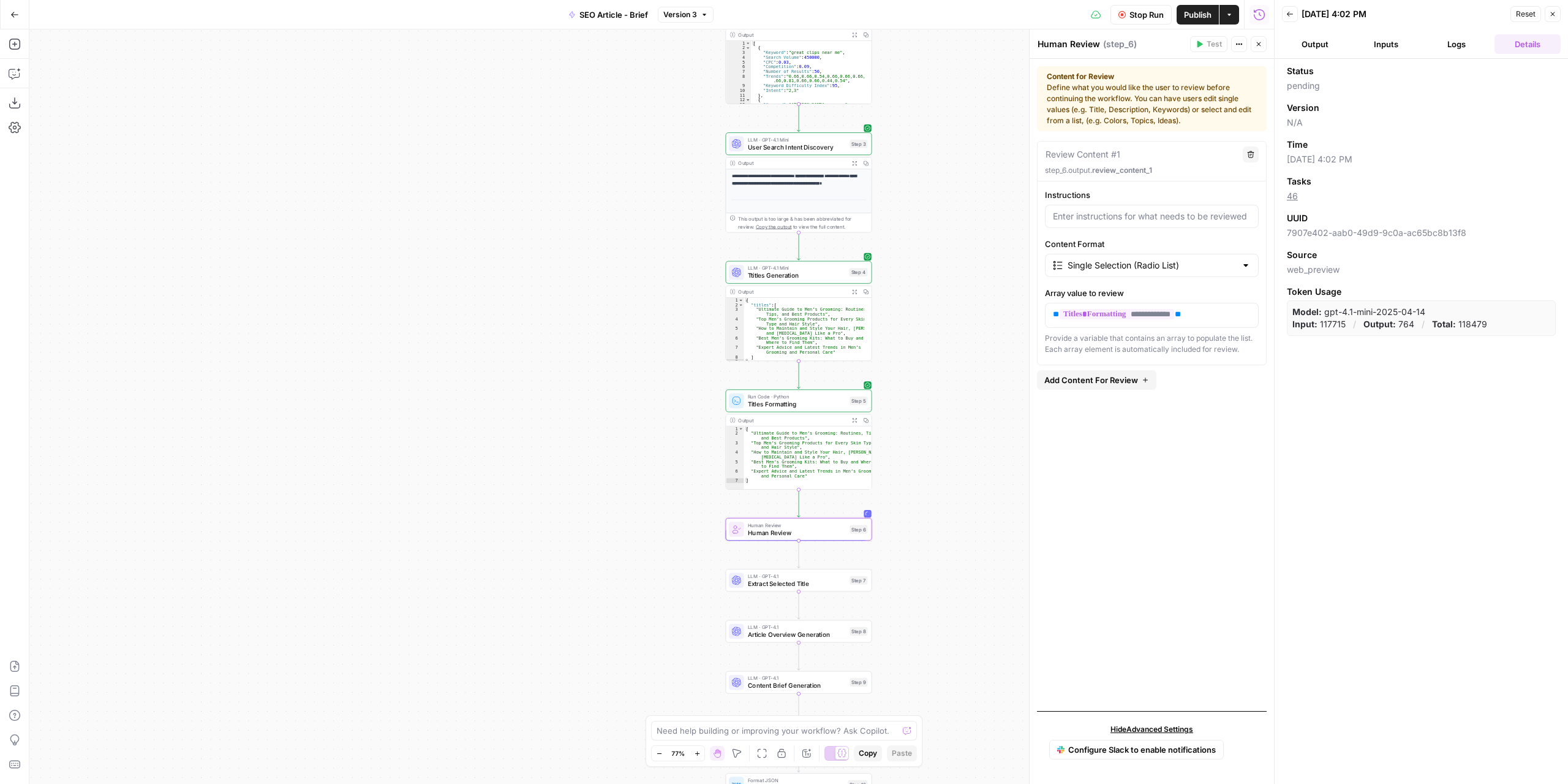
click at [1324, 48] on button "Output" at bounding box center [1315, 44] width 66 height 19
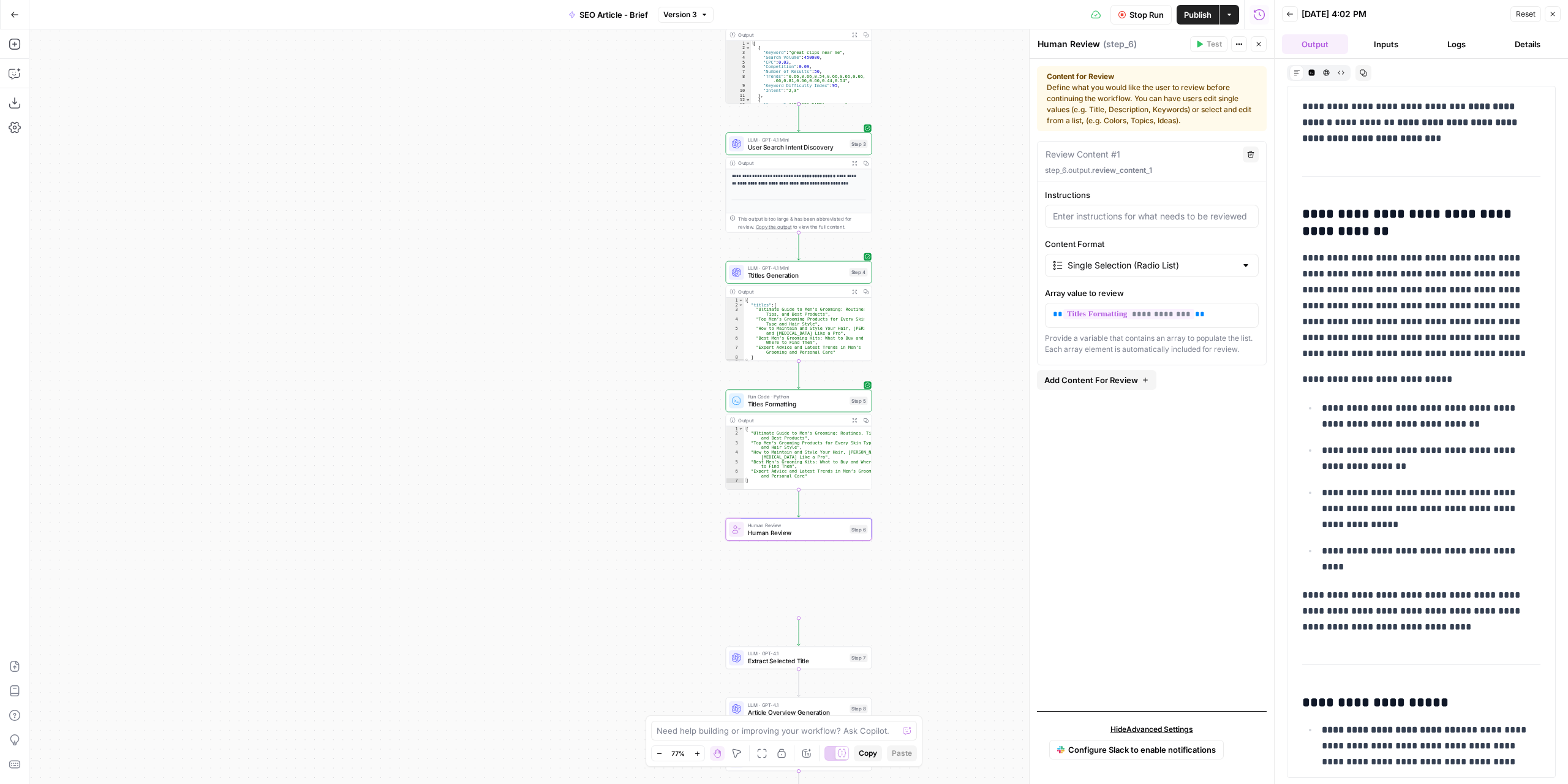
click at [1475, 50] on button "Logs" at bounding box center [1457, 44] width 66 height 19
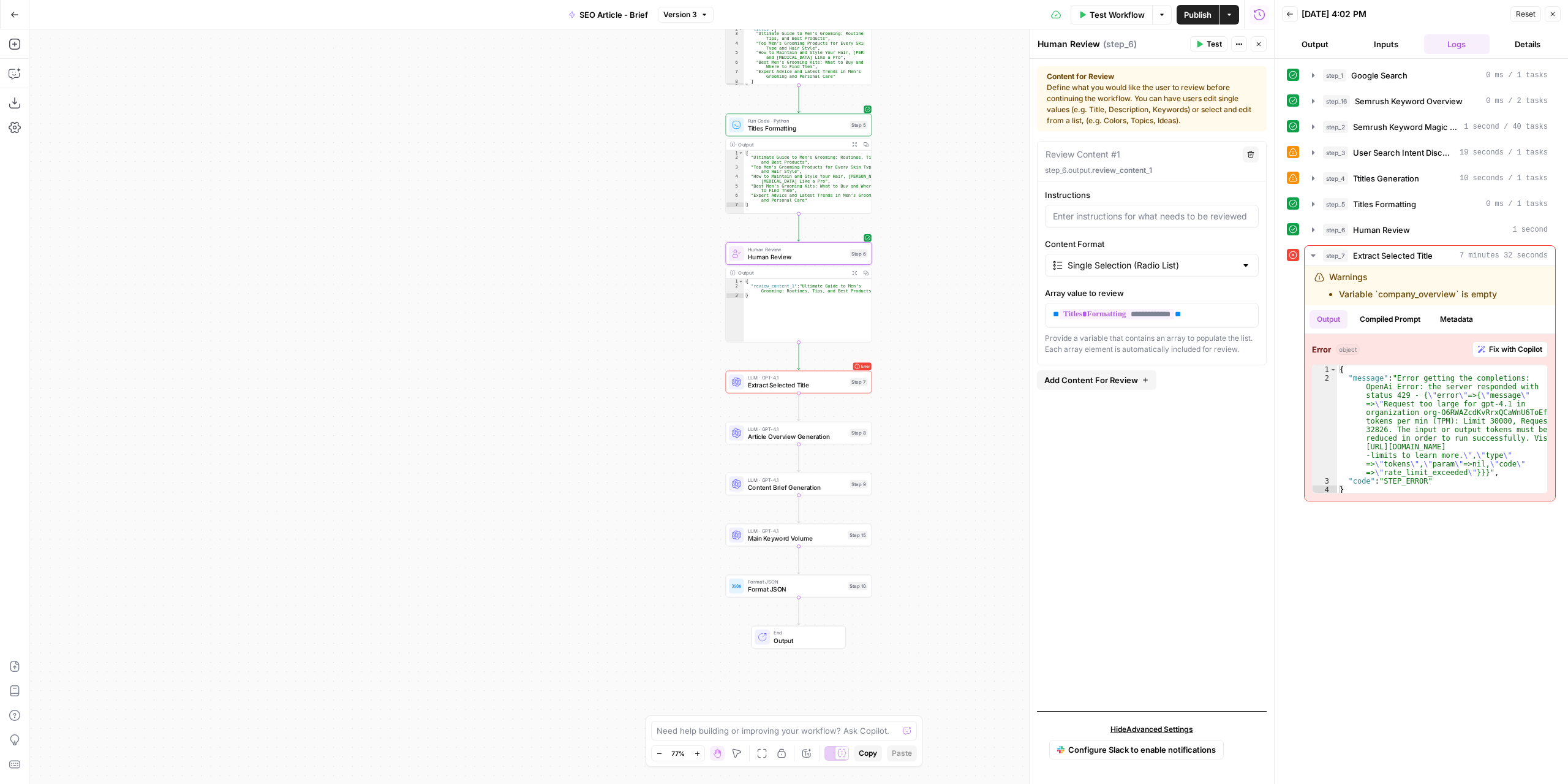
click at [1386, 46] on button "Inputs" at bounding box center [1386, 44] width 66 height 19
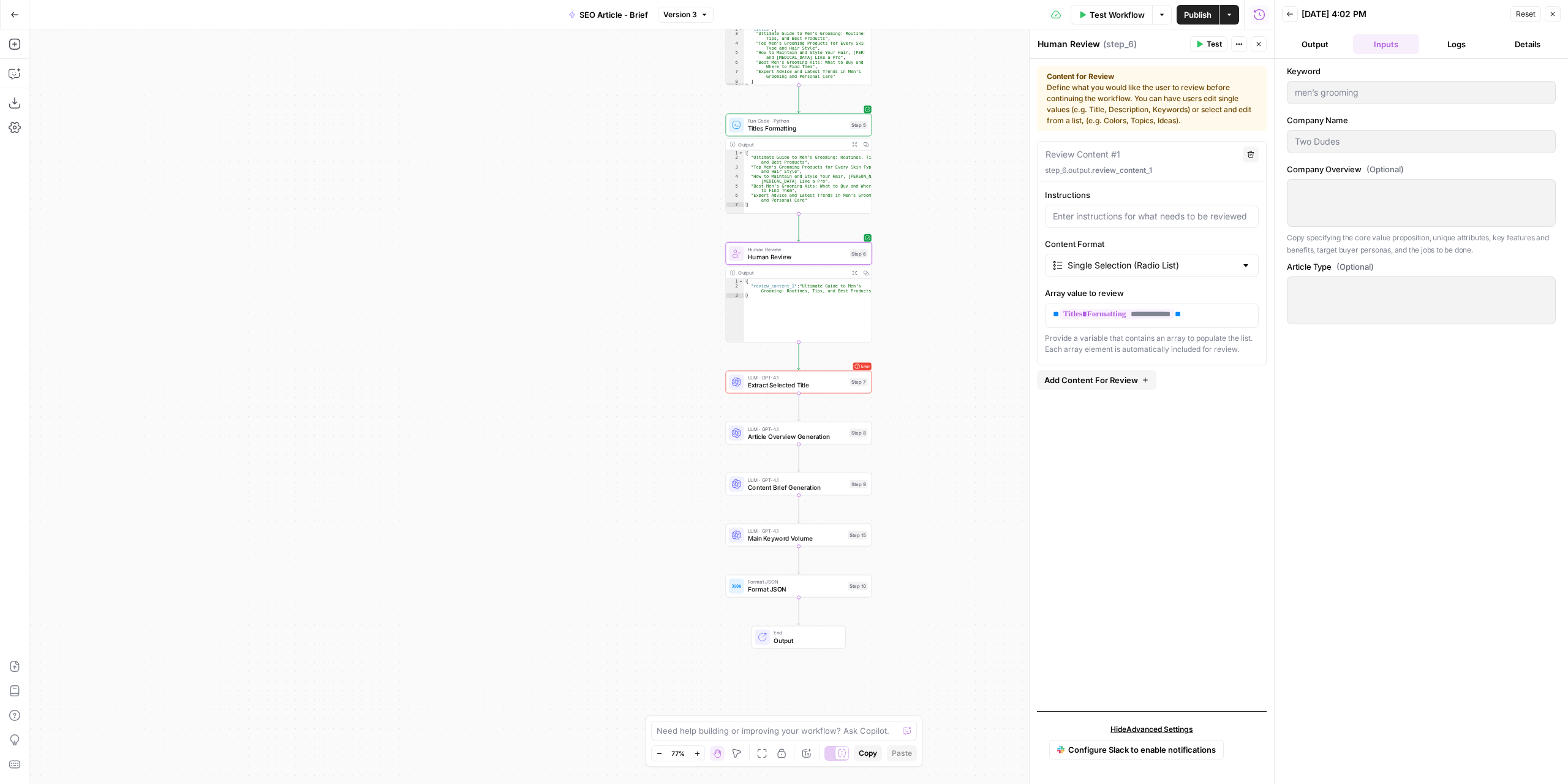
click at [1363, 200] on div at bounding box center [1421, 202] width 269 height 48
click at [1321, 210] on div at bounding box center [1421, 202] width 269 height 48
click at [1387, 207] on div at bounding box center [1421, 202] width 269 height 48
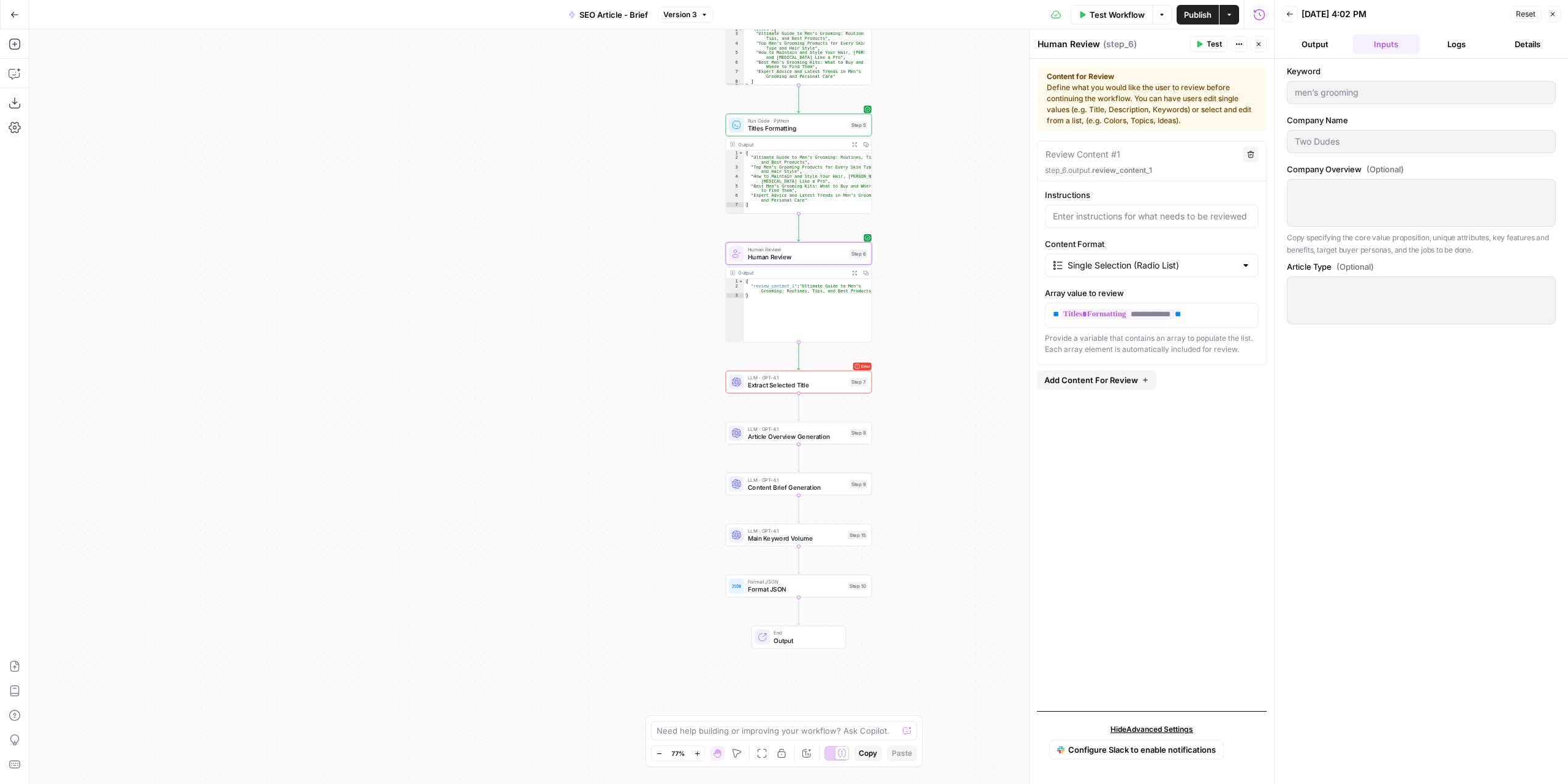
click at [1387, 207] on div at bounding box center [1421, 202] width 269 height 48
click at [1467, 45] on button "Logs" at bounding box center [1457, 44] width 66 height 19
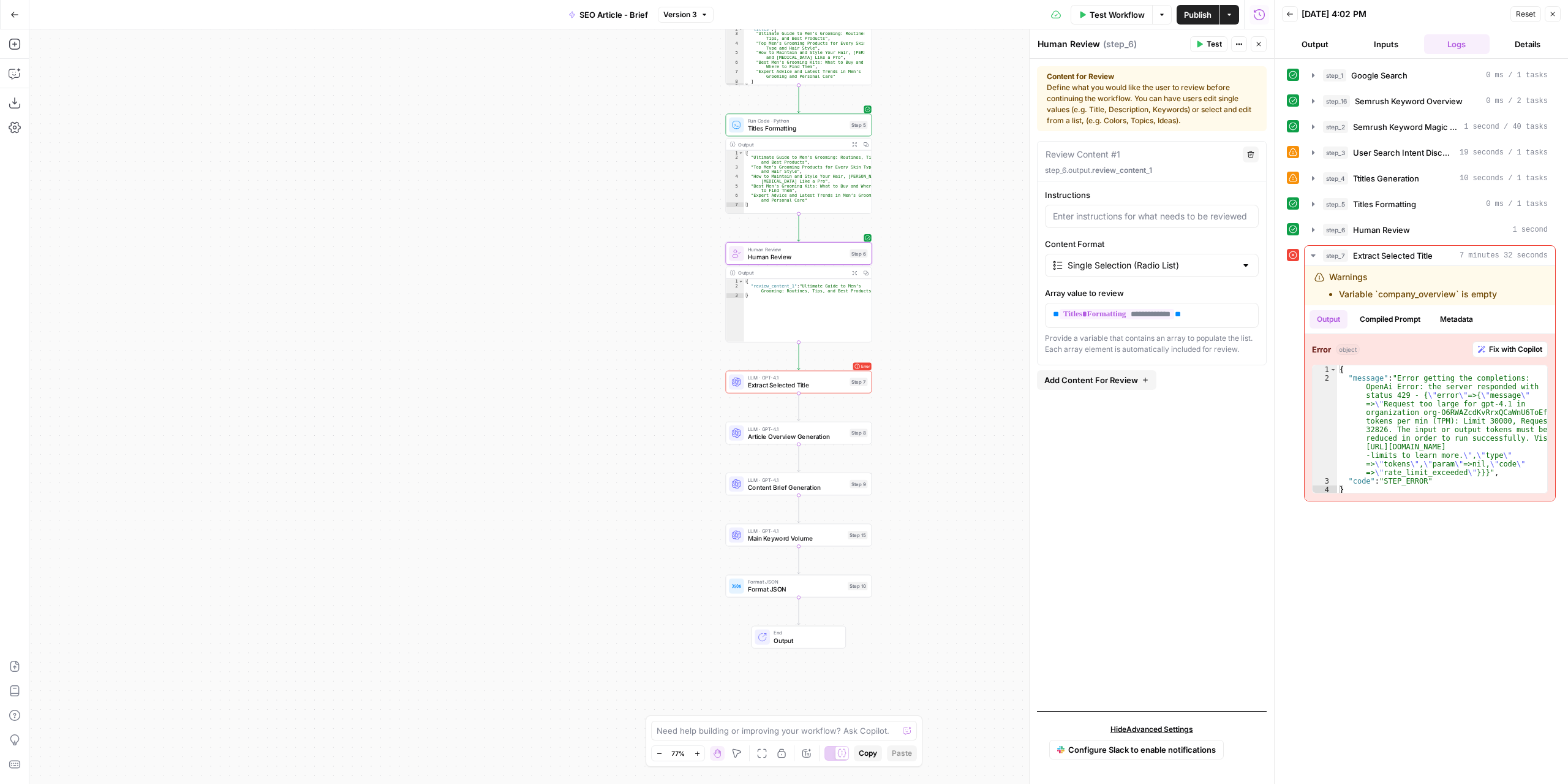
click at [1378, 49] on button "Inputs" at bounding box center [1386, 44] width 66 height 19
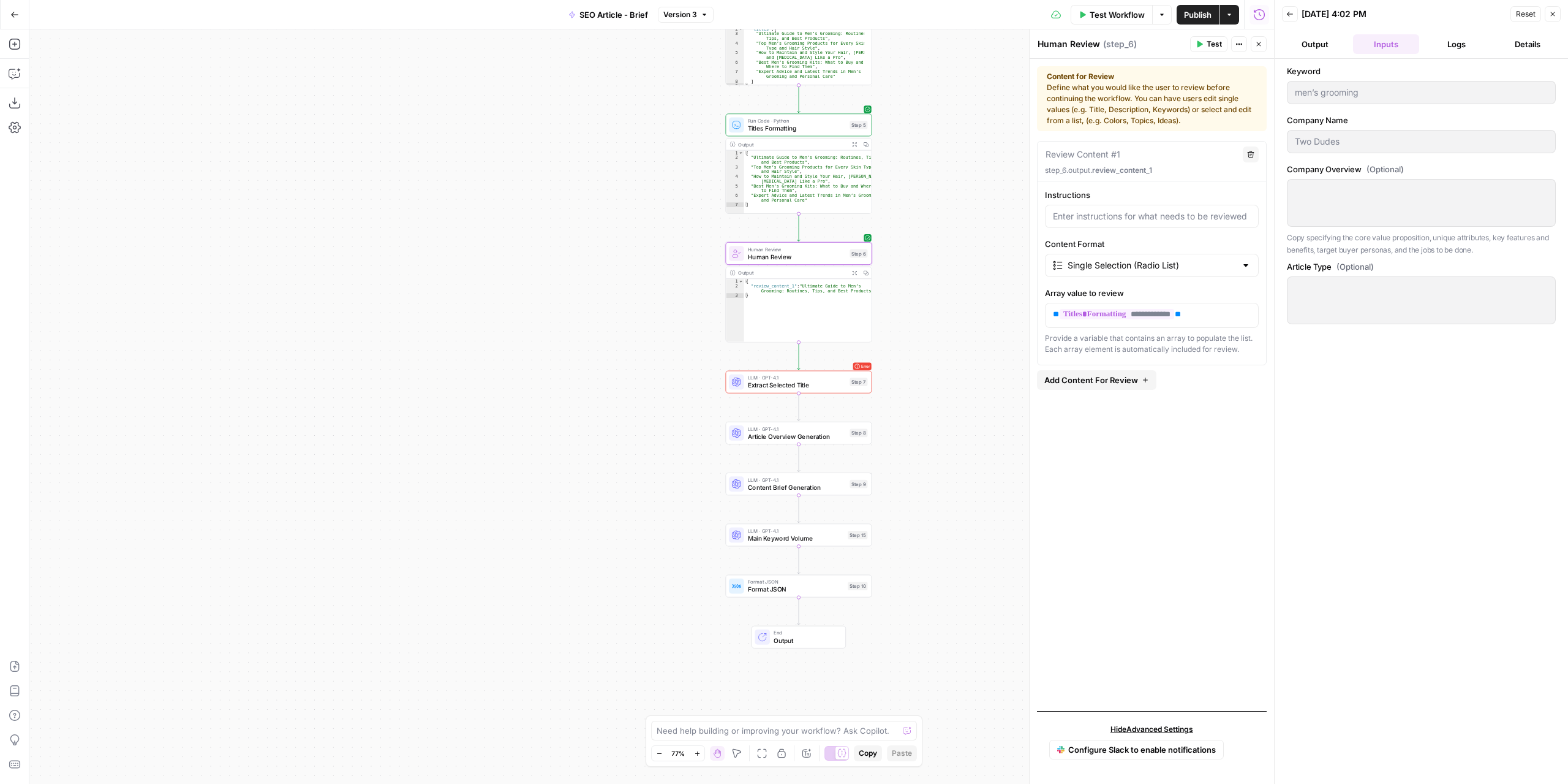
click at [1400, 208] on div at bounding box center [1421, 202] width 269 height 48
click at [1294, 13] on button "Back" at bounding box center [1290, 14] width 16 height 16
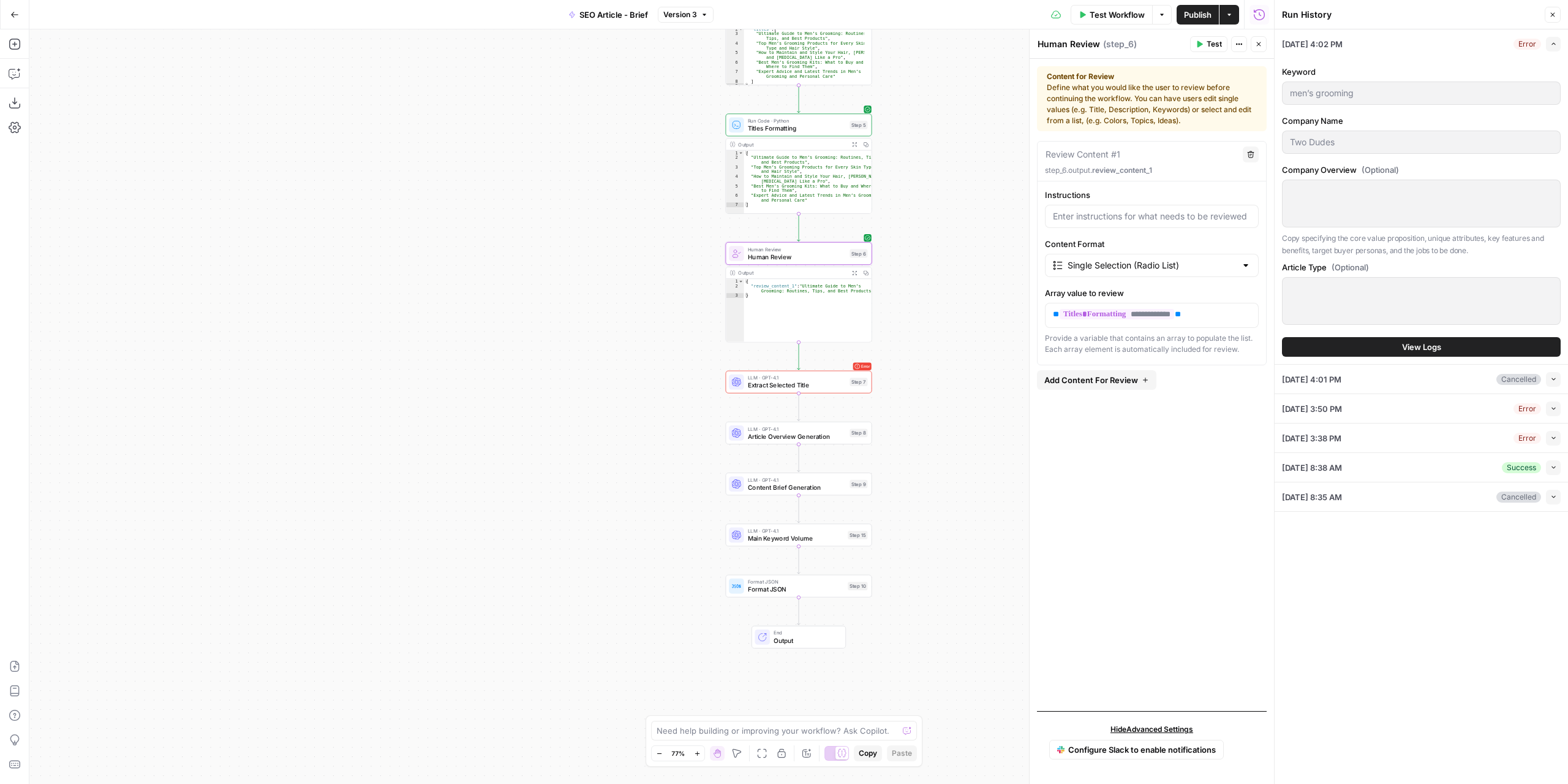
click at [1327, 204] on div at bounding box center [1421, 203] width 278 height 48
click at [1104, 16] on span "Test Workflow" at bounding box center [1117, 15] width 55 height 13
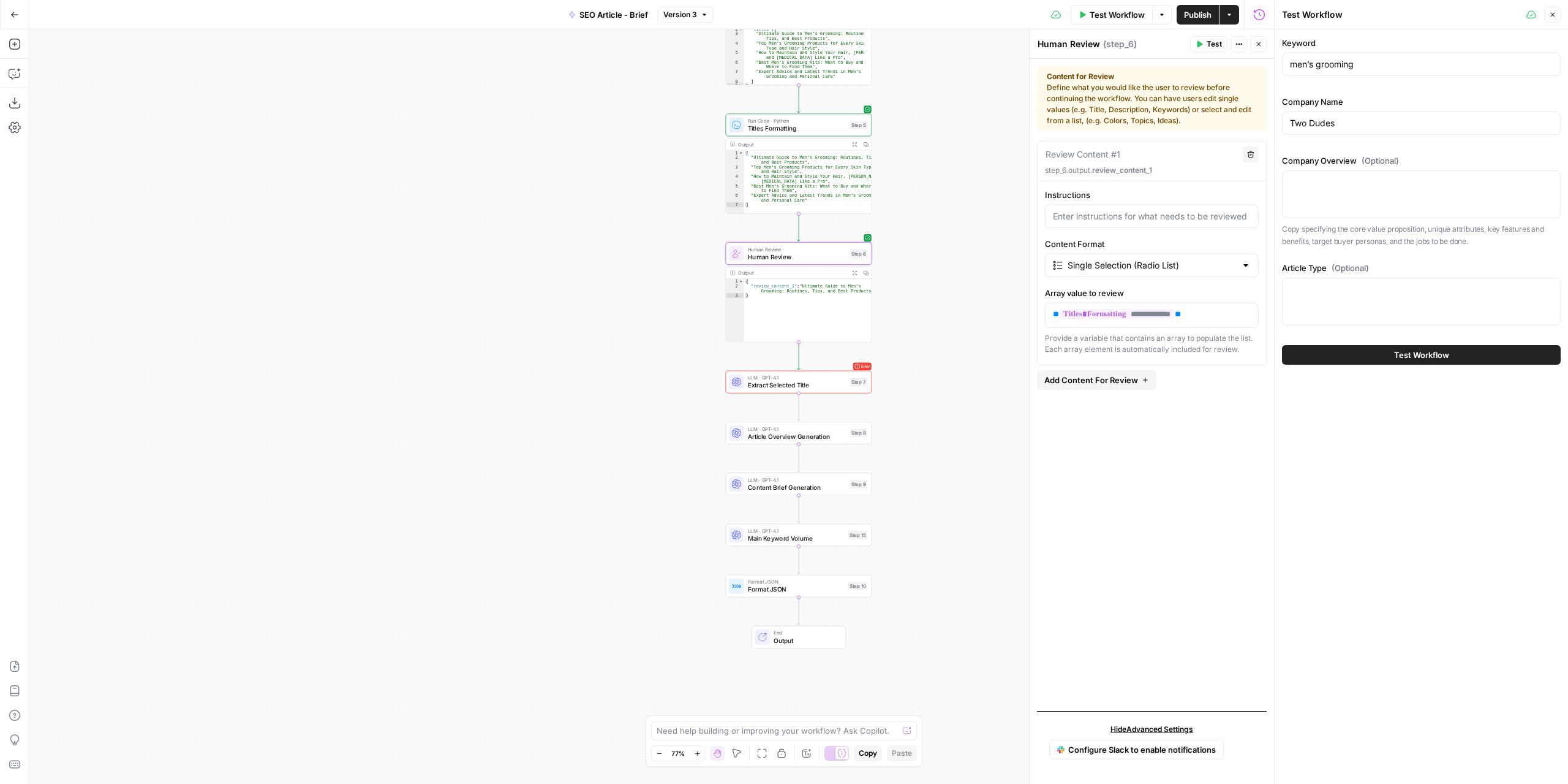
click at [1329, 190] on div at bounding box center [1421, 194] width 278 height 48
paste textarea "Company Overview Two Dudes's Core Value Proposition Two Dudes positions itself …"
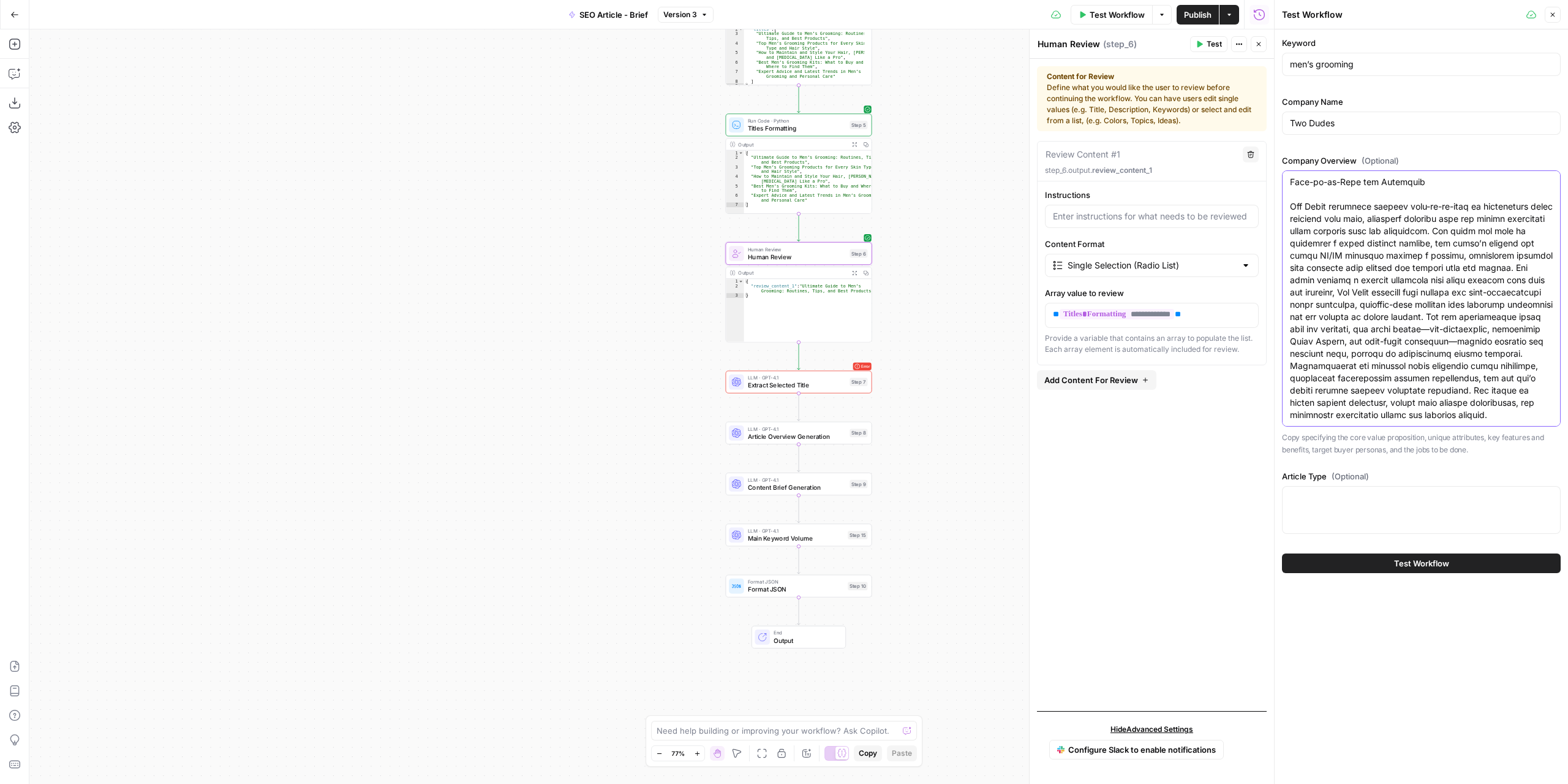
type textarea "Company Overview Two Dudes's Core Value Proposition Two Dudes positions itself …"
click at [1380, 501] on textarea "Article Type (Optional)" at bounding box center [1421, 497] width 263 height 13
click at [1401, 564] on span "Test Workflow" at bounding box center [1421, 563] width 55 height 13
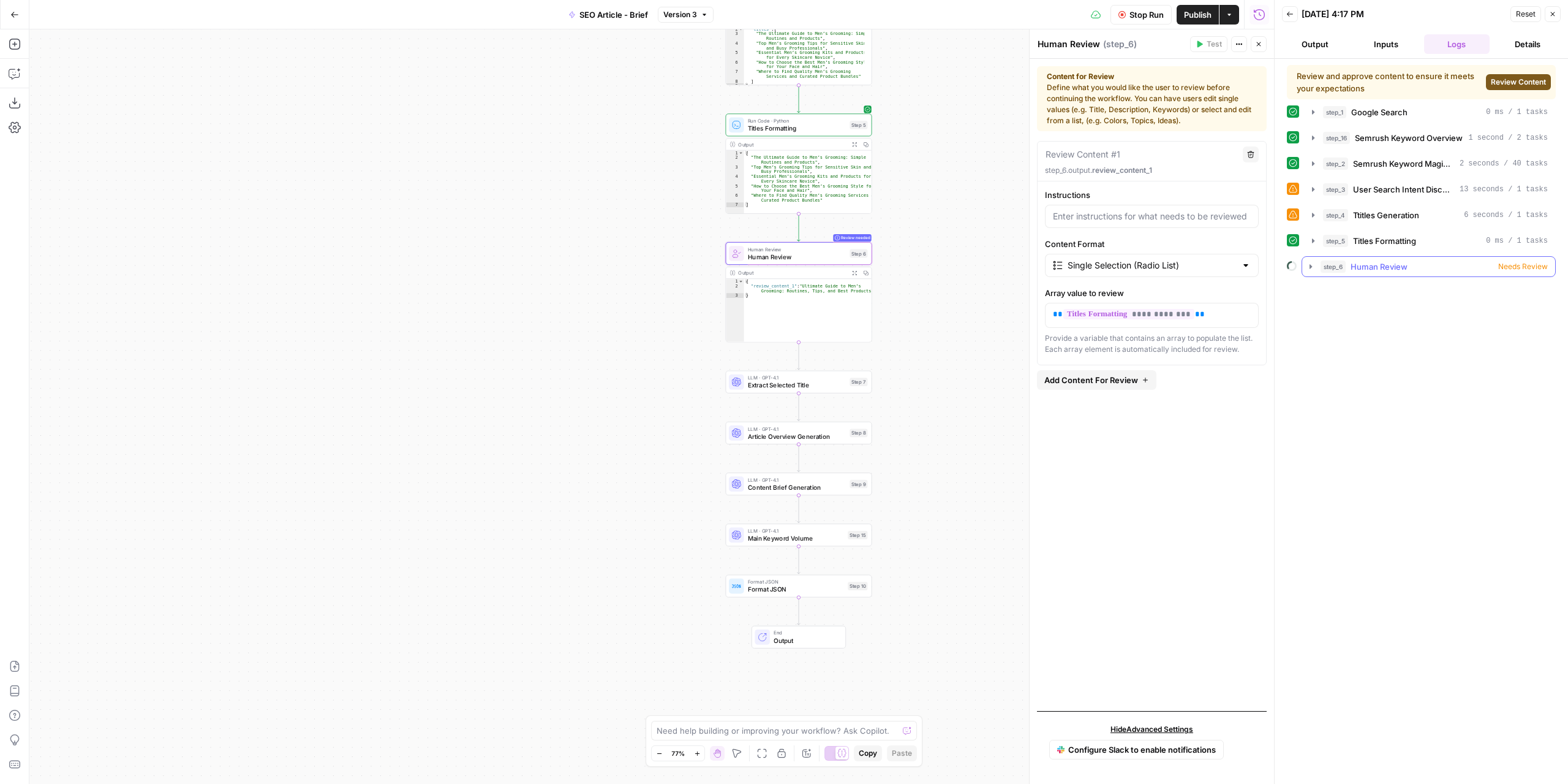
click at [1513, 265] on span "Needs Review" at bounding box center [1523, 266] width 50 height 11
click at [1521, 76] on span "Review Content" at bounding box center [1518, 82] width 55 height 11
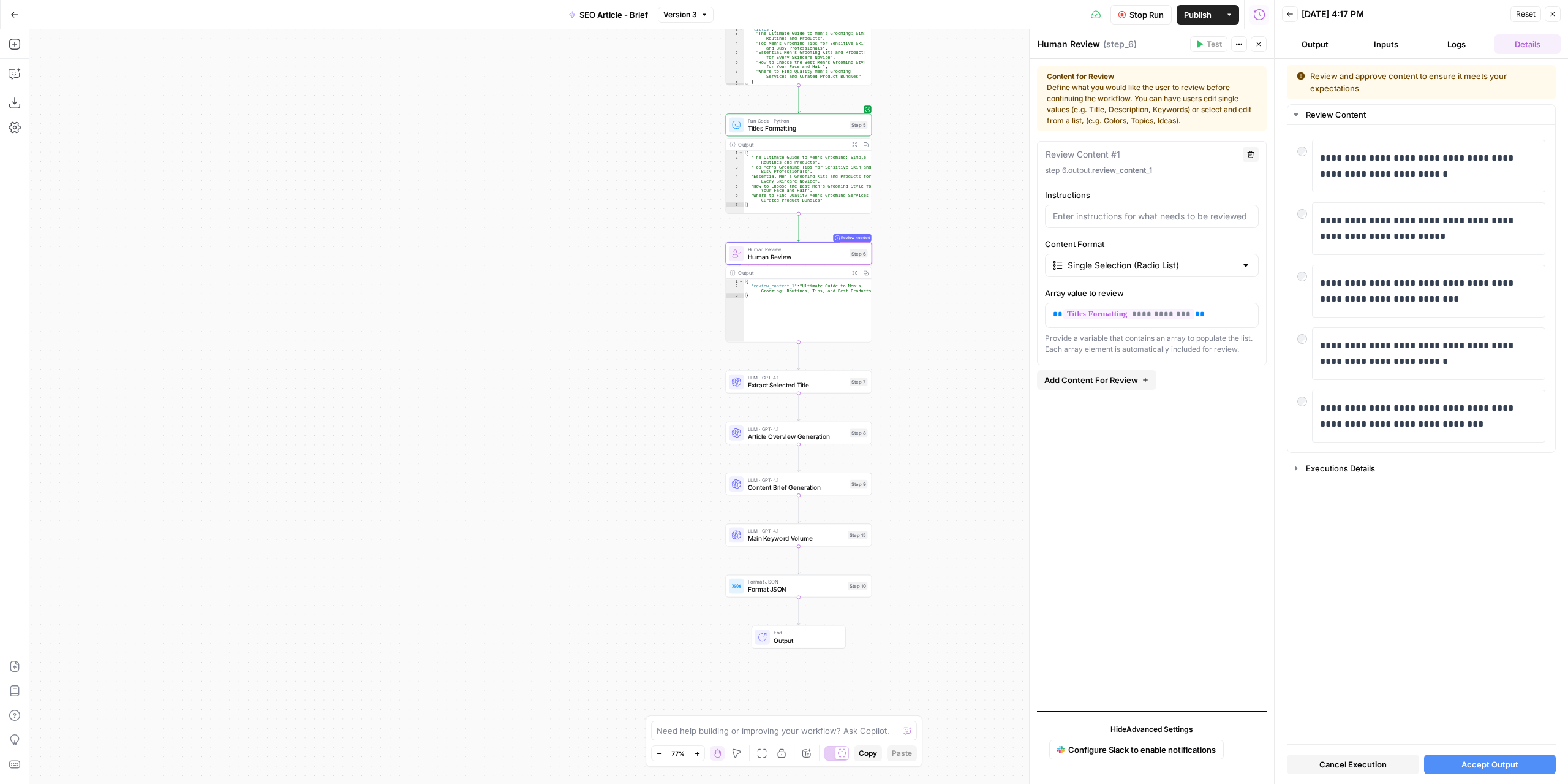
click at [1483, 761] on span "Accept Output" at bounding box center [1489, 764] width 57 height 13
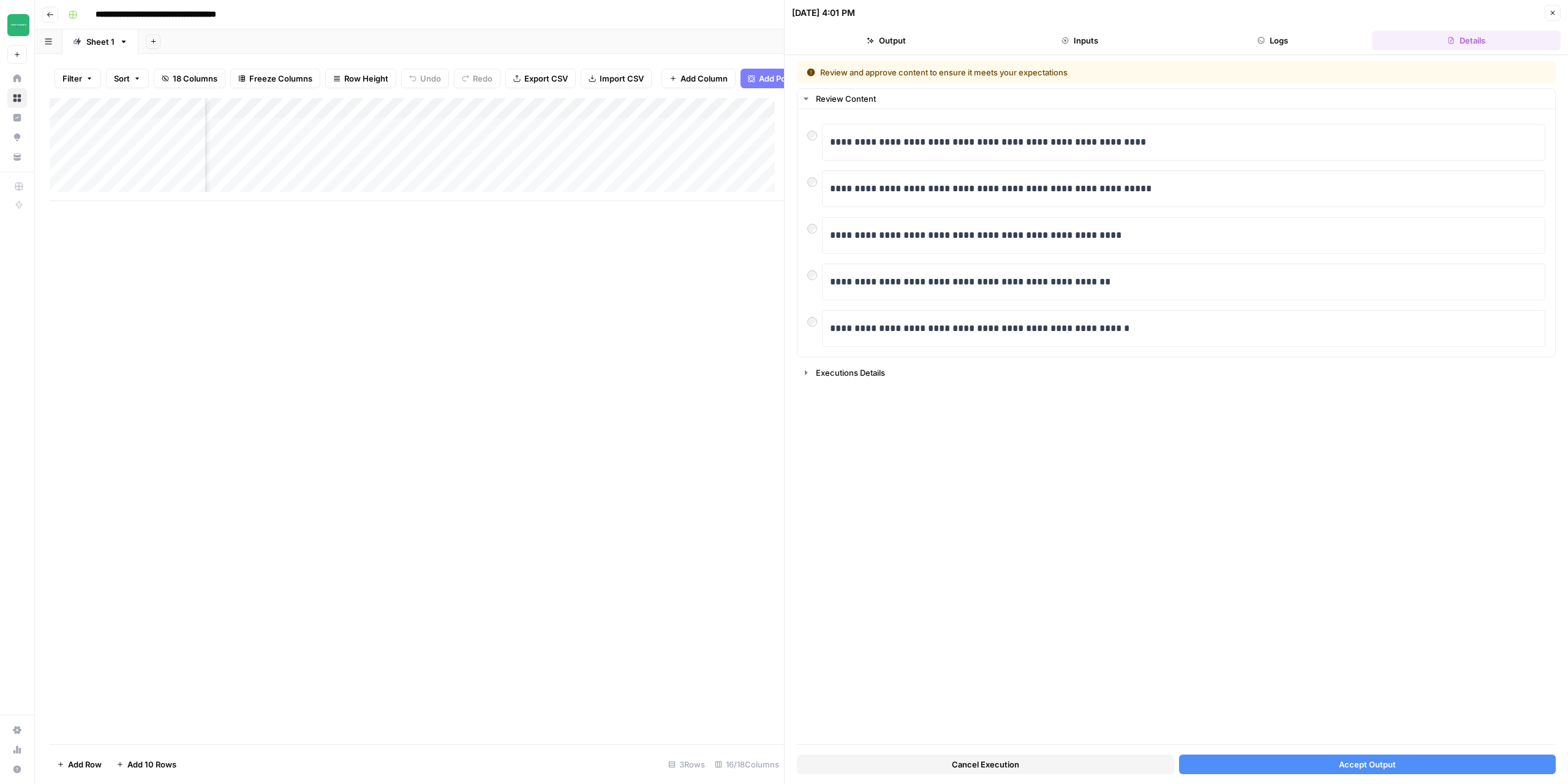
scroll to position [0, 141]
click at [130, 144] on div "Add Column" at bounding box center [417, 149] width 735 height 103
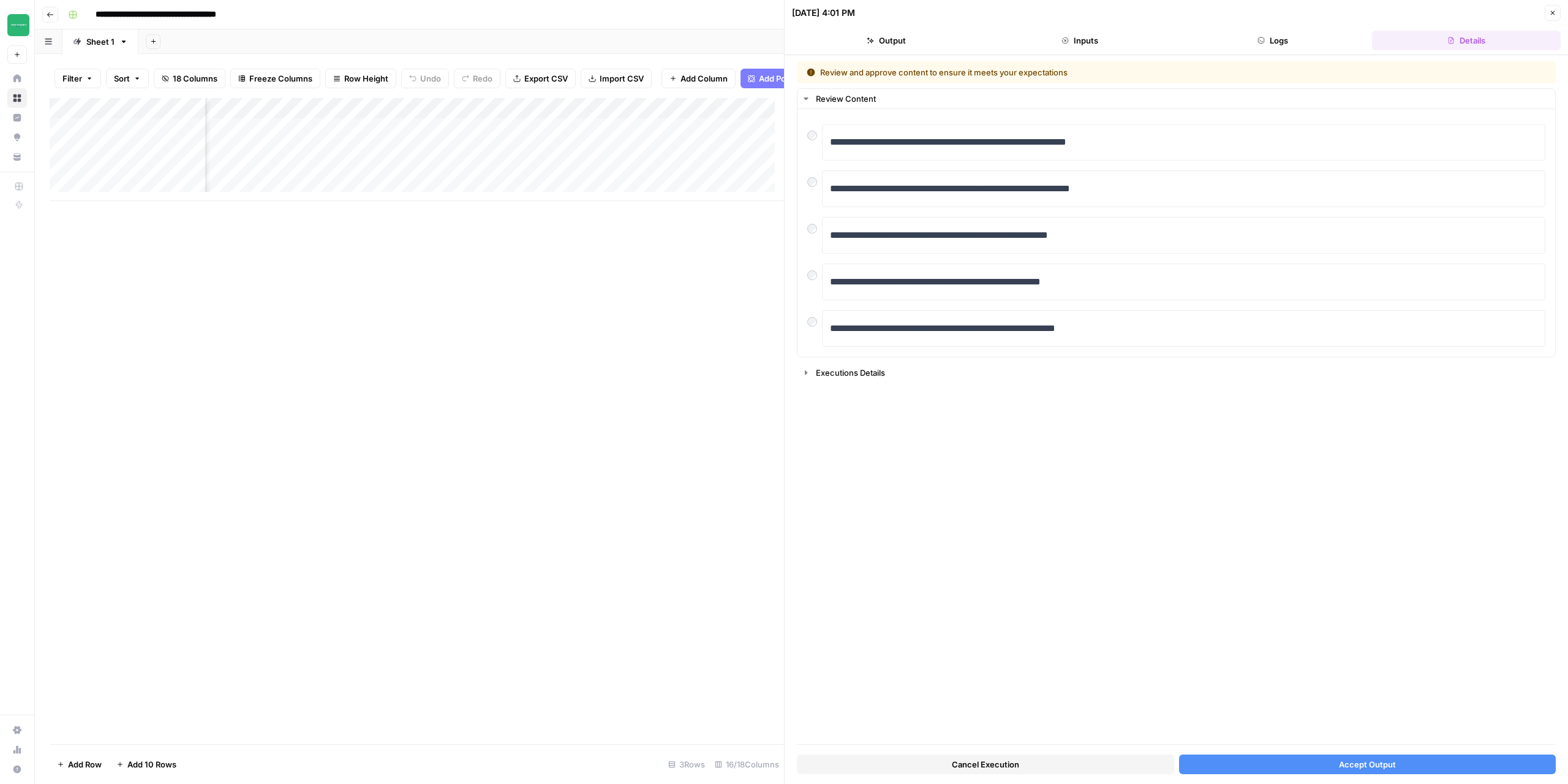
click at [1017, 762] on span "Cancel Execution" at bounding box center [985, 764] width 67 height 13
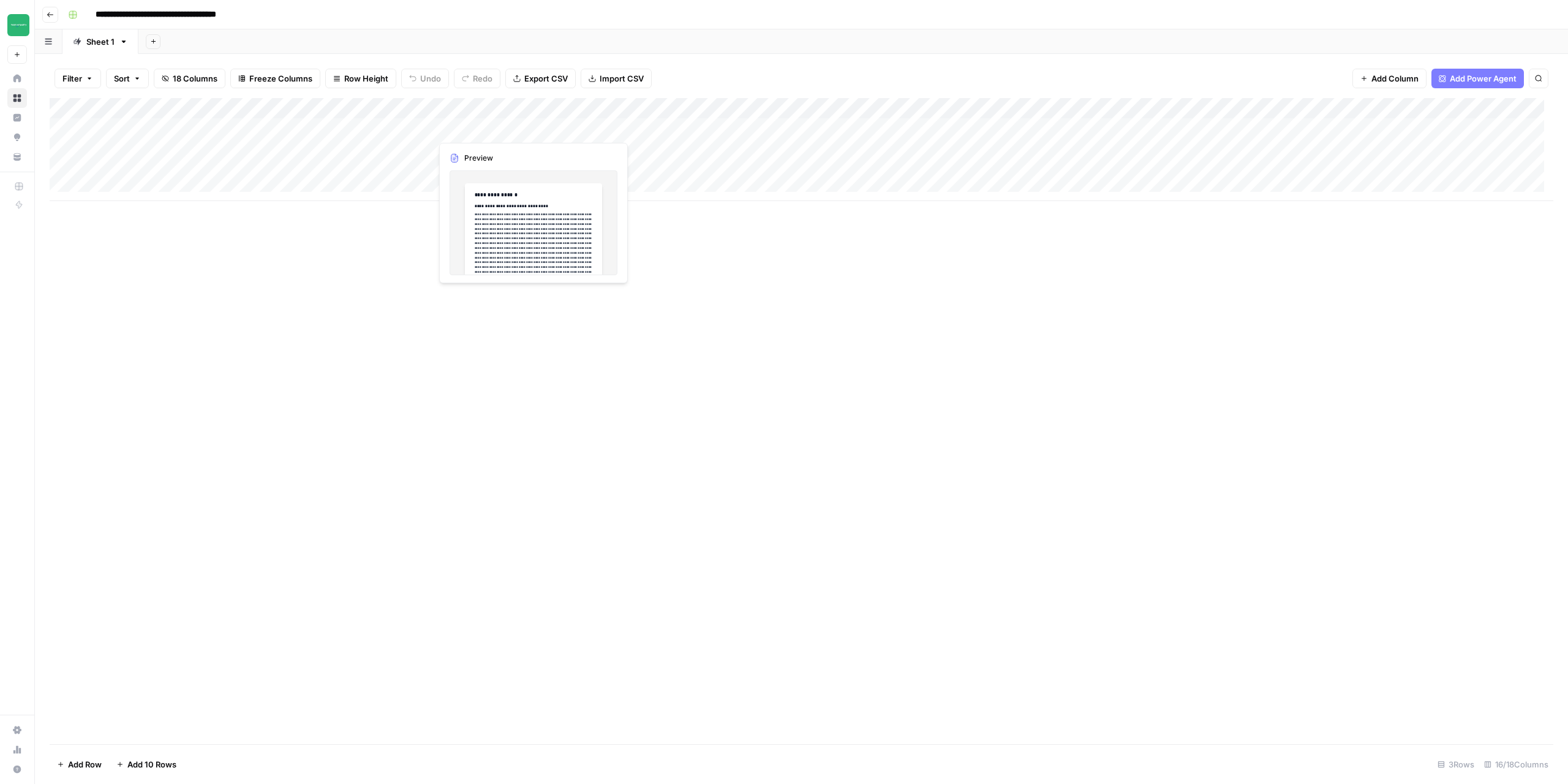
click at [485, 127] on div "Add Column" at bounding box center [801, 149] width 1504 height 103
click at [543, 130] on div "Add Column" at bounding box center [801, 149] width 1504 height 103
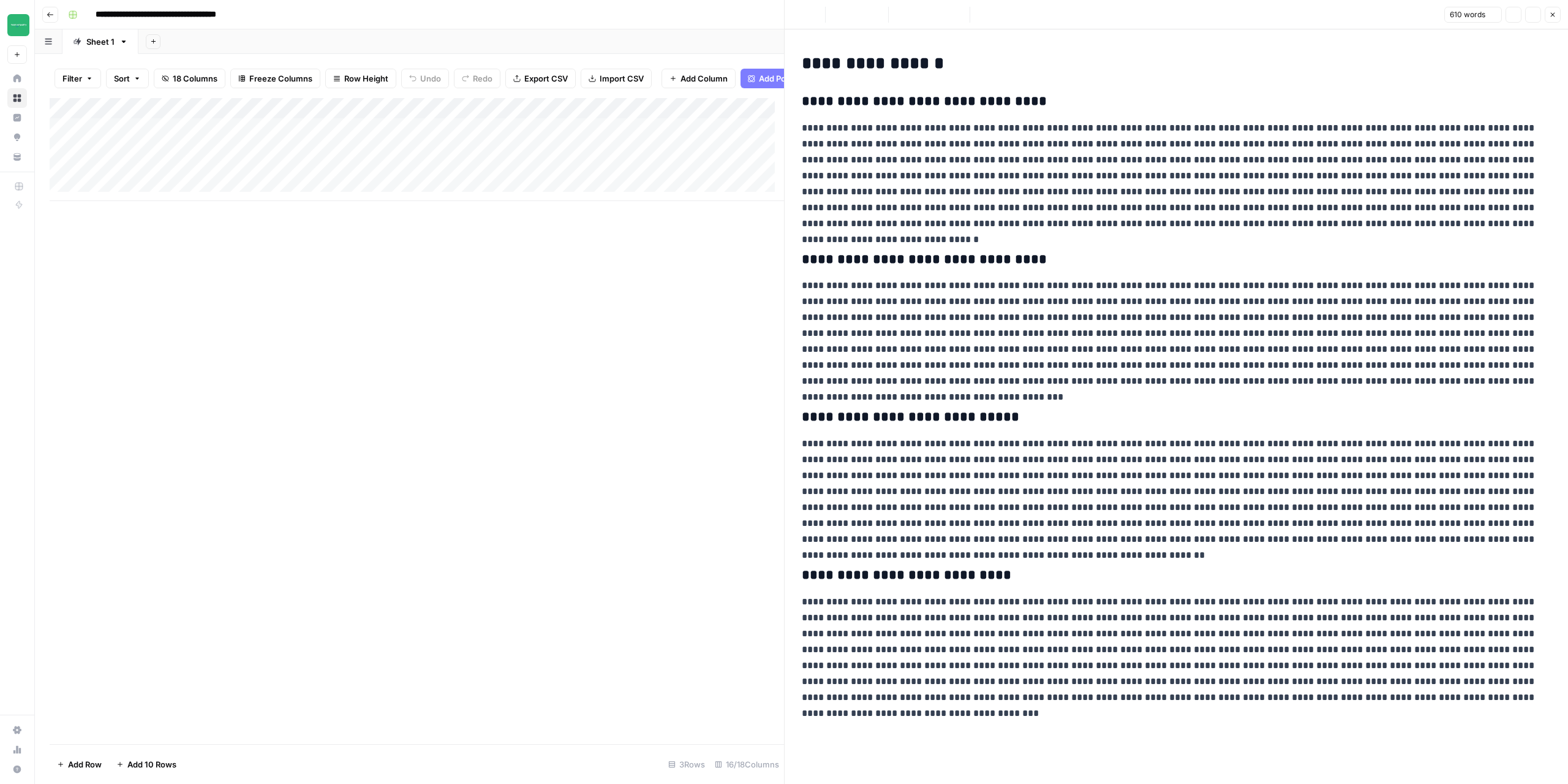
click at [962, 158] on p at bounding box center [1176, 176] width 749 height 112
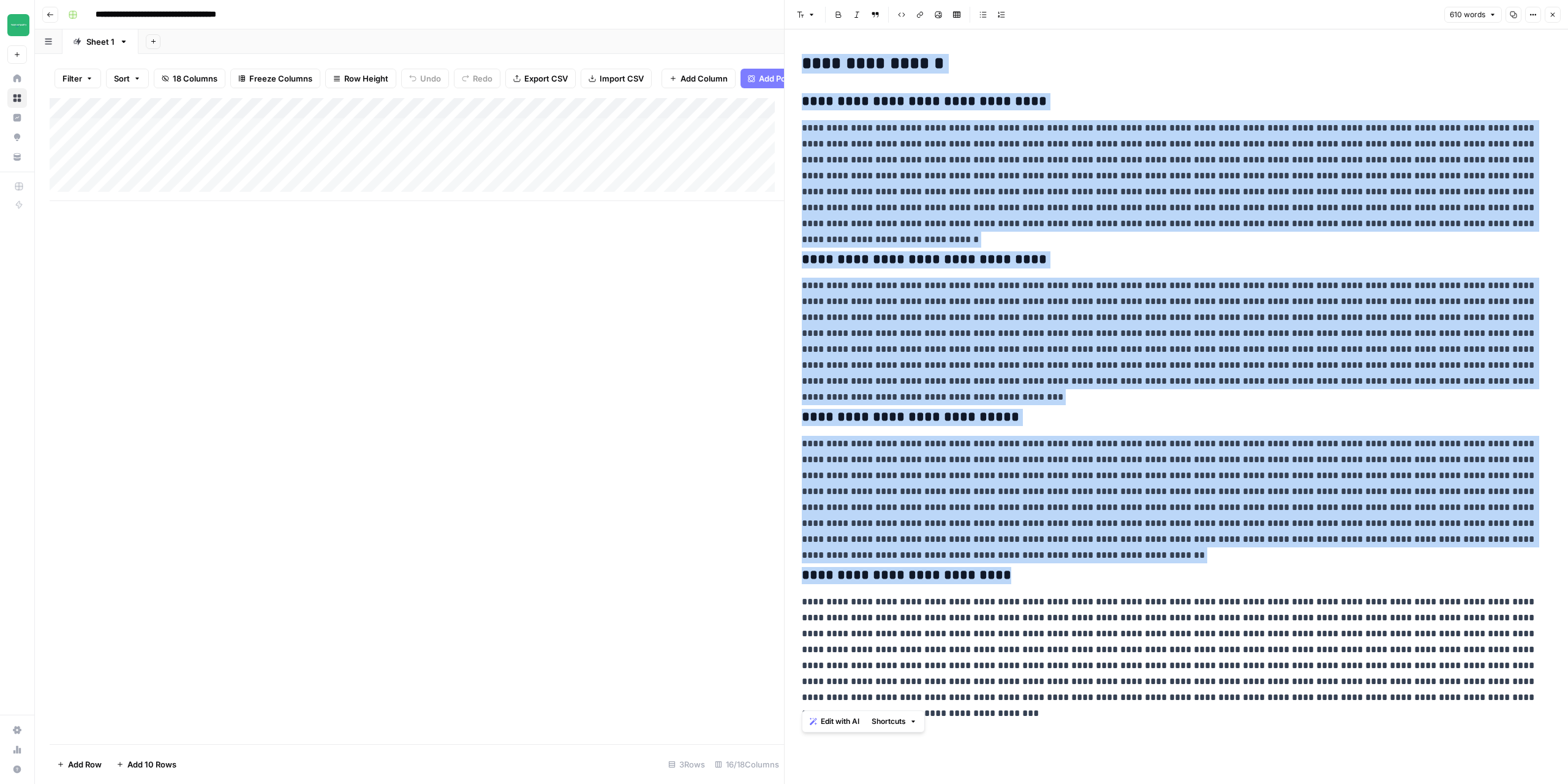
copy div "**********"
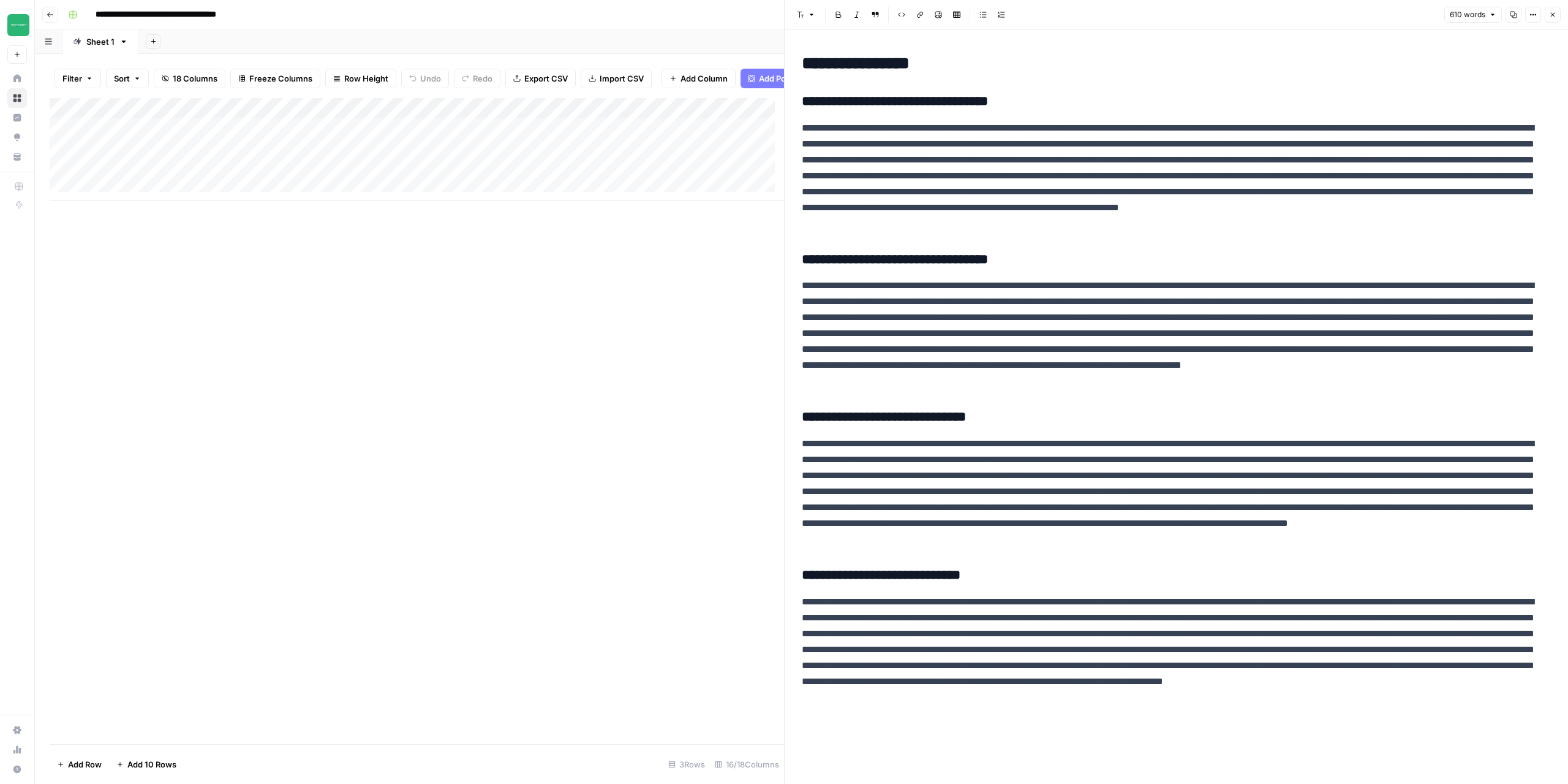
click at [682, 263] on div "Add Column" at bounding box center [417, 421] width 735 height 646
click at [1553, 13] on icon "button" at bounding box center [1552, 15] width 7 height 7
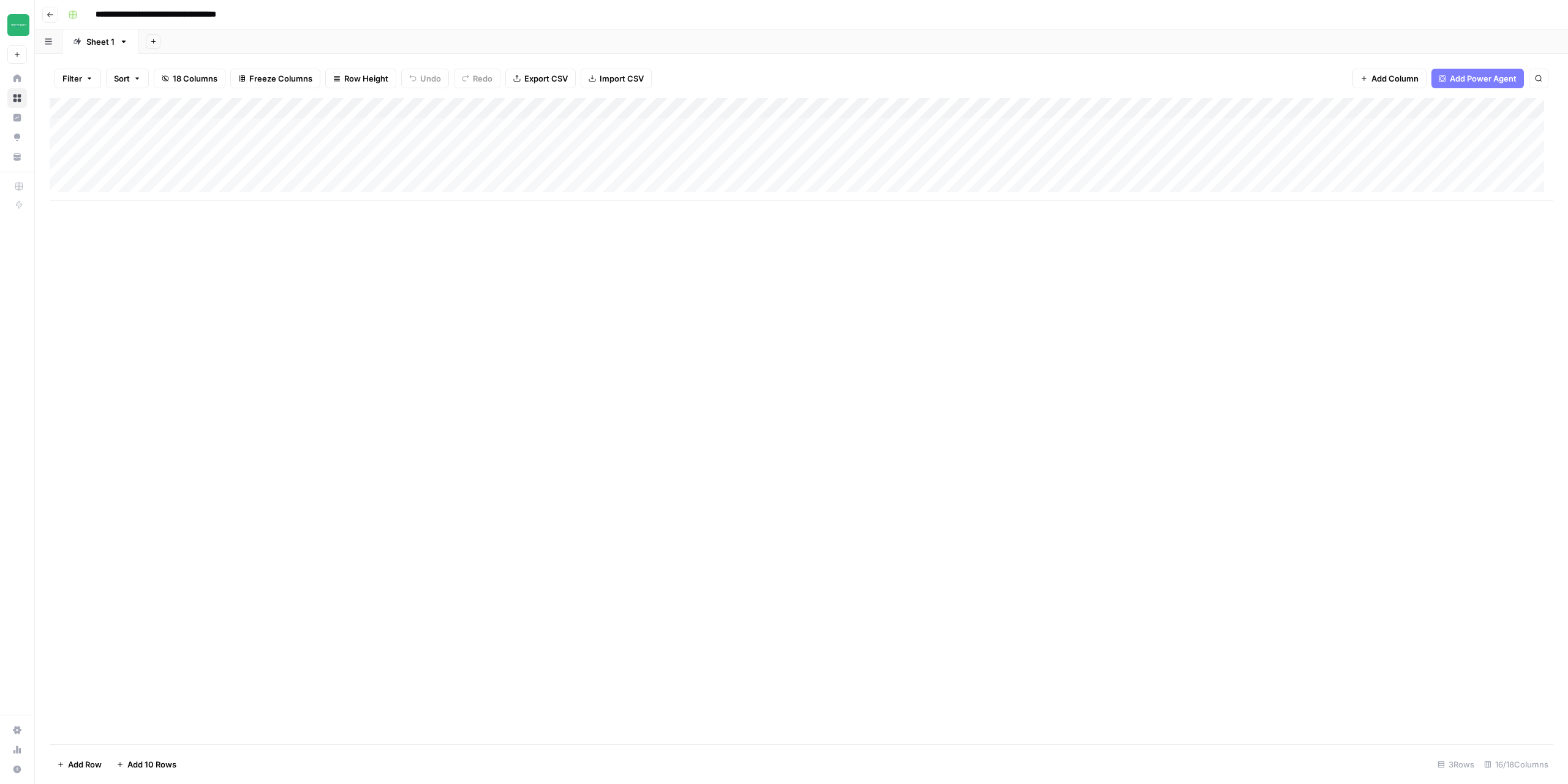
click at [875, 134] on div "Add Column" at bounding box center [801, 149] width 1504 height 103
click at [1152, 107] on div "Add Column" at bounding box center [801, 149] width 1504 height 103
click at [1107, 212] on span "Configure Inputs" at bounding box center [1129, 211] width 107 height 13
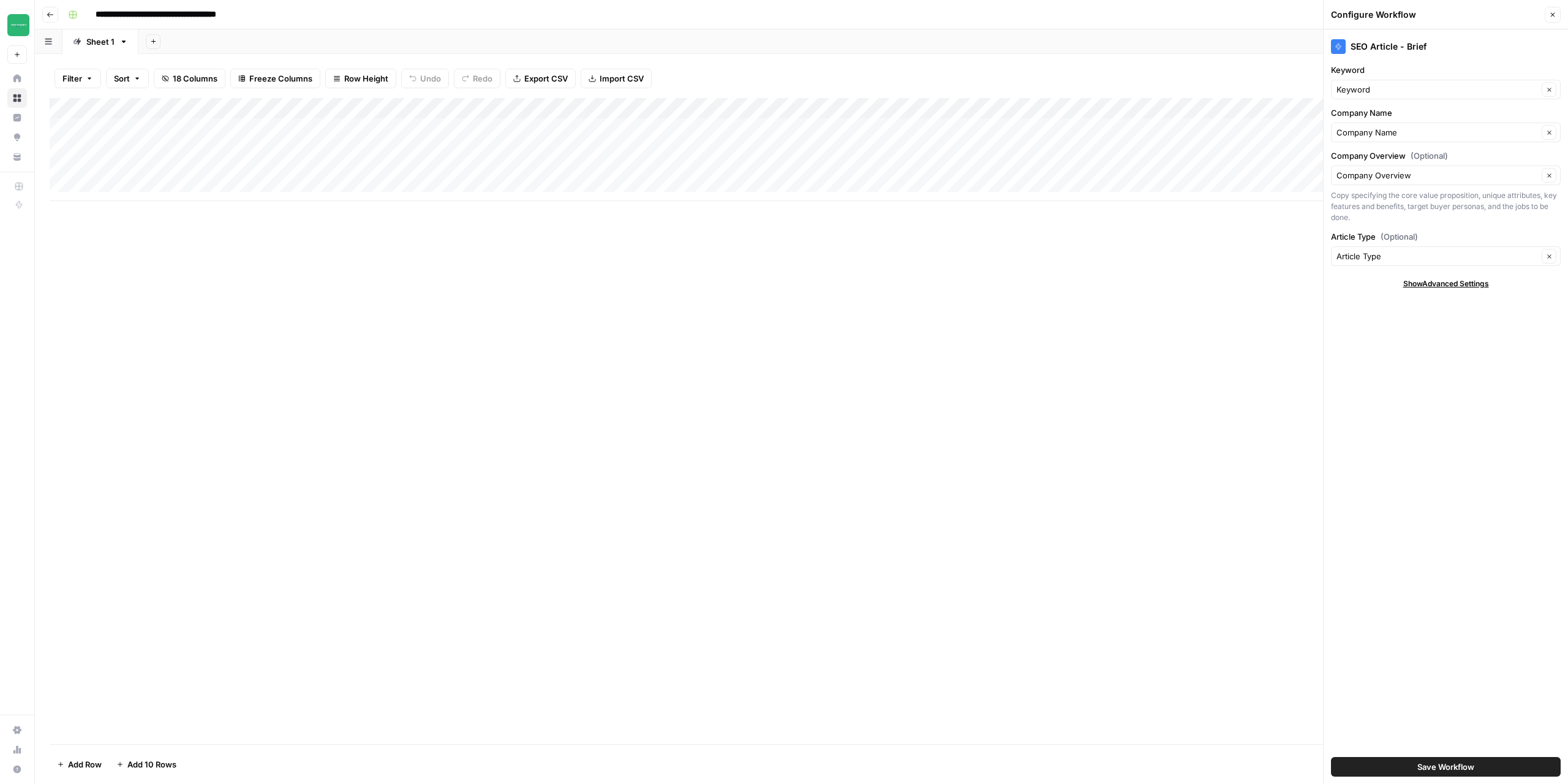
click at [202, 87] on button "18 Columns" at bounding box center [190, 79] width 72 height 19
click at [602, 339] on div "Add Column" at bounding box center [801, 421] width 1504 height 646
click at [200, 73] on span "18 Columns" at bounding box center [195, 79] width 44 height 13
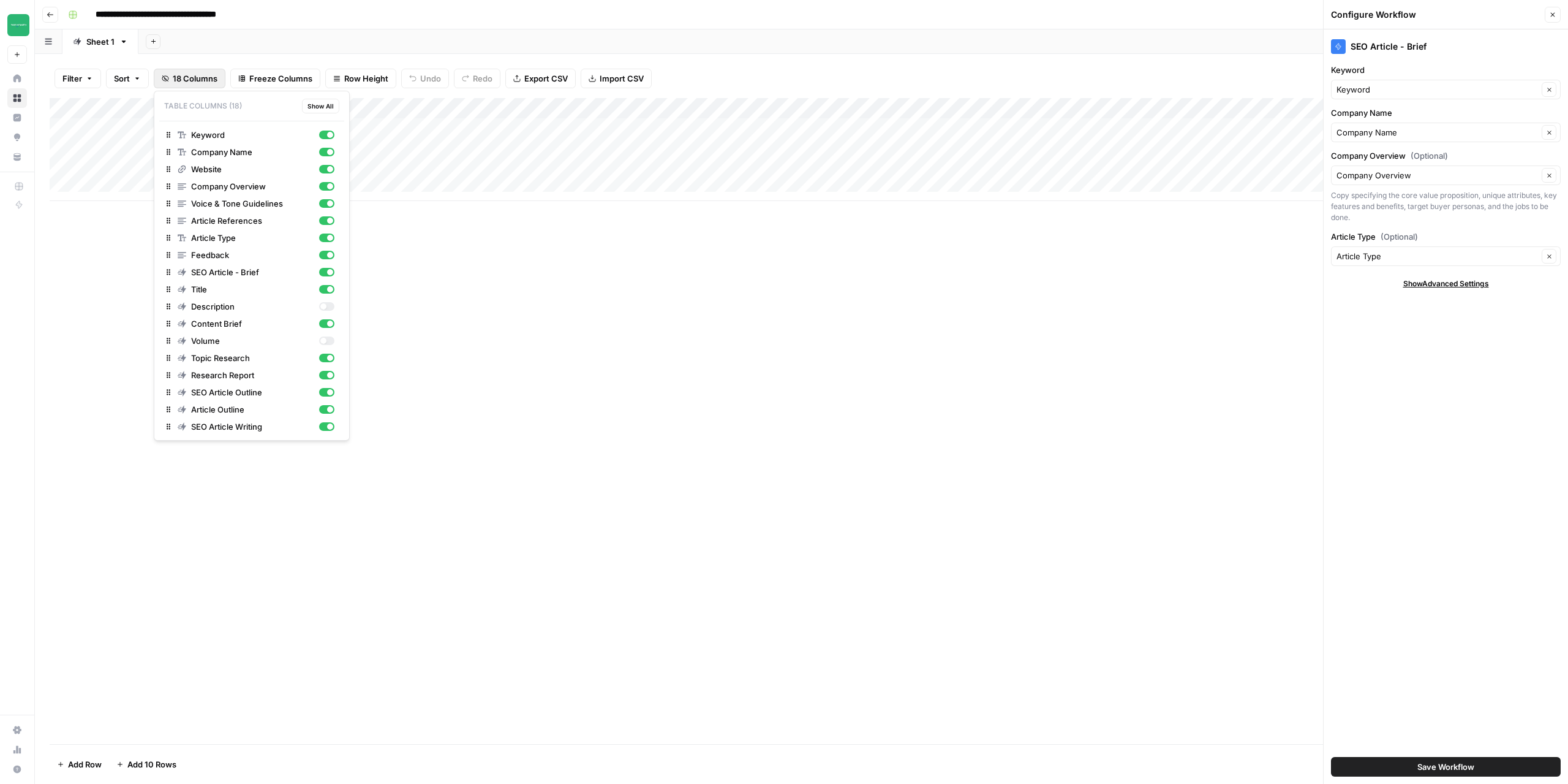
click at [583, 348] on div "Add Column" at bounding box center [801, 421] width 1504 height 646
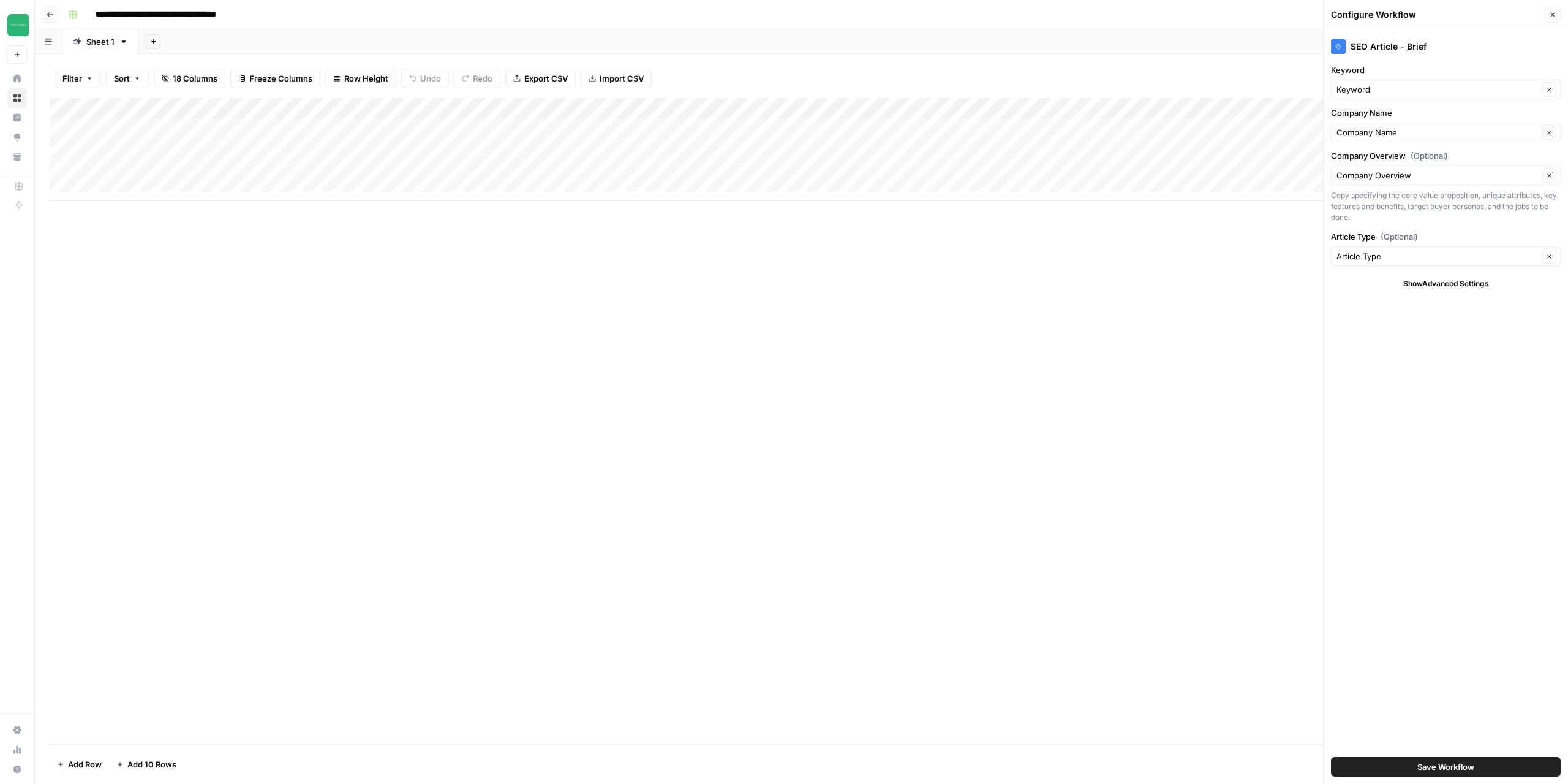
click at [662, 385] on div "Add Column" at bounding box center [801, 421] width 1504 height 646
click at [1167, 126] on div "Add Column" at bounding box center [801, 149] width 1504 height 103
click at [1556, 16] on icon "button" at bounding box center [1552, 15] width 7 height 7
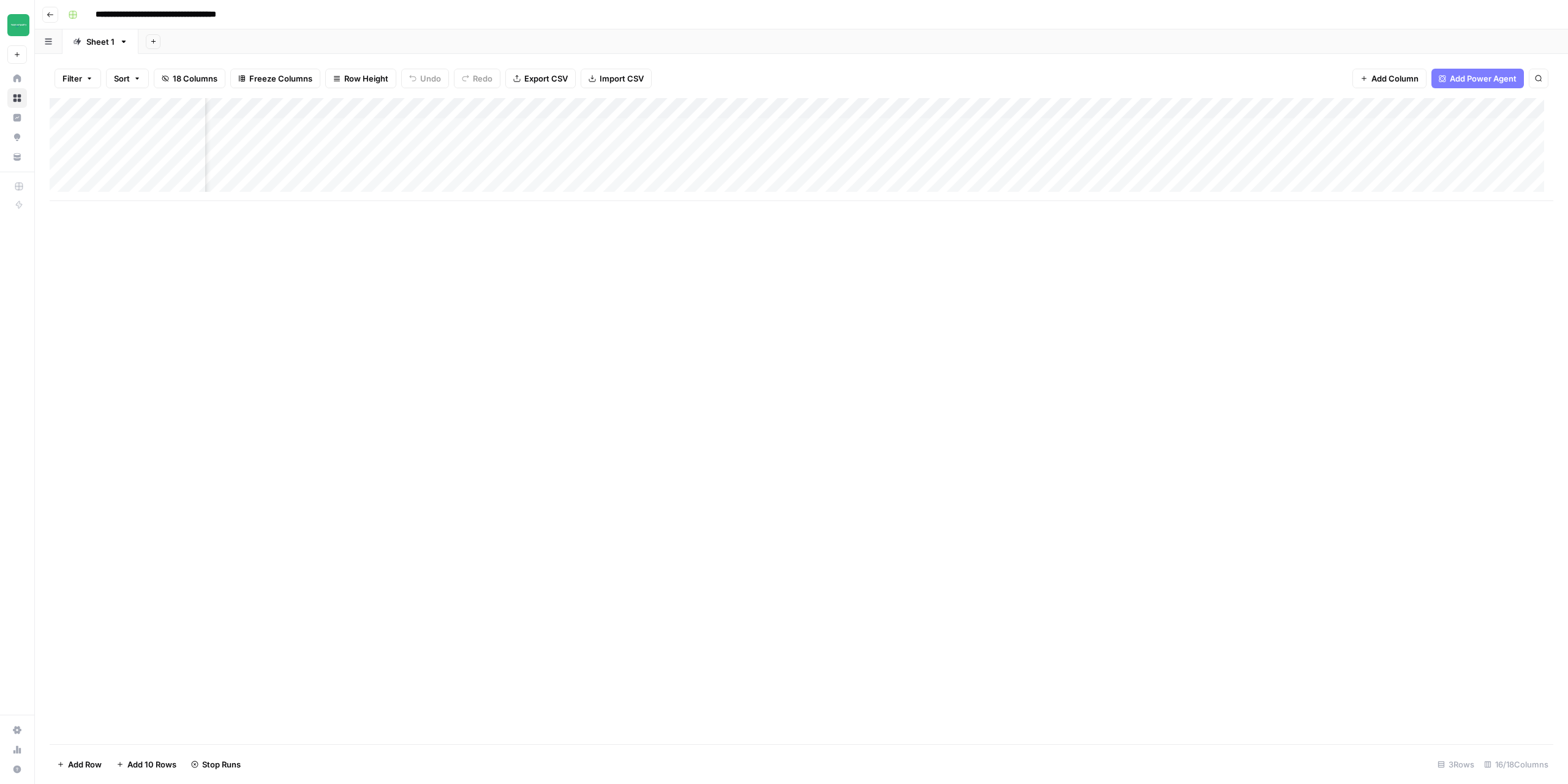
scroll to position [0, 522]
click at [572, 130] on div "Add Column" at bounding box center [801, 149] width 1504 height 103
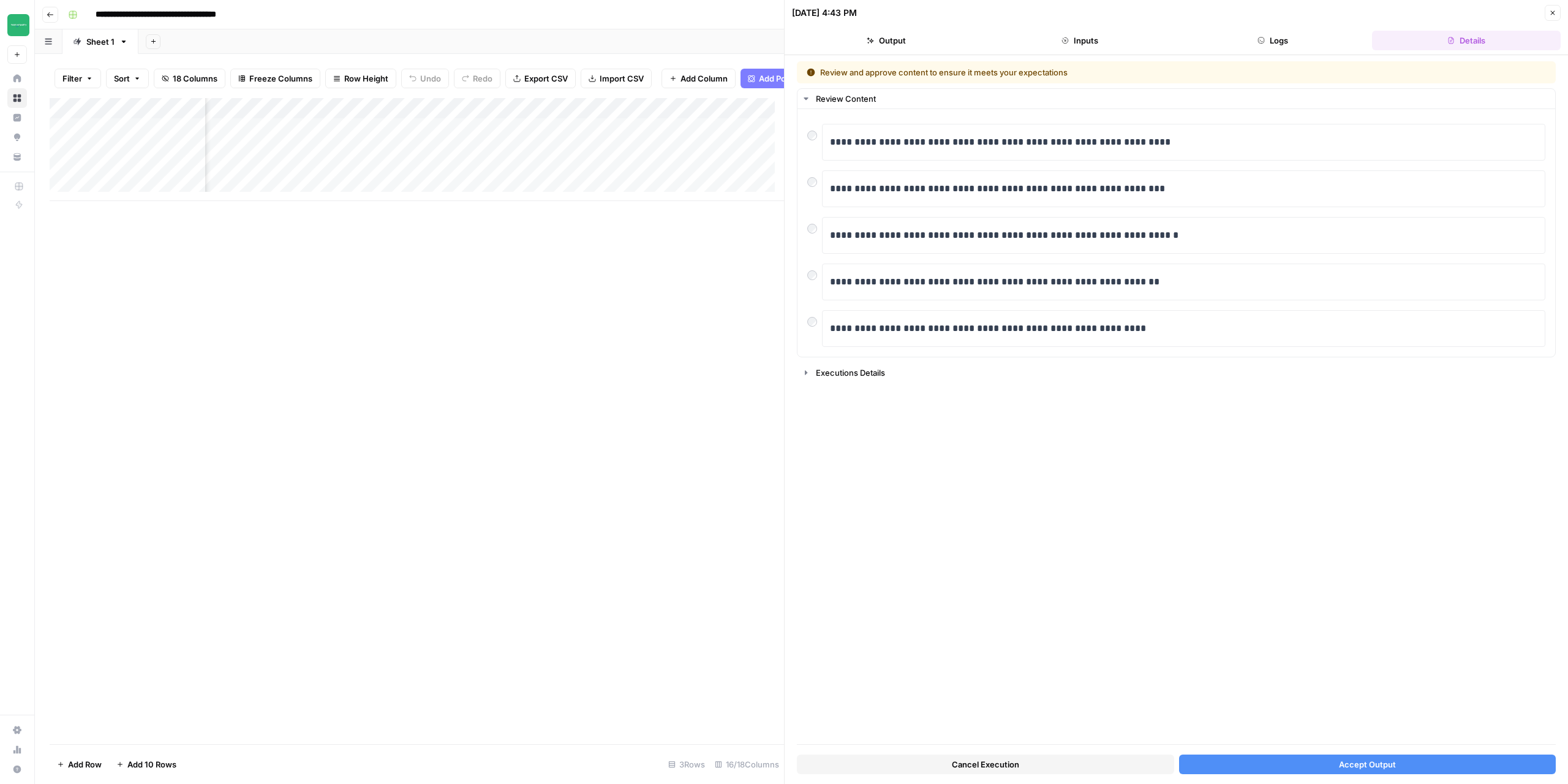
drag, startPoint x: 1374, startPoint y: 763, endPoint x: 1182, endPoint y: 651, distance: 222.3
click at [1374, 763] on span "Accept Output" at bounding box center [1367, 764] width 57 height 13
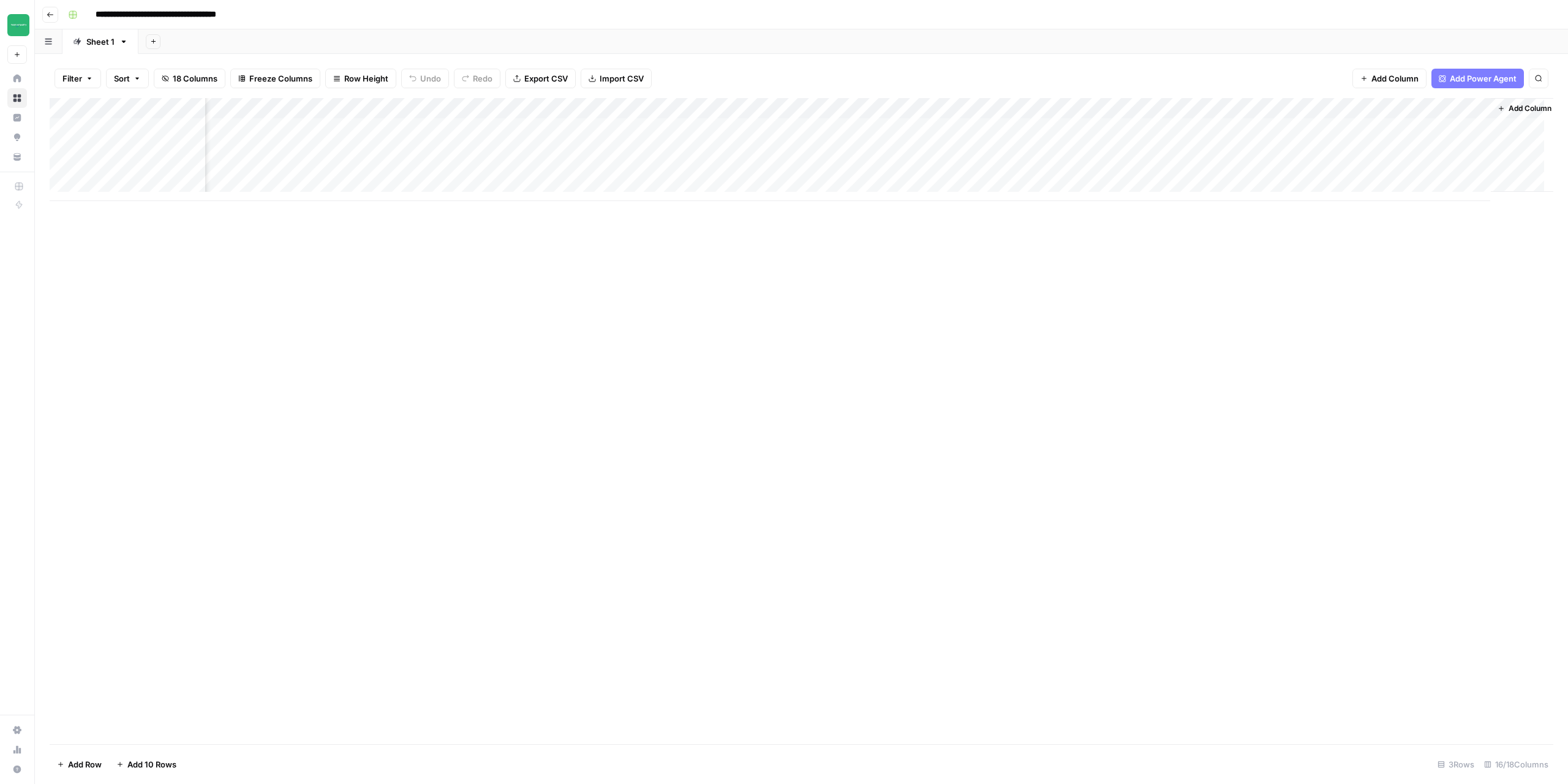
scroll to position [0, 522]
click at [1209, 107] on div "Add Column" at bounding box center [801, 149] width 1504 height 103
click at [1173, 216] on span "Configure Inputs" at bounding box center [1181, 211] width 107 height 13
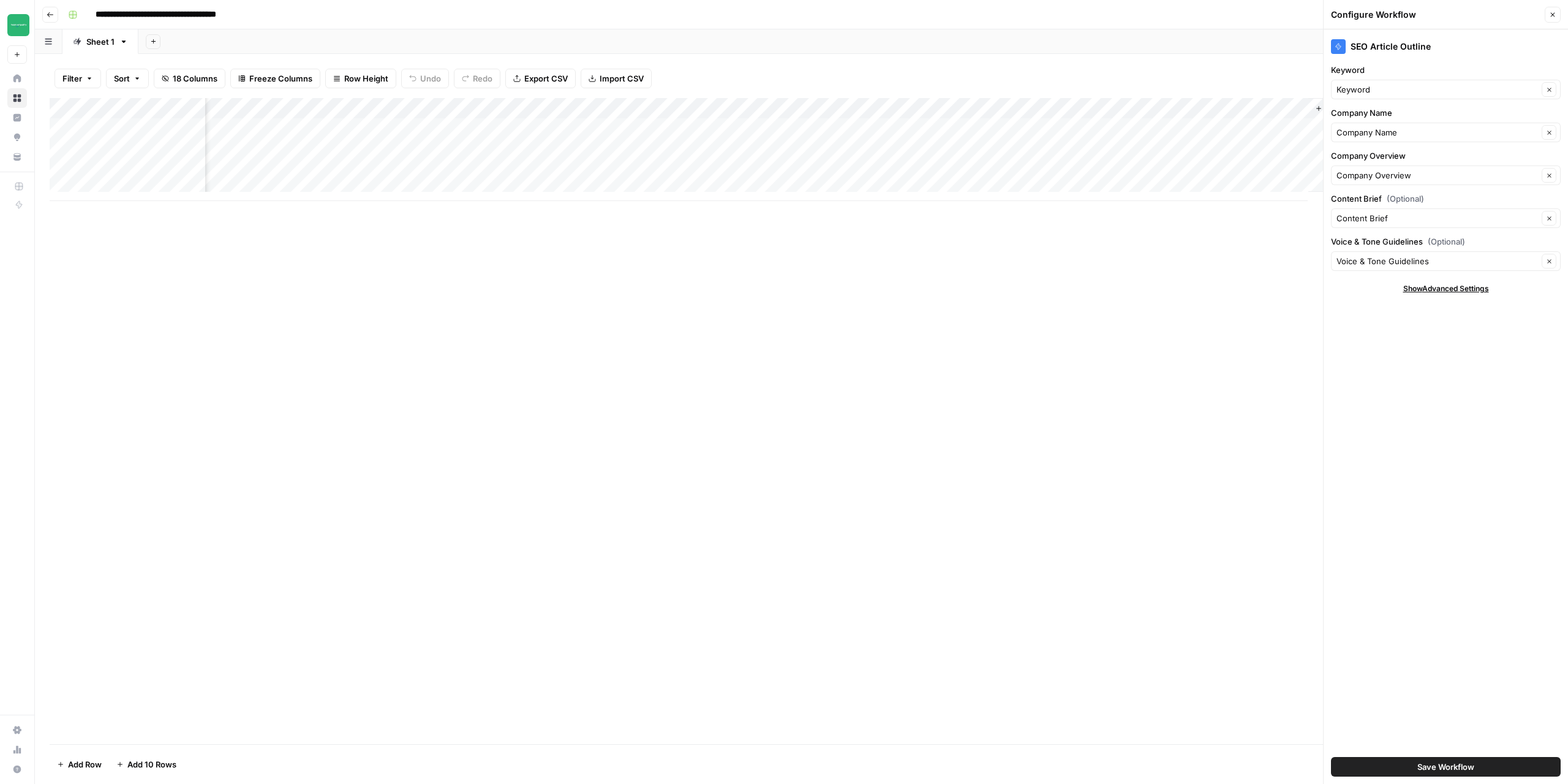
scroll to position [0, 699]
click at [990, 128] on div "Add Column" at bounding box center [801, 149] width 1504 height 103
click at [1033, 126] on div "Add Column" at bounding box center [801, 149] width 1504 height 103
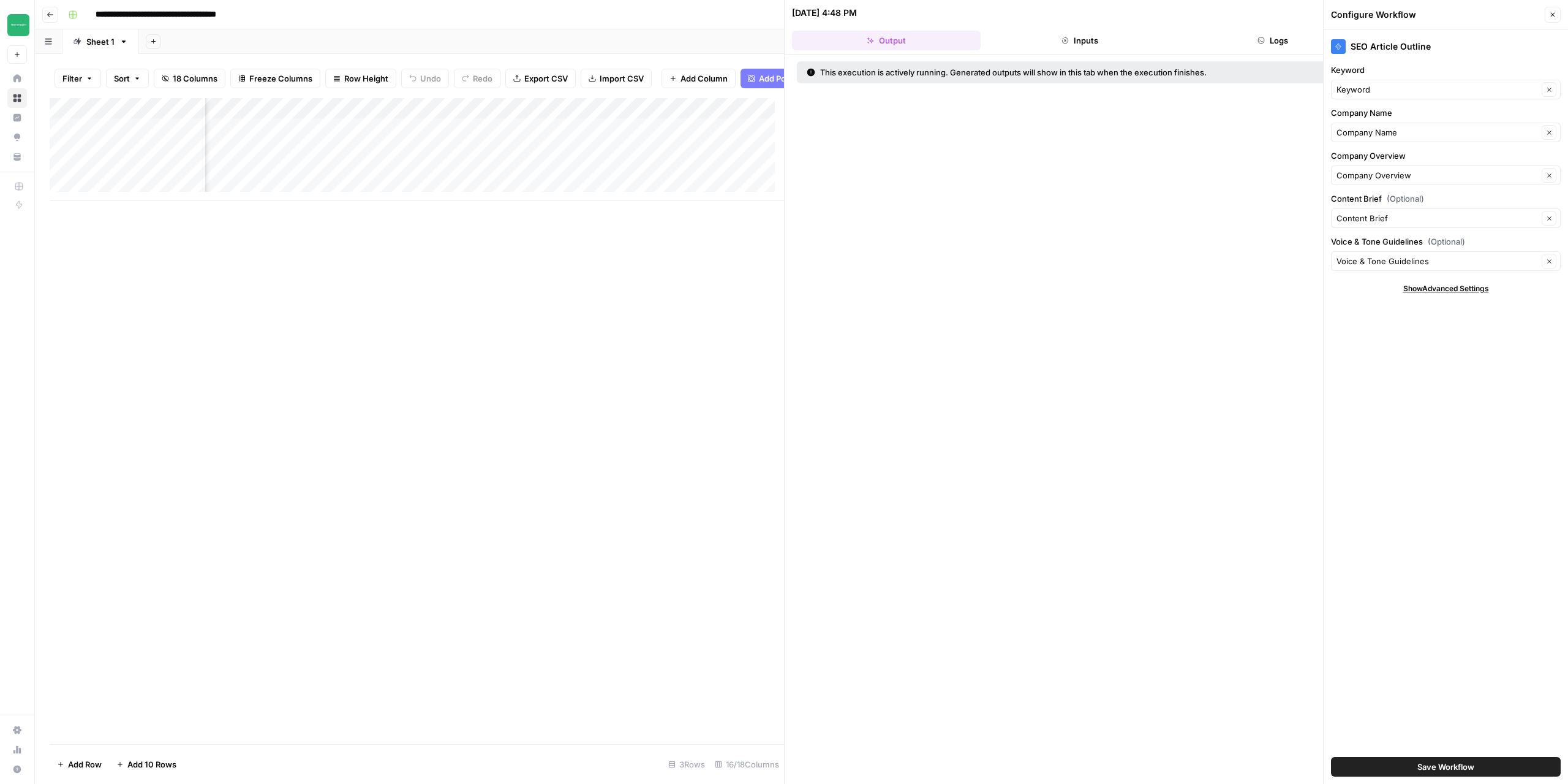
click at [1549, 14] on icon "button" at bounding box center [1552, 15] width 7 height 7
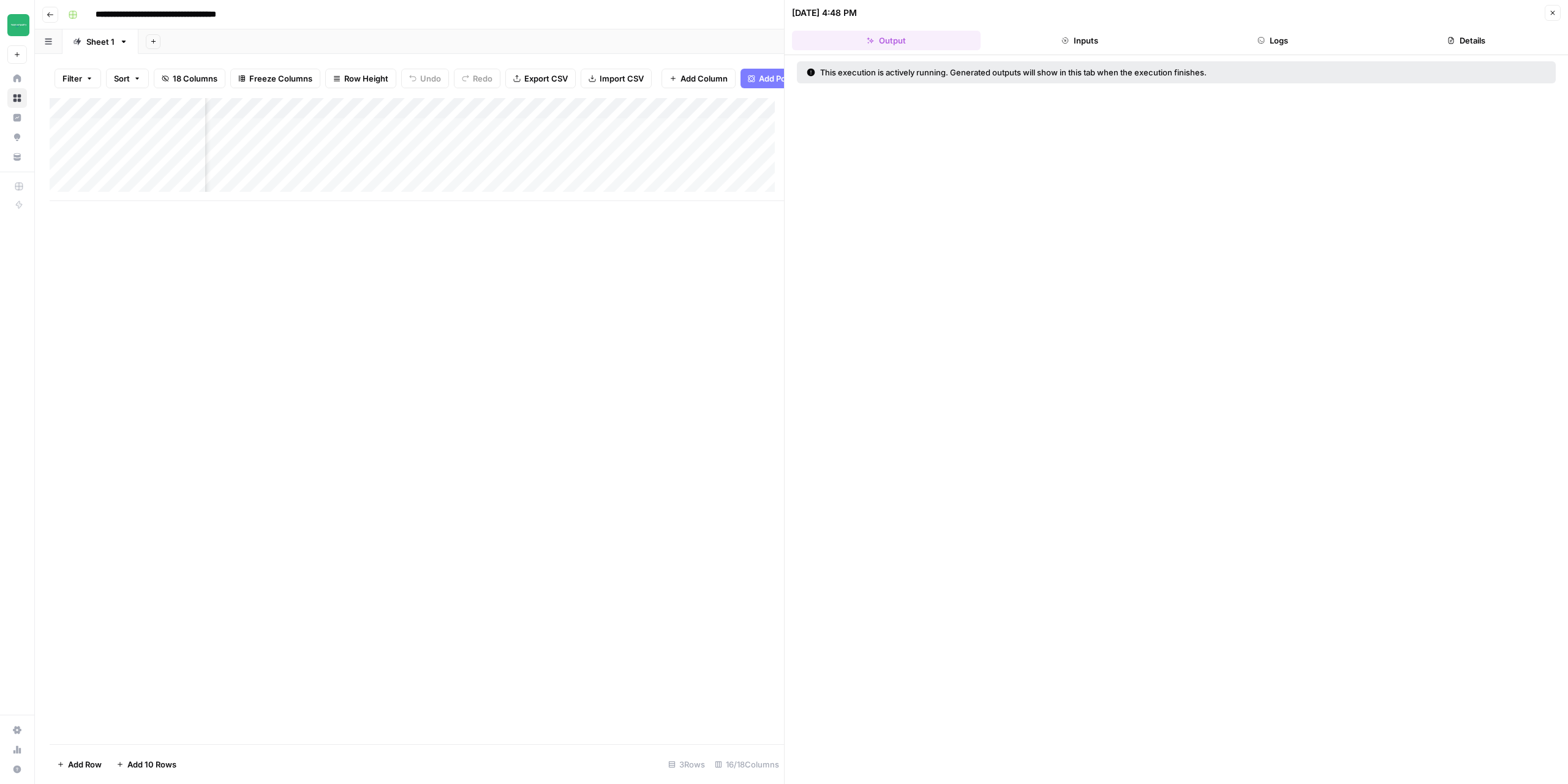
click at [1256, 41] on button "Logs" at bounding box center [1273, 40] width 189 height 19
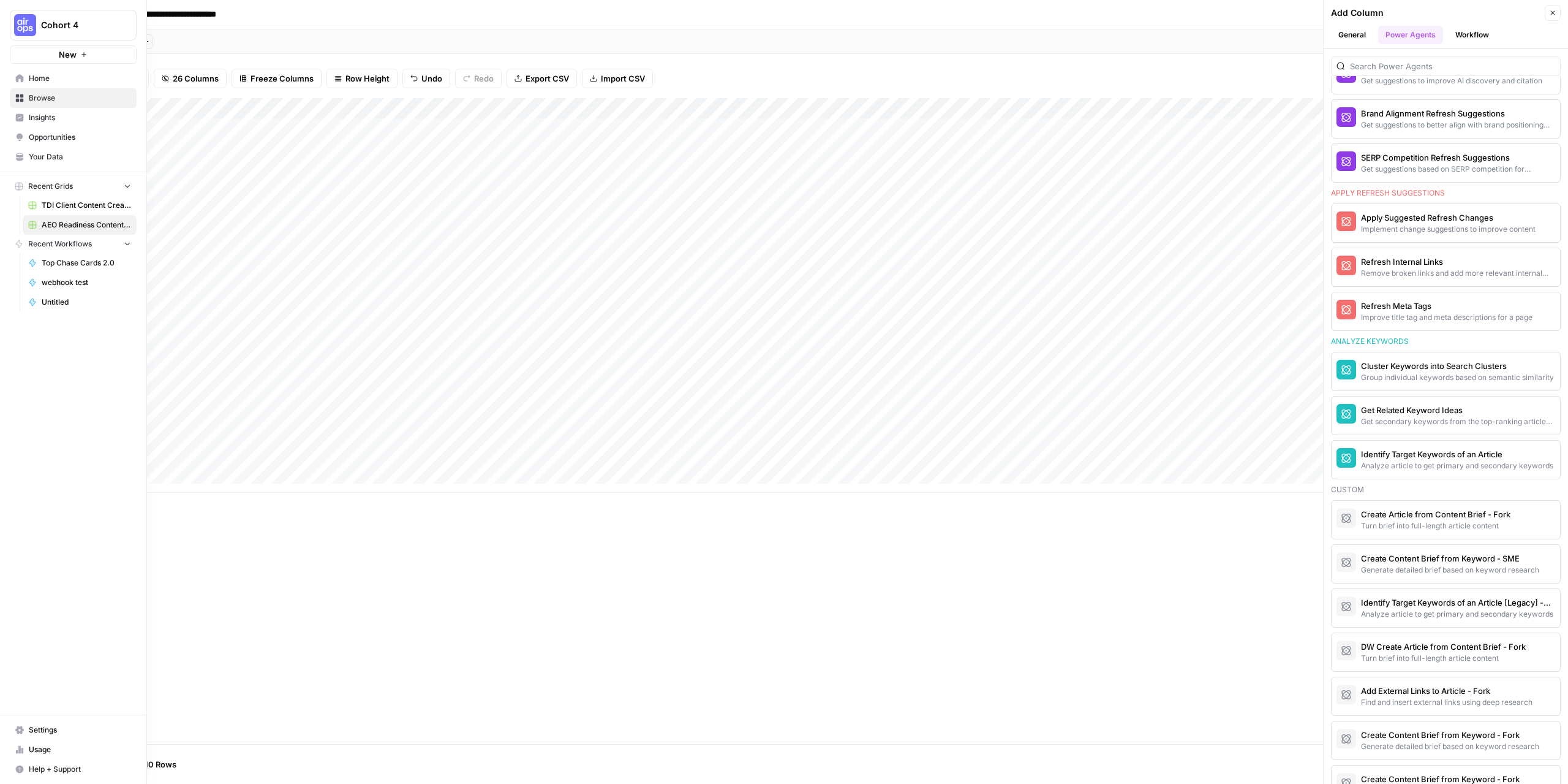
click at [130, 24] on icon "Workspace: Cohort 4" at bounding box center [126, 25] width 13 height 13
click at [65, 131] on span "Team Empathy" at bounding box center [118, 131] width 161 height 13
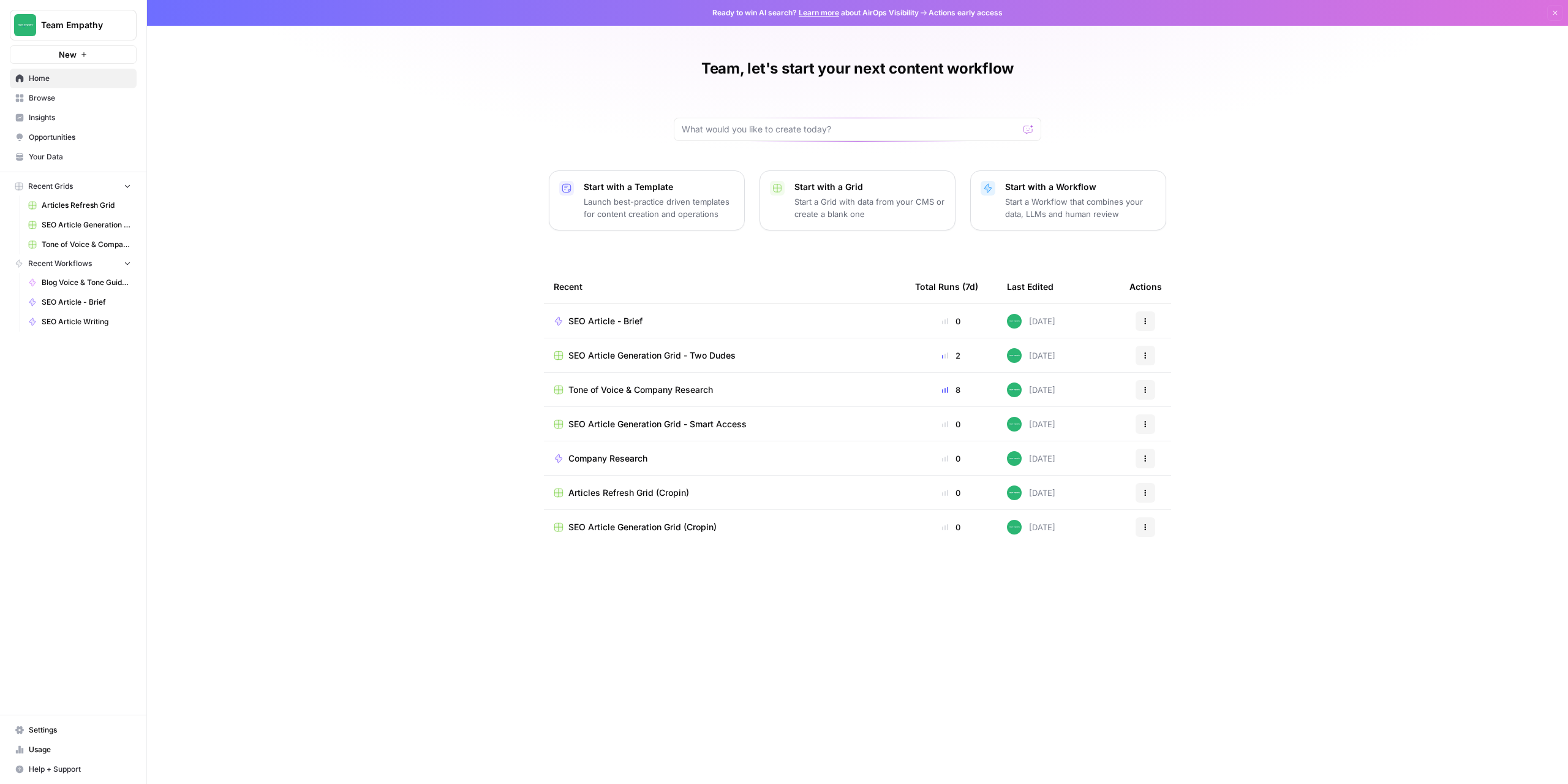
click at [50, 729] on span "Settings" at bounding box center [80, 729] width 102 height 11
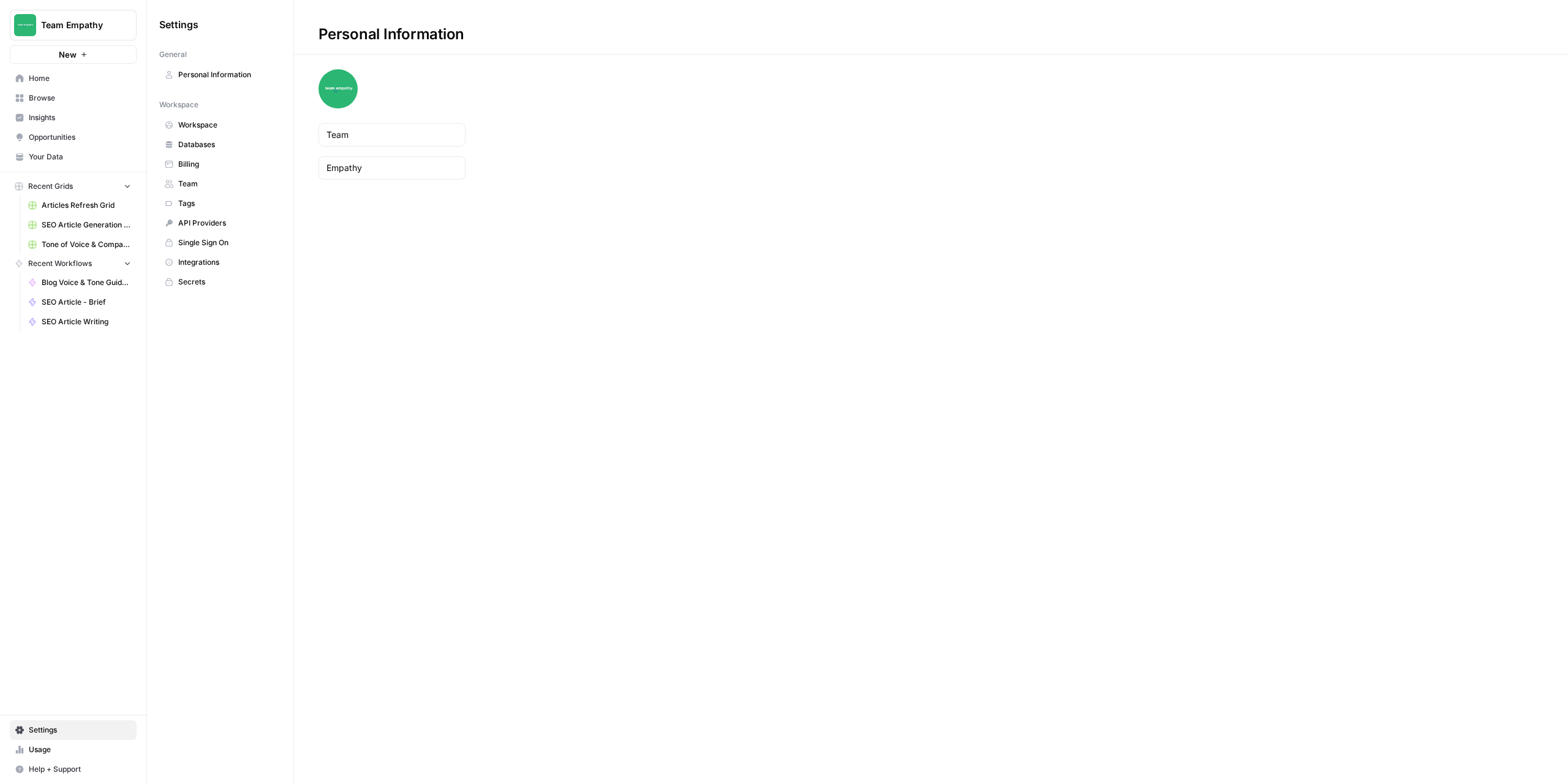
click at [179, 167] on span "Billing" at bounding box center [227, 164] width 97 height 11
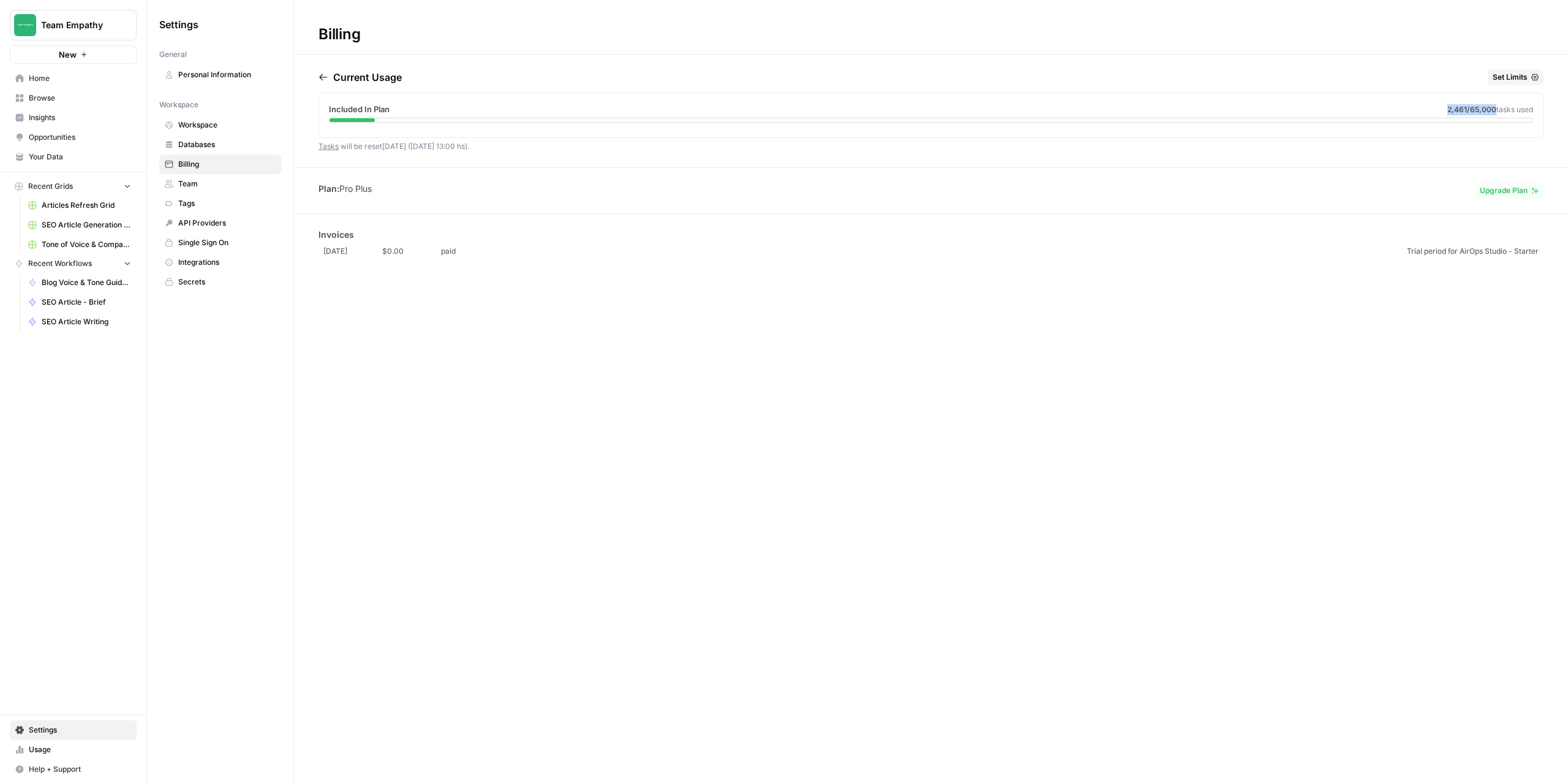
drag, startPoint x: 1446, startPoint y: 112, endPoint x: 1493, endPoint y: 108, distance: 47.2
click at [1493, 108] on span "2,461 /65,000 tasks used" at bounding box center [1490, 110] width 86 height 11
click at [1482, 112] on span "2,461 /65,000" at bounding box center [1472, 109] width 49 height 9
drag, startPoint x: 374, startPoint y: 189, endPoint x: 341, endPoint y: 191, distance: 33.1
click at [341, 191] on li "Plan: Pro Plus" at bounding box center [345, 188] width 53 height 13
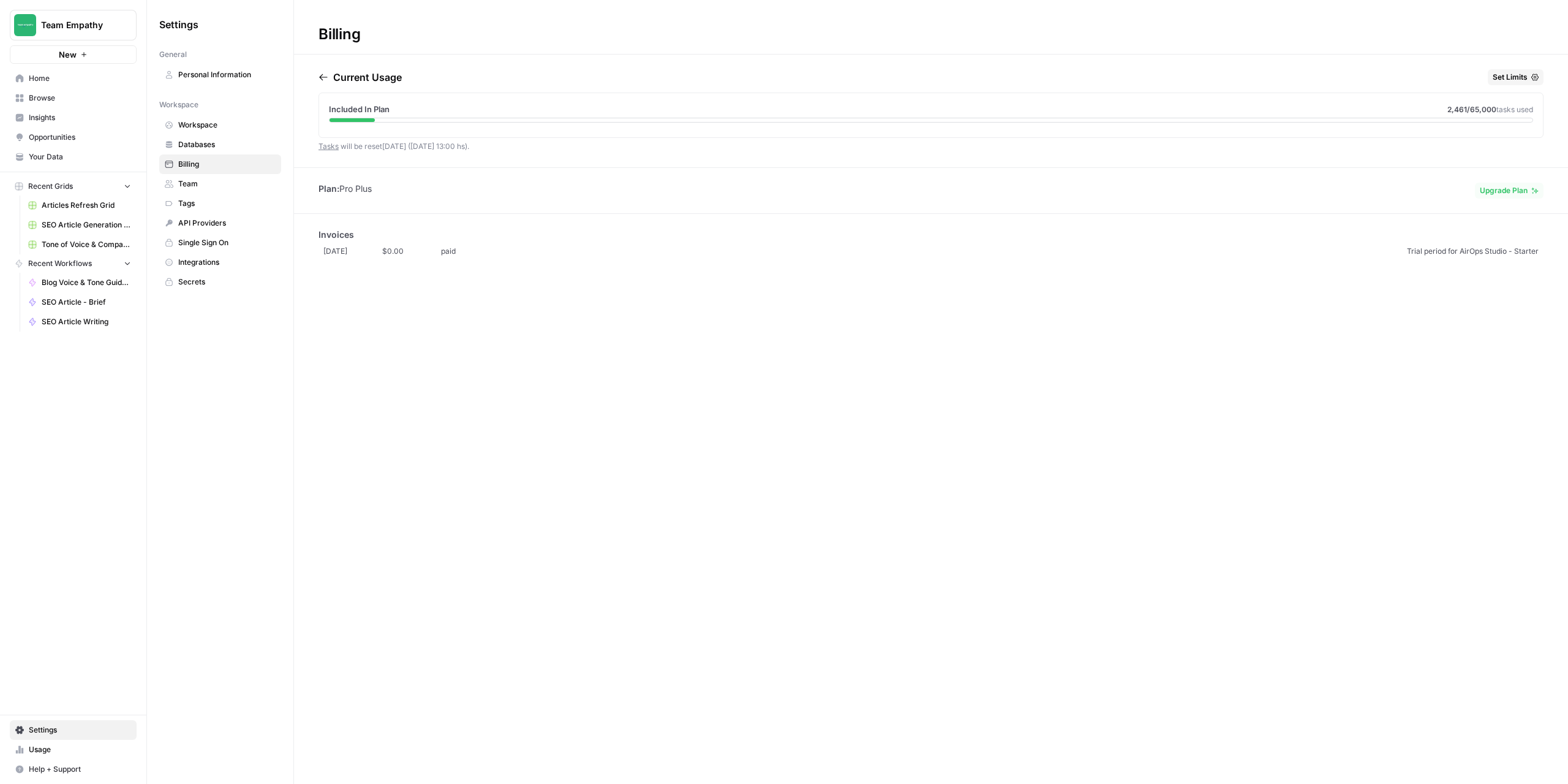
click at [544, 388] on div "Billing Current Usage Set Limits Included In Plan 2,461 /65,000 tasks used Task…" at bounding box center [931, 392] width 1274 height 784
drag, startPoint x: 387, startPoint y: 190, endPoint x: 350, endPoint y: 190, distance: 37.0
click at [335, 189] on div "Plan: Pro Plus Upgrade Plan" at bounding box center [931, 190] width 1274 height 16
click at [464, 153] on div "Current Usage Set Limits Included In Plan 2,461 /65,000 tasks used Tasks will b…" at bounding box center [931, 118] width 1225 height 98
drag, startPoint x: 1446, startPoint y: 109, endPoint x: 1493, endPoint y: 108, distance: 47.0
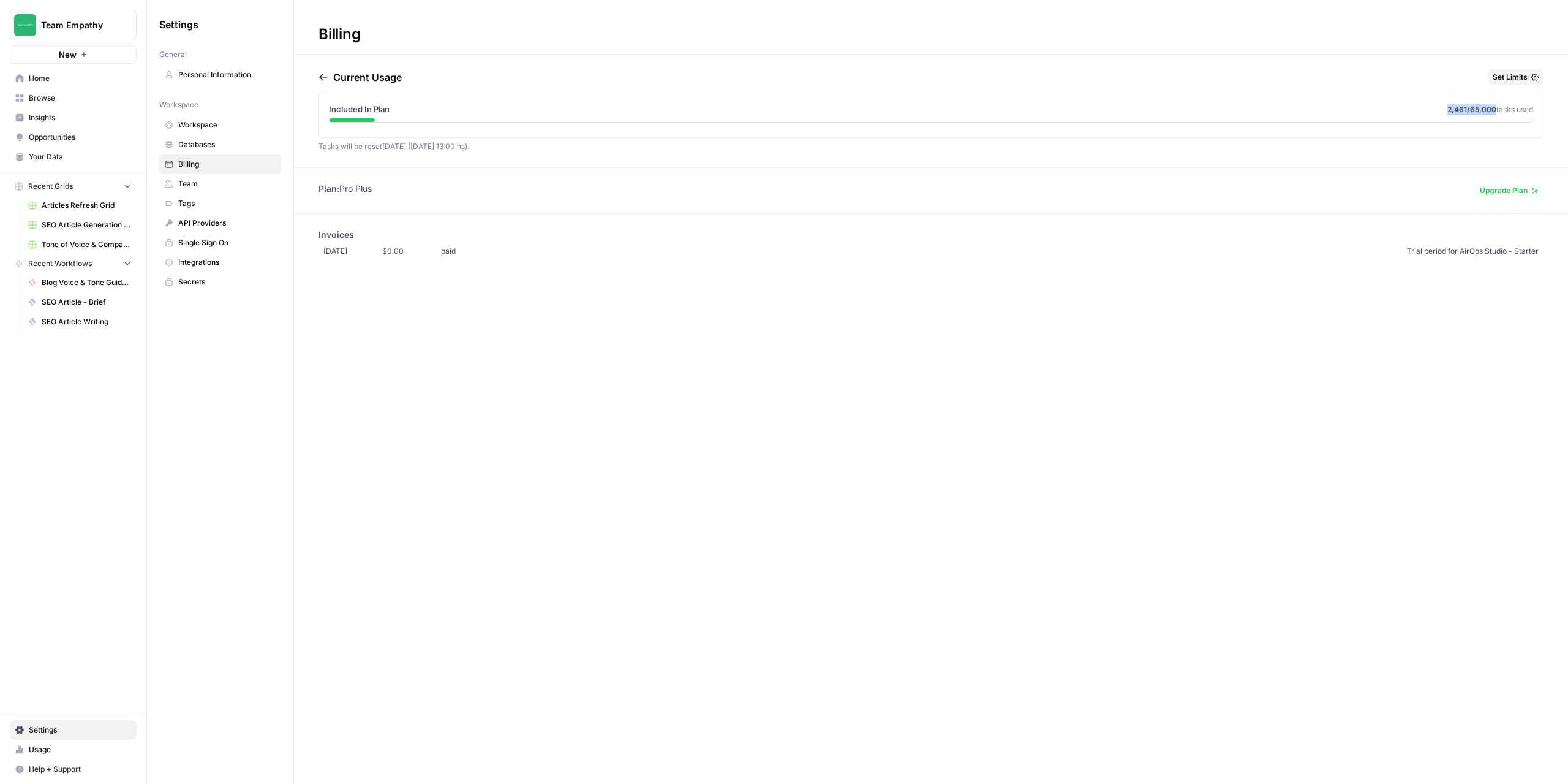
click at [1493, 108] on span "2,461 /65,000 tasks used" at bounding box center [1490, 110] width 86 height 11
click at [984, 304] on div "Billing Current Usage Set Limits Included In Plan 2,461 /65,000 tasks used Task…" at bounding box center [931, 392] width 1274 height 784
click at [333, 147] on link "Tasks" at bounding box center [328, 146] width 20 height 9
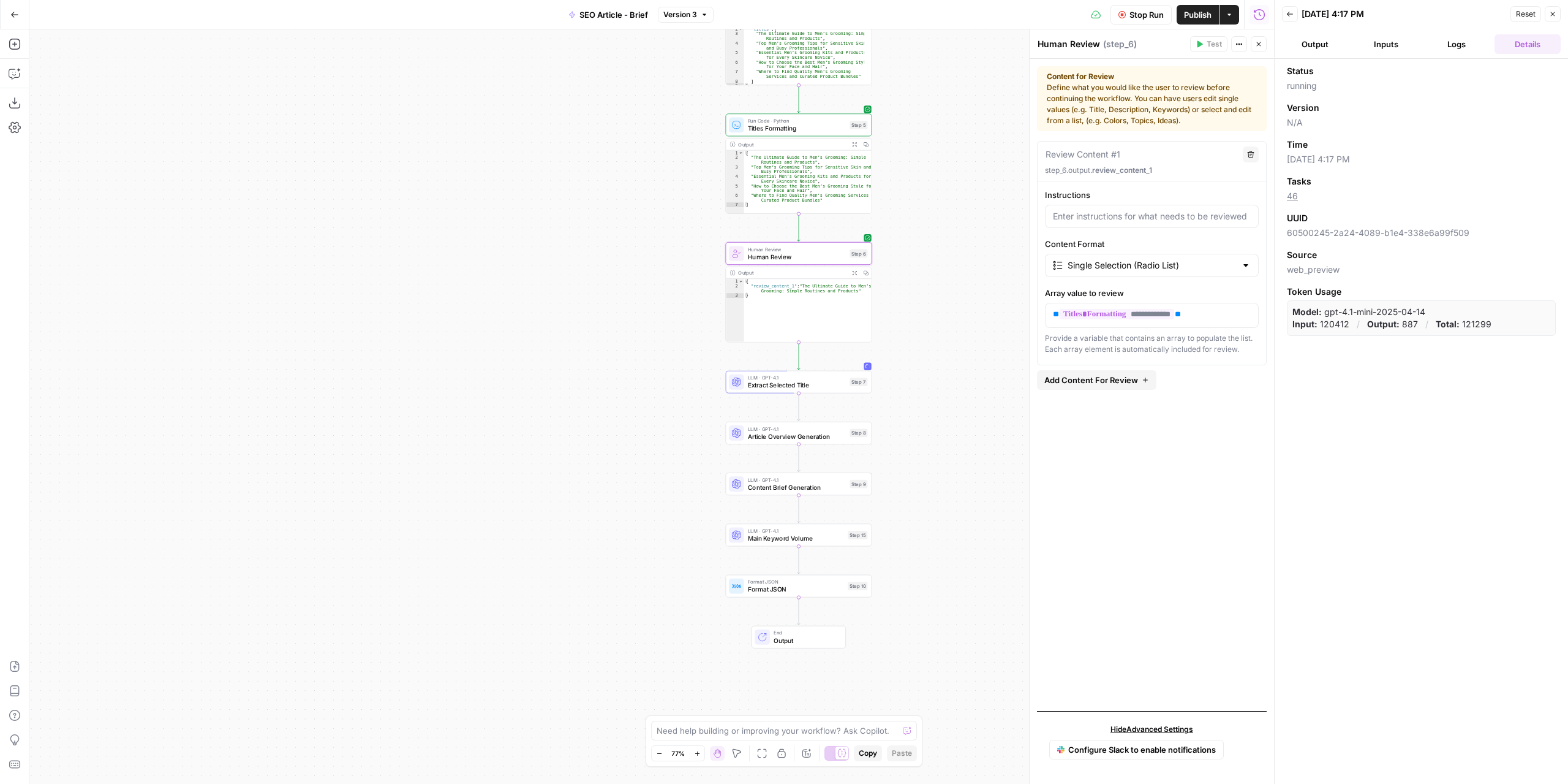
click at [1439, 531] on div "Status running Version N/A Time [DATE] 4:17 PM Tasks 46 UUID 60500245-2a24-4089…" at bounding box center [1421, 421] width 293 height 725
click at [1552, 12] on icon "button" at bounding box center [1552, 14] width 7 height 7
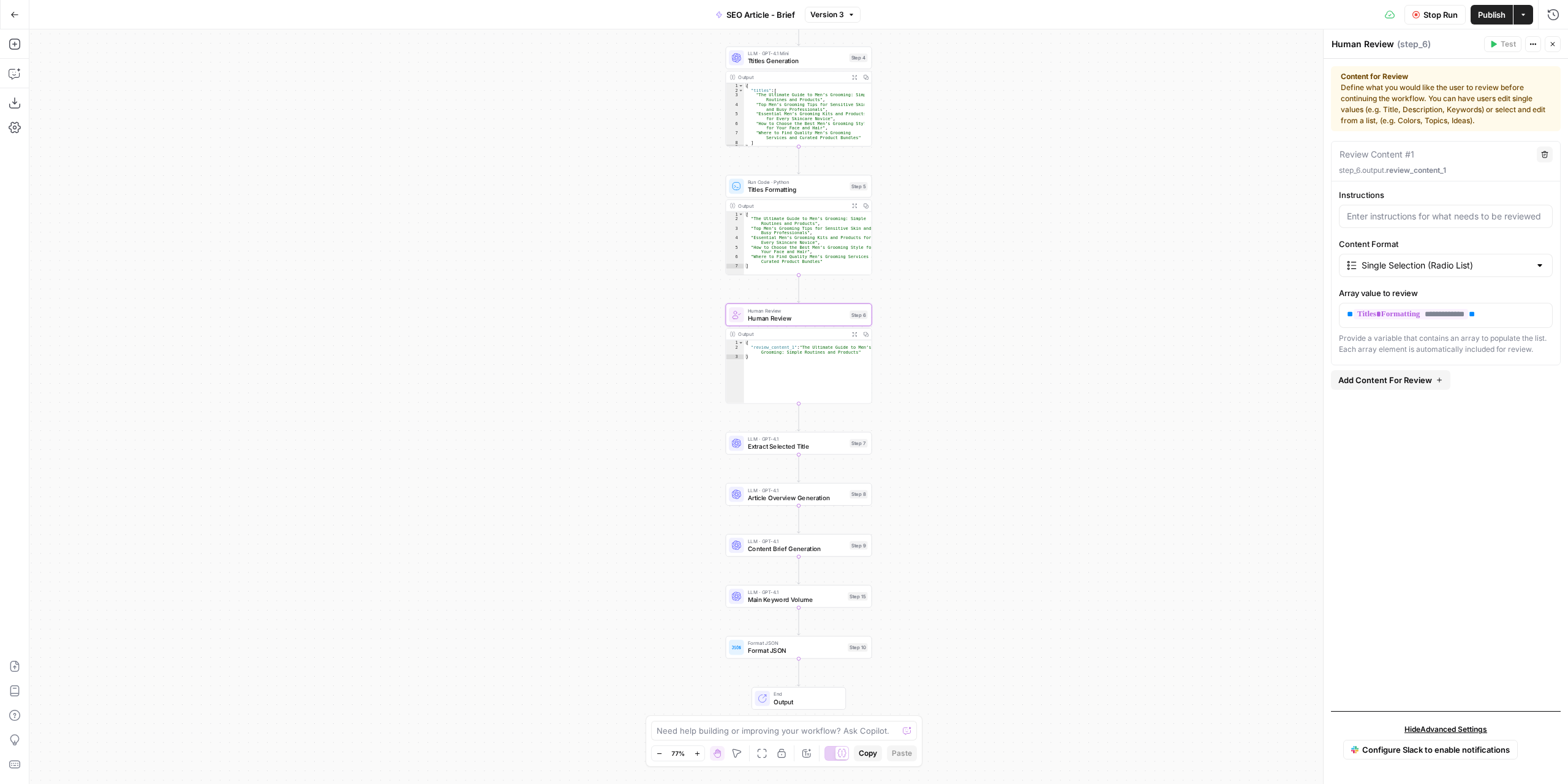
click at [1415, 98] on div "Content for Review Define what you would like the user to review before continu…" at bounding box center [1446, 99] width 210 height 55
click at [1424, 44] on span "( step_6 )" at bounding box center [1413, 44] width 33 height 13
click at [1398, 99] on div "Content for Review Define what you would like the user to review before continu…" at bounding box center [1446, 99] width 210 height 55
click at [1554, 44] on icon "button" at bounding box center [1552, 44] width 7 height 7
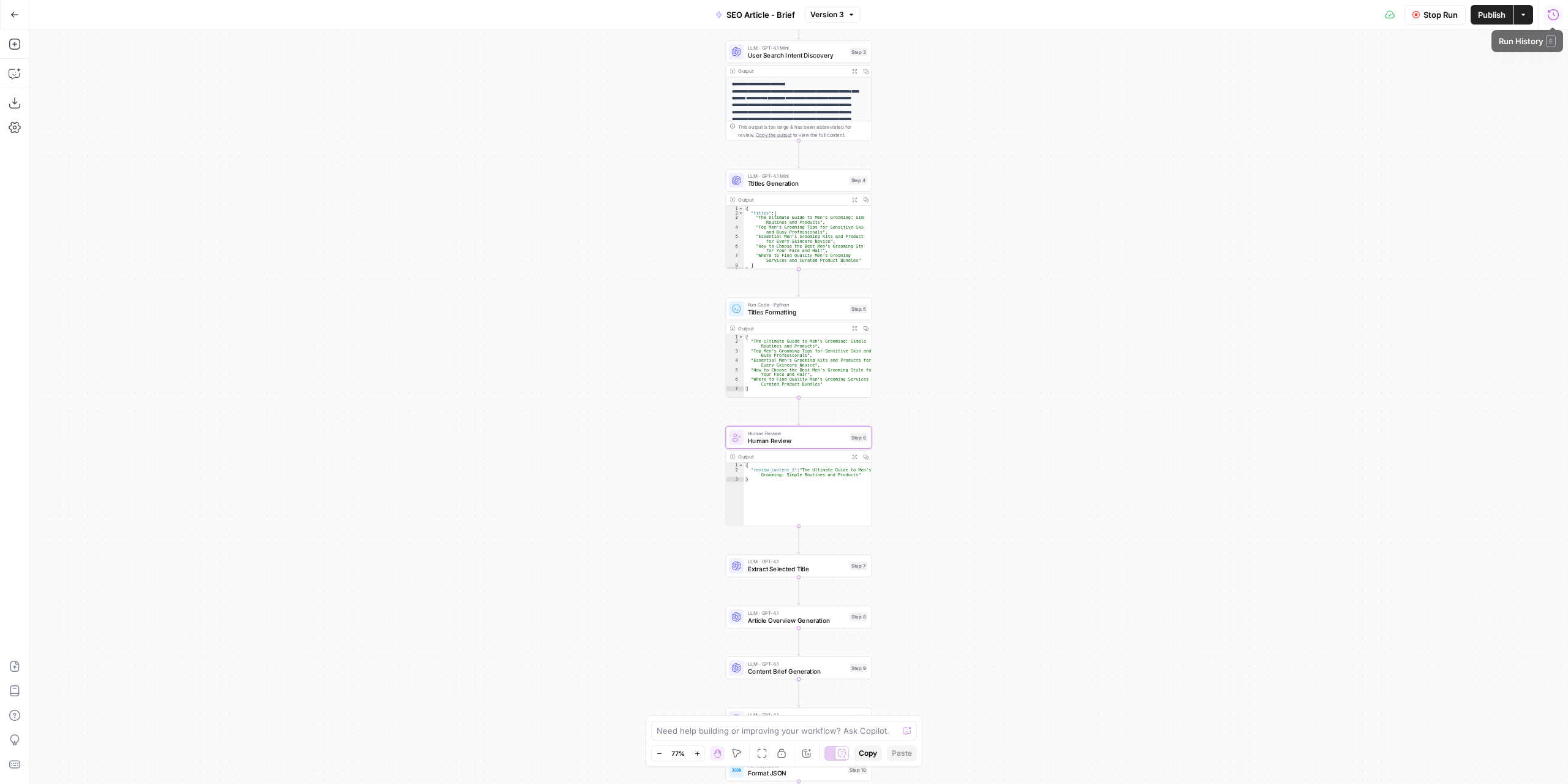
click at [1549, 16] on icon "button" at bounding box center [1553, 15] width 13 height 13
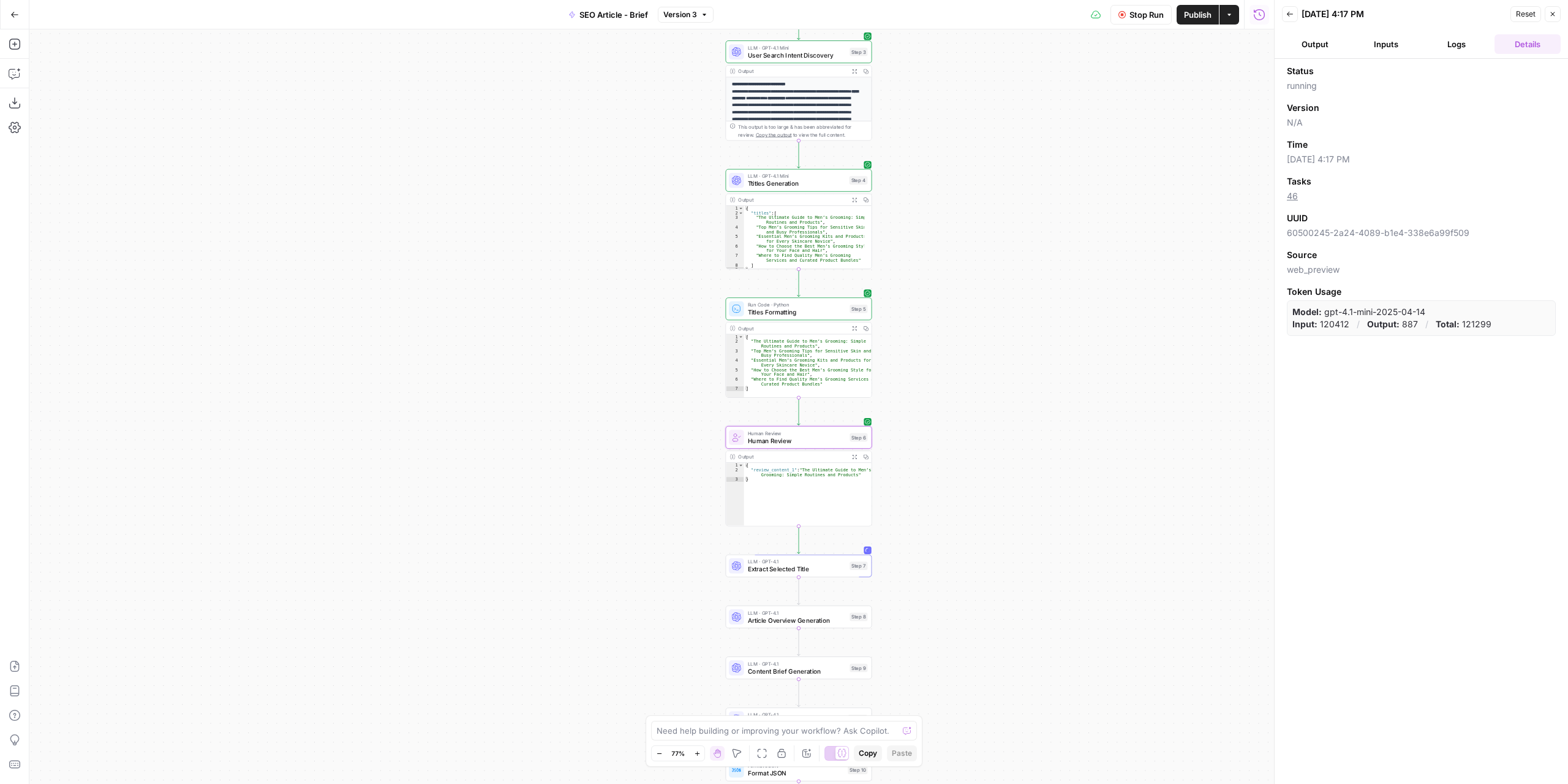
click at [1443, 47] on button "Logs" at bounding box center [1457, 44] width 66 height 19
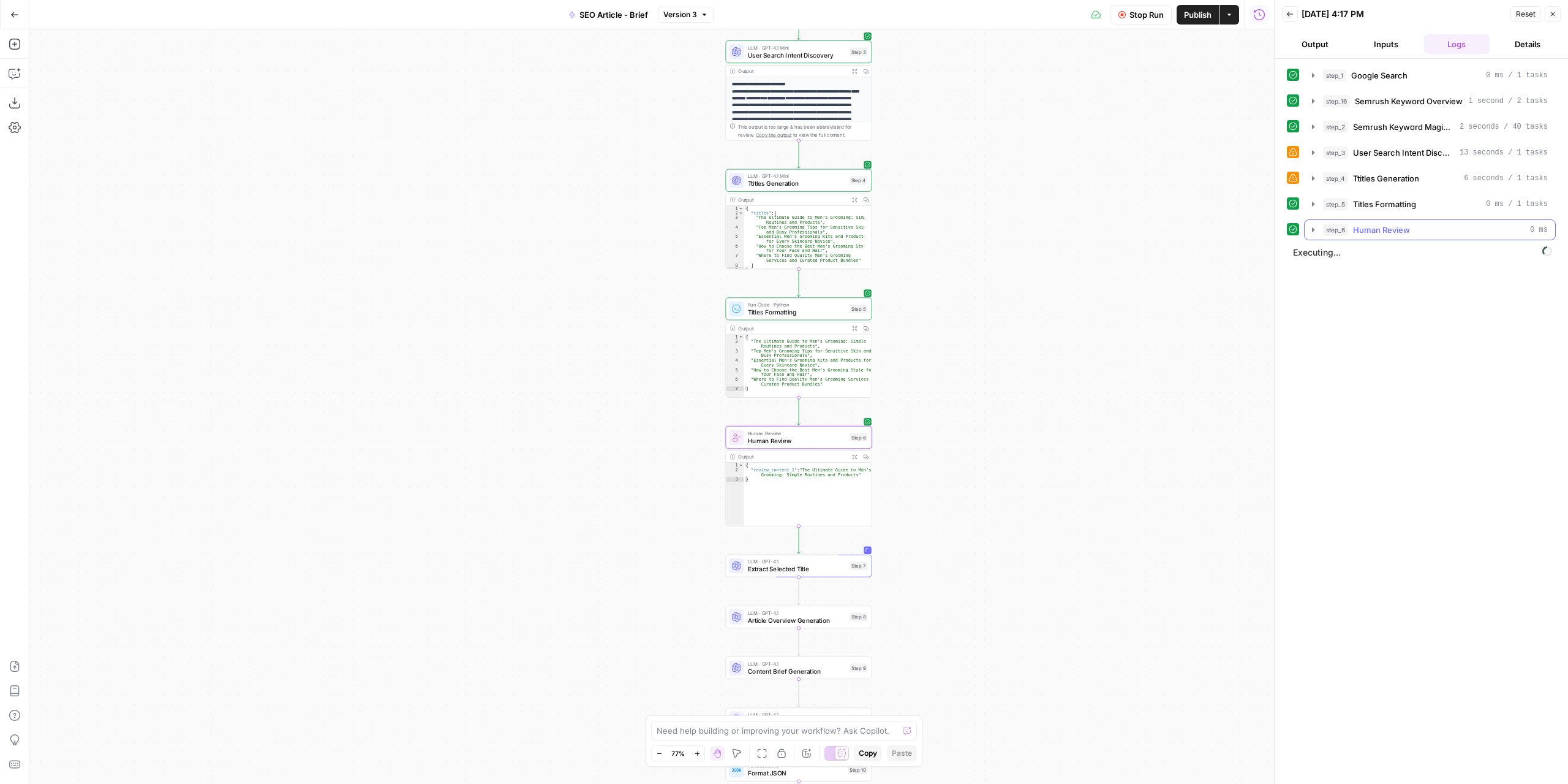
click at [1379, 232] on span "Human Review" at bounding box center [1381, 230] width 57 height 13
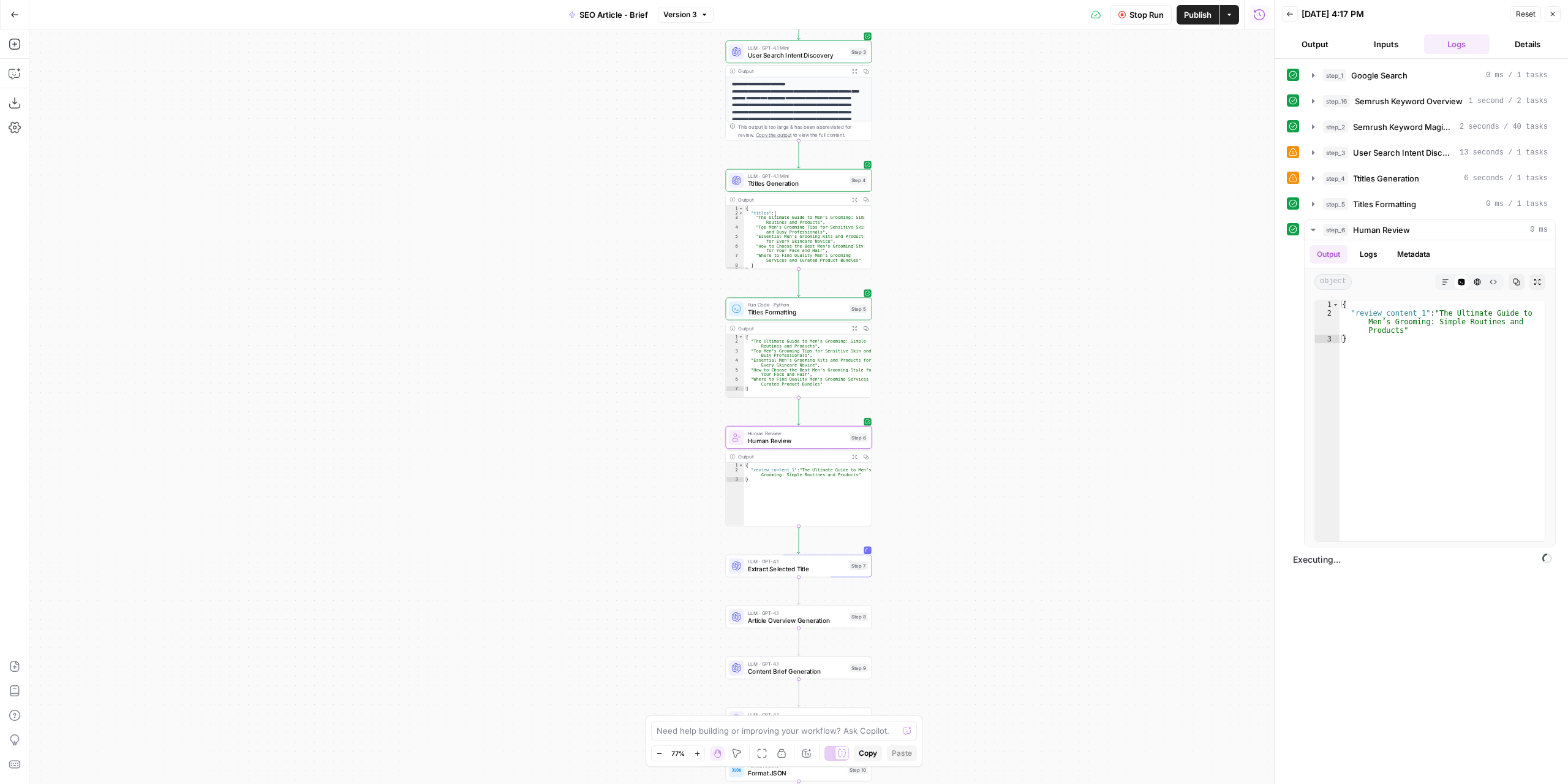
click at [1331, 41] on button "Output" at bounding box center [1315, 44] width 66 height 19
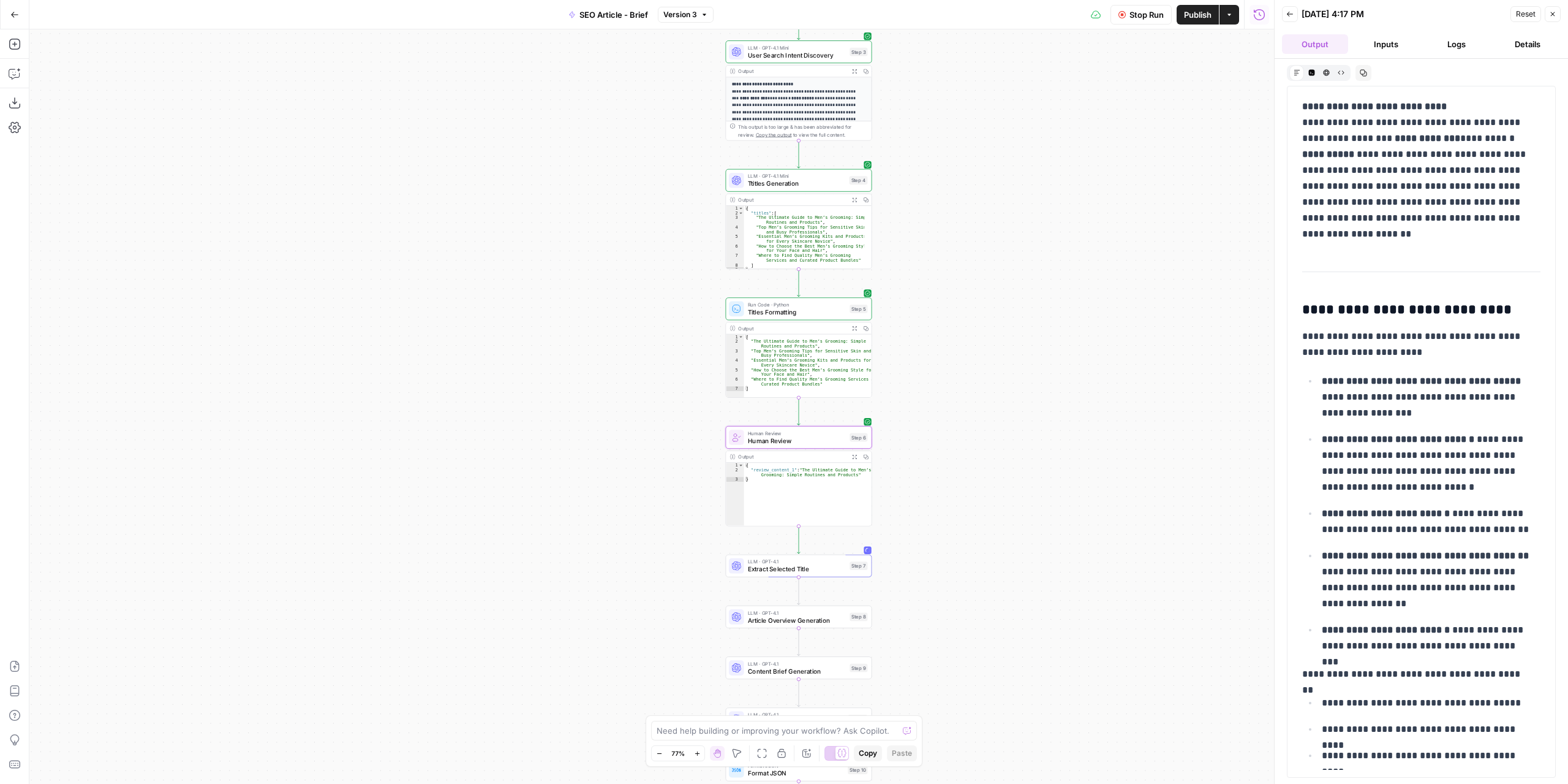
click at [1476, 50] on button "Logs" at bounding box center [1457, 44] width 66 height 19
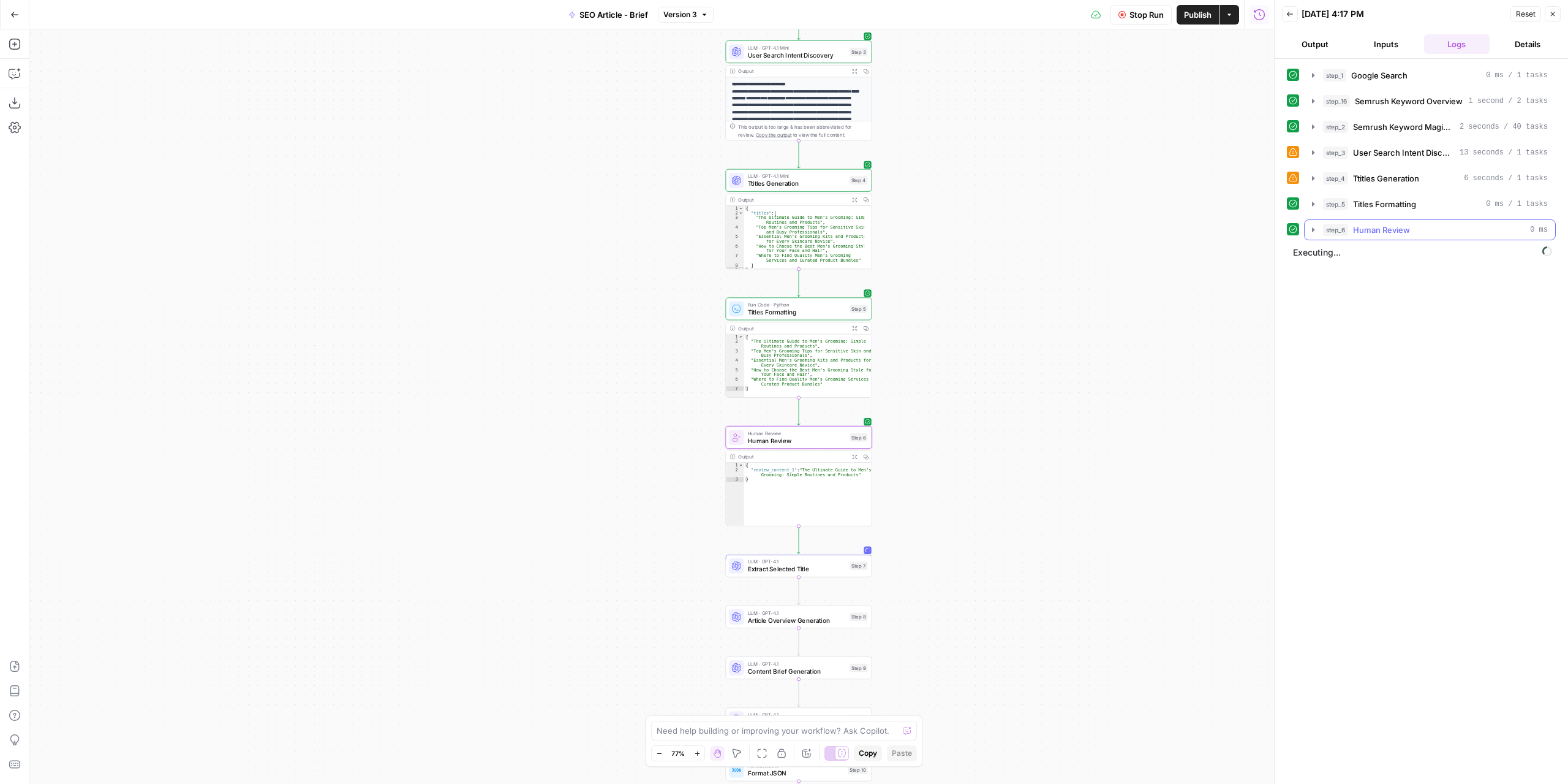
click at [1308, 233] on icon "button" at bounding box center [1312, 229] width 10 height 10
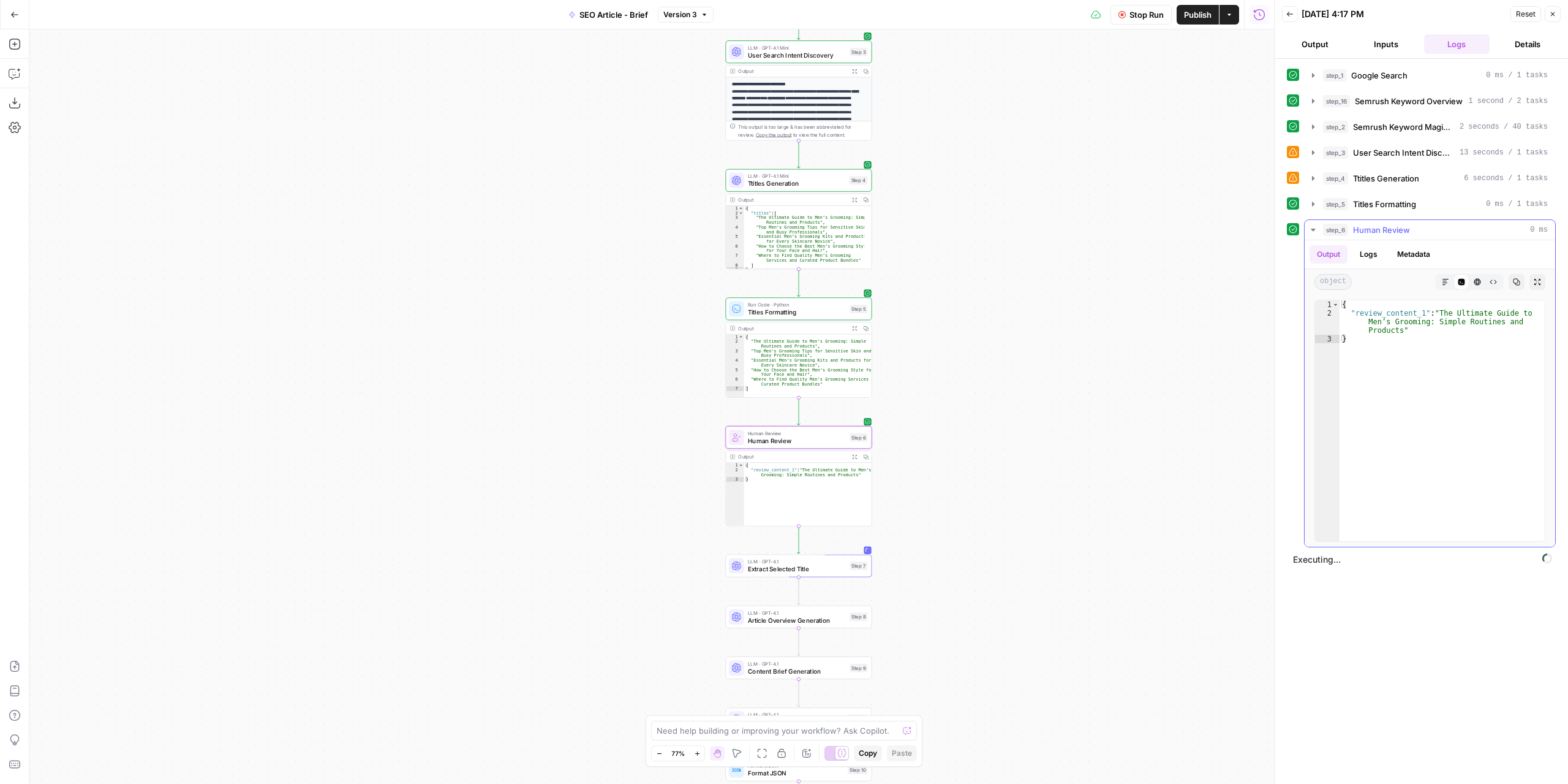
click at [1308, 233] on icon "button" at bounding box center [1312, 229] width 10 height 10
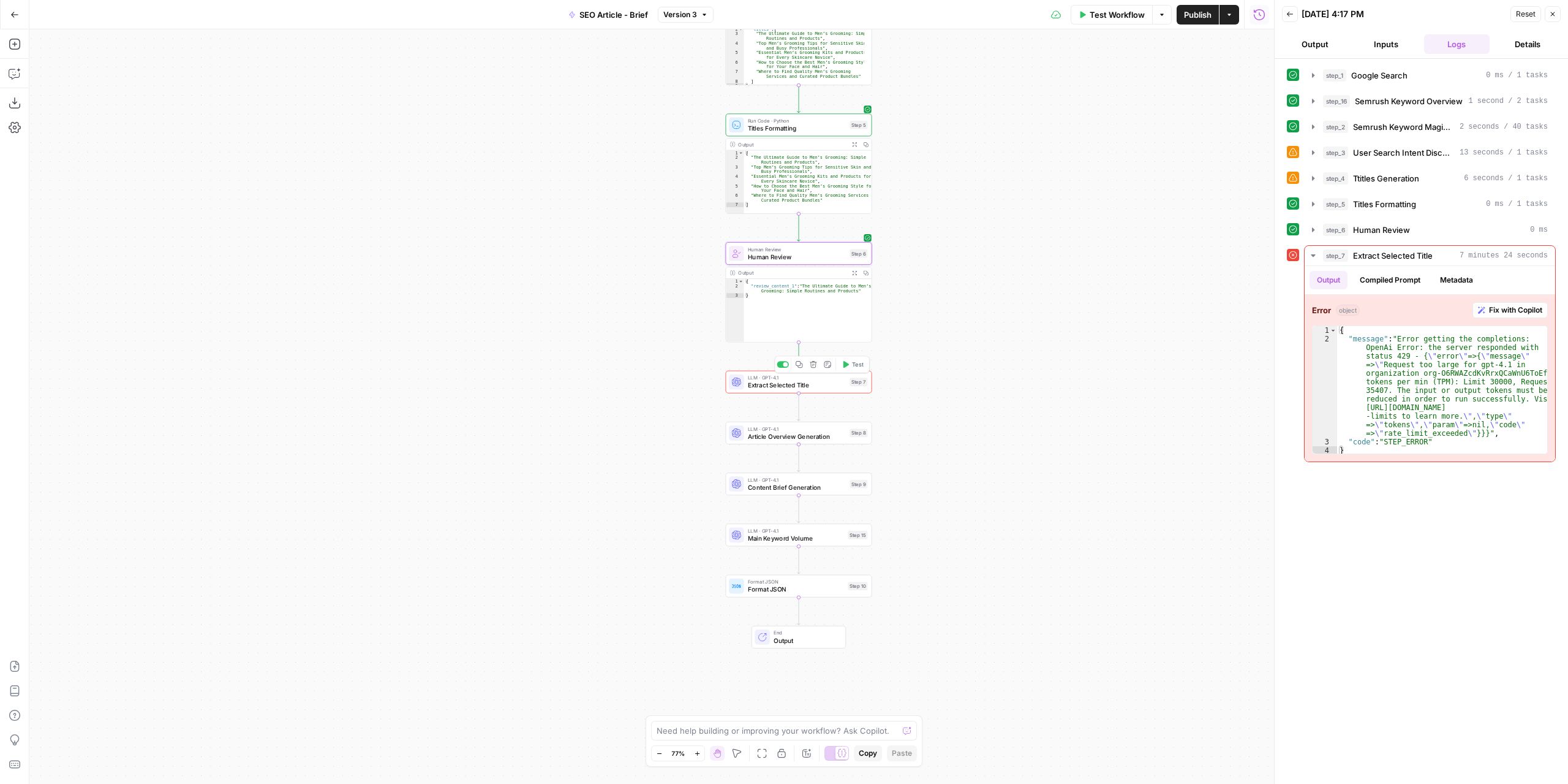
click at [781, 388] on span "Extract Selected Title" at bounding box center [797, 385] width 98 height 9
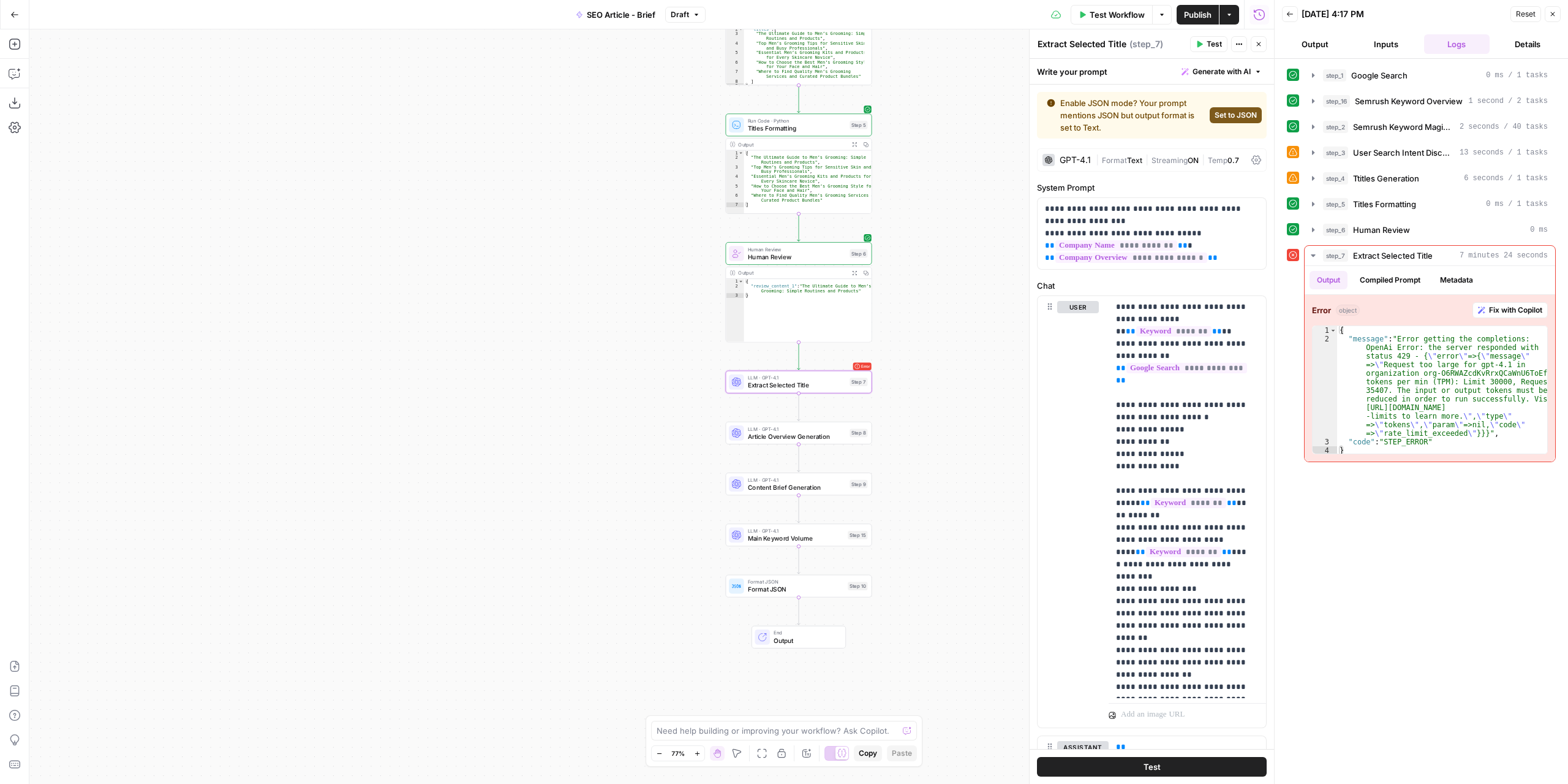
click at [1067, 160] on div "GPT-4.1" at bounding box center [1075, 160] width 31 height 9
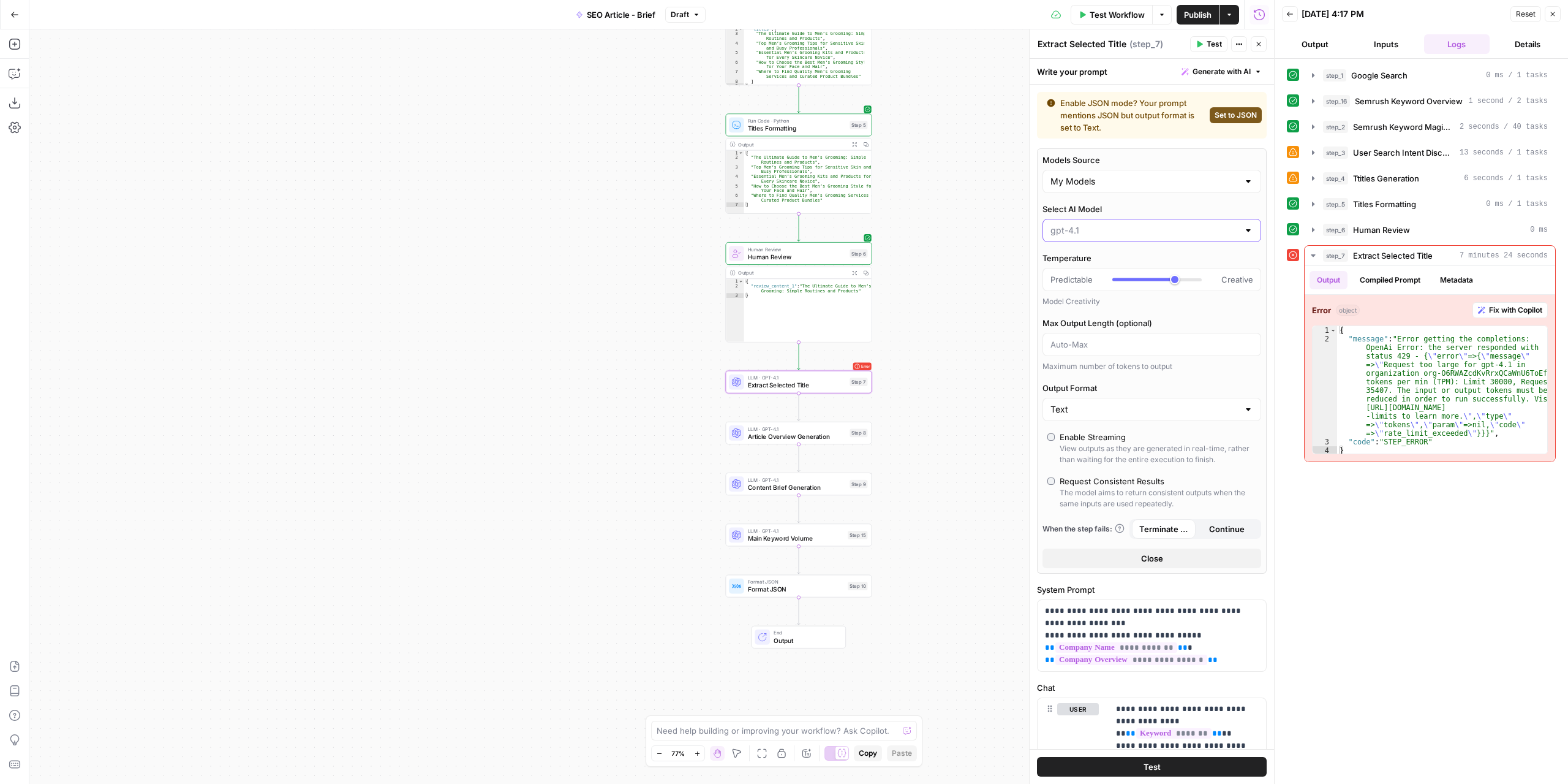
click at [1092, 236] on input "Select AI Model" at bounding box center [1144, 230] width 188 height 13
click at [1110, 310] on span "gpt-4.1-mini" at bounding box center [1145, 312] width 184 height 13
type input "gpt-4.1-mini"
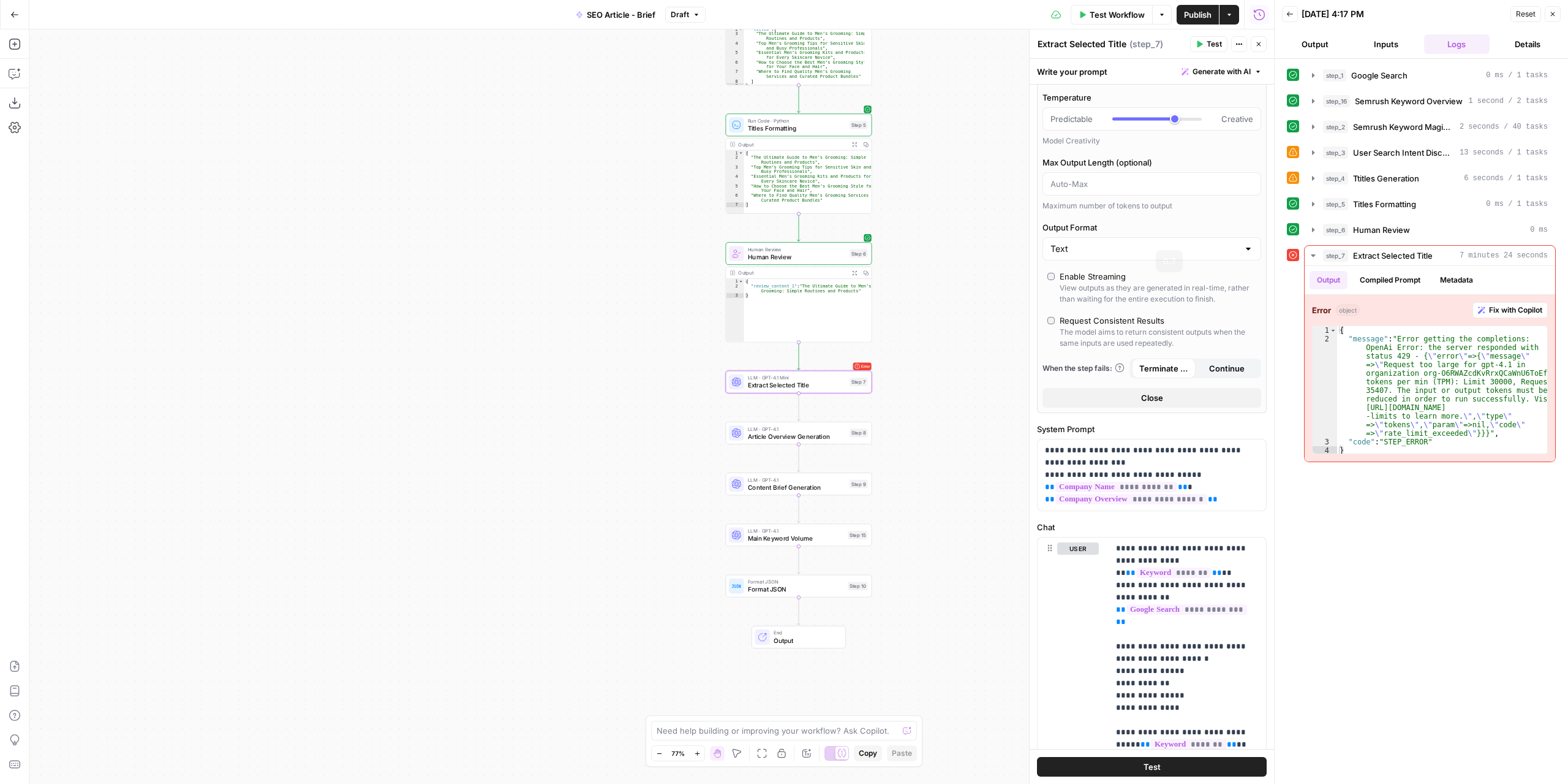
scroll to position [184, 0]
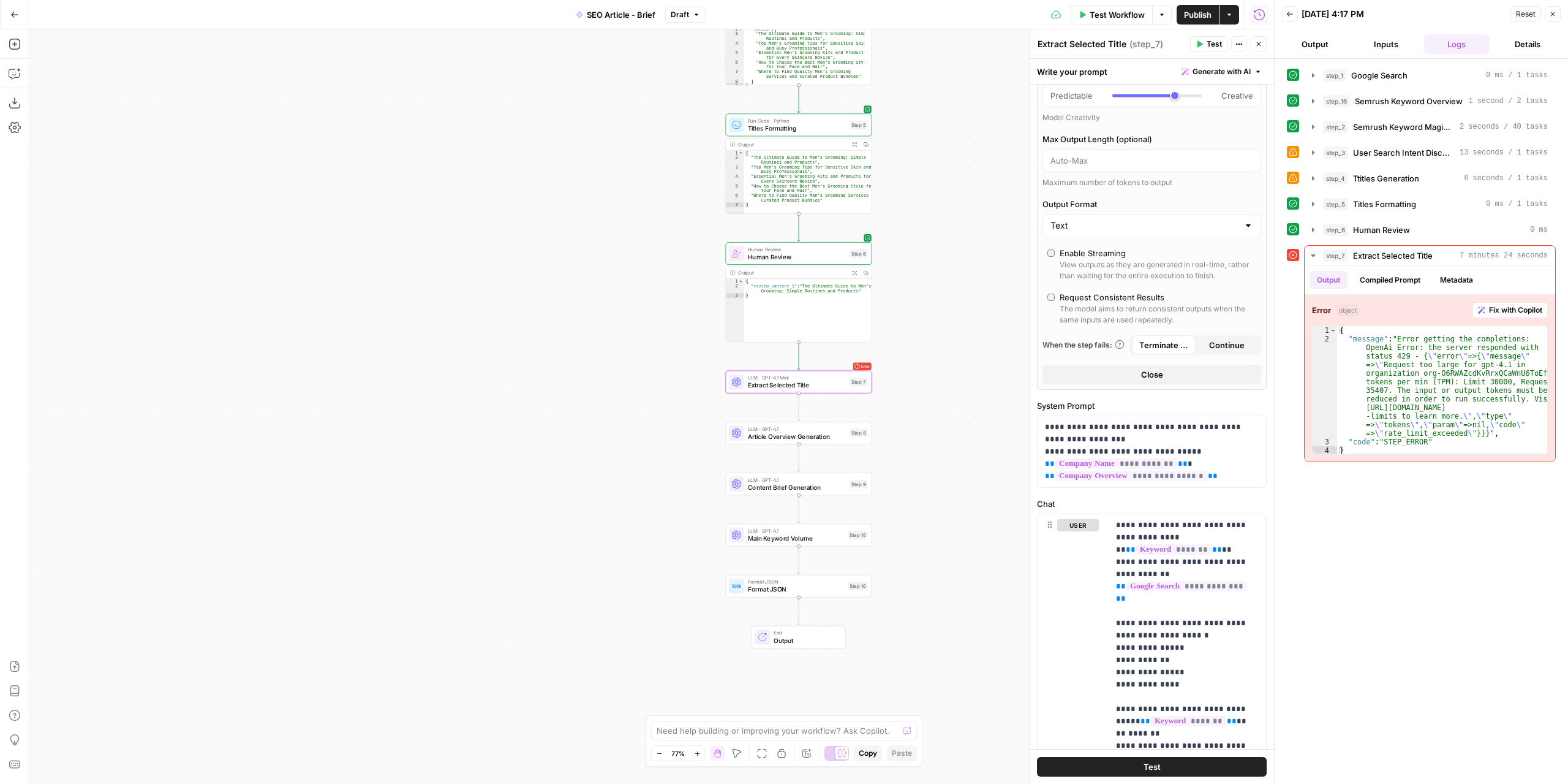
click at [1161, 768] on button "Test" at bounding box center [1152, 766] width 230 height 19
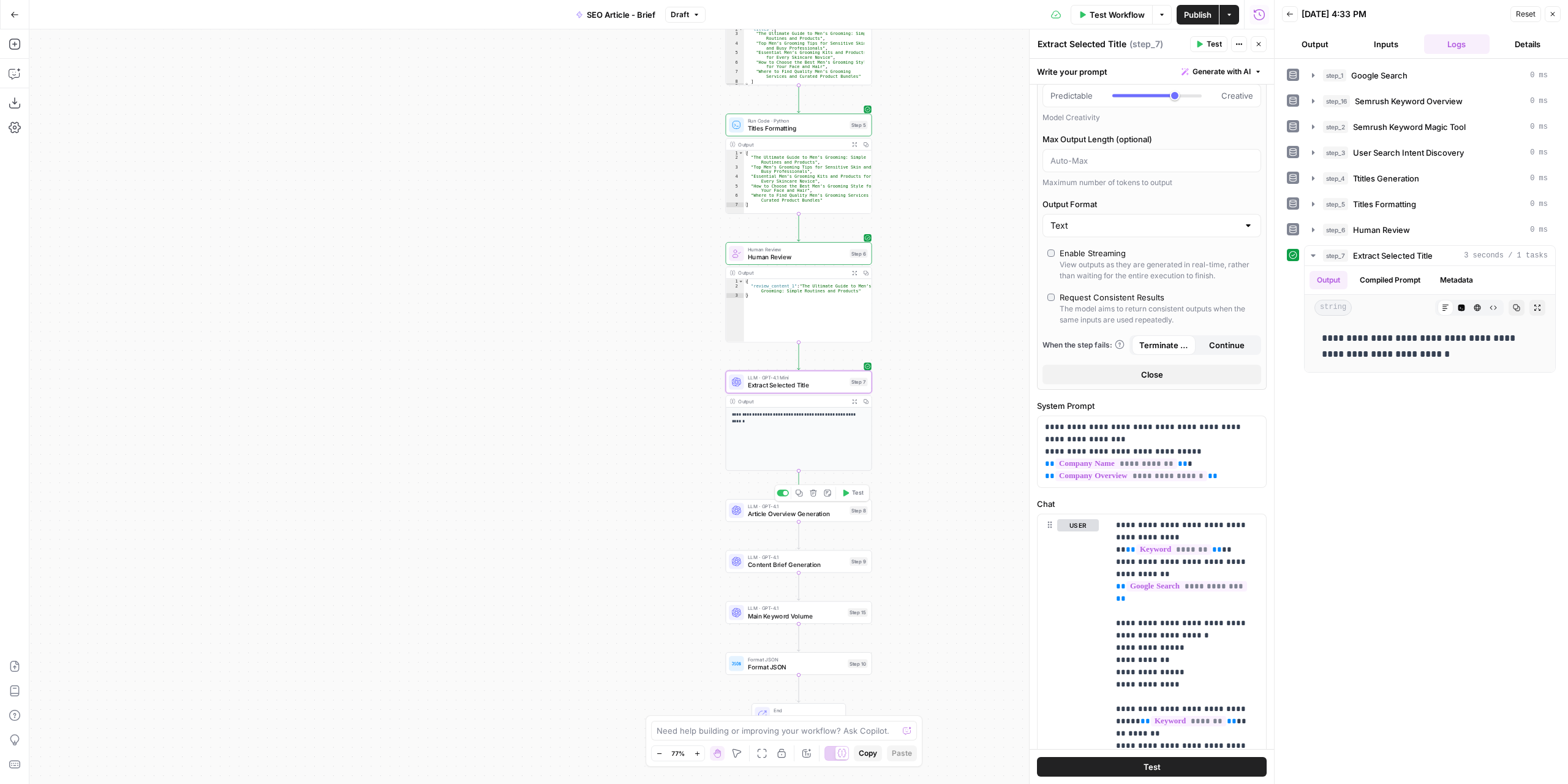
click at [757, 511] on span "Article Overview Generation" at bounding box center [797, 513] width 98 height 9
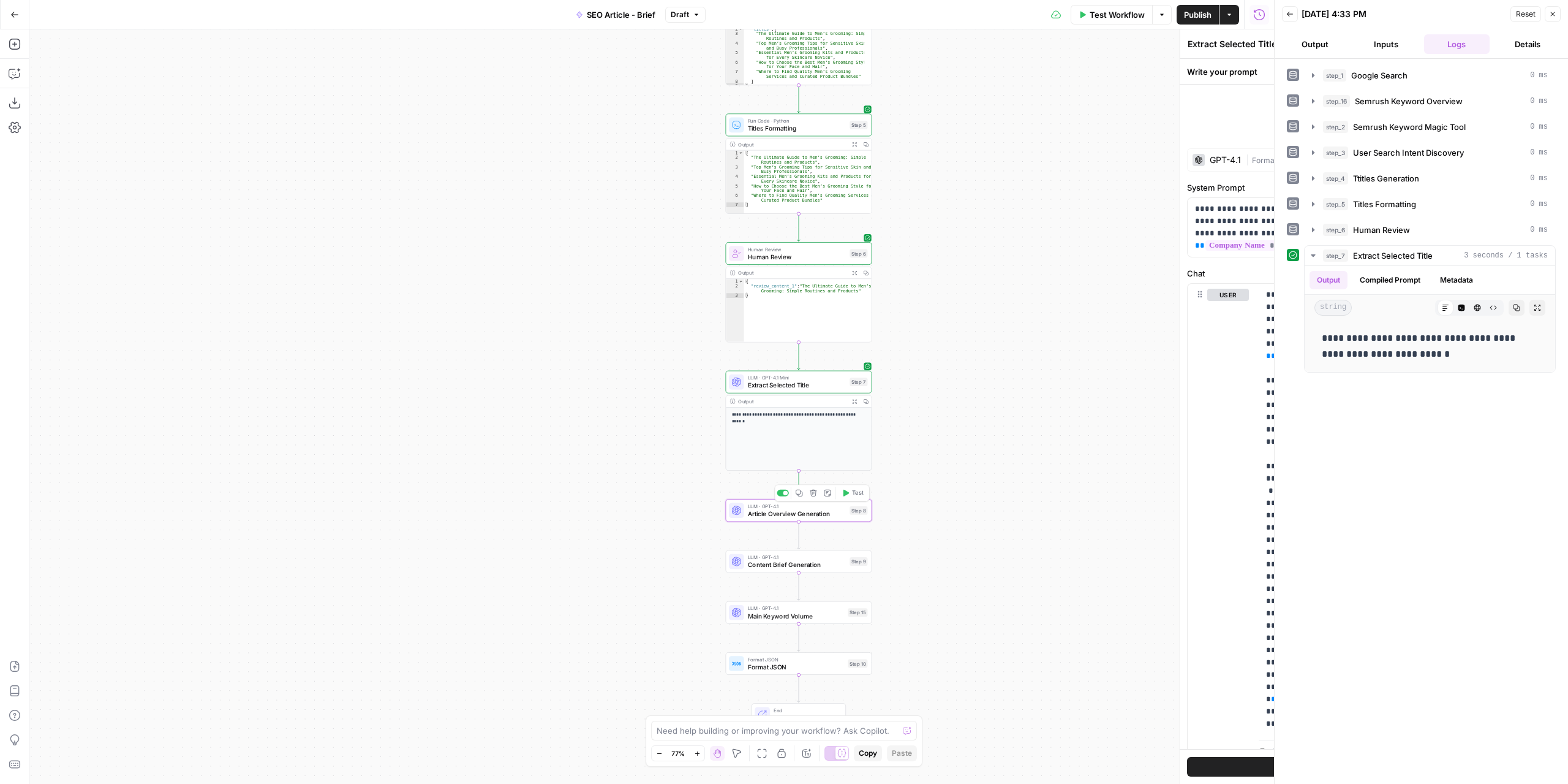
type textarea "Article Overview Generation"
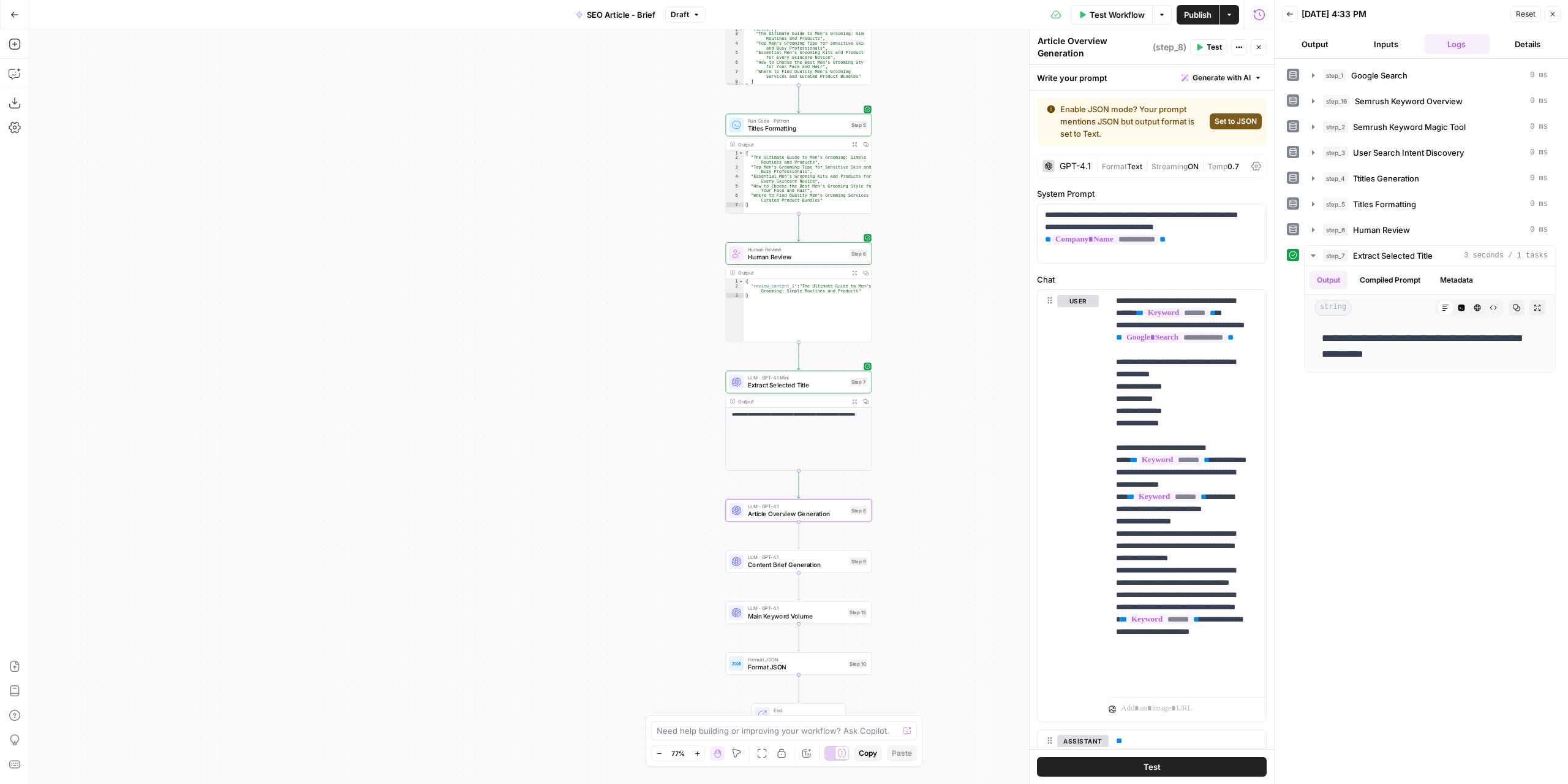
click at [778, 381] on span "Extract Selected Title" at bounding box center [797, 385] width 98 height 9
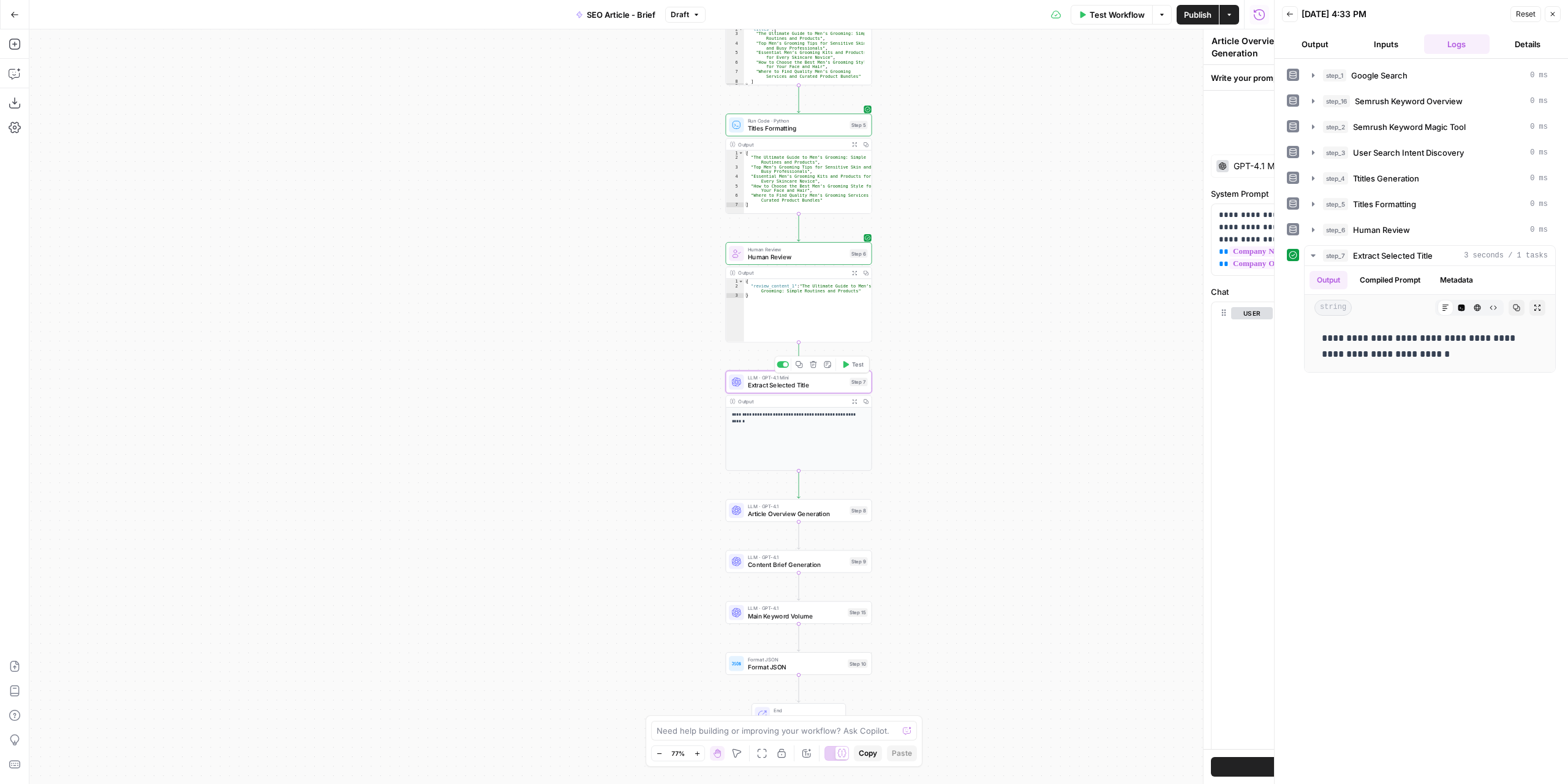
type textarea "Extract Selected Title"
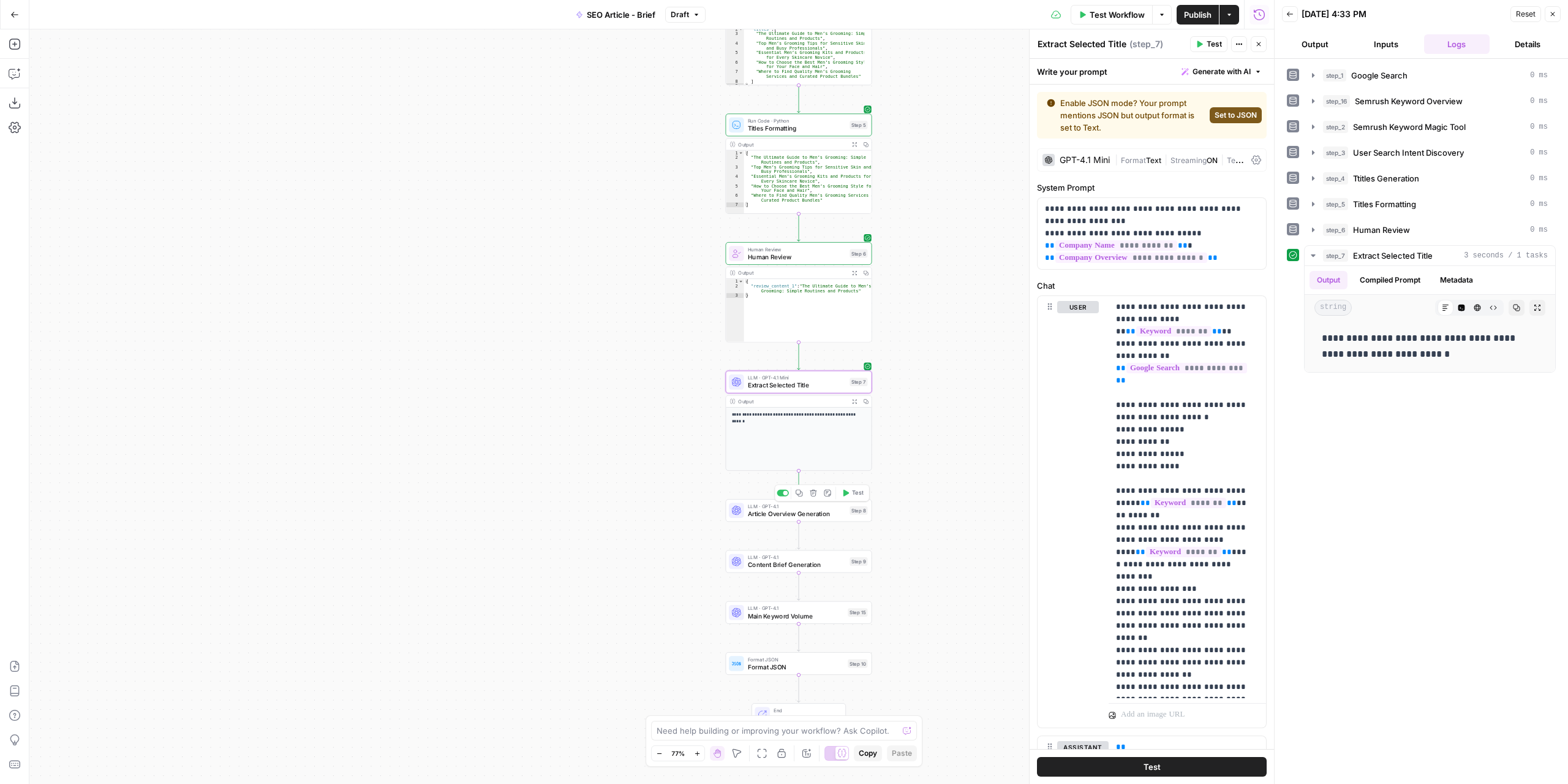
click at [861, 491] on span "Test" at bounding box center [857, 493] width 11 height 9
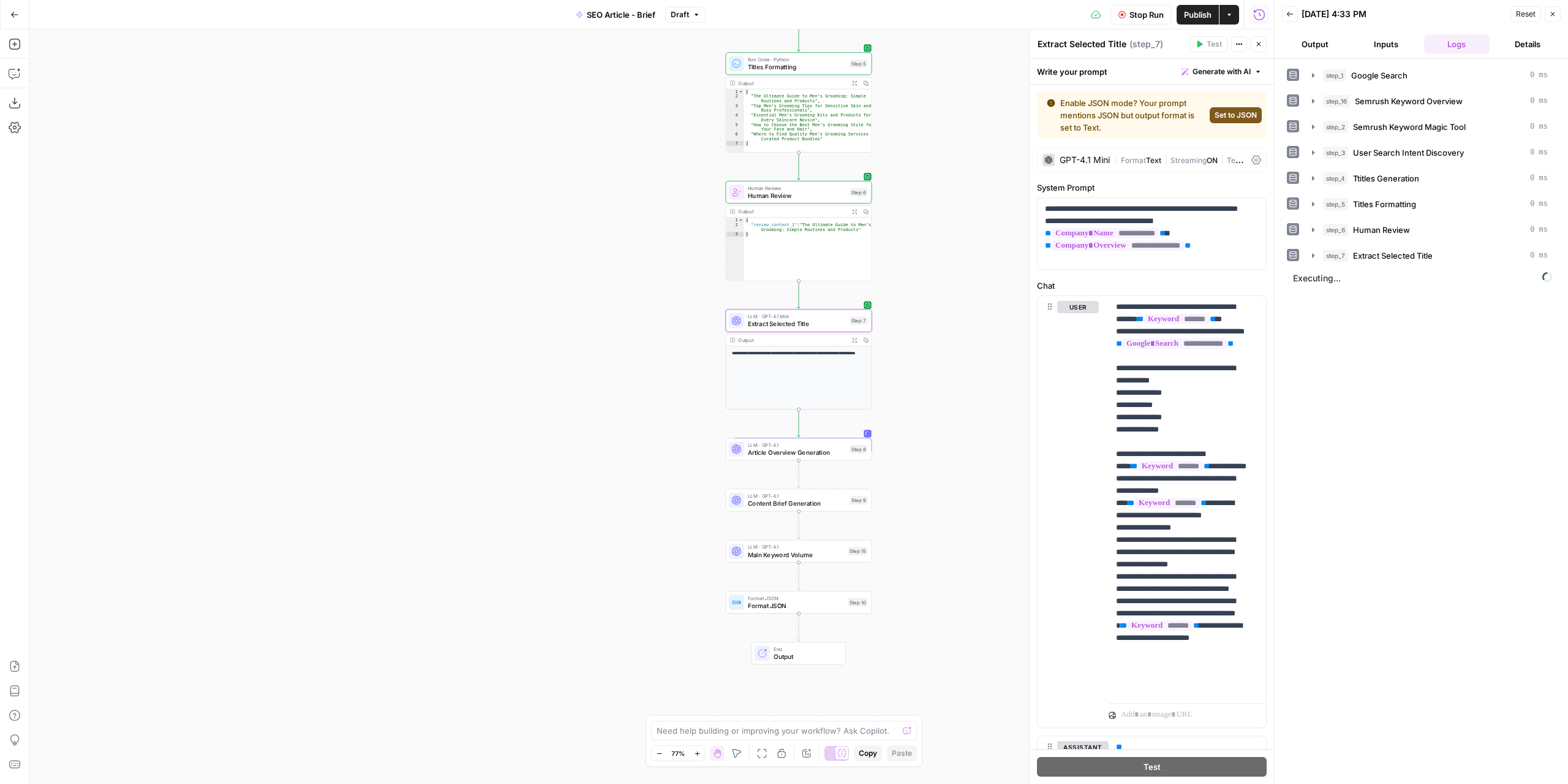
click at [1455, 322] on div "step_1 Google Search 0 ms step_16 Semrush Keyword Overview 0 ms step_2 Semrush …" at bounding box center [1421, 422] width 269 height 713
click at [839, 449] on span "Article Overview Generation" at bounding box center [797, 452] width 98 height 9
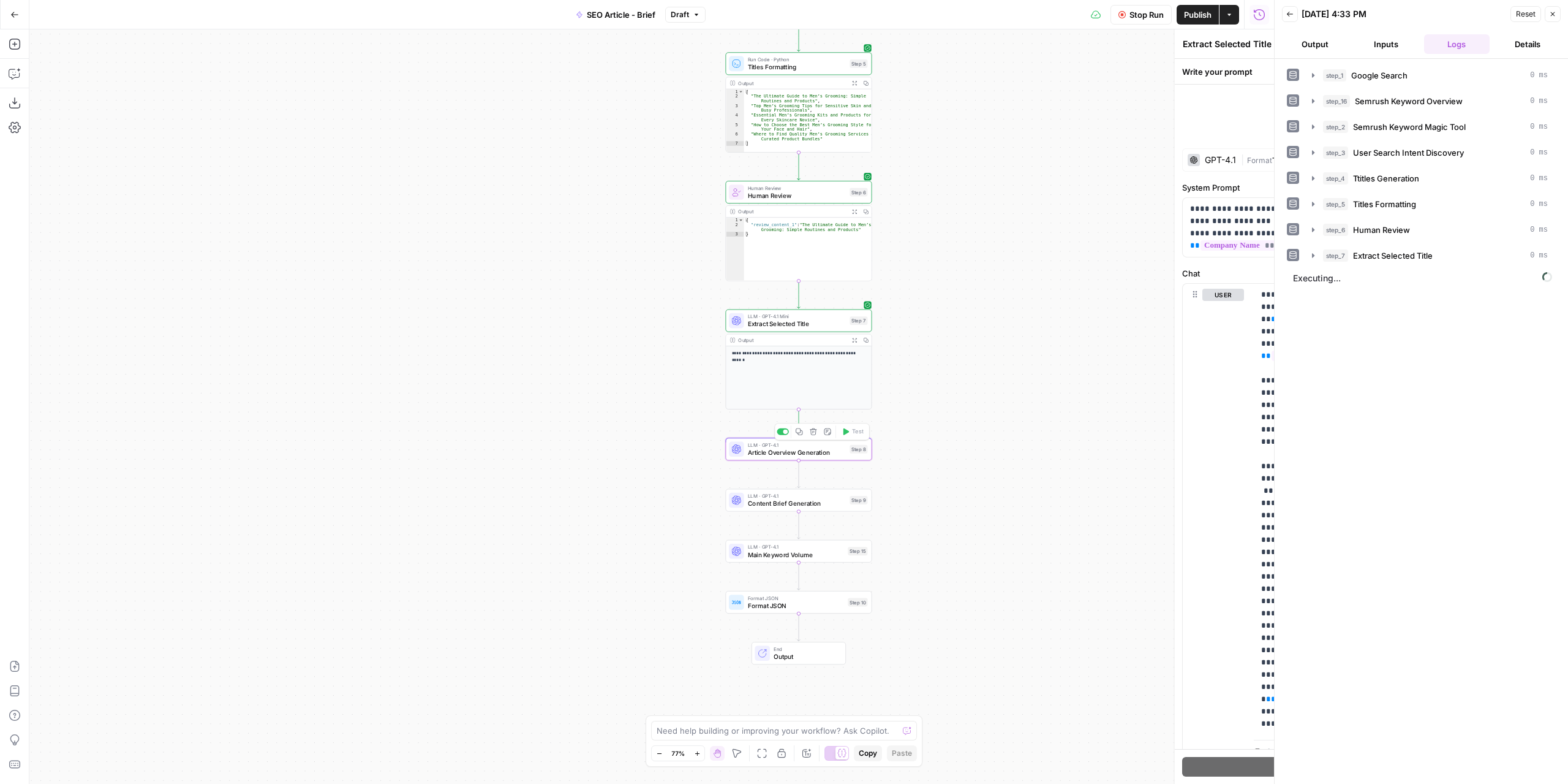
type textarea "Article Overview Generation"
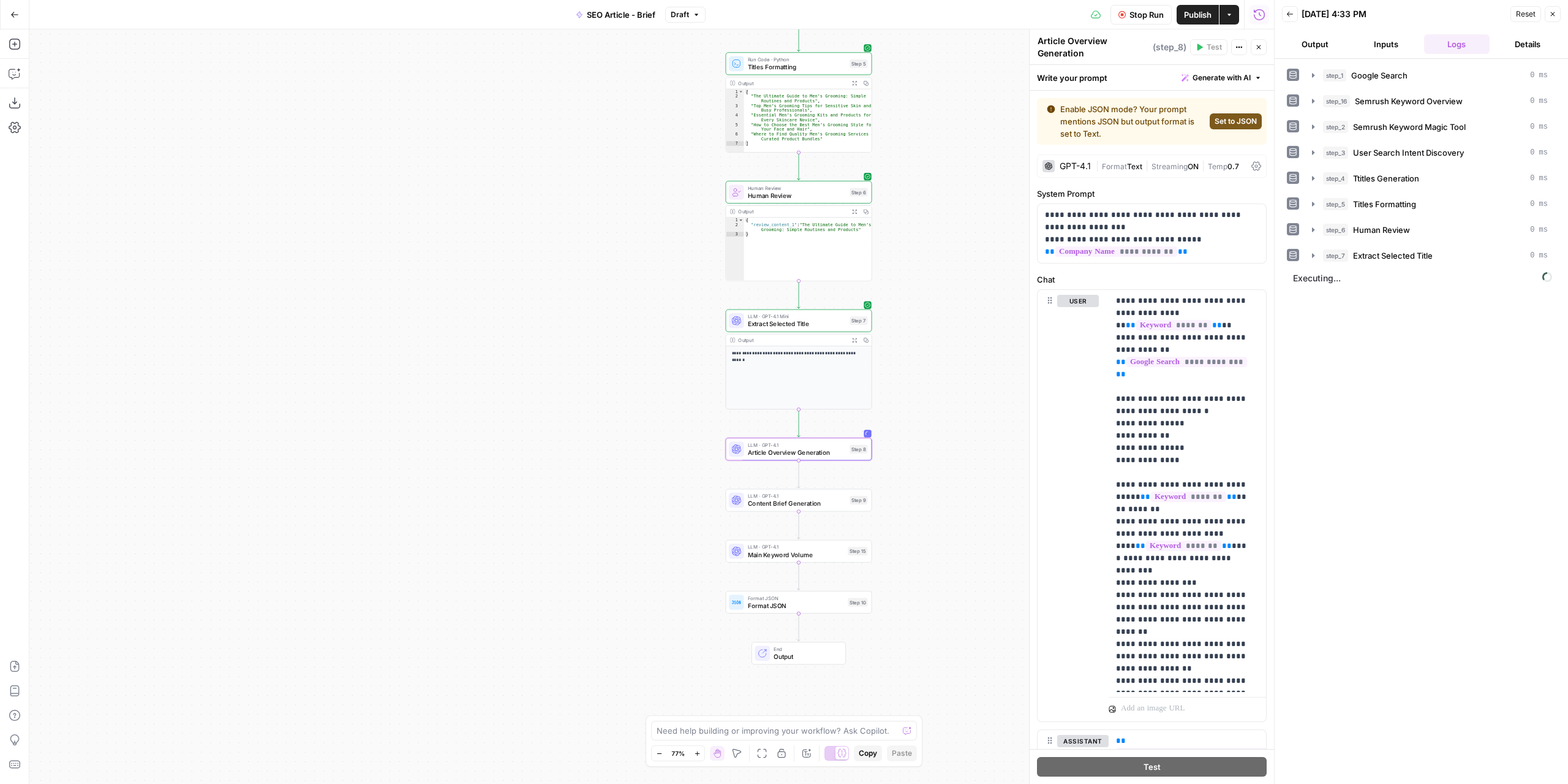
click at [777, 454] on span "Article Overview Generation" at bounding box center [797, 452] width 98 height 9
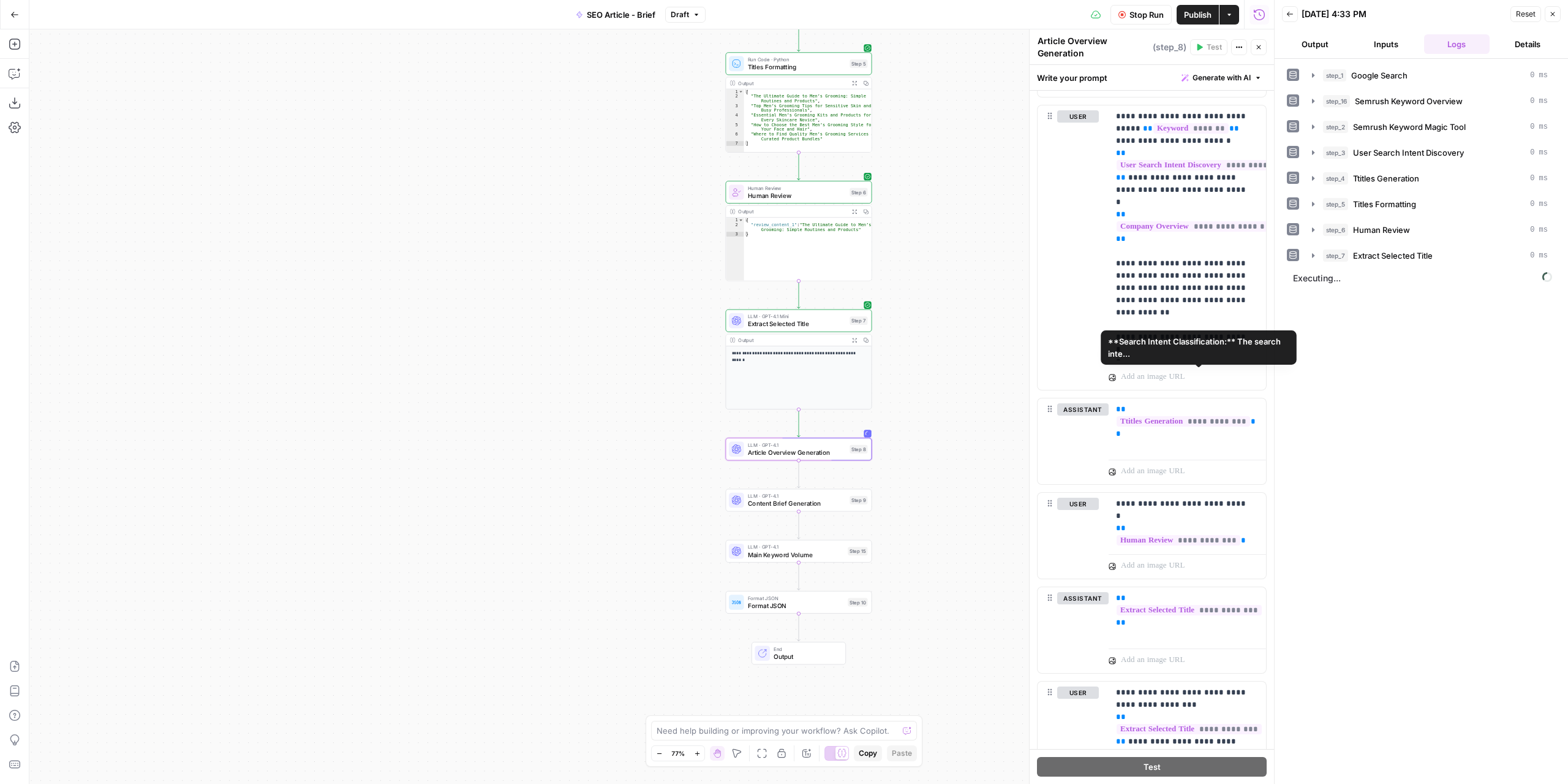
scroll to position [735, 0]
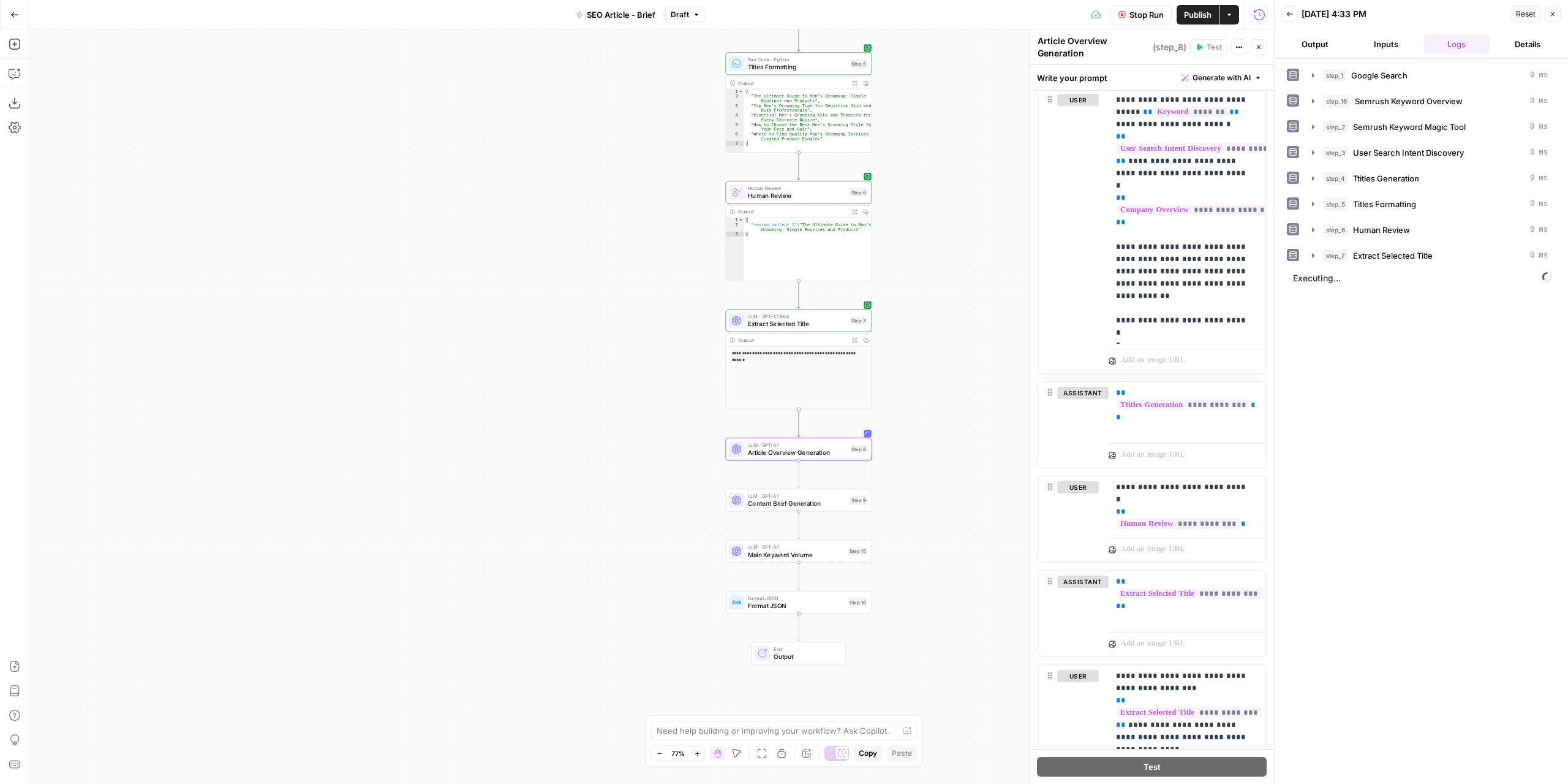
click at [1453, 42] on button "Logs" at bounding box center [1457, 44] width 66 height 19
click at [1312, 255] on icon "button" at bounding box center [1312, 256] width 2 height 4
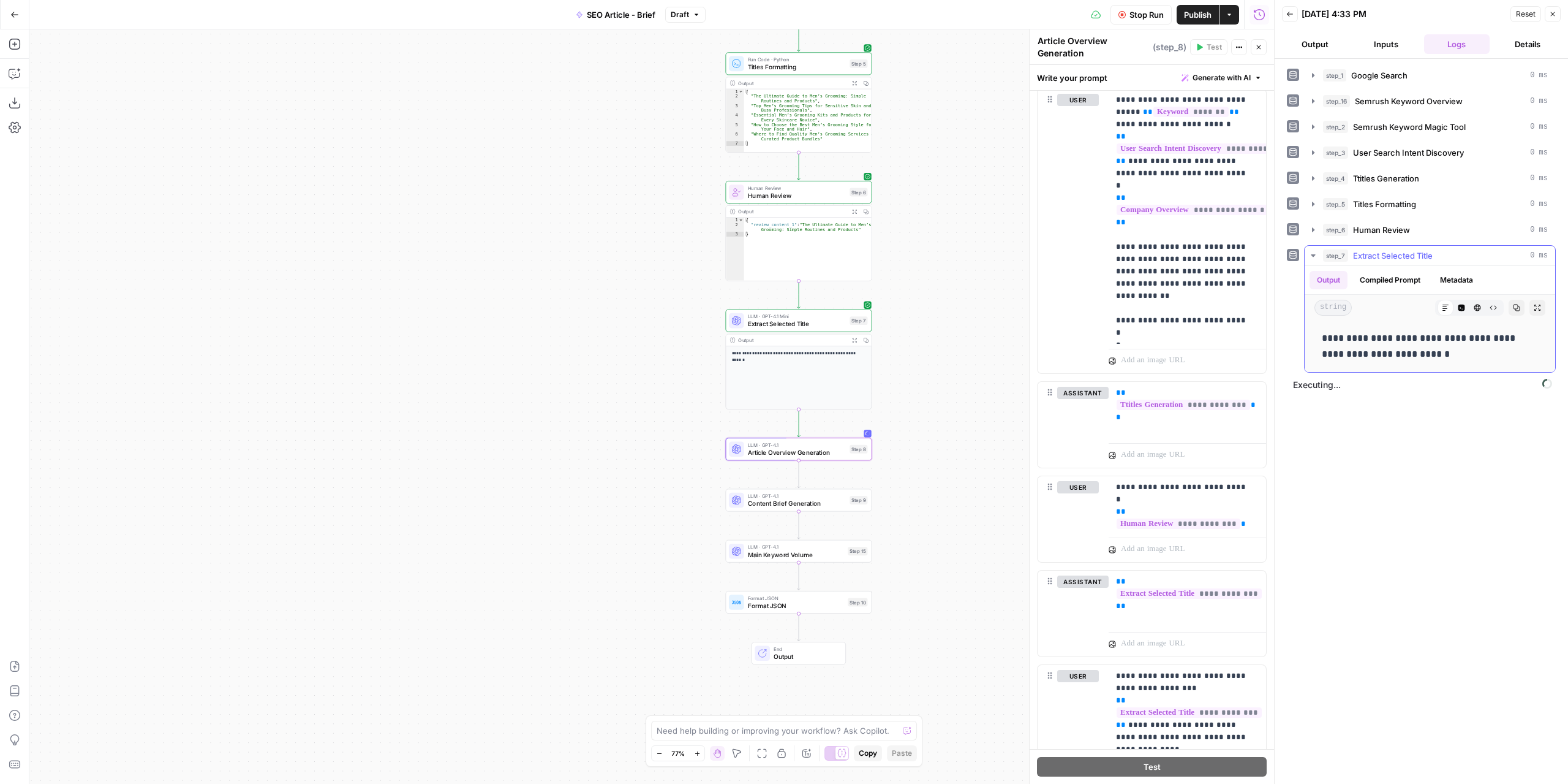
click at [1315, 258] on icon "button" at bounding box center [1312, 255] width 10 height 10
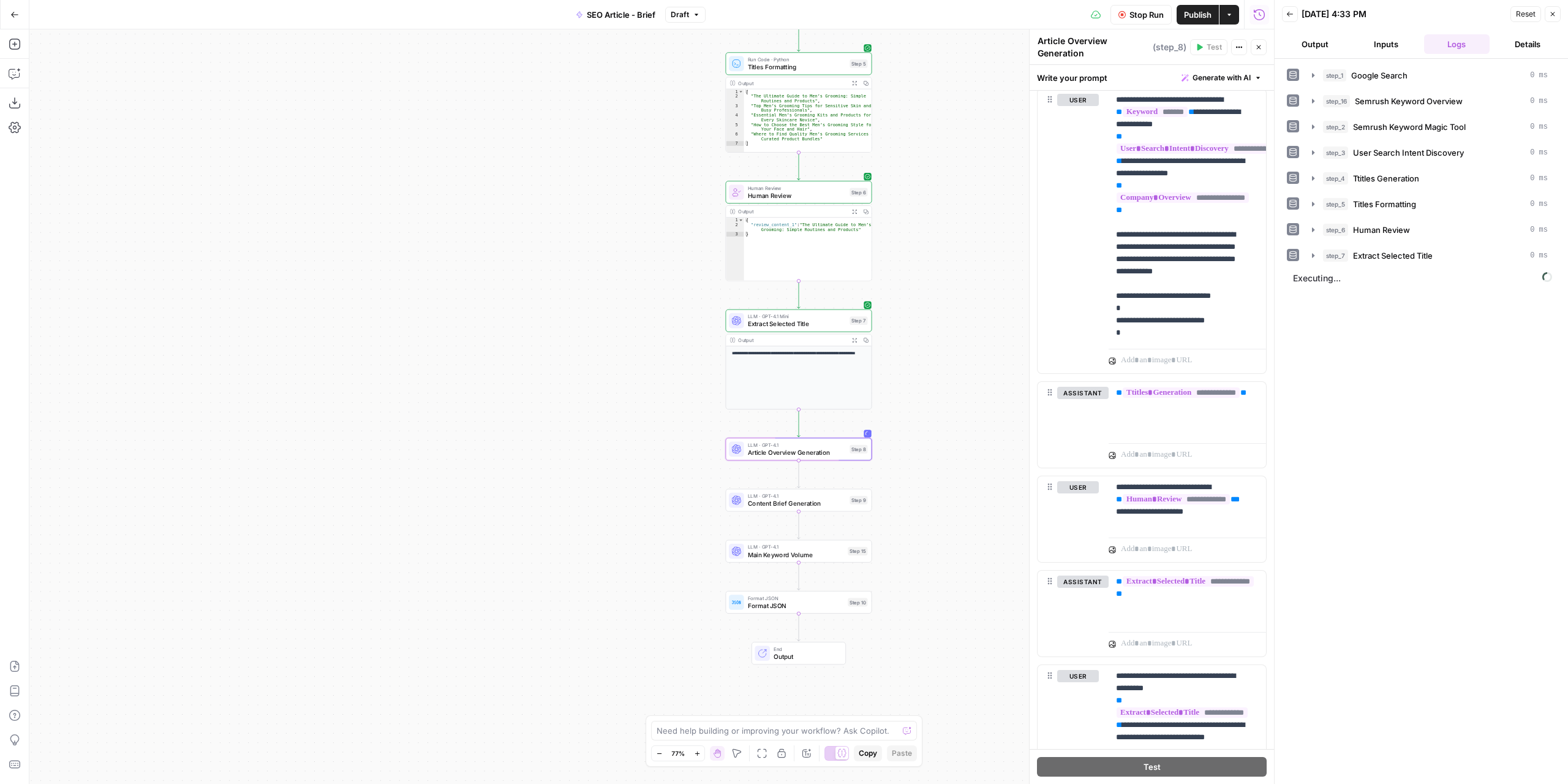
click at [1318, 277] on span "Executing..." at bounding box center [1423, 278] width 267 height 19
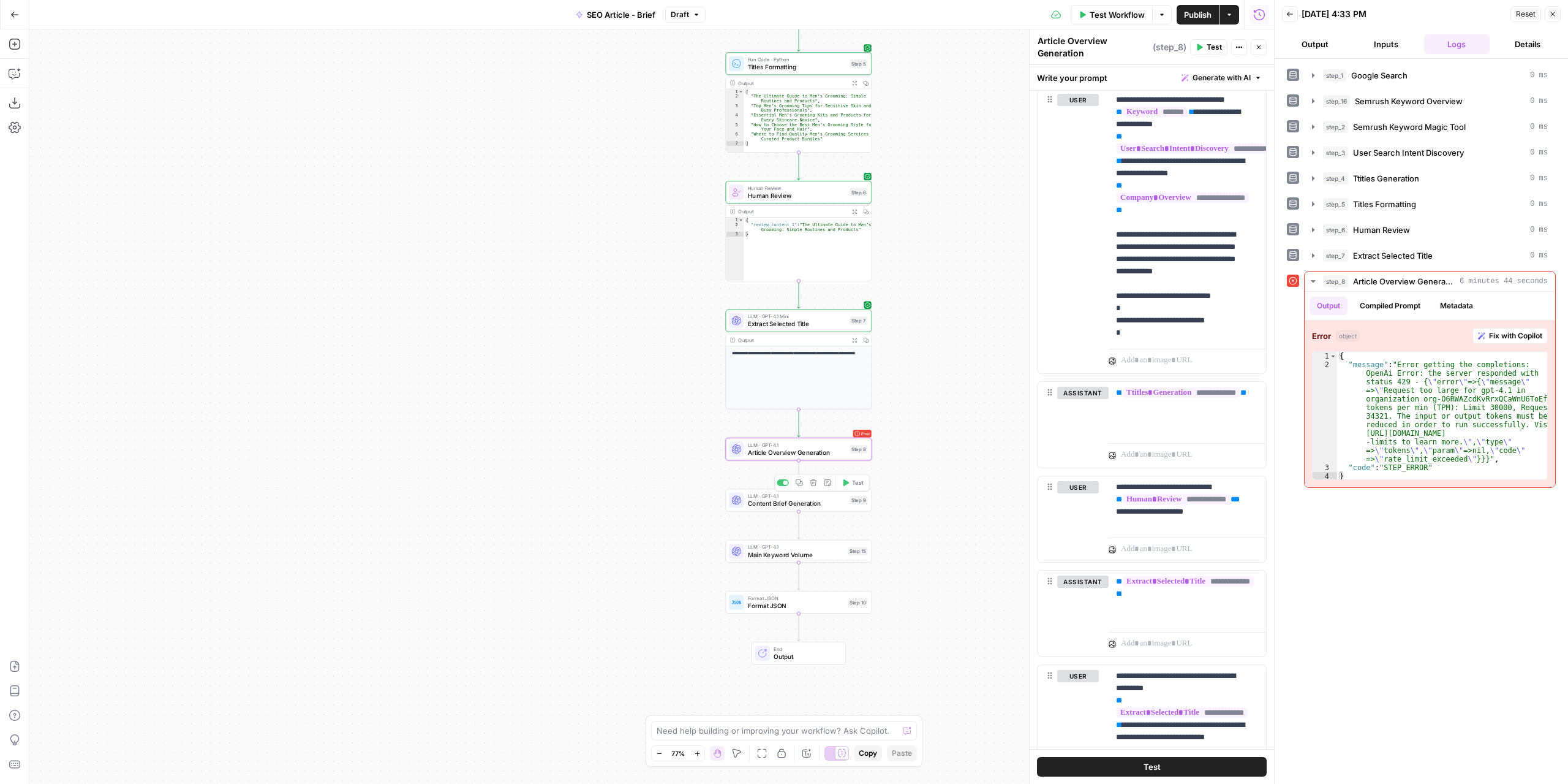
click at [757, 454] on span "Article Overview Generation" at bounding box center [797, 452] width 98 height 9
click at [778, 448] on span "Article Overview Generation" at bounding box center [797, 452] width 98 height 9
click at [752, 456] on span "Article Overview Generation" at bounding box center [797, 452] width 98 height 9
click at [753, 448] on span "Article Overview Generation" at bounding box center [797, 452] width 98 height 9
click at [1307, 41] on button "Output" at bounding box center [1315, 44] width 66 height 19
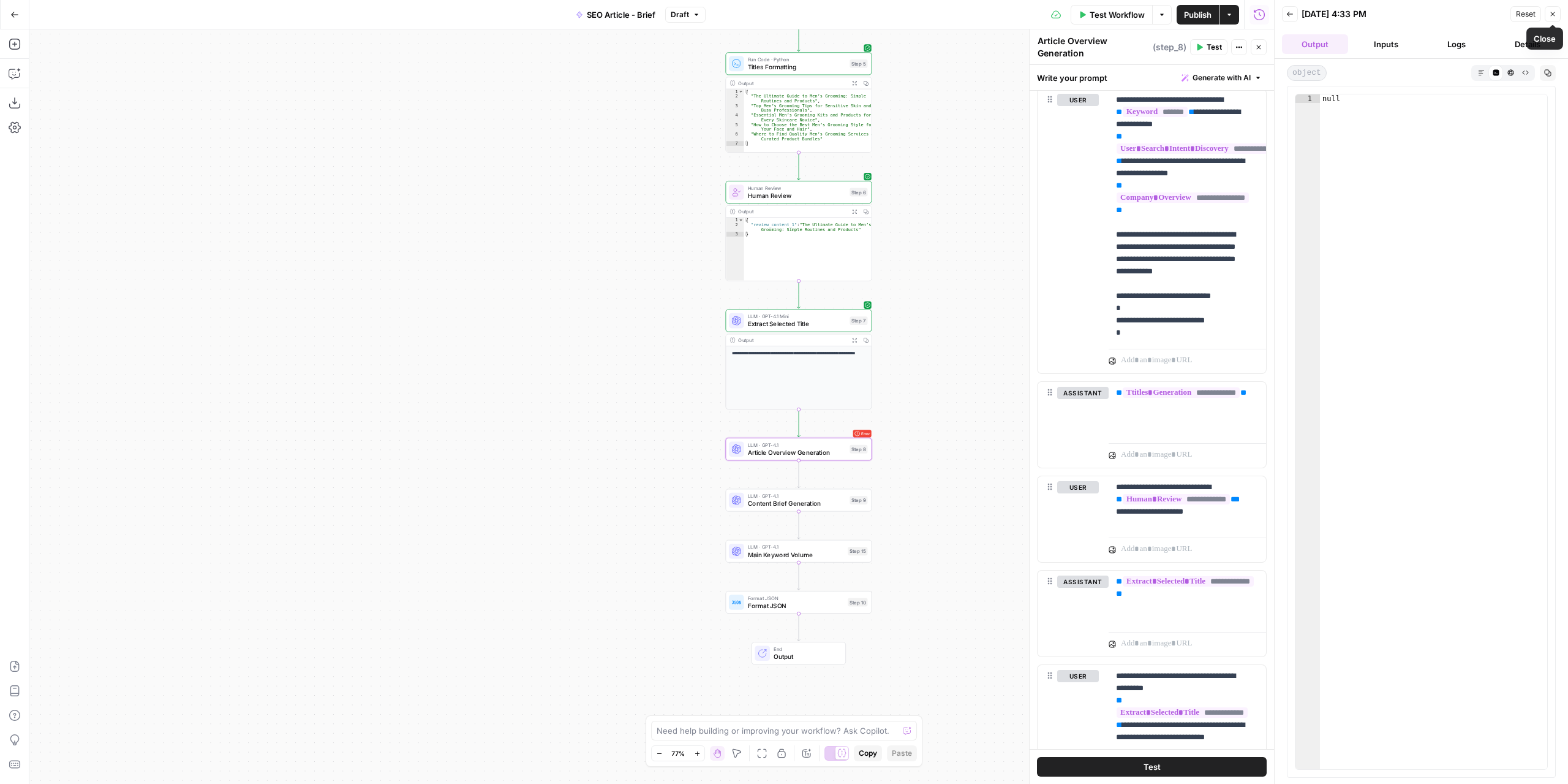
click at [1550, 14] on icon "button" at bounding box center [1552, 14] width 7 height 7
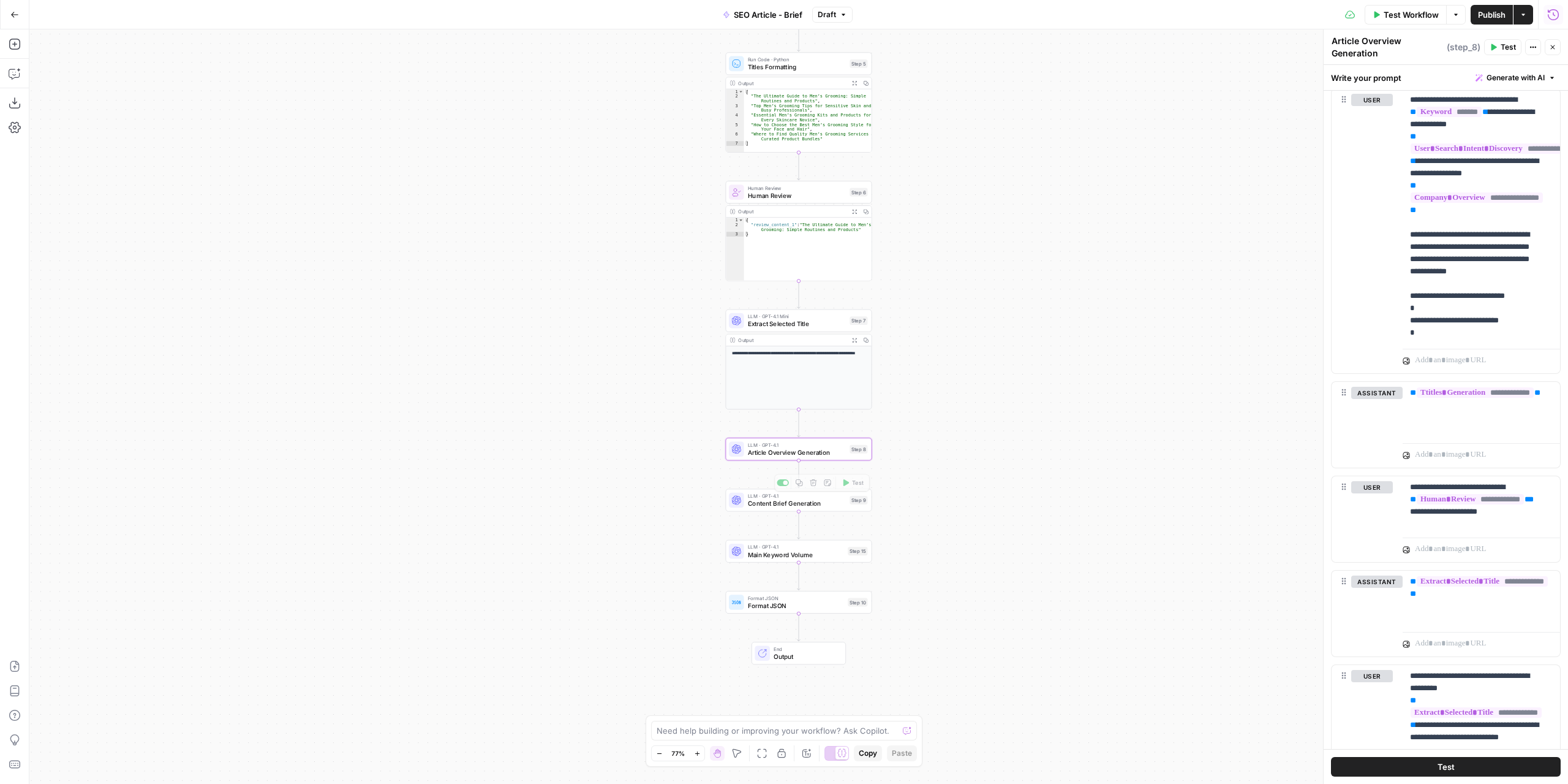
click at [748, 451] on span "Article Overview Generation" at bounding box center [797, 452] width 98 height 9
click at [1558, 48] on button "Close" at bounding box center [1553, 47] width 16 height 16
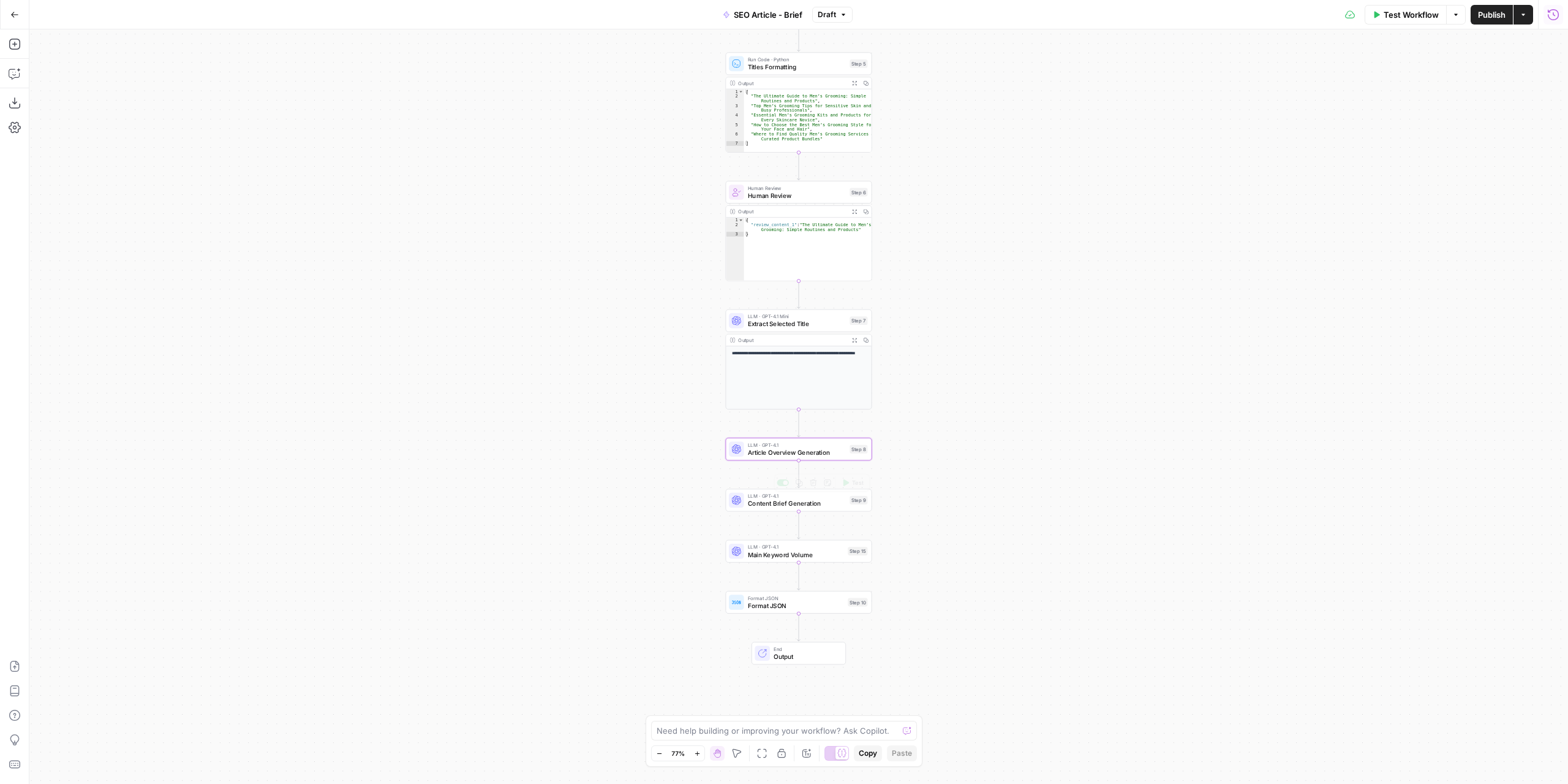
click at [761, 452] on span "Article Overview Generation" at bounding box center [797, 452] width 98 height 9
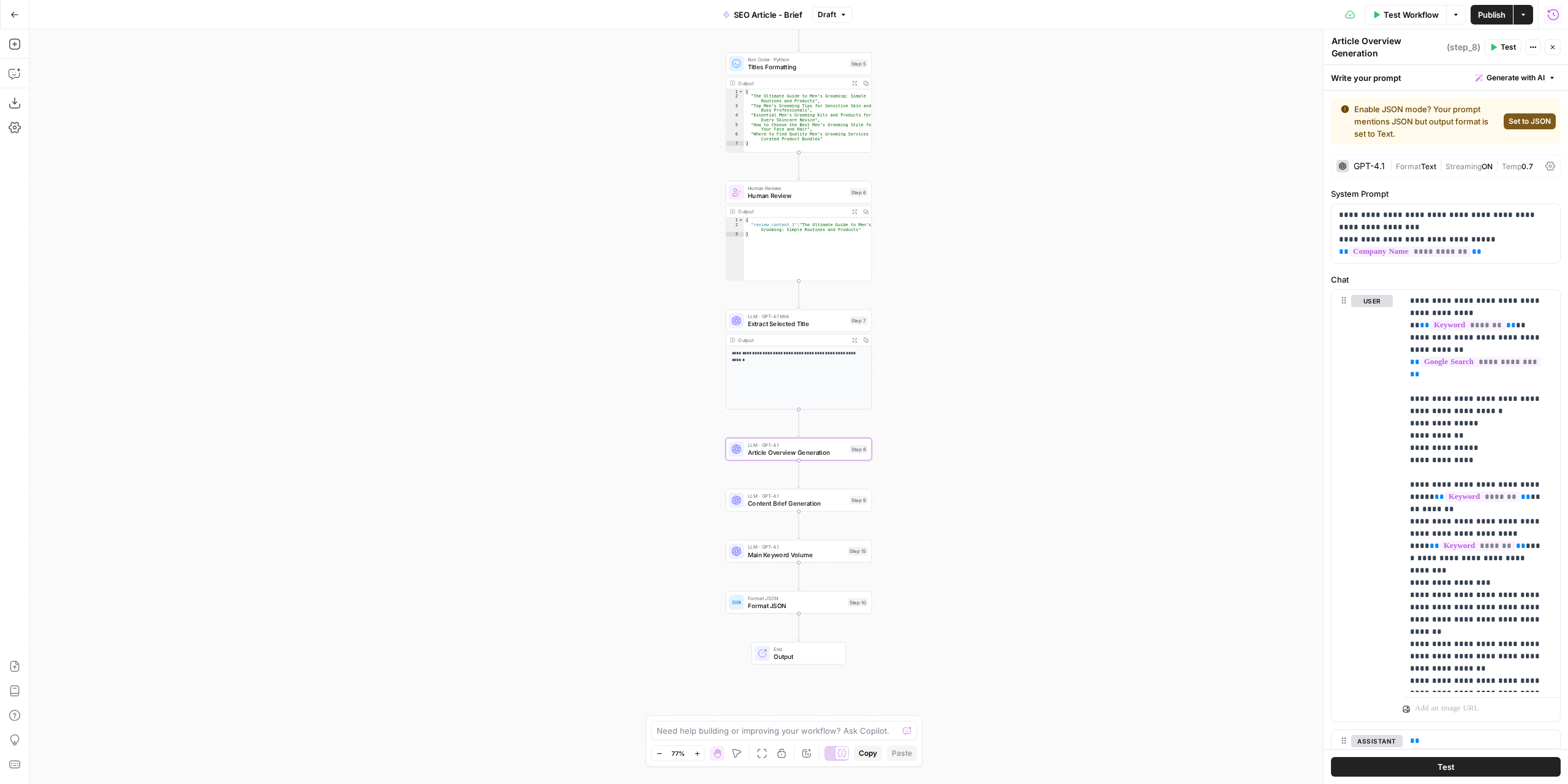
click at [1363, 162] on div "GPT-4.1" at bounding box center [1370, 166] width 31 height 9
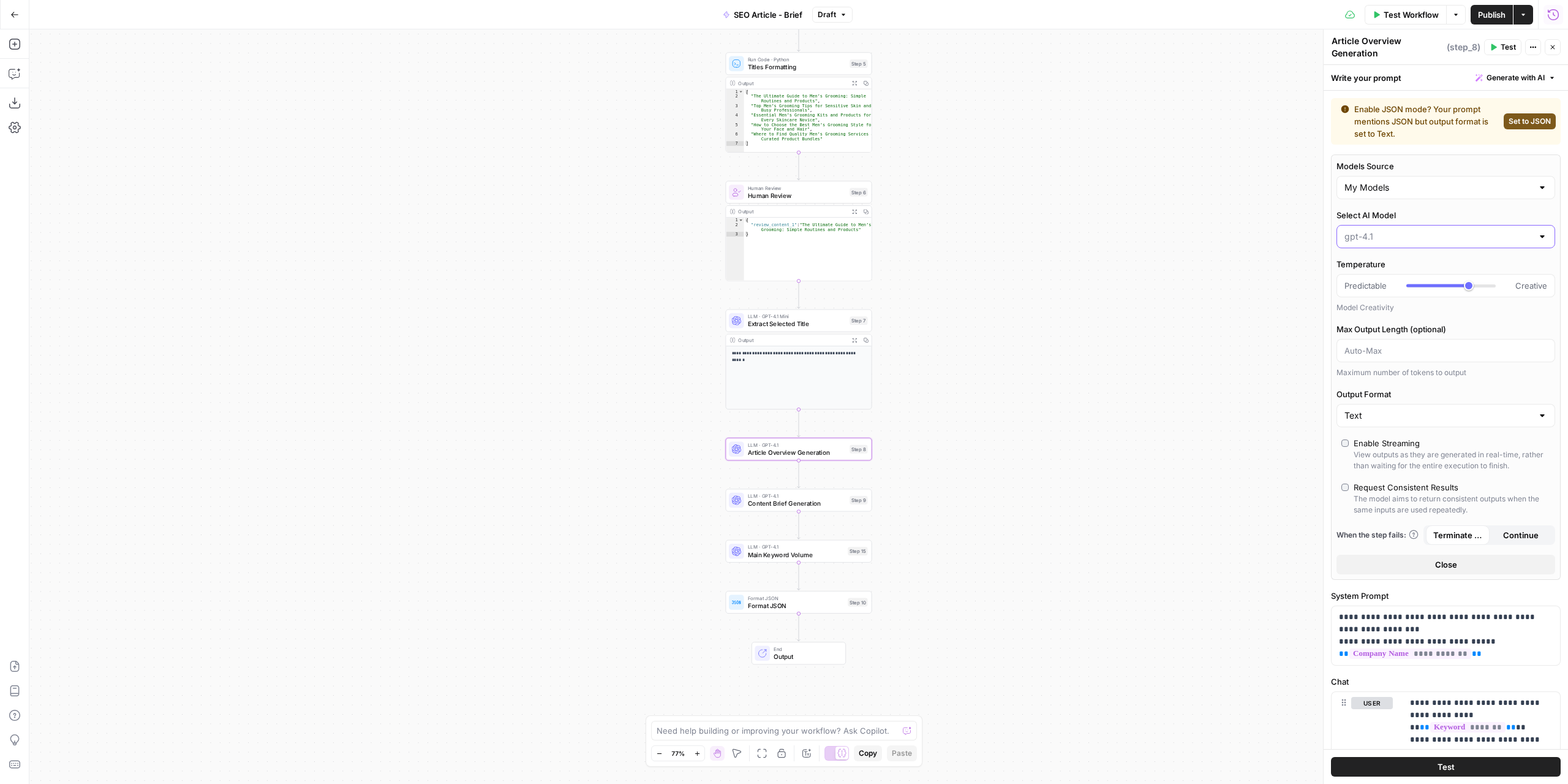
click at [1391, 234] on input "Select AI Model" at bounding box center [1438, 236] width 188 height 13
click at [1384, 313] on span "gpt-4.1-mini" at bounding box center [1439, 319] width 184 height 13
type input "gpt-4.1-mini"
click at [756, 501] on span "Content Brief Generation" at bounding box center [797, 503] width 98 height 9
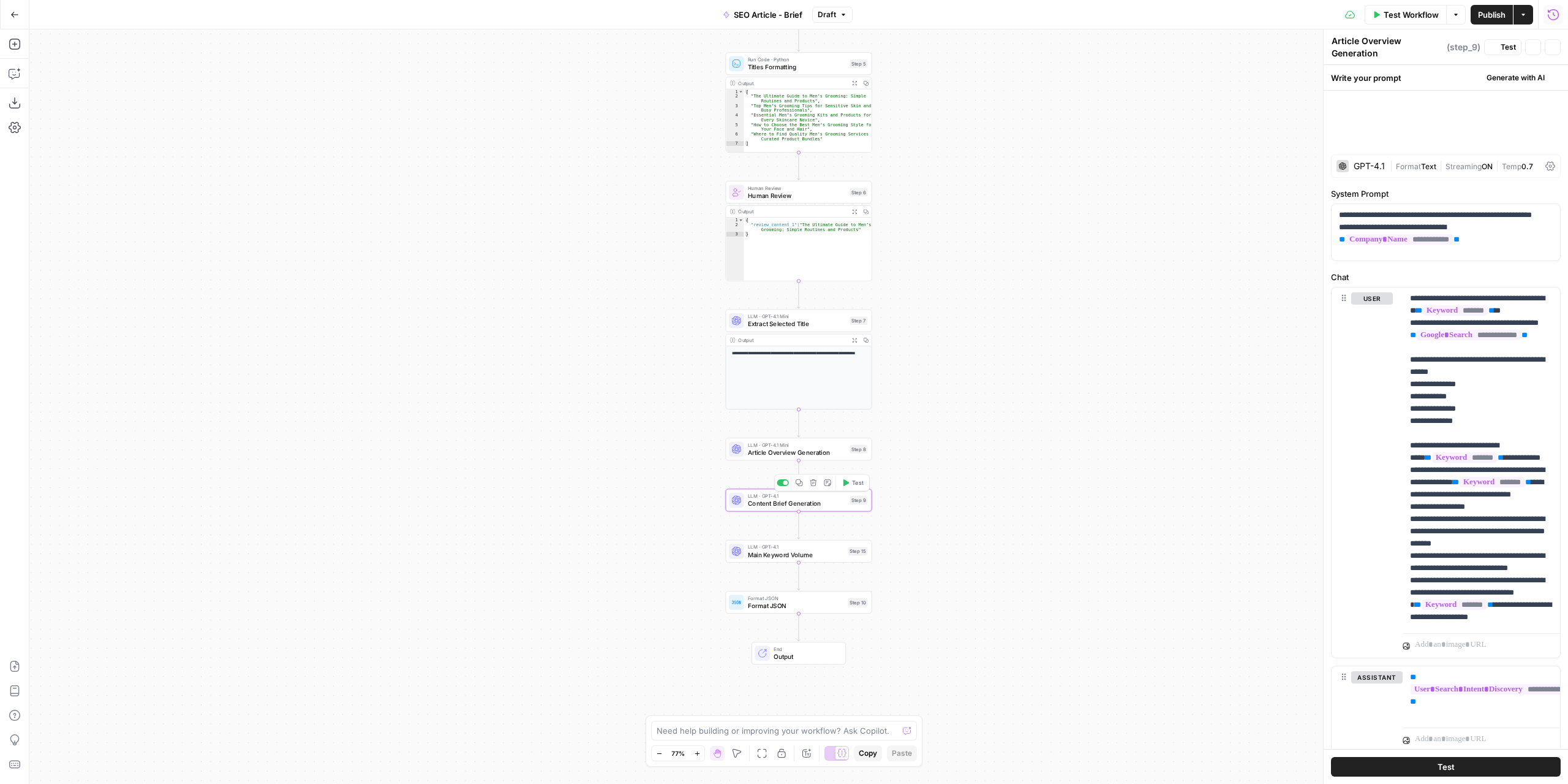
type textarea "Content Brief Generation"
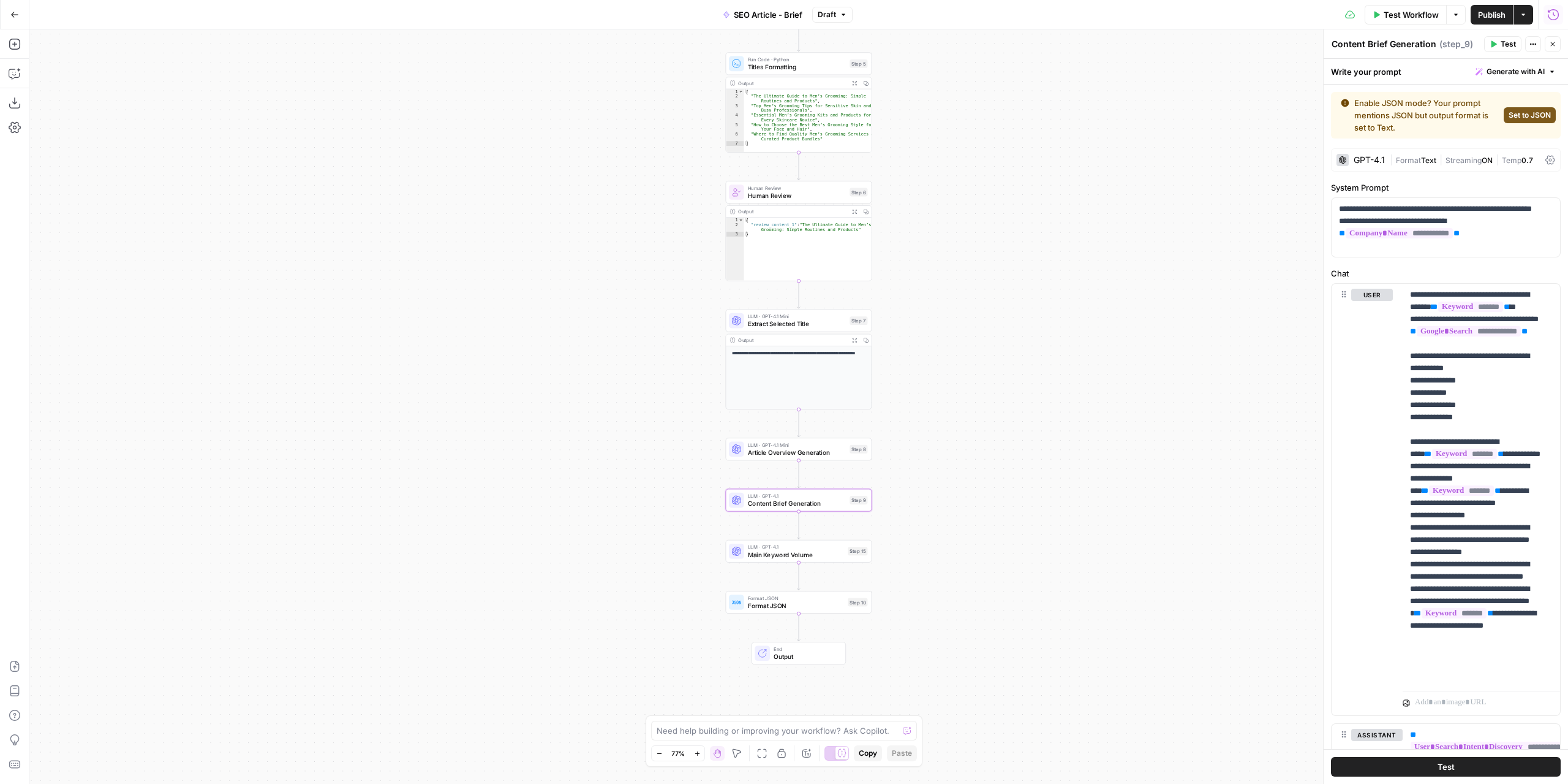
click at [1378, 161] on div "GPT-4.1" at bounding box center [1370, 160] width 31 height 9
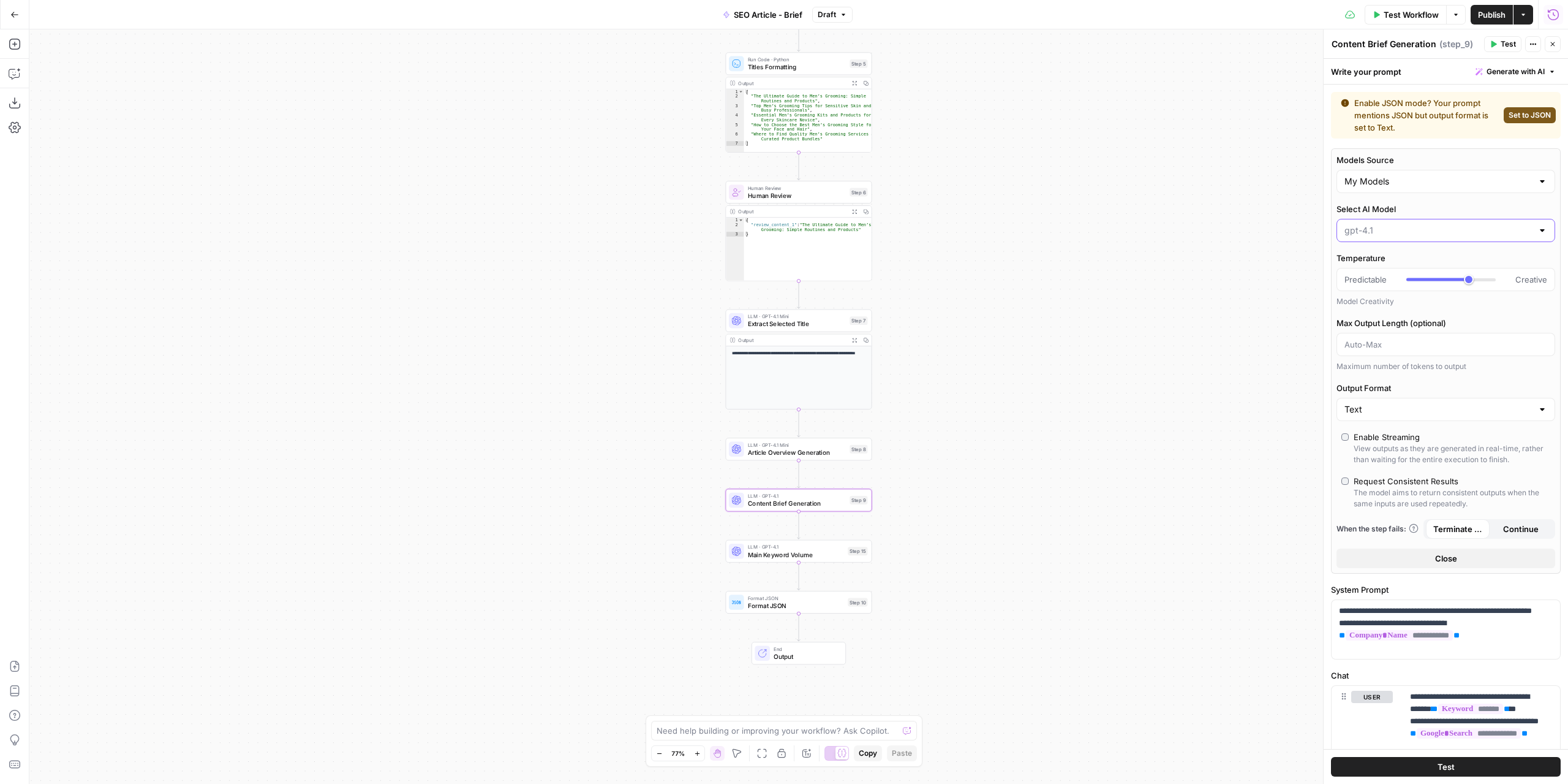
click at [1372, 236] on input "Select AI Model" at bounding box center [1438, 230] width 188 height 13
click at [1395, 316] on span "gpt-4.1-mini" at bounding box center [1439, 312] width 184 height 13
type input "gpt-4.1-mini"
click at [767, 554] on span "Main Keyword Volume" at bounding box center [796, 554] width 96 height 9
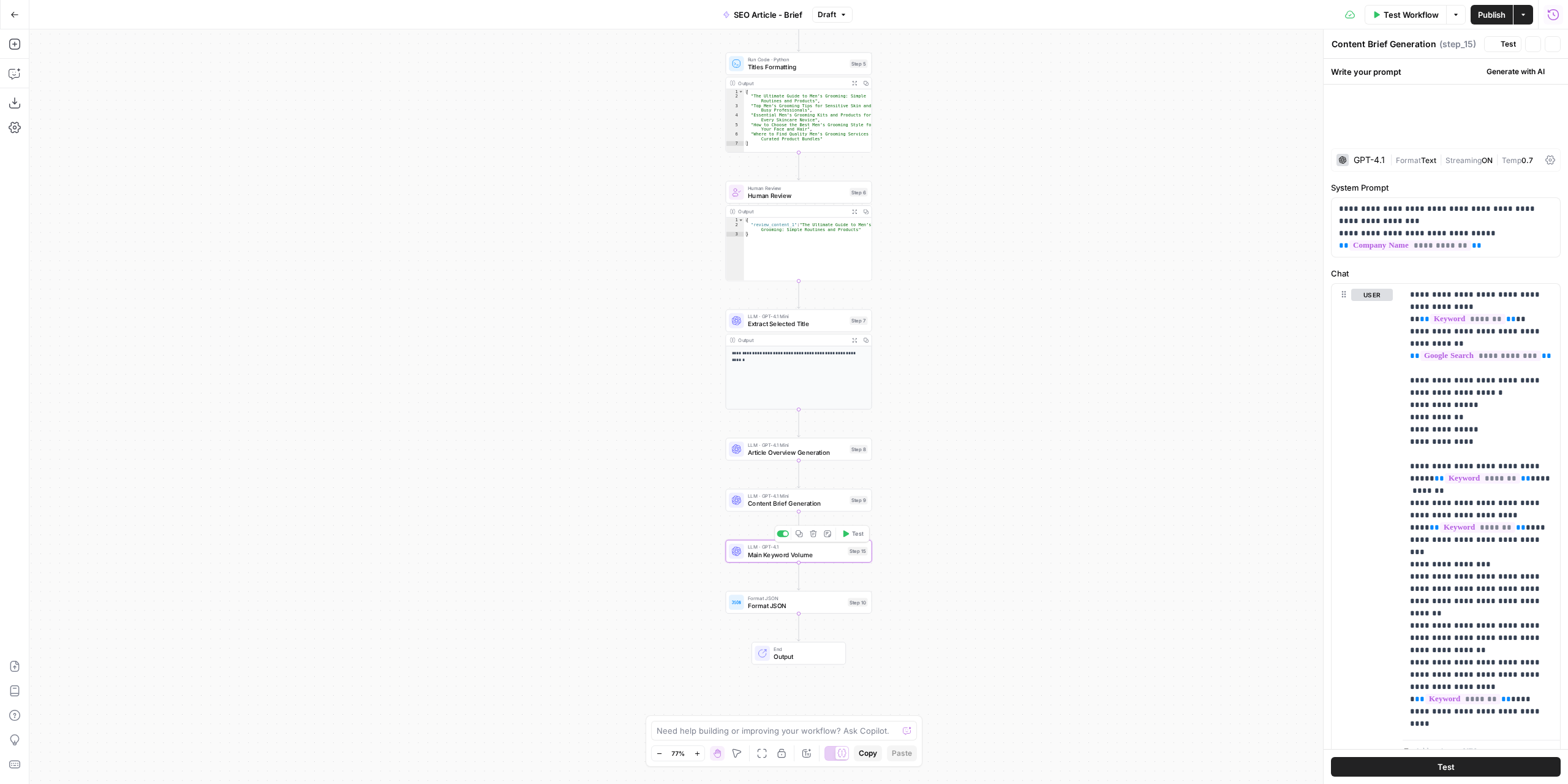
type textarea "Main Keyword Volume"
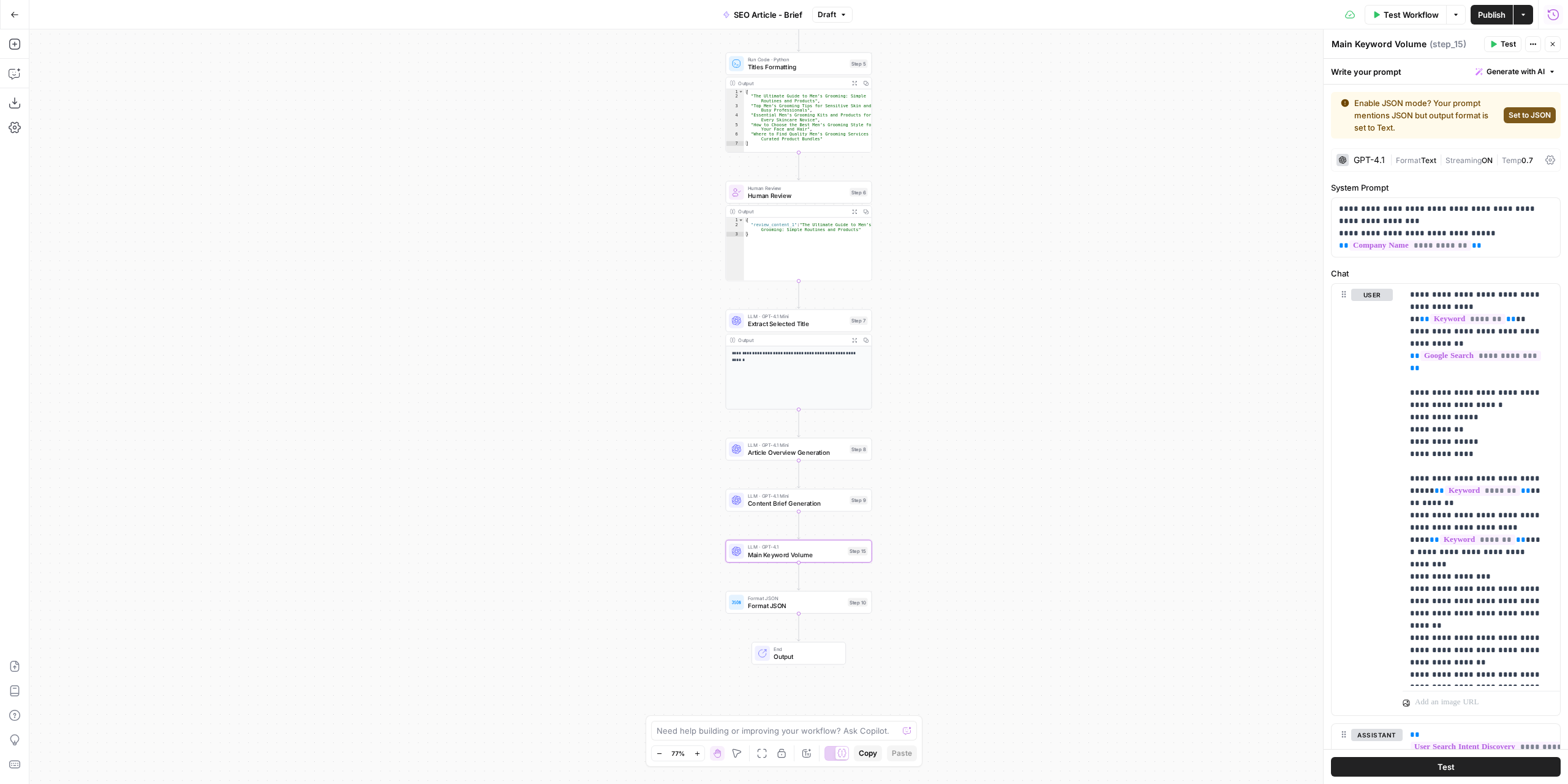
click at [1379, 159] on div "GPT-4.1" at bounding box center [1370, 160] width 31 height 9
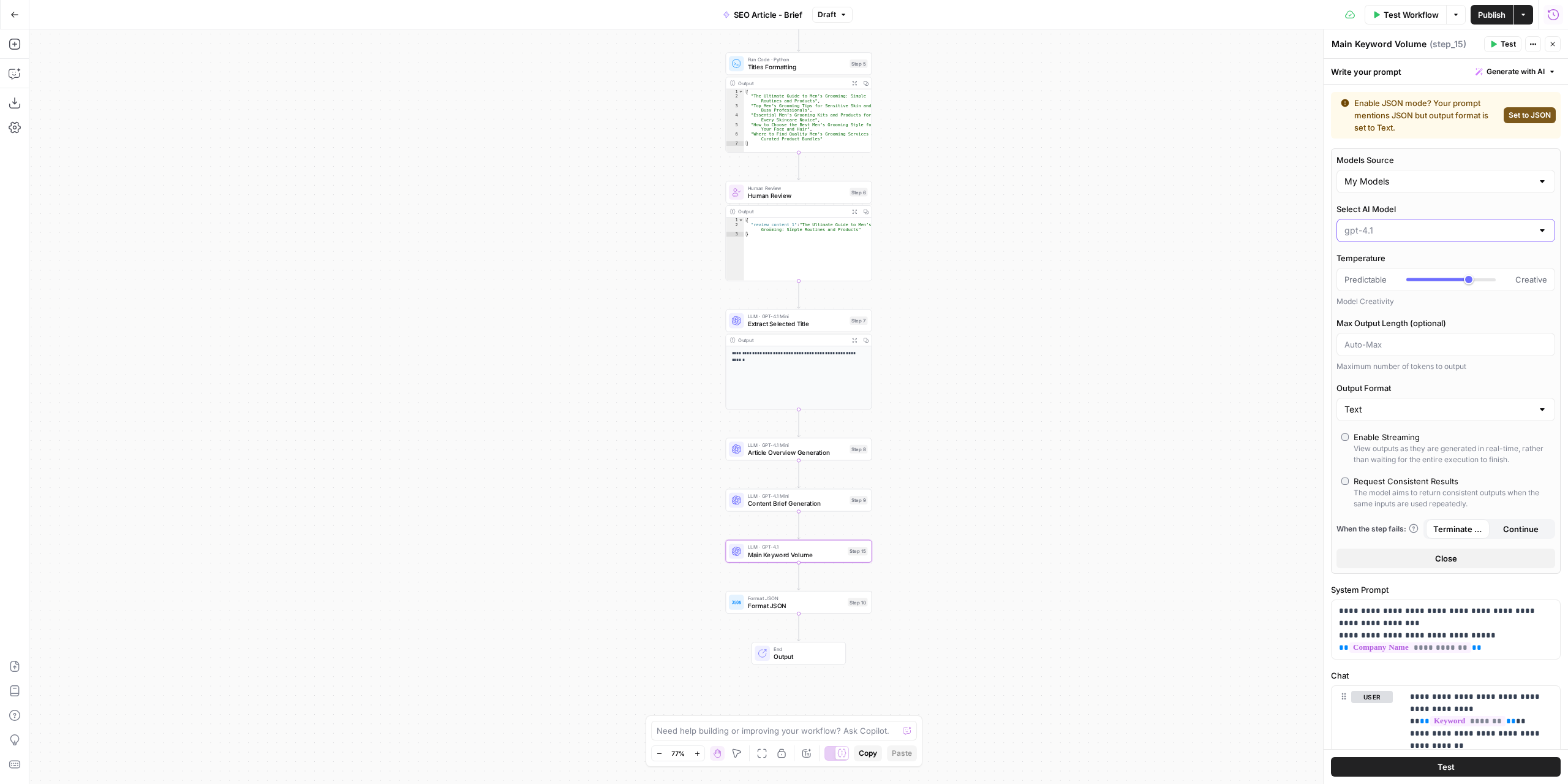
click at [1389, 230] on input "Select AI Model" at bounding box center [1438, 230] width 188 height 13
click at [1393, 313] on span "gpt-4.1-mini" at bounding box center [1439, 312] width 184 height 13
type input "gpt-4.1-mini"
click at [1489, 17] on span "Publish" at bounding box center [1491, 15] width 27 height 13
click at [858, 433] on span "Test" at bounding box center [857, 431] width 11 height 9
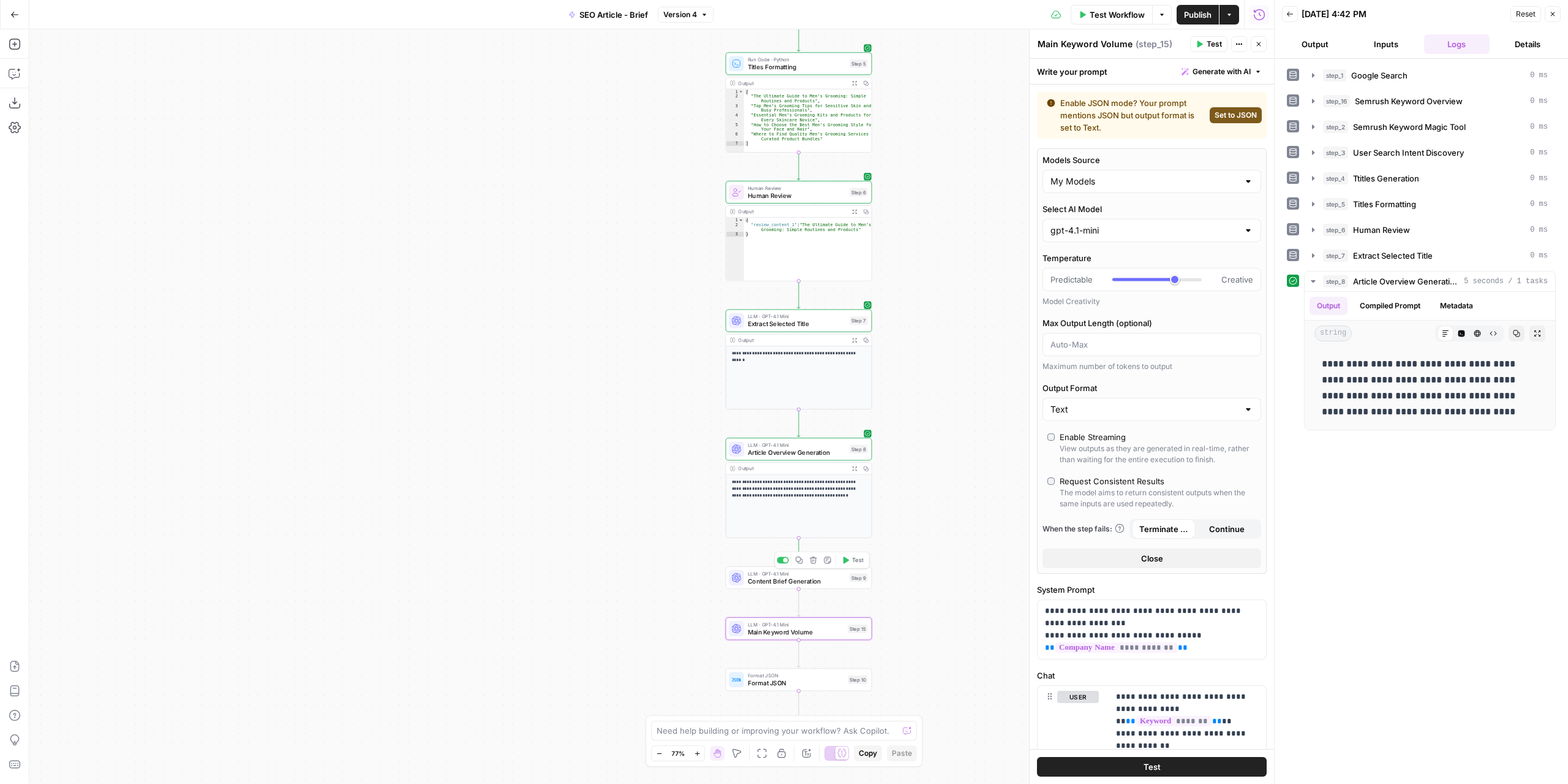
click at [841, 558] on icon "button" at bounding box center [845, 560] width 7 height 7
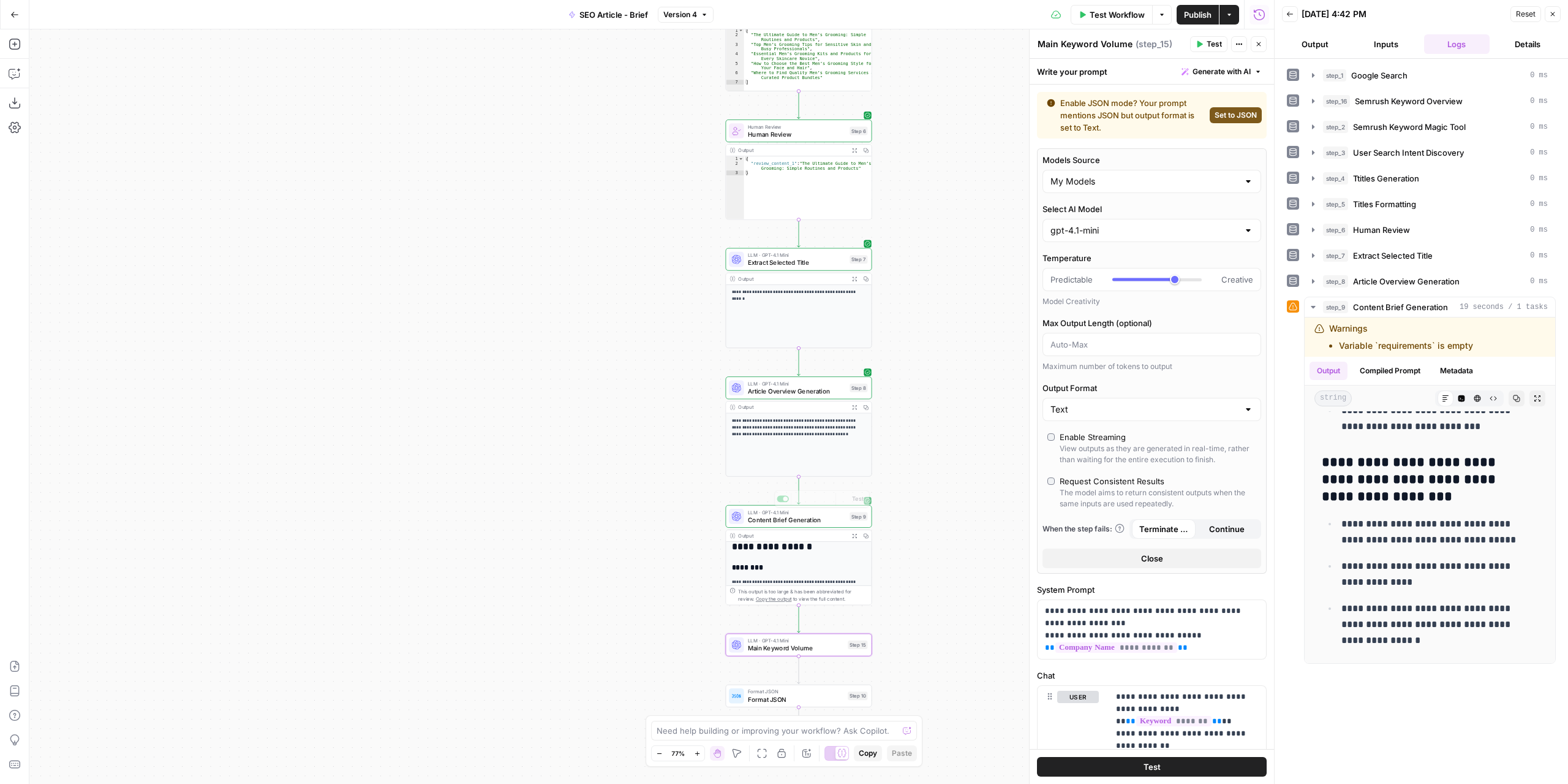
scroll to position [184, 0]
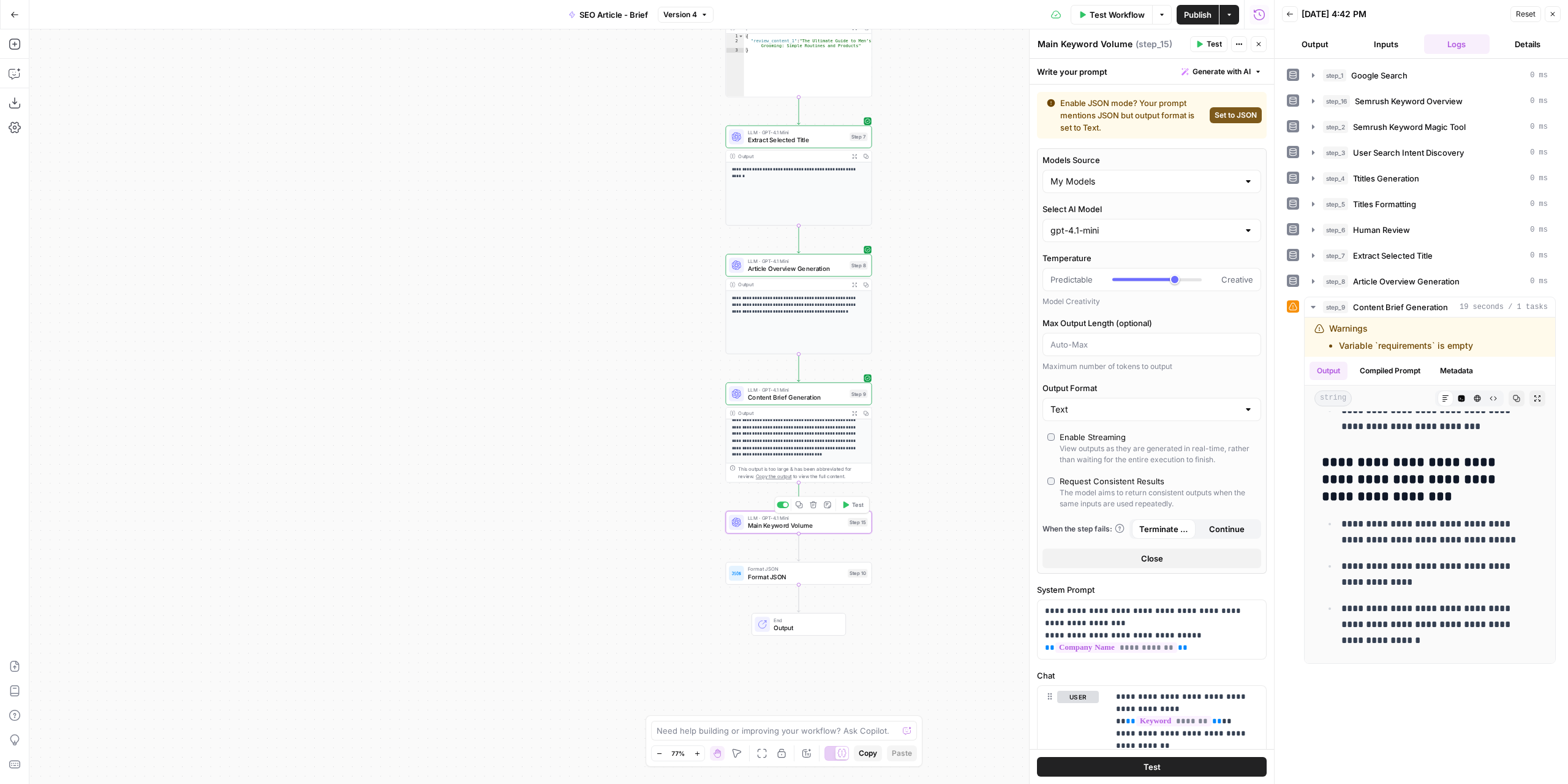
click at [855, 506] on span "Test" at bounding box center [857, 505] width 11 height 9
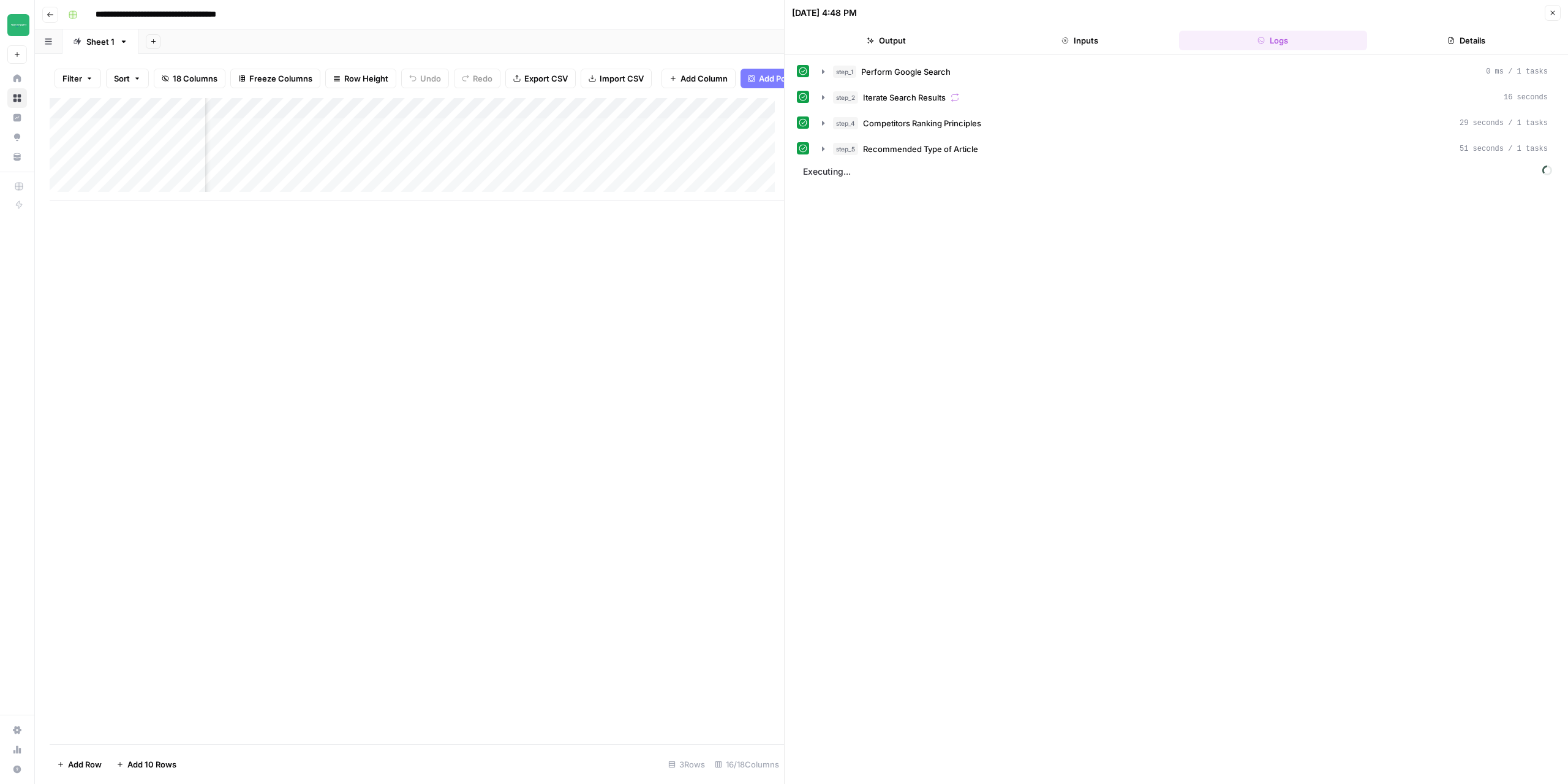
scroll to position [0, 699]
